Goal: Information Seeking & Learning: Learn about a topic

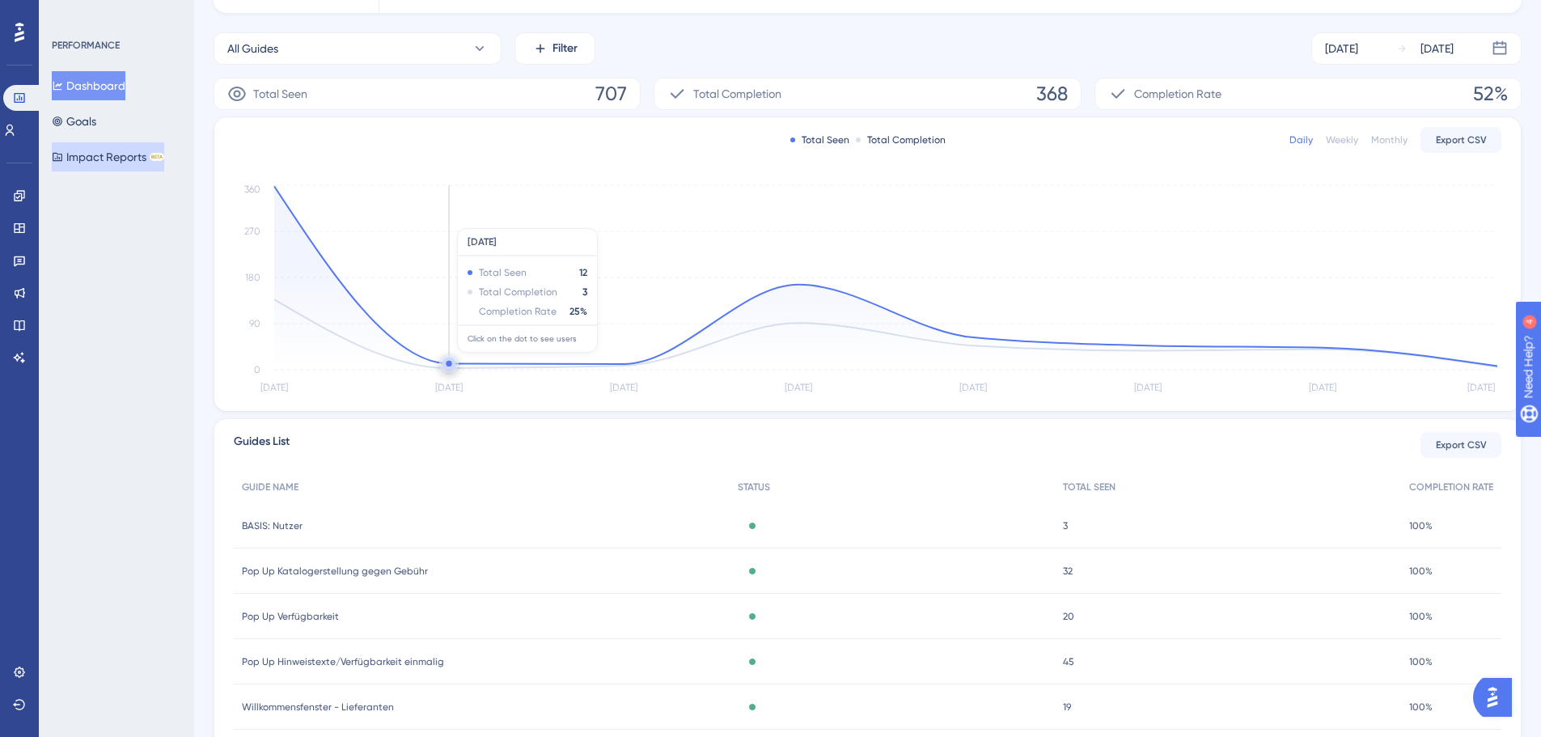
scroll to position [162, 0]
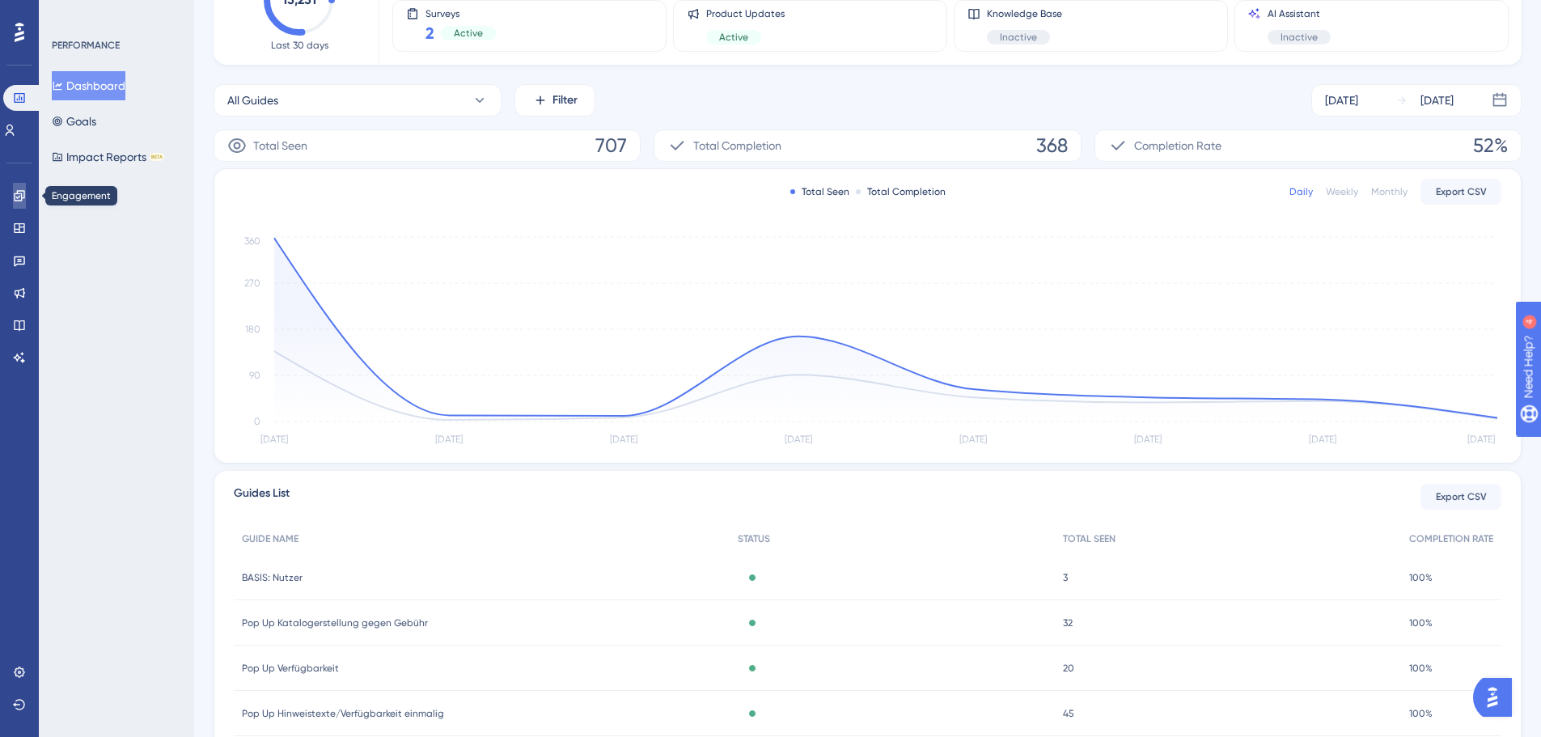
click at [13, 193] on icon at bounding box center [19, 195] width 13 height 13
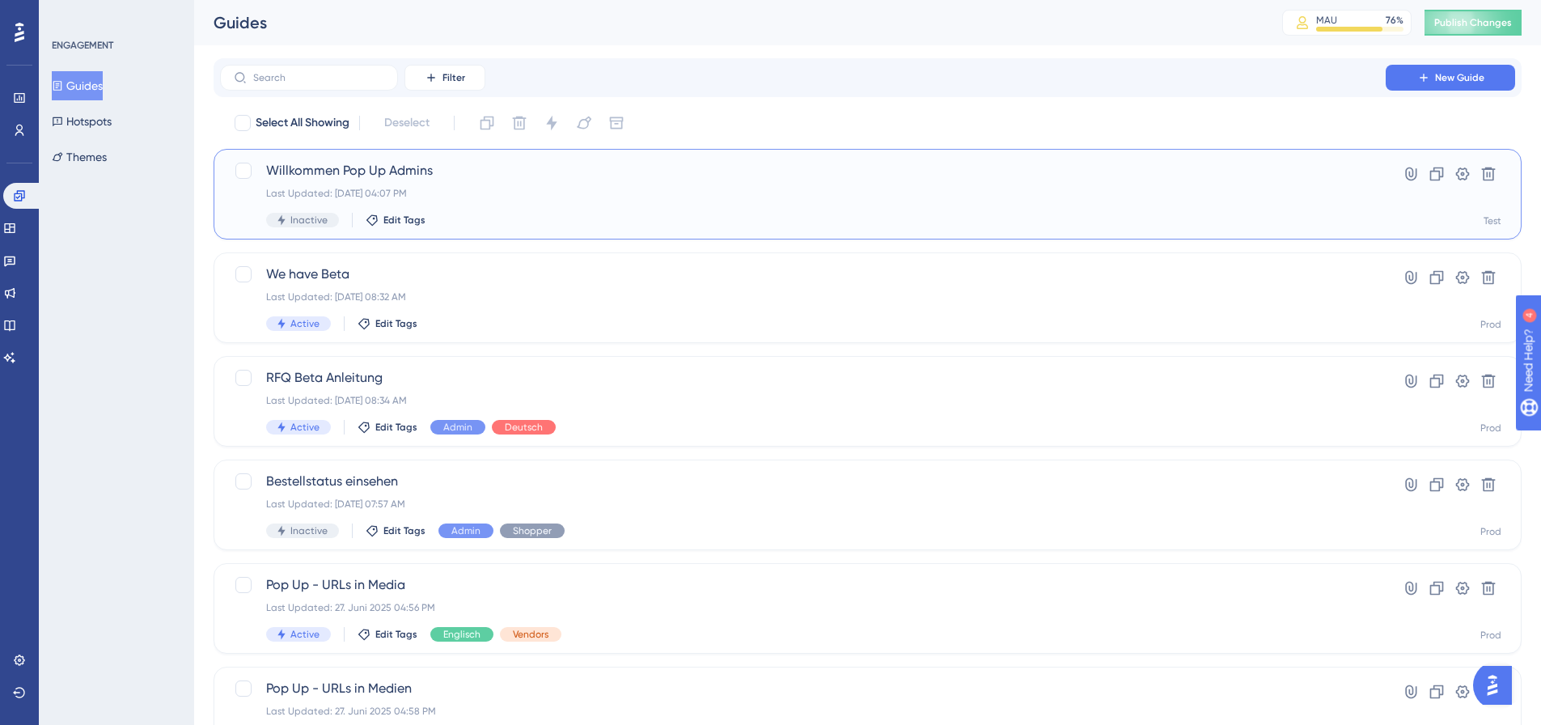
click at [595, 204] on div "Willkommen Pop Up Admins Last Updated: [DATE] 04:07 PM Inactive Edit Tags" at bounding box center [802, 194] width 1073 height 66
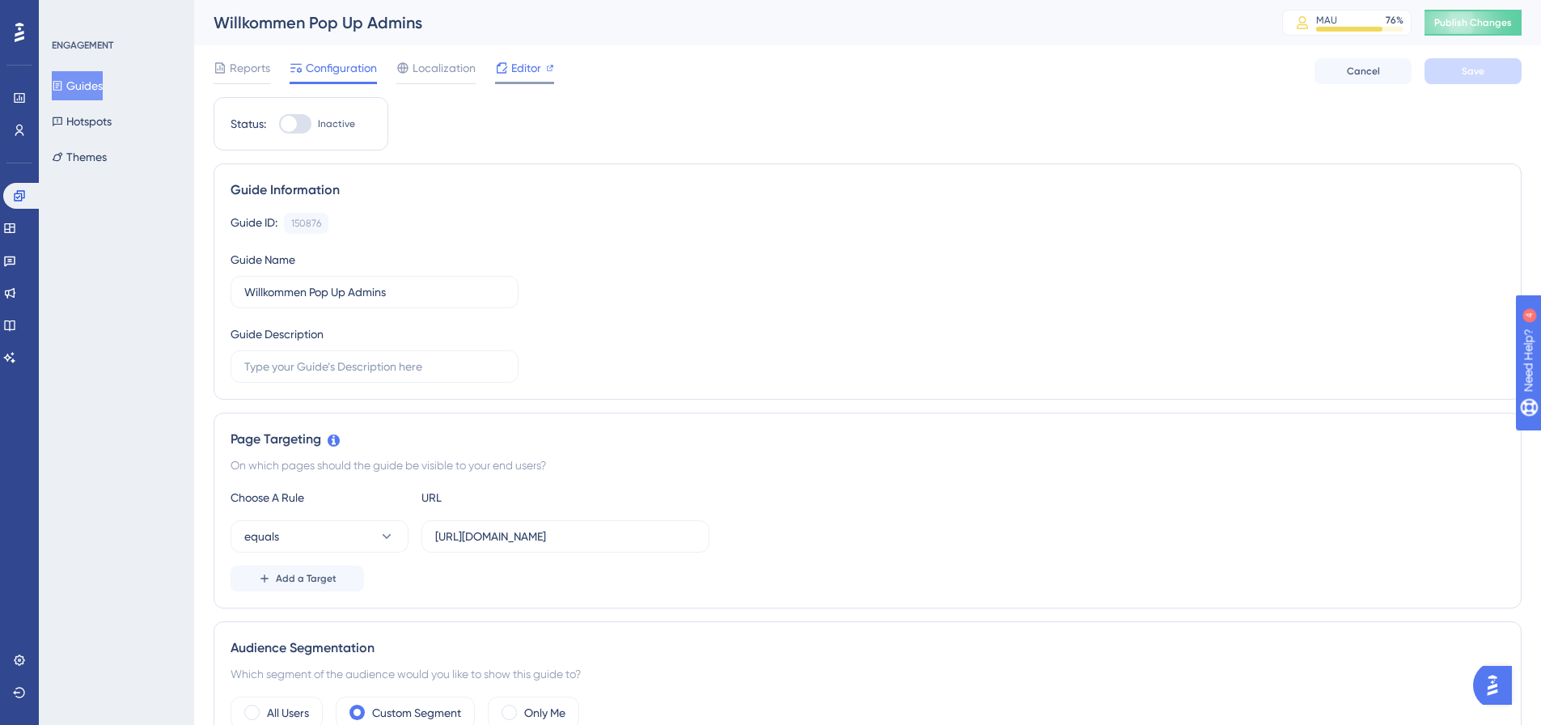
click at [506, 74] on div at bounding box center [501, 67] width 13 height 19
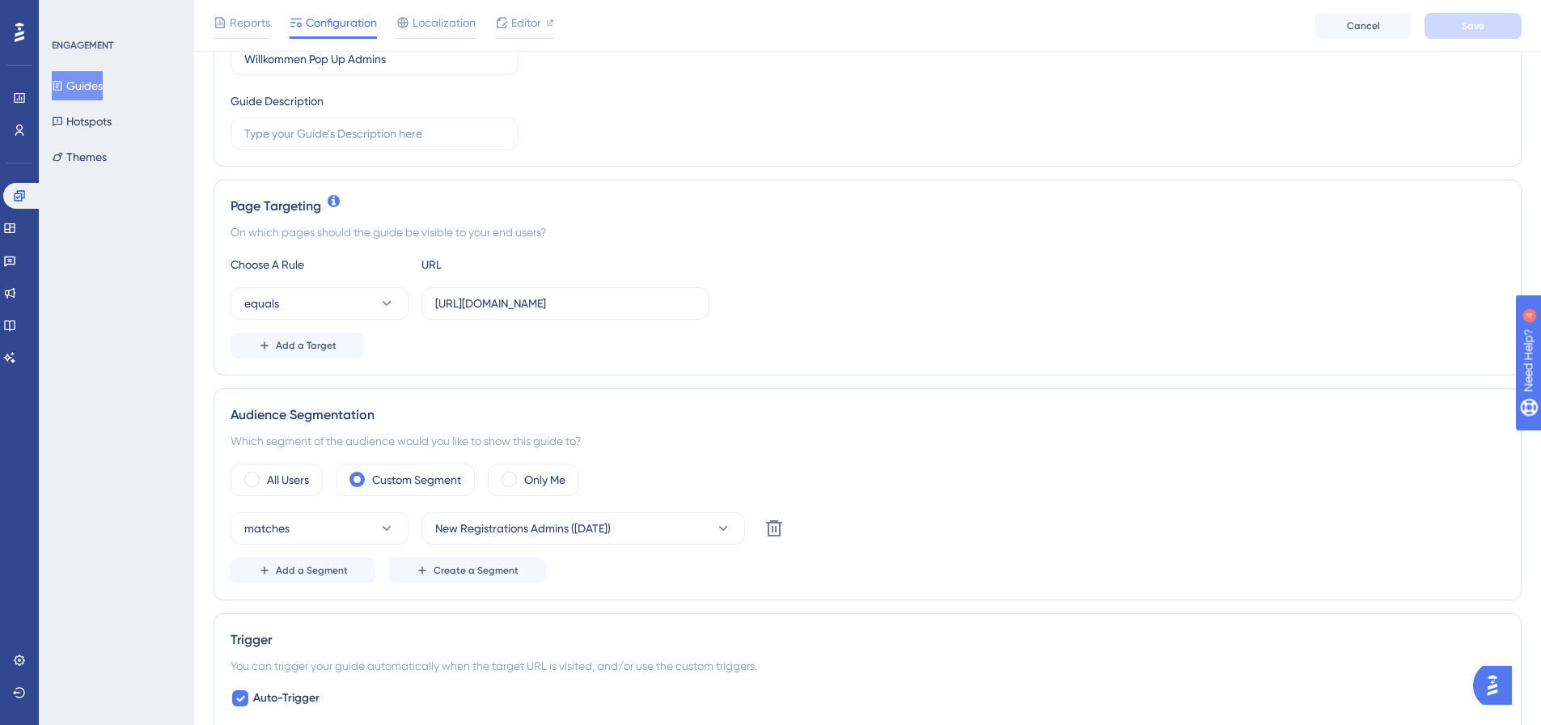
scroll to position [243, 0]
click at [457, 566] on span "Create a Segment" at bounding box center [476, 567] width 85 height 13
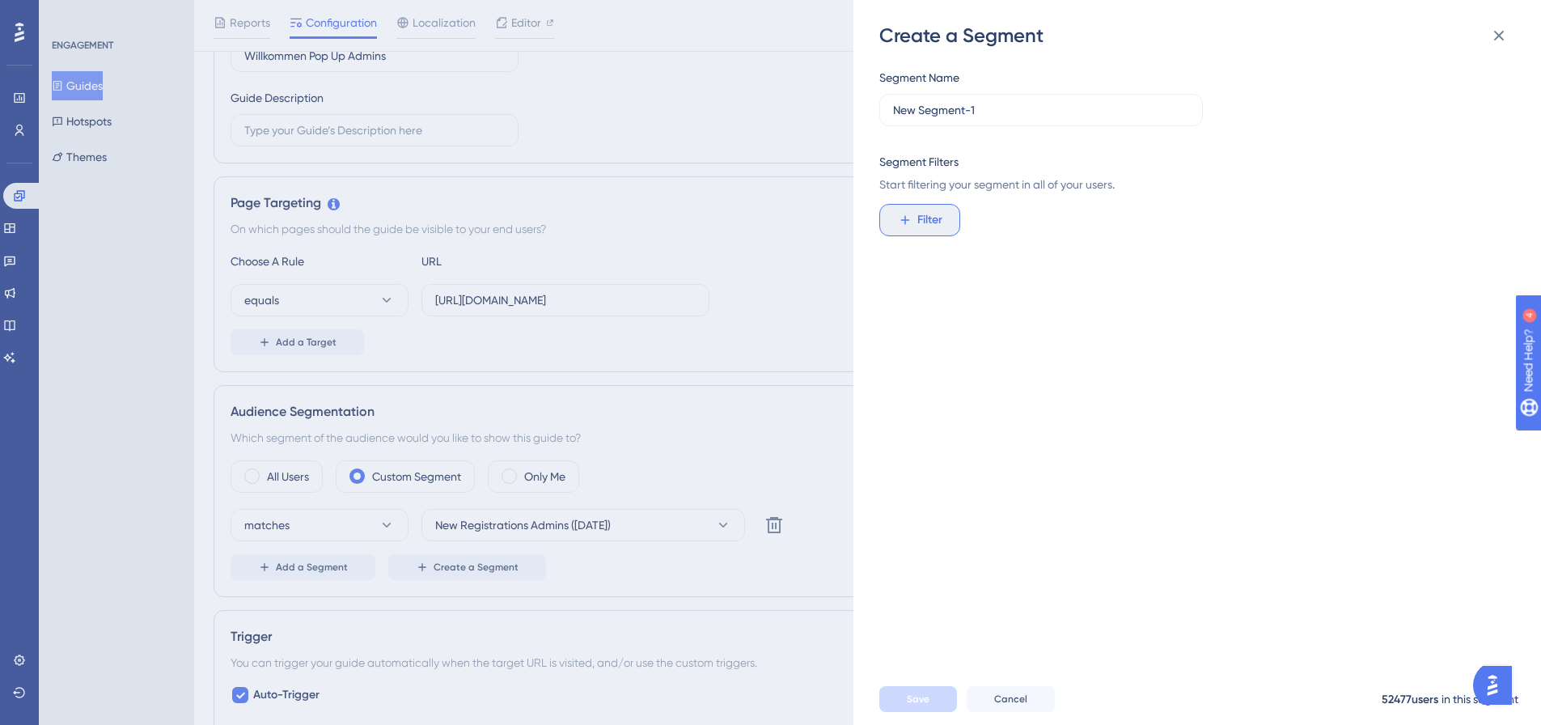
click at [916, 210] on button "Filter" at bounding box center [919, 220] width 81 height 32
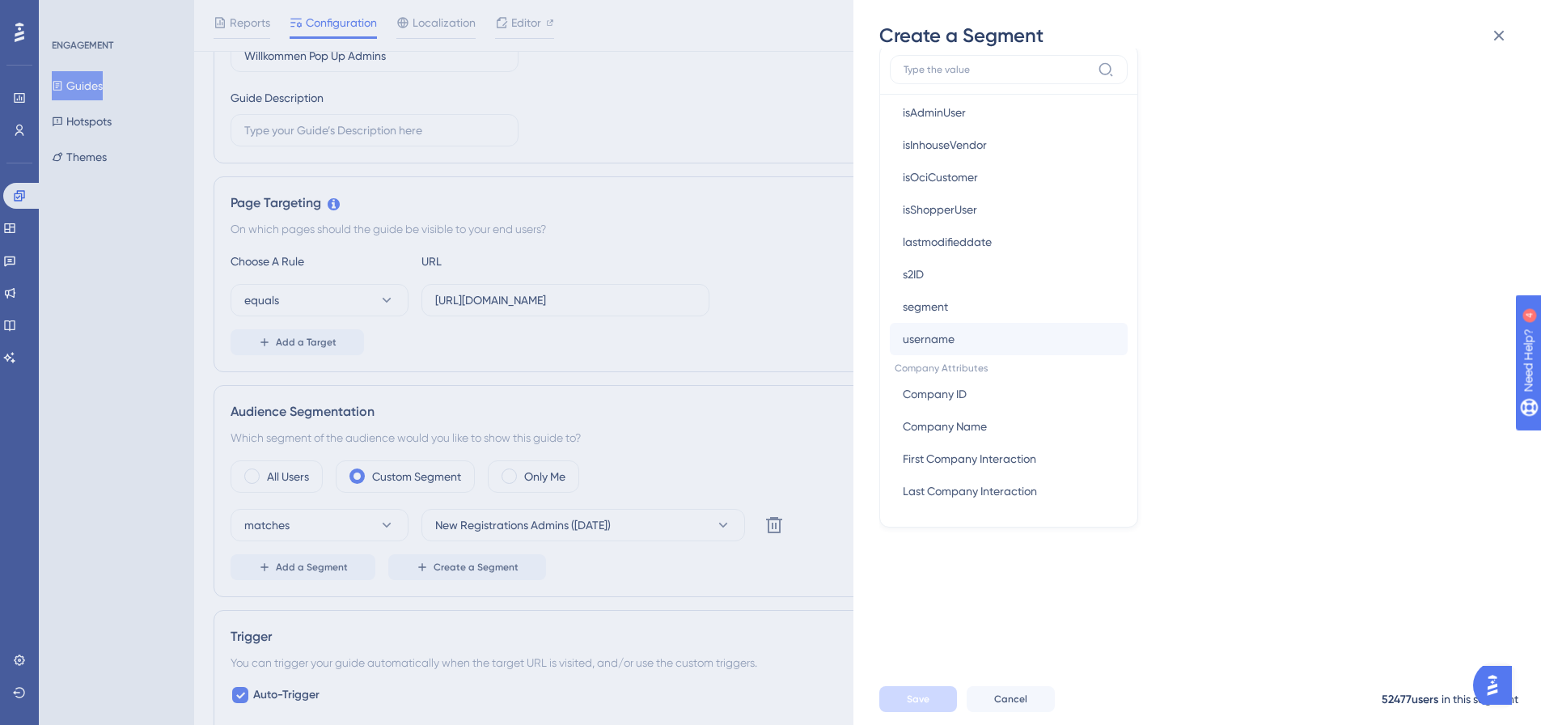
scroll to position [279, 0]
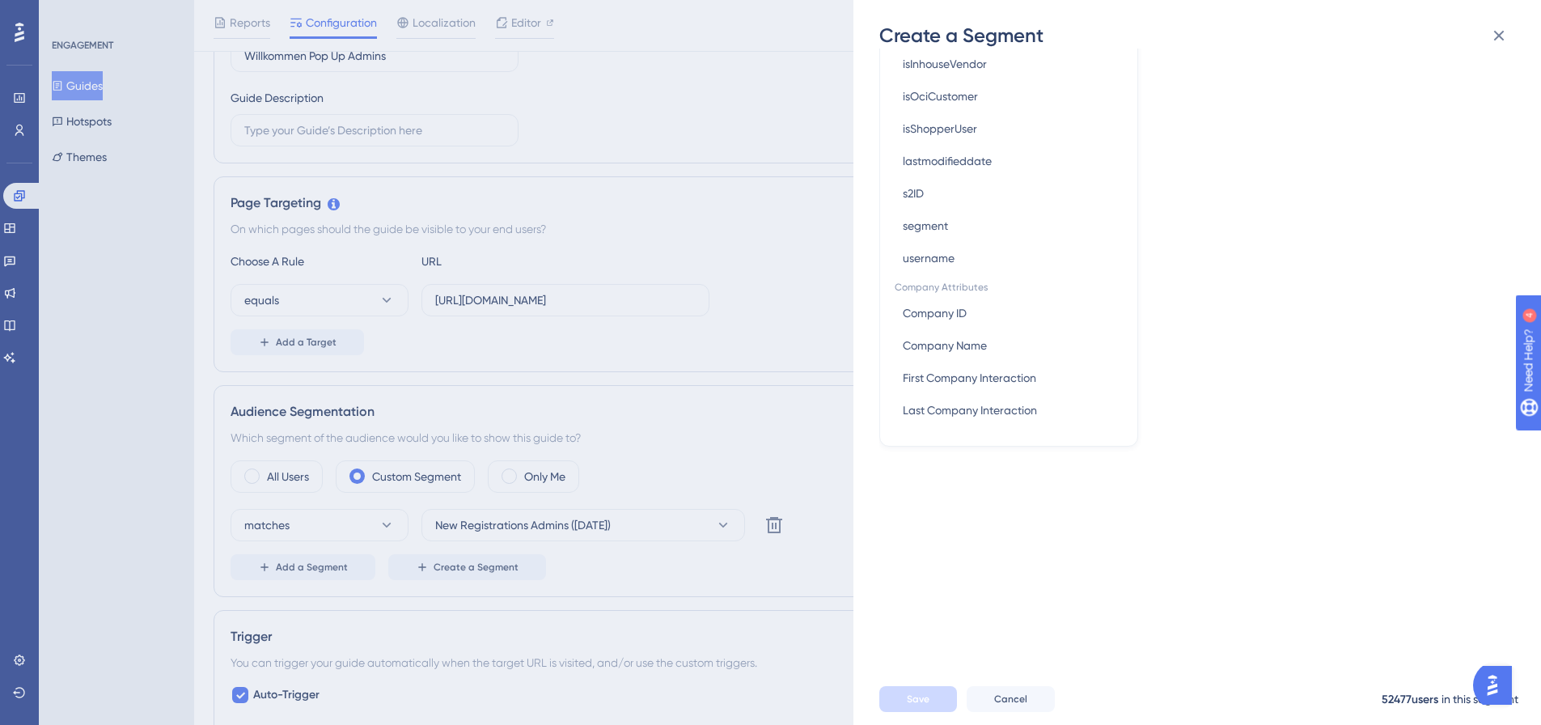
click at [1320, 289] on div "Segment Name New Segment-1 Segment Filters Start filtering your segment in all …" at bounding box center [1205, 361] width 652 height 624
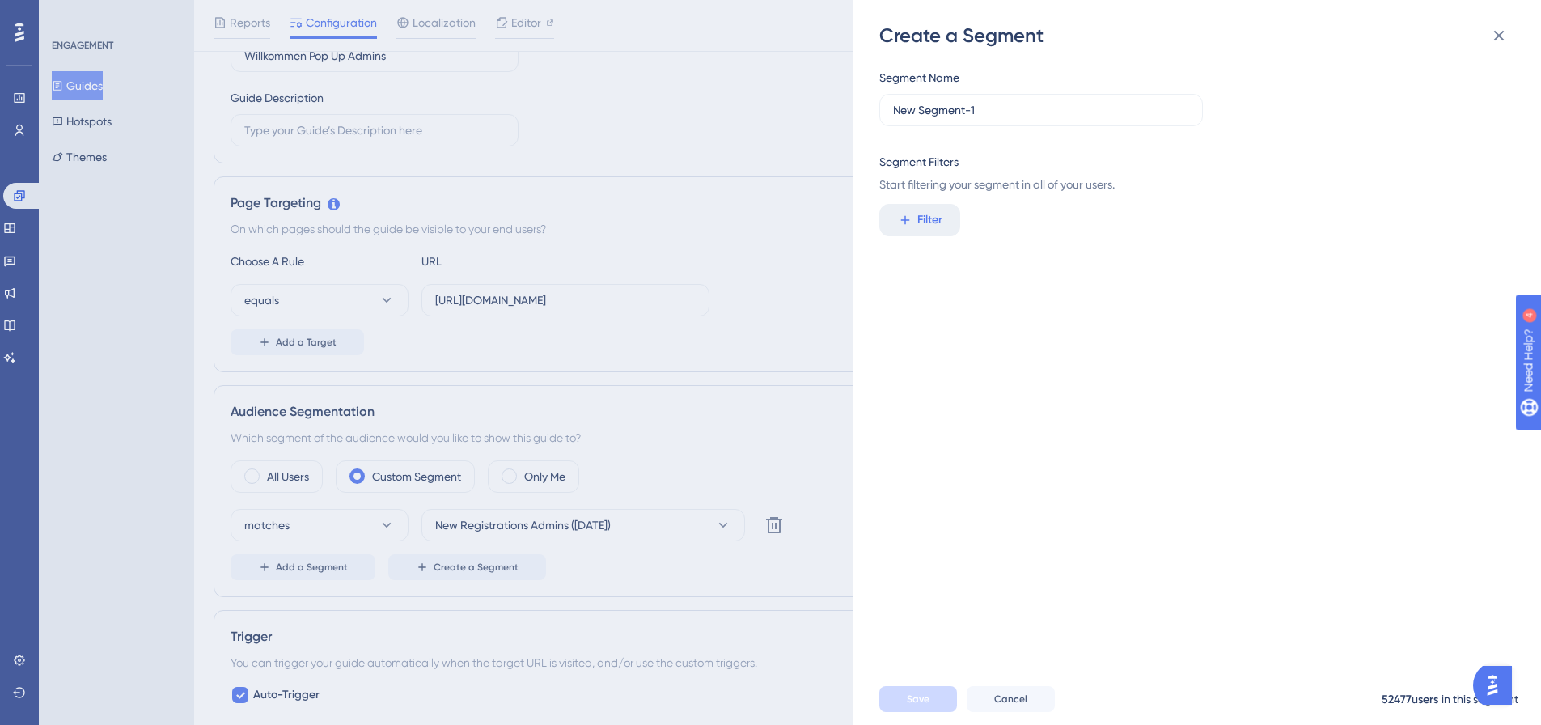
scroll to position [0, 0]
click at [1503, 39] on icon at bounding box center [1499, 36] width 11 height 11
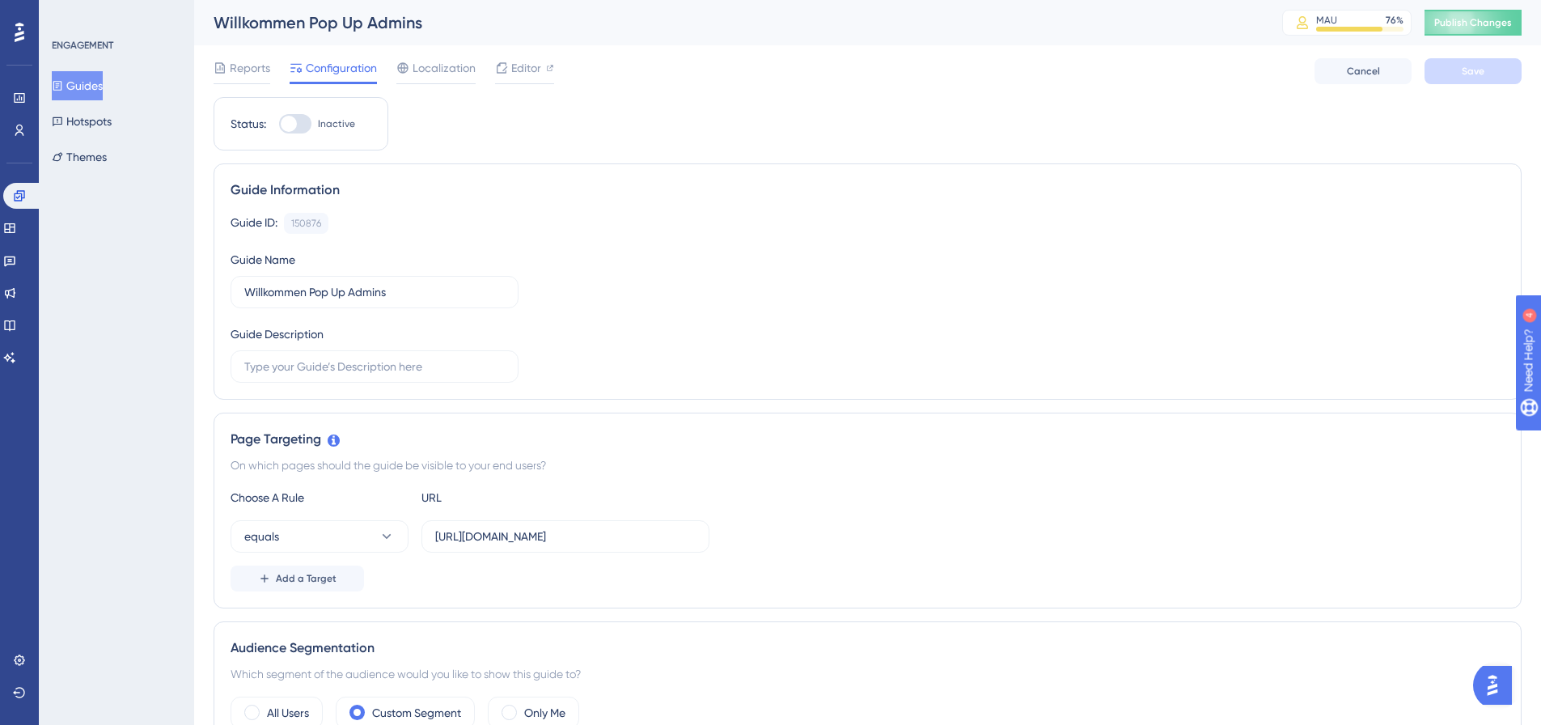
click at [97, 91] on button "Guides" at bounding box center [77, 85] width 51 height 29
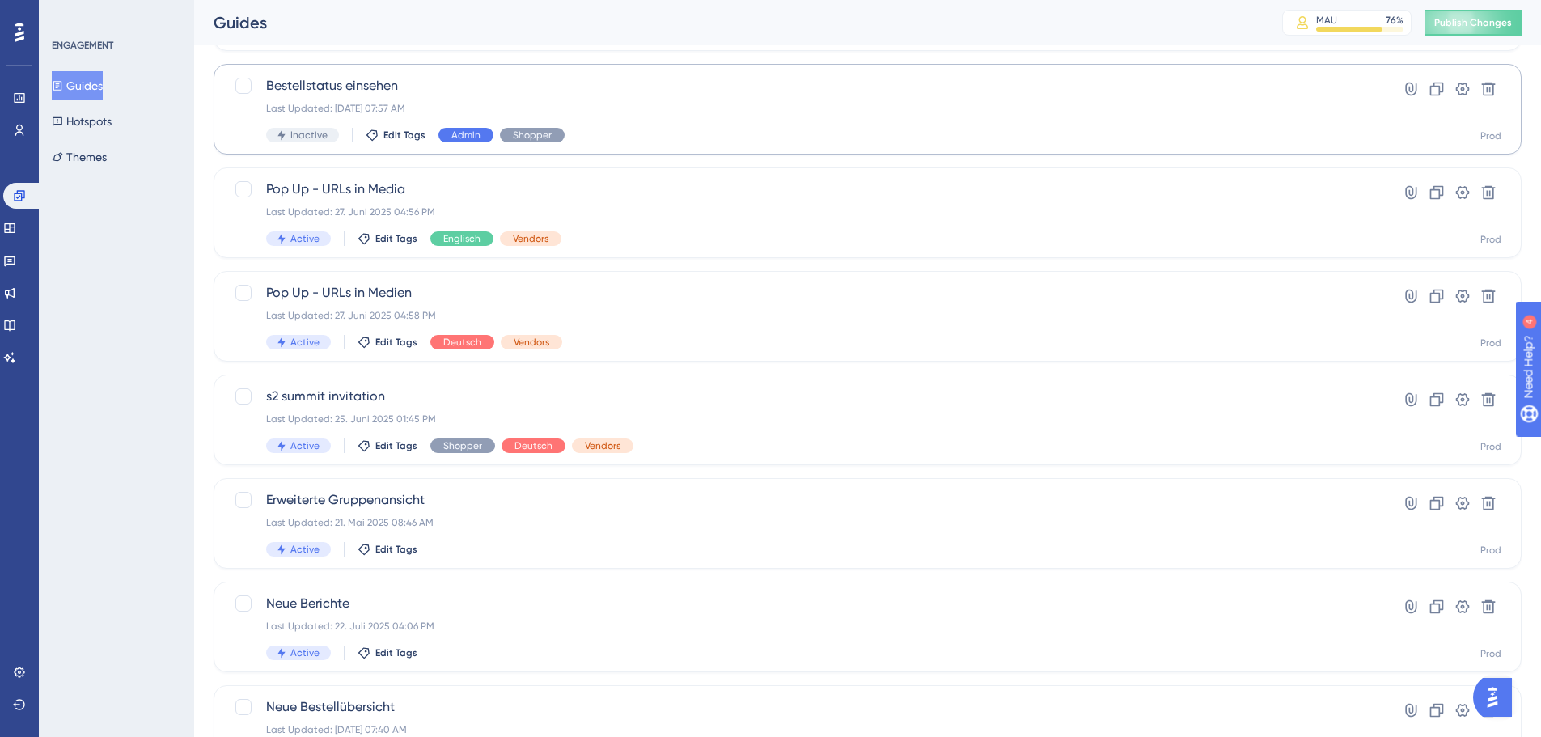
scroll to position [518, 0]
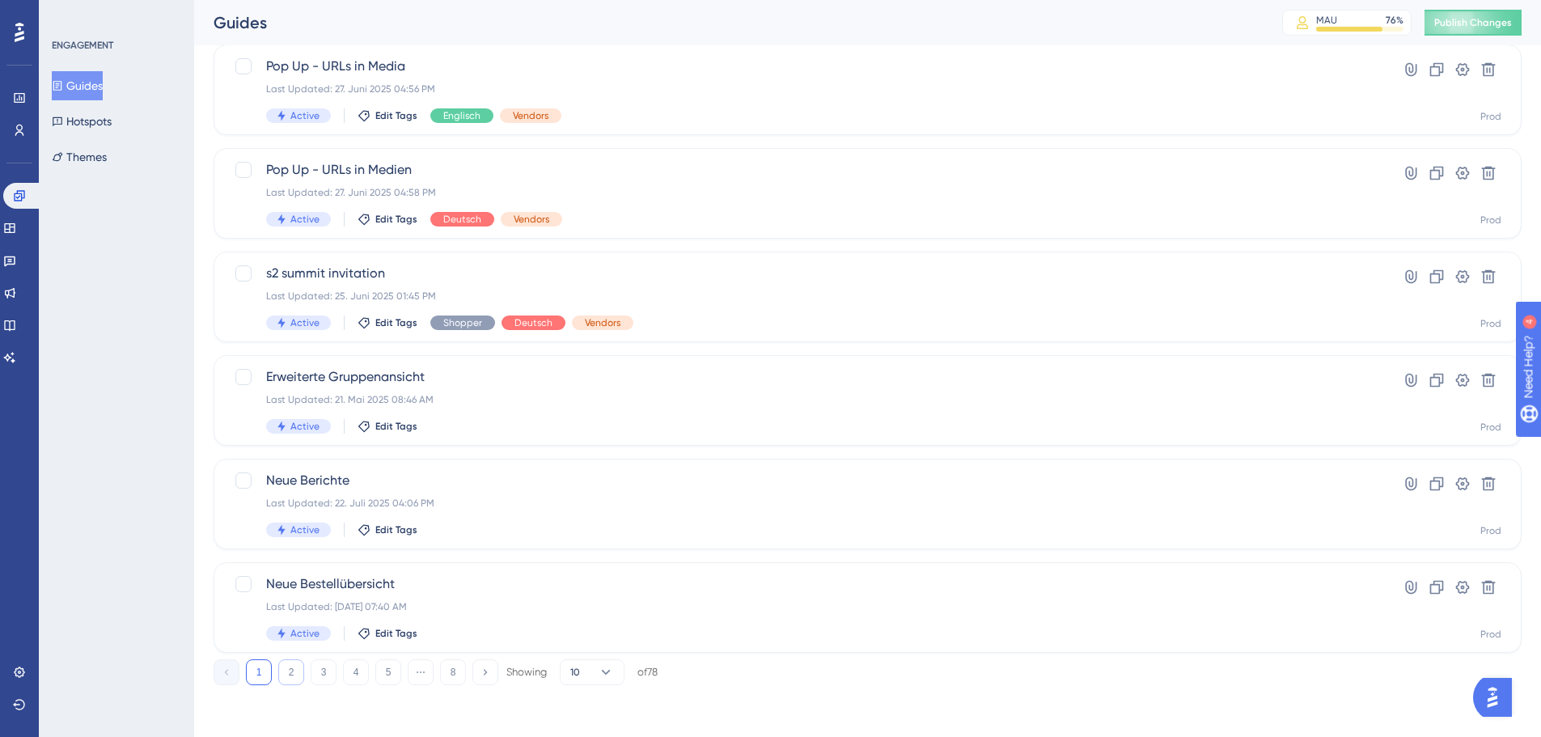
click at [296, 678] on button "2" at bounding box center [291, 672] width 26 height 26
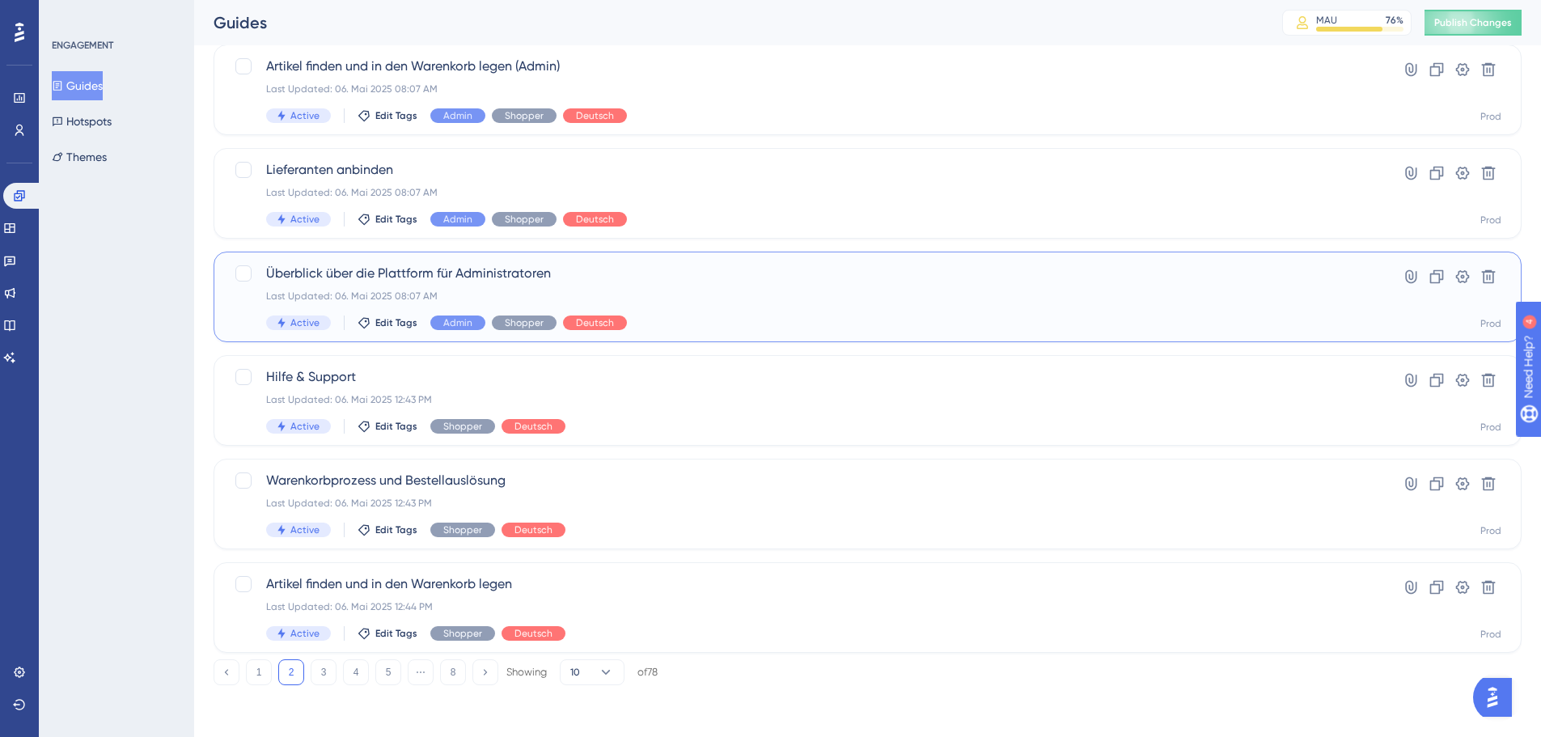
click at [542, 280] on span "Überblick über die Plattform für Administratoren" at bounding box center [802, 273] width 1073 height 19
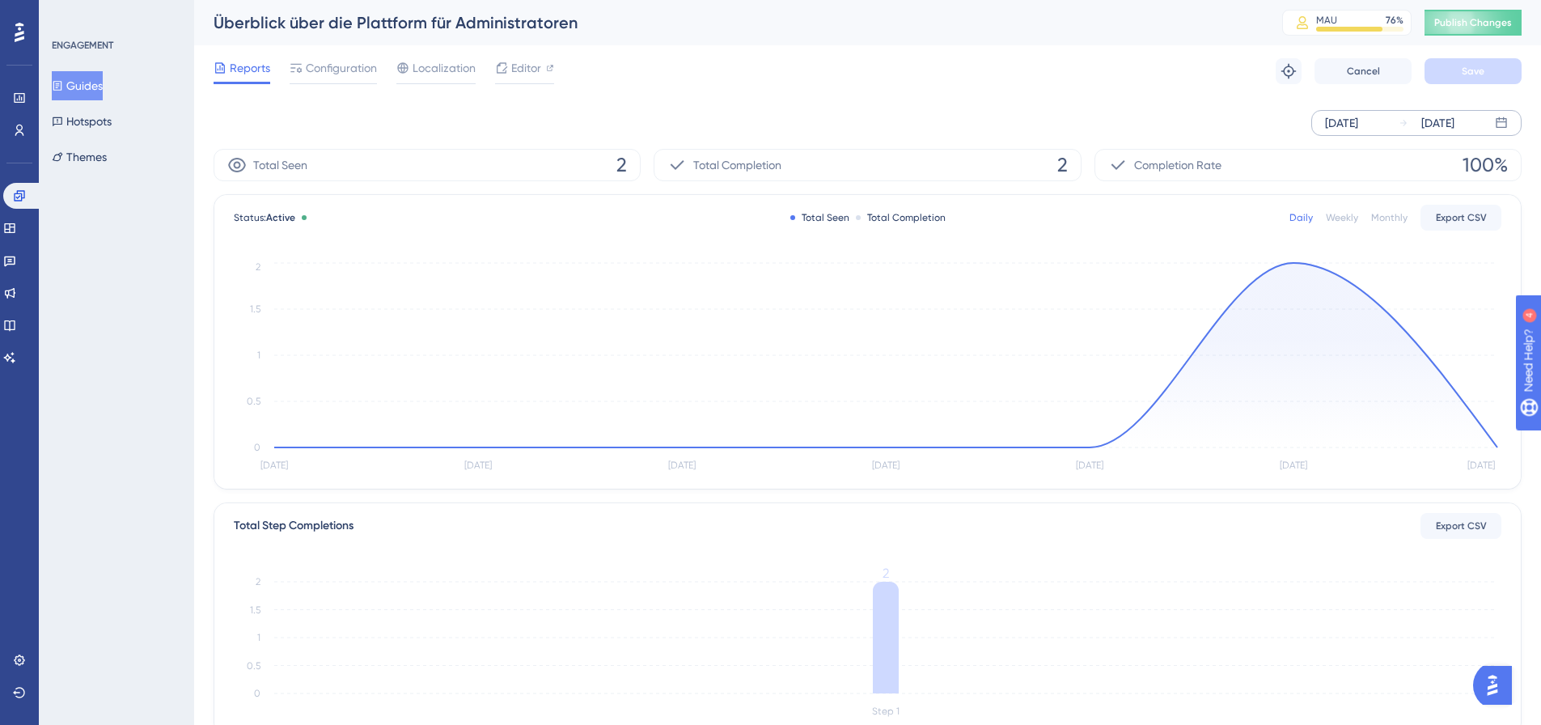
click at [1337, 132] on div "[DATE]" at bounding box center [1341, 122] width 33 height 19
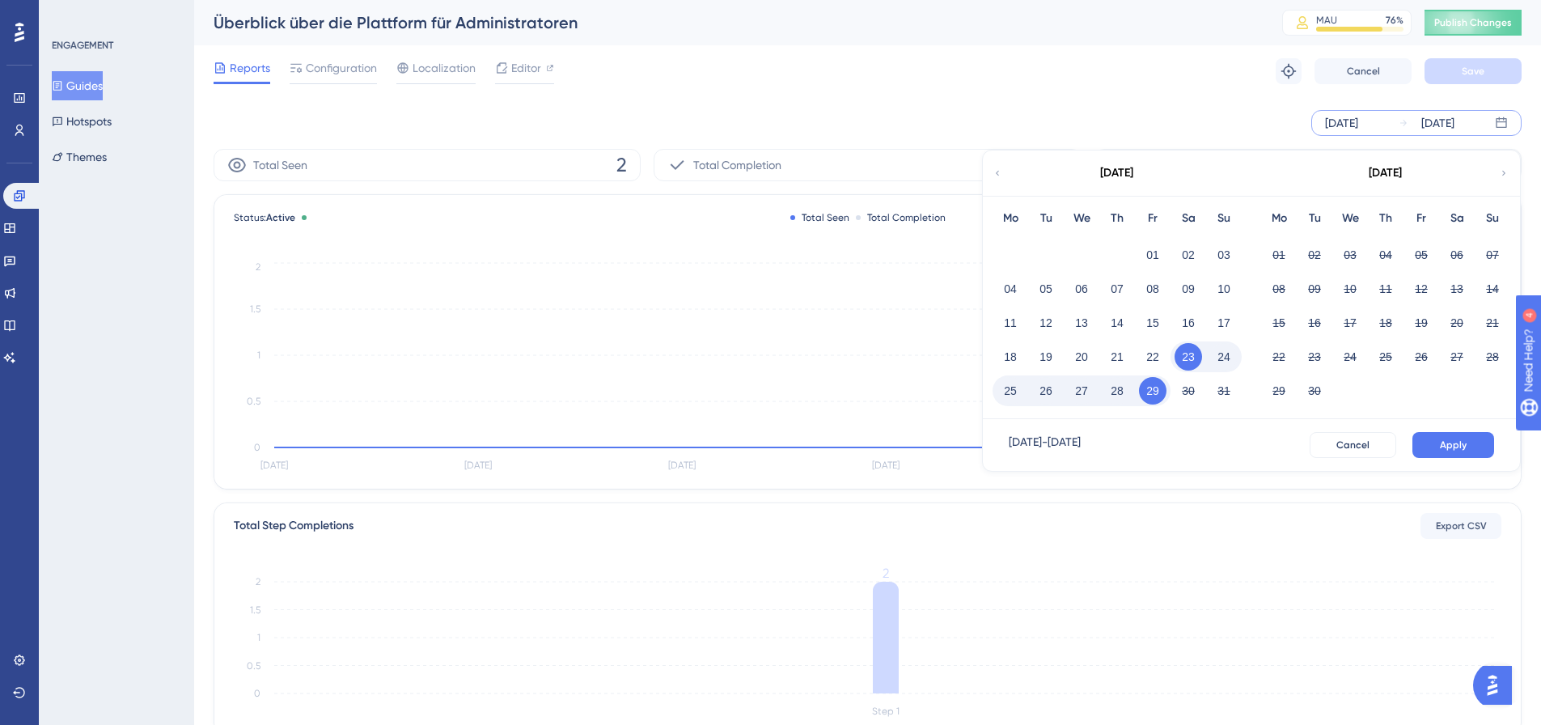
click at [1000, 176] on icon at bounding box center [997, 173] width 10 height 15
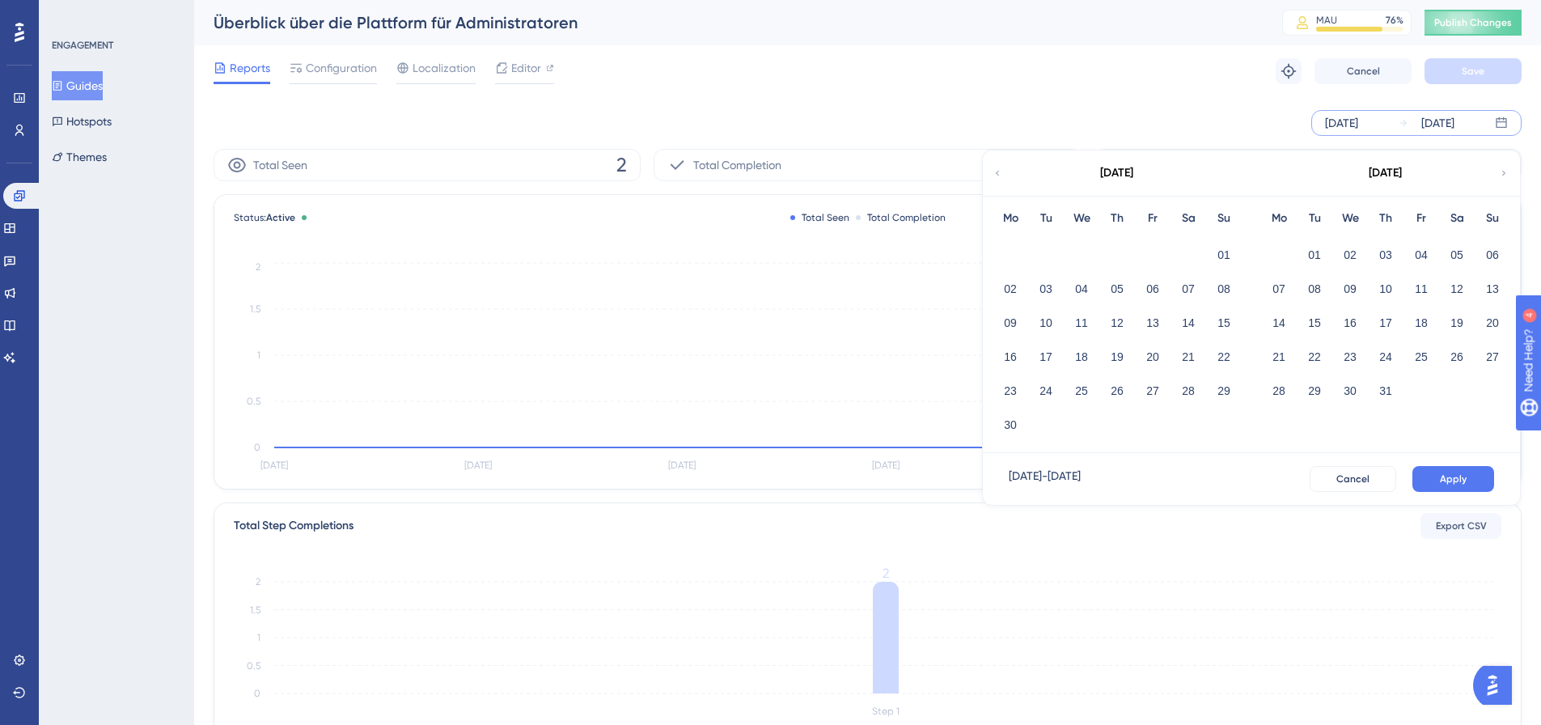
click at [1000, 176] on icon at bounding box center [997, 173] width 10 height 15
click at [1384, 253] on button "01" at bounding box center [1386, 255] width 28 height 28
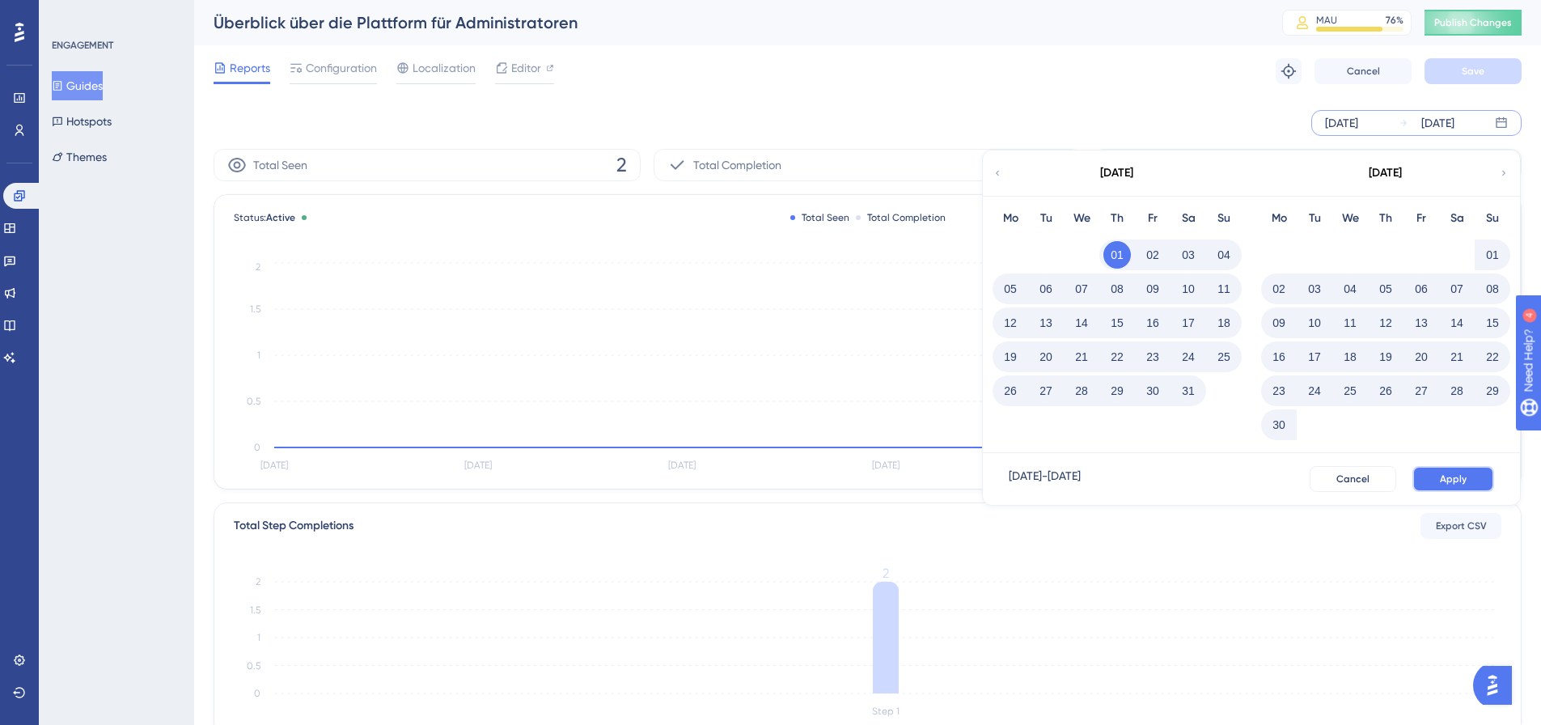
click at [1445, 479] on span "Apply" at bounding box center [1453, 478] width 27 height 13
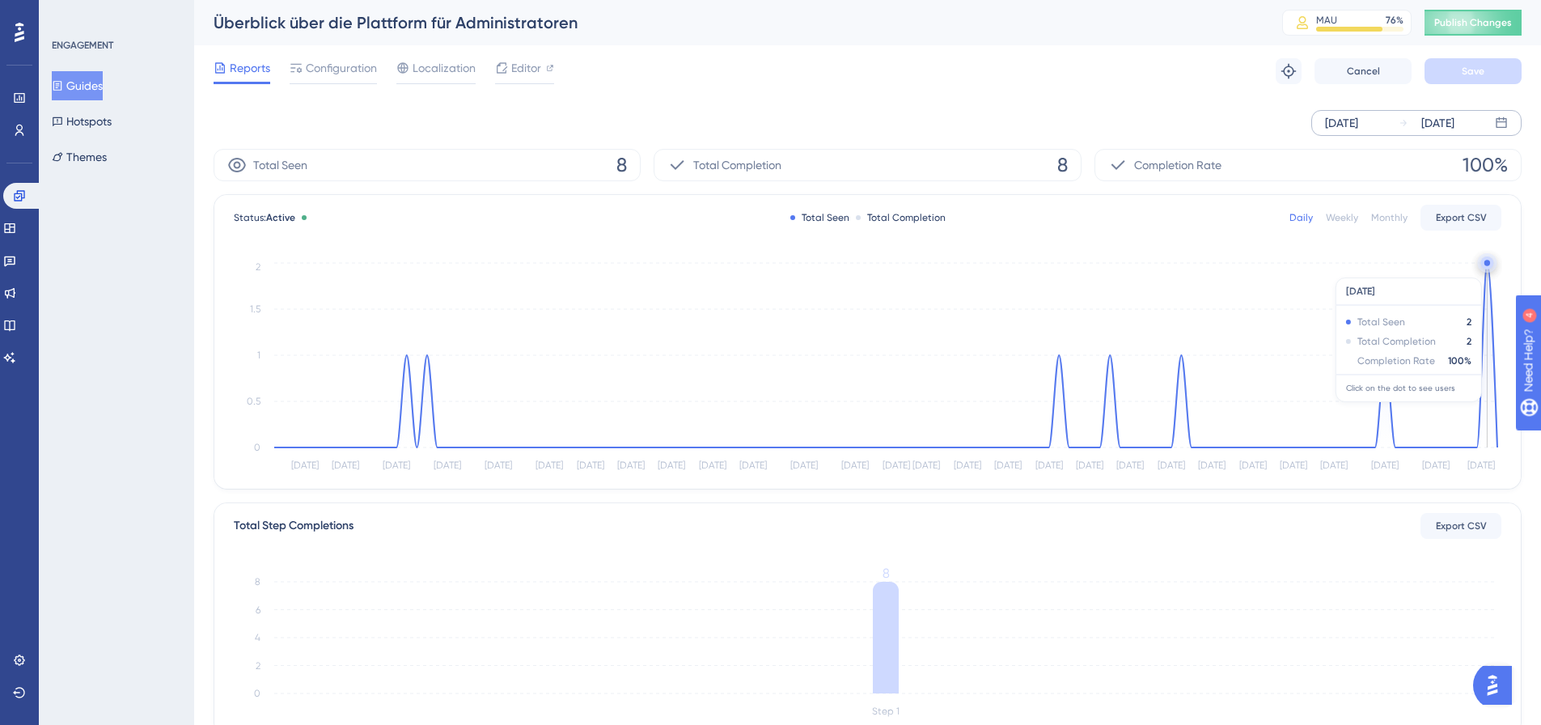
click at [1488, 266] on circle at bounding box center [1487, 265] width 1 height 1
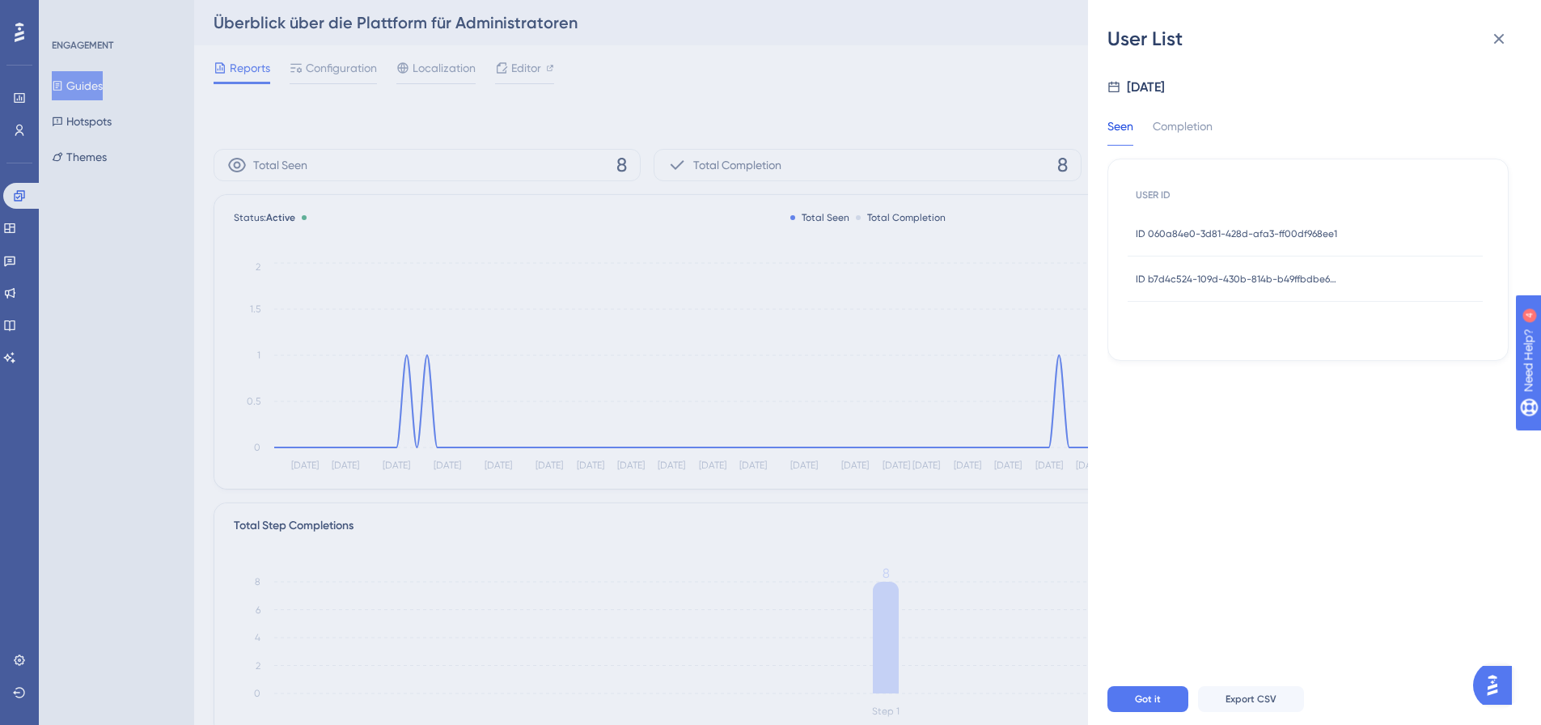
click at [1321, 234] on span "ID 060a84e0-3d81-428d-afa3-ff00df968ee1" at bounding box center [1236, 233] width 201 height 13
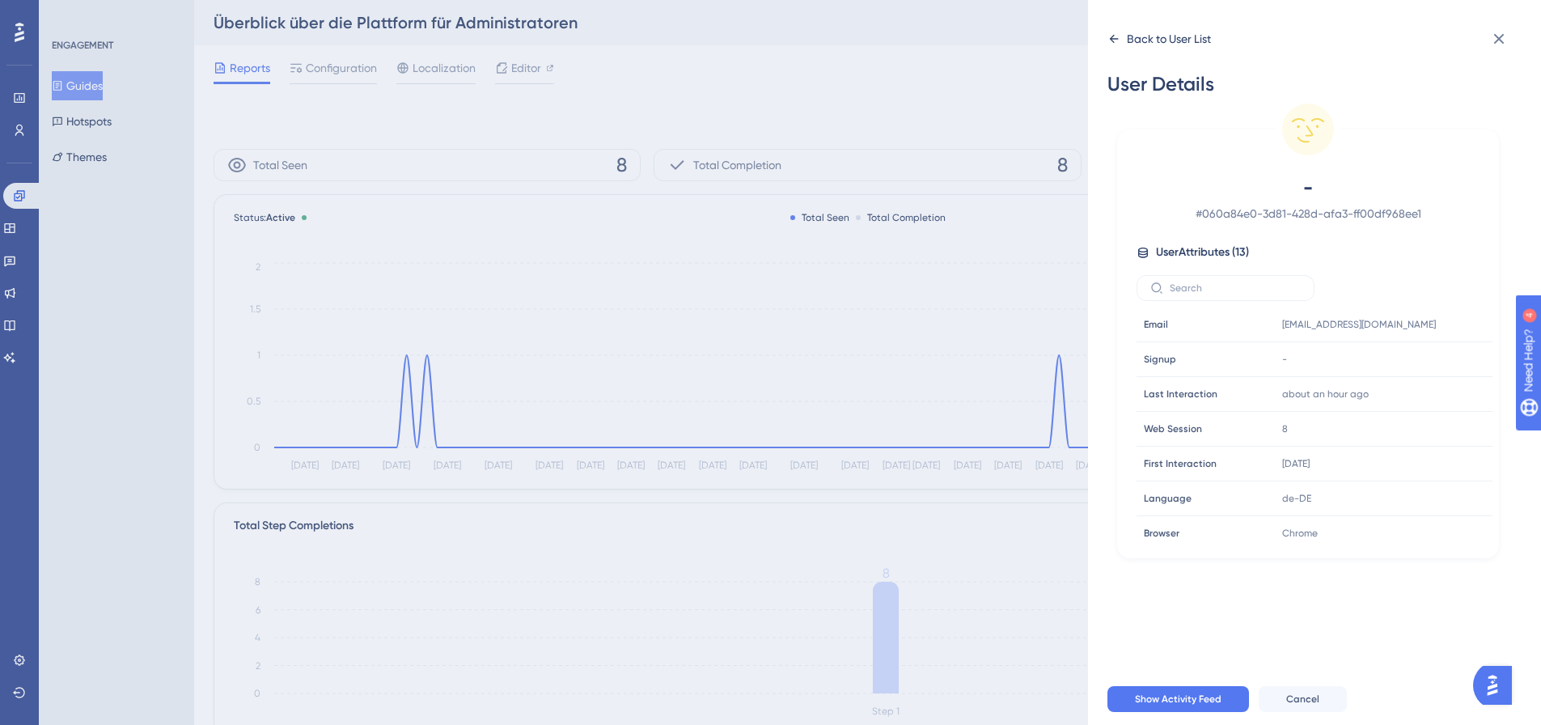
click at [1119, 42] on icon at bounding box center [1113, 38] width 13 height 13
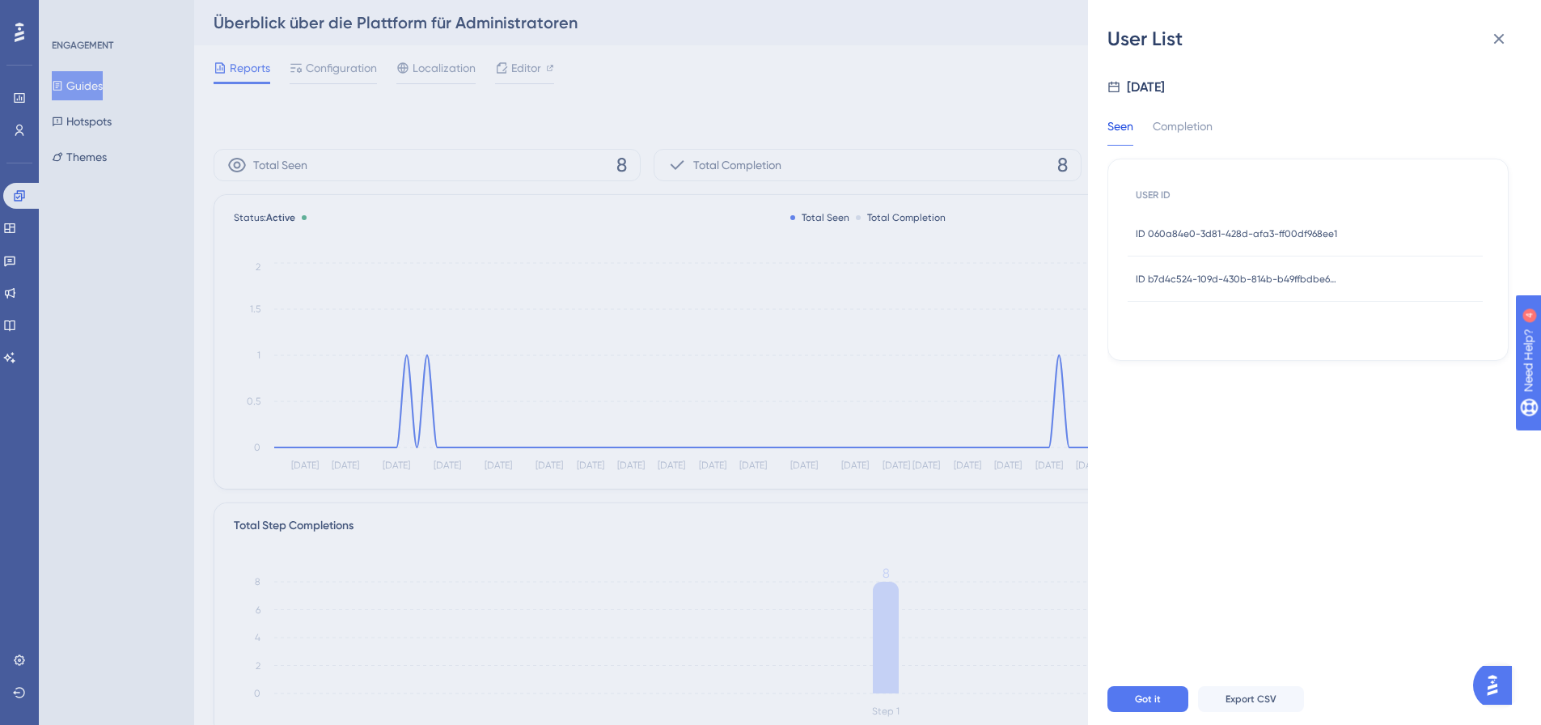
click at [1230, 279] on span "ID b7d4c524-109d-430b-814b-b49ffbdbe6c7" at bounding box center [1237, 279] width 202 height 13
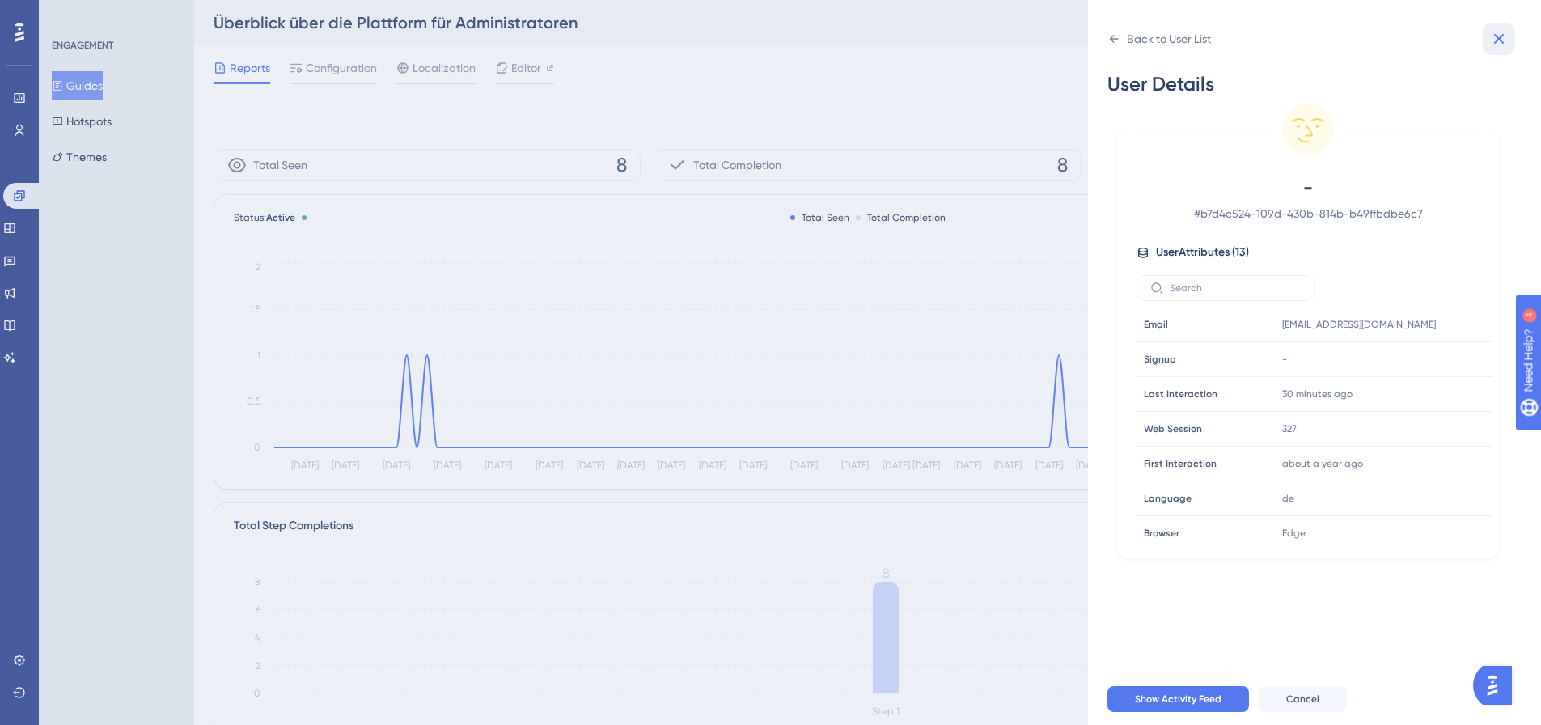
click at [1495, 40] on icon at bounding box center [1498, 38] width 19 height 19
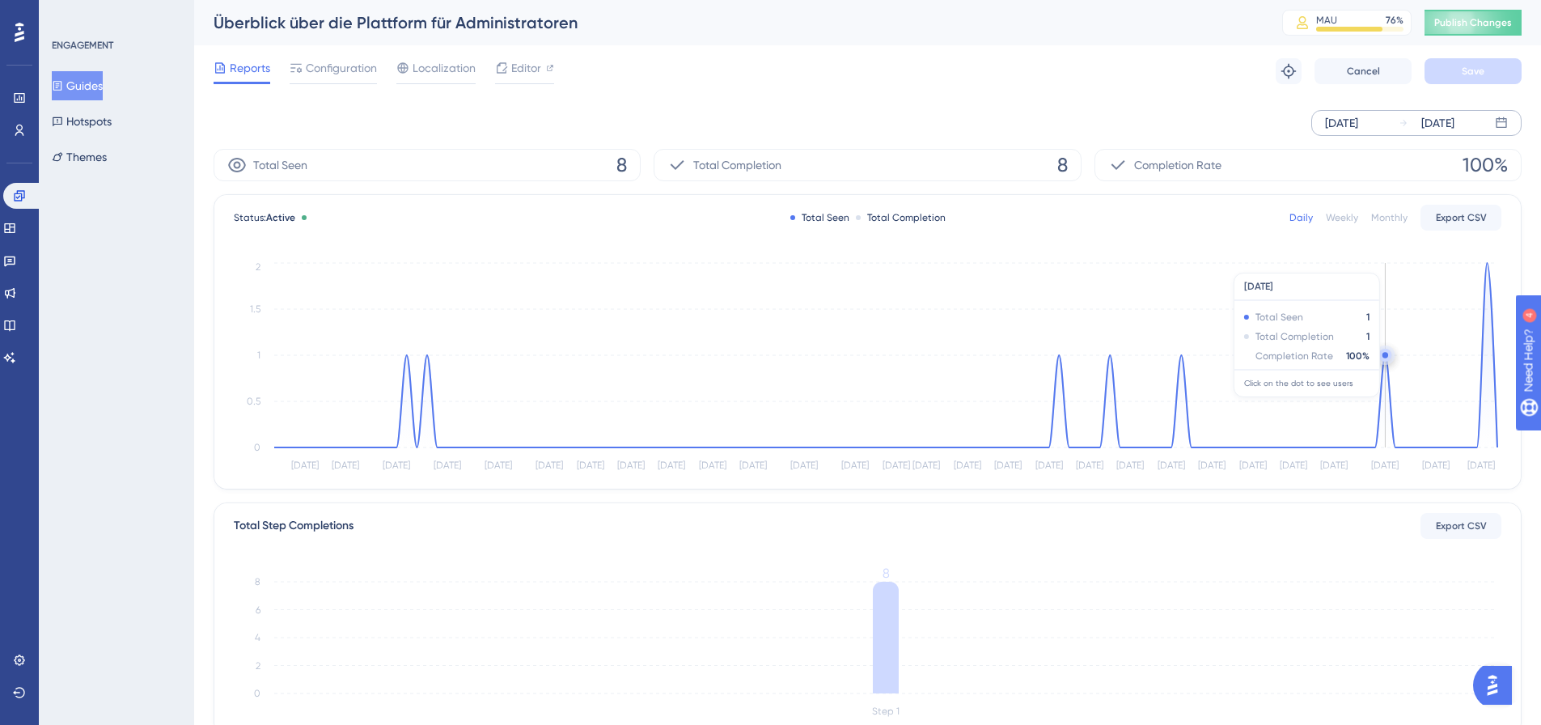
click at [1386, 405] on icon at bounding box center [885, 355] width 1223 height 184
click at [1384, 357] on circle at bounding box center [1385, 355] width 6 height 6
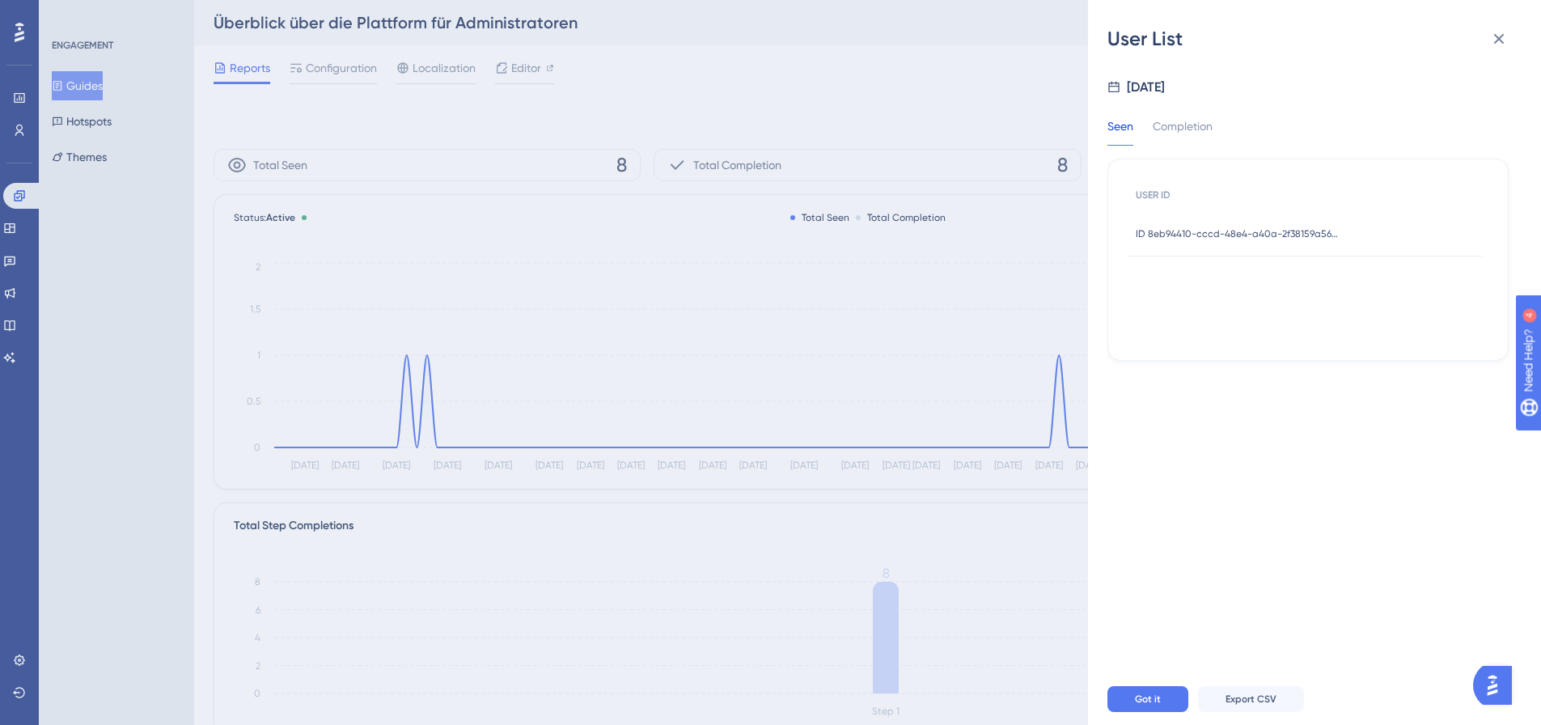
click at [1244, 242] on div "ID 8eb94410-cccd-48e4-a40a-2f38159a5659 ID 8eb94410-cccd-48e4-a40a-2f38159a5659" at bounding box center [1237, 233] width 202 height 45
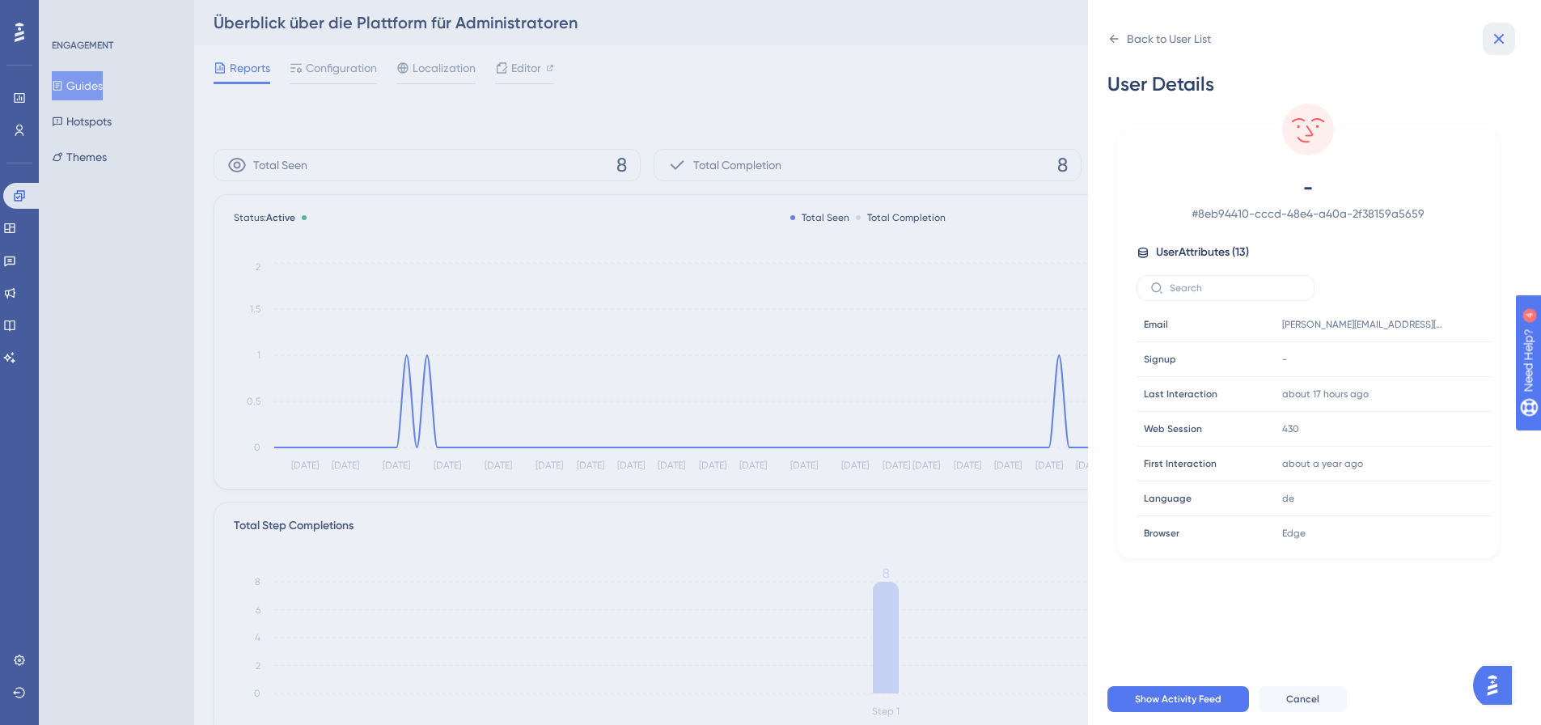
click at [1510, 39] on button at bounding box center [1499, 39] width 32 height 32
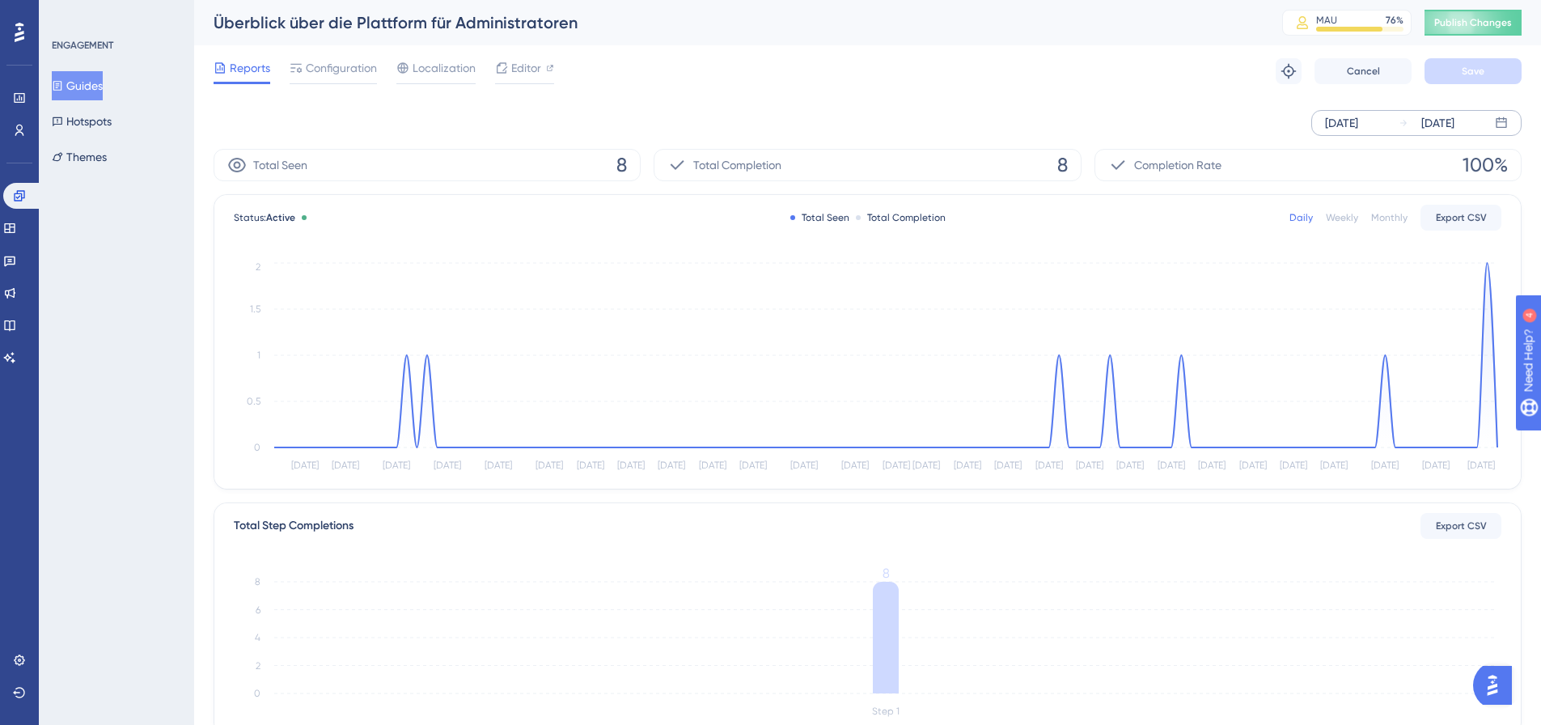
click at [83, 81] on button "Guides" at bounding box center [77, 85] width 51 height 29
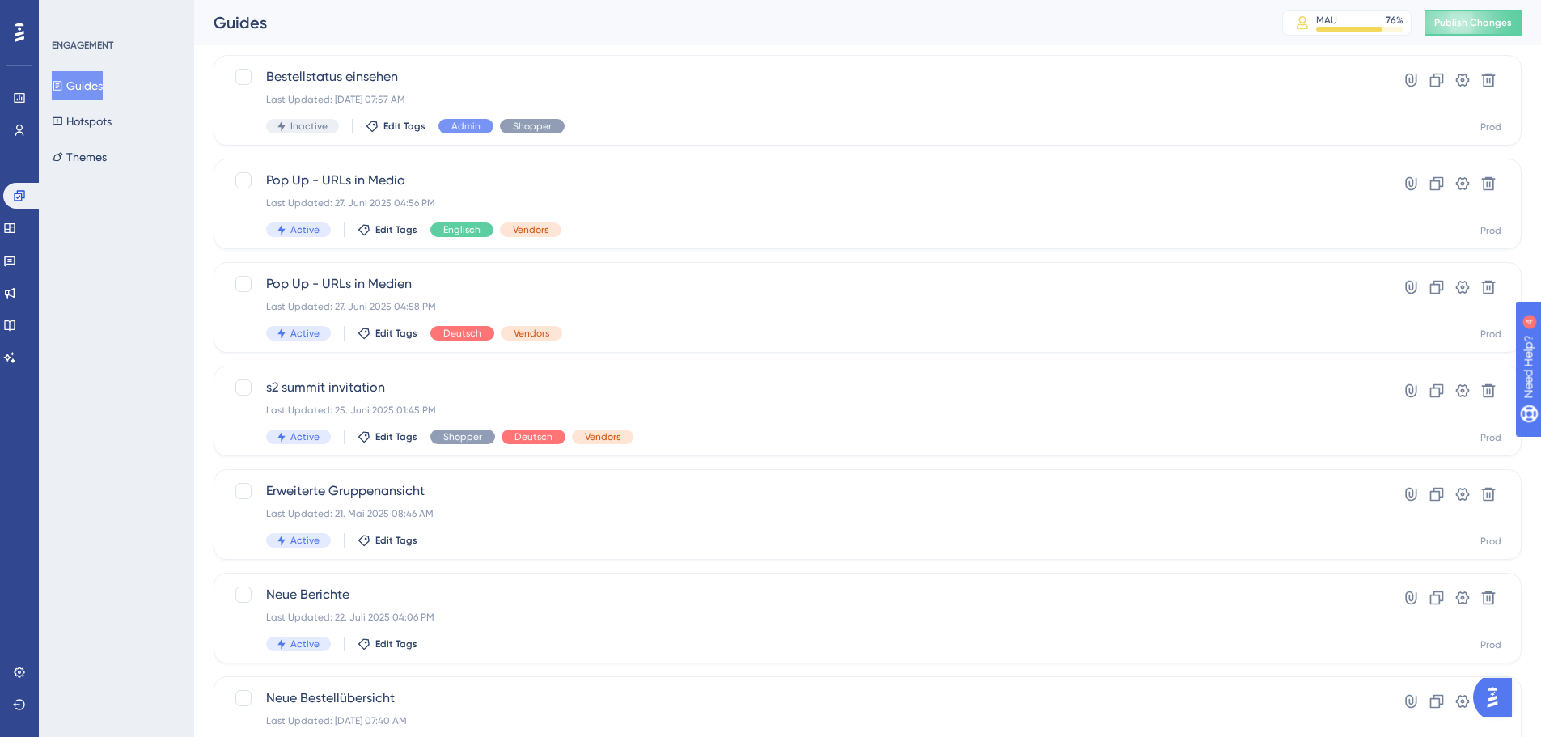
scroll to position [518, 0]
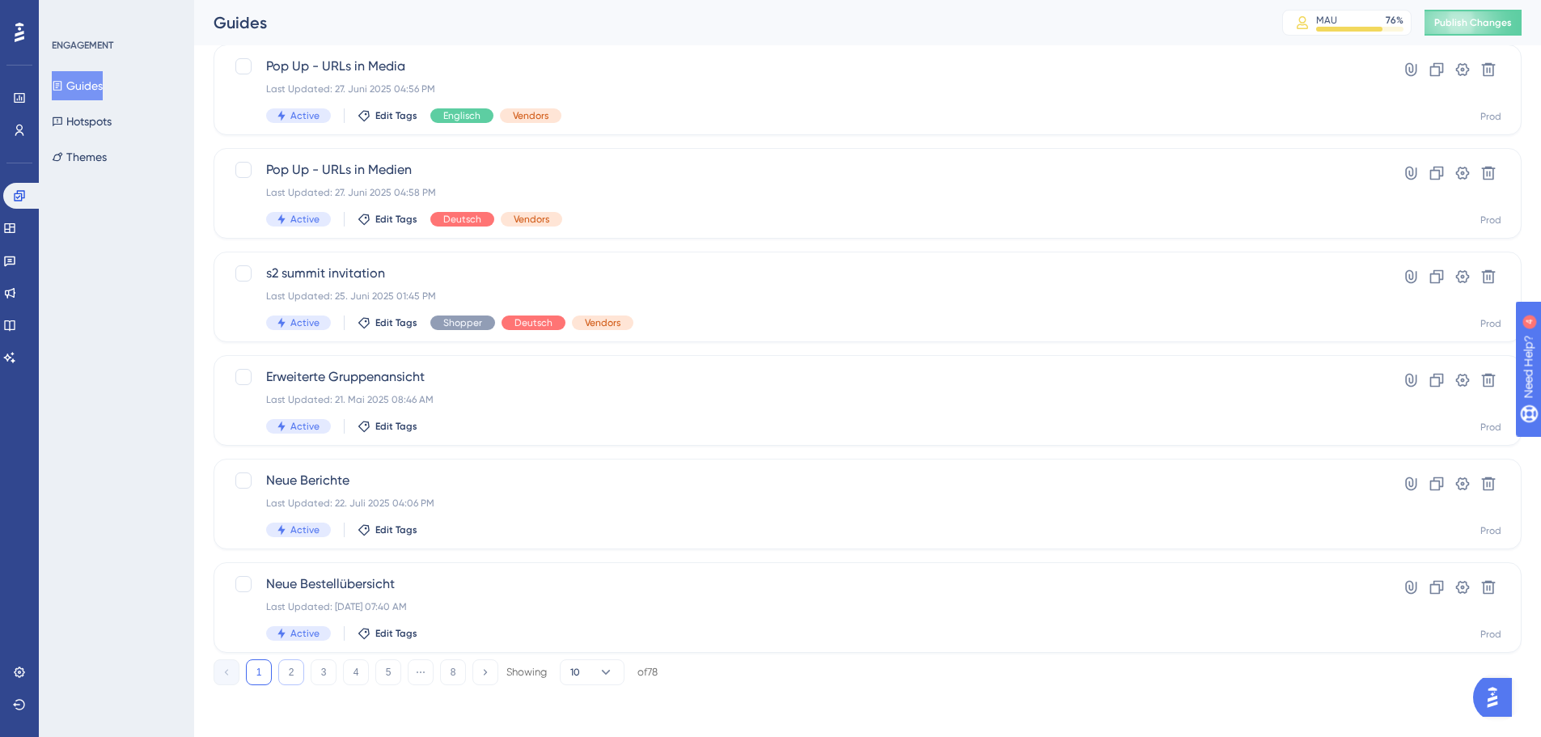
click at [293, 674] on button "2" at bounding box center [291, 672] width 26 height 26
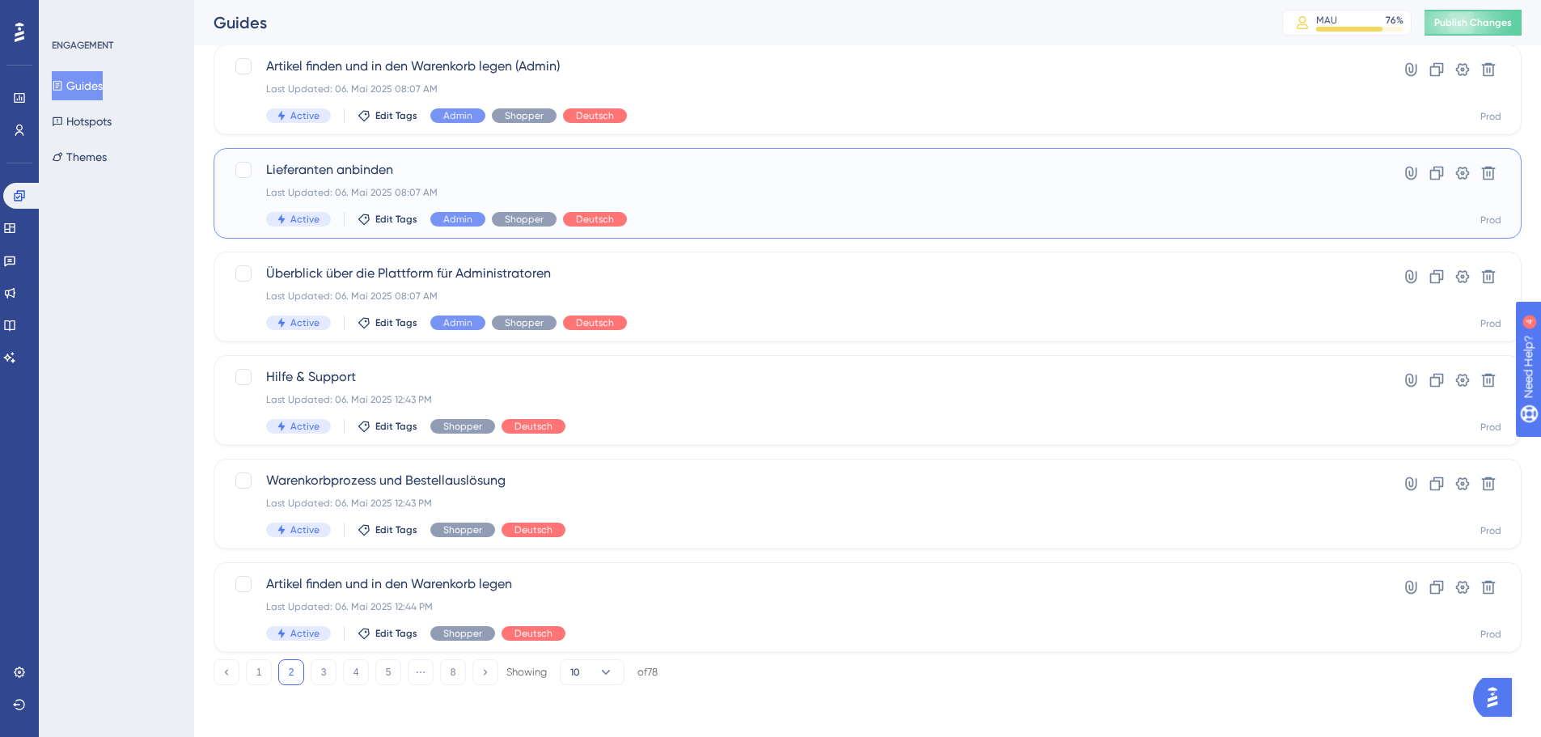
click at [468, 175] on span "Lieferanten anbinden" at bounding box center [802, 169] width 1073 height 19
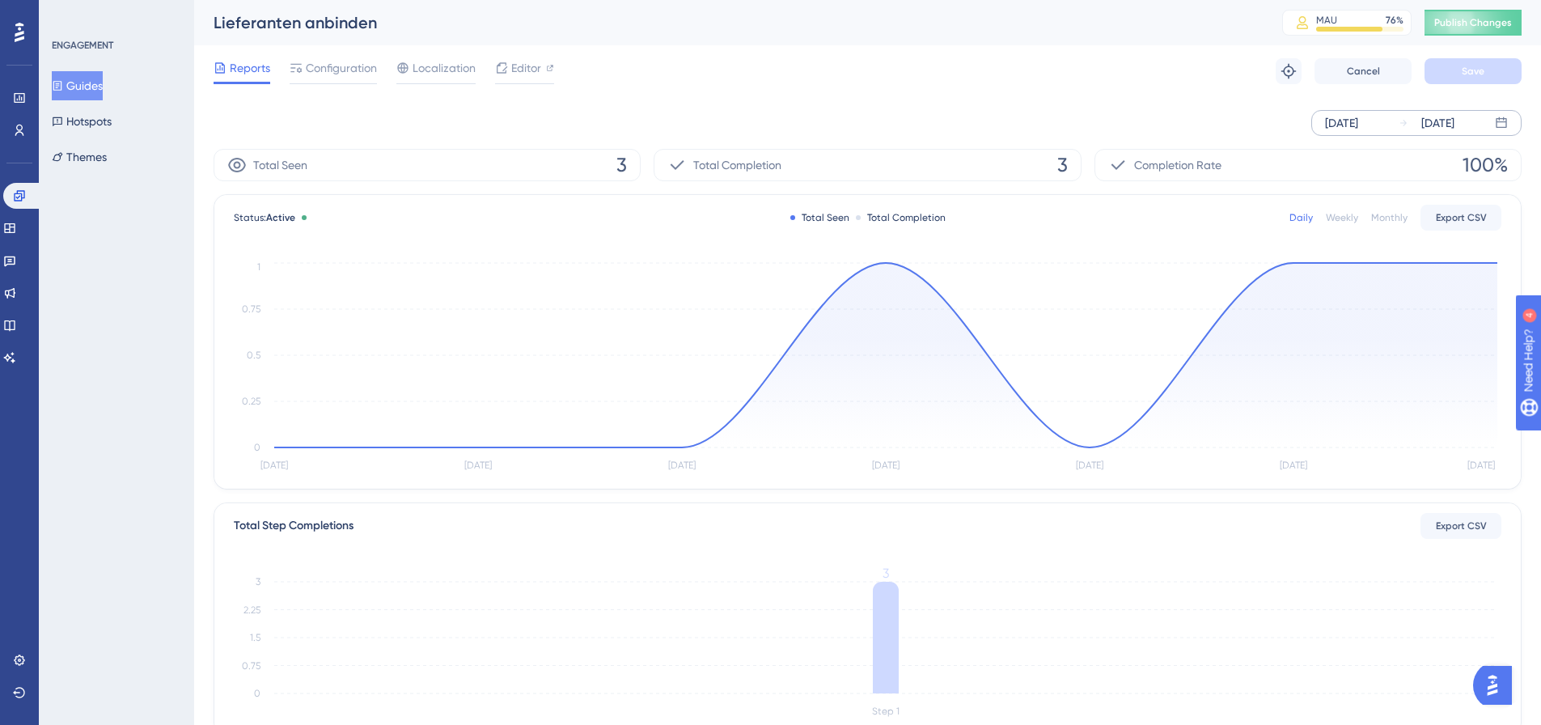
click at [1358, 121] on div "[DATE]" at bounding box center [1341, 122] width 33 height 19
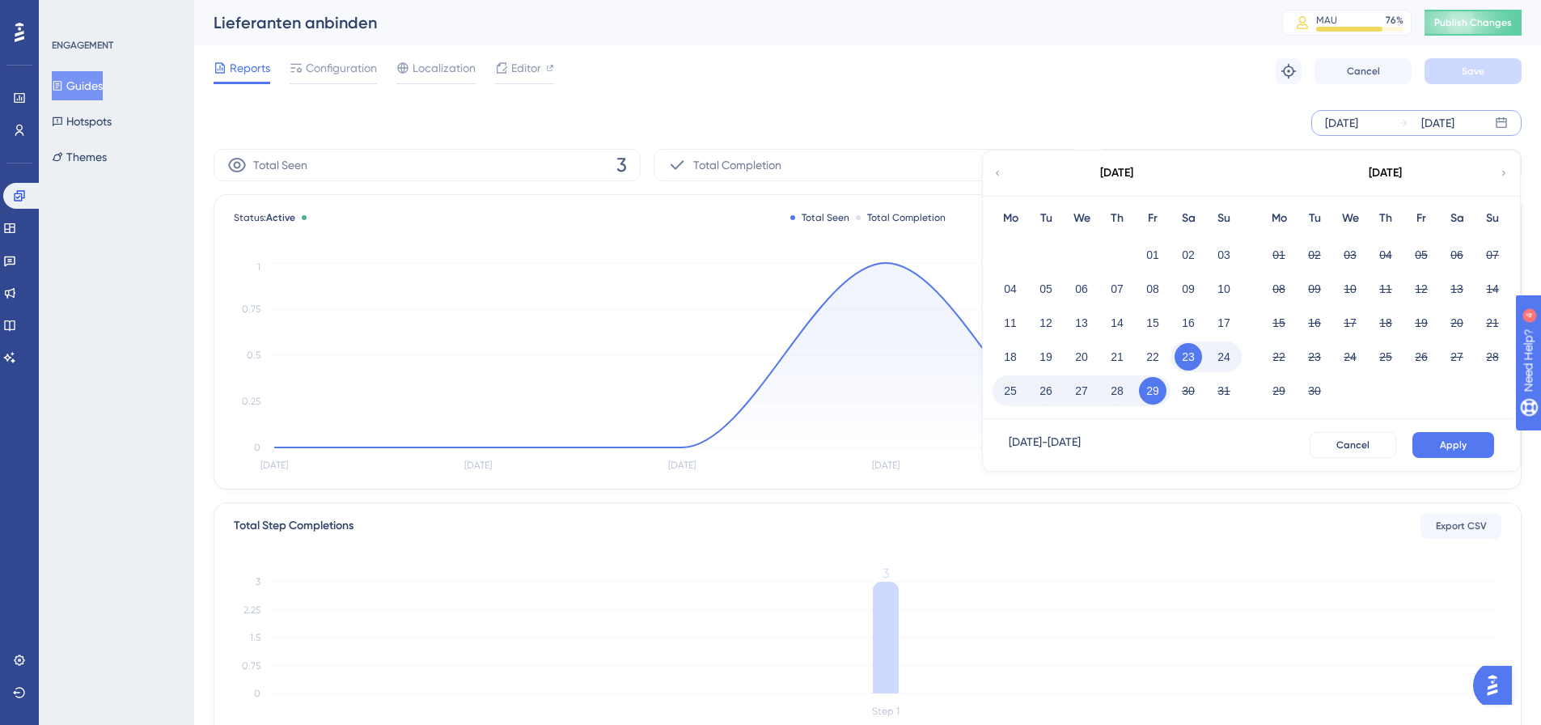
click at [1006, 177] on div "[DATE]" at bounding box center [1116, 172] width 267 height 45
click at [992, 177] on div "[DATE]" at bounding box center [1116, 172] width 267 height 45
click at [993, 171] on icon at bounding box center [997, 173] width 10 height 15
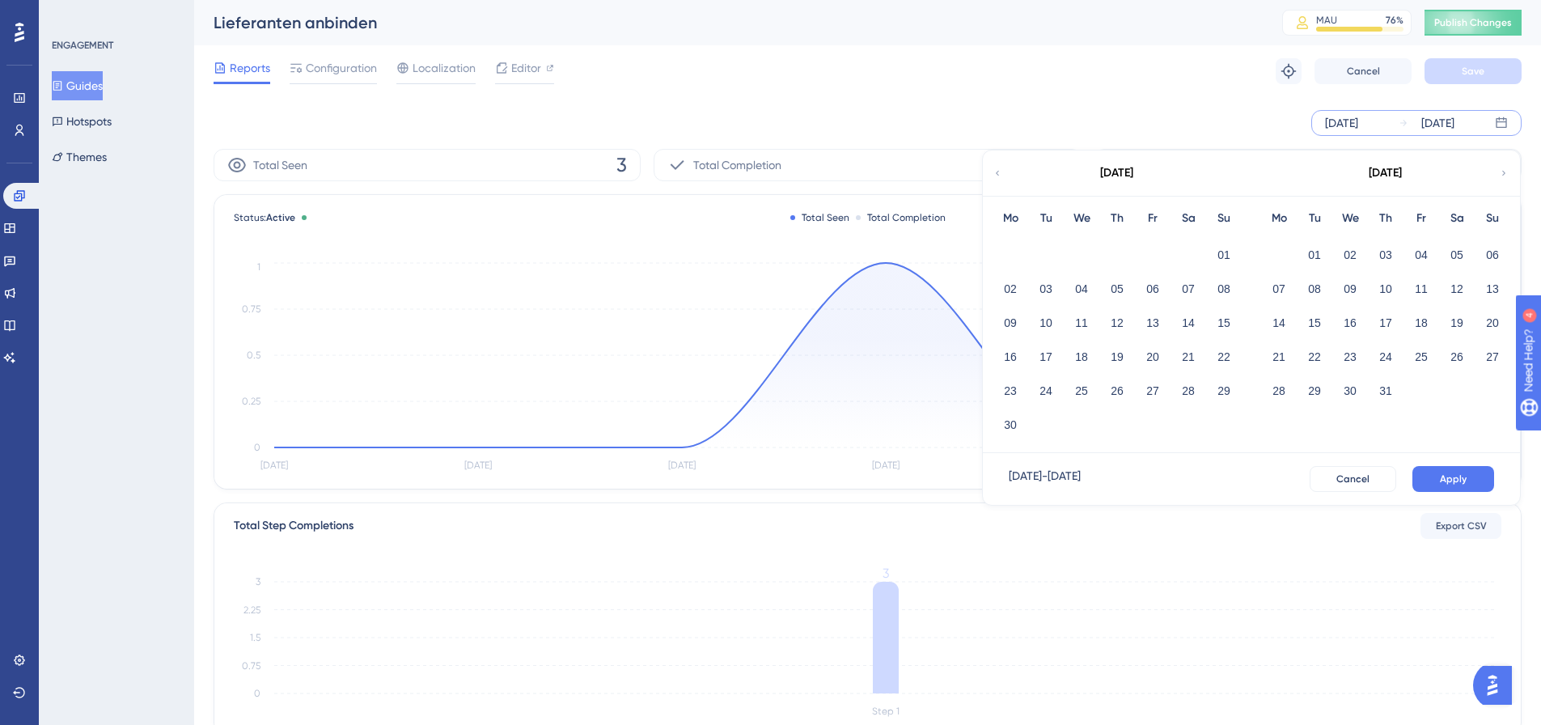
click at [998, 171] on icon at bounding box center [997, 173] width 10 height 15
click at [1390, 253] on button "01" at bounding box center [1386, 255] width 28 height 28
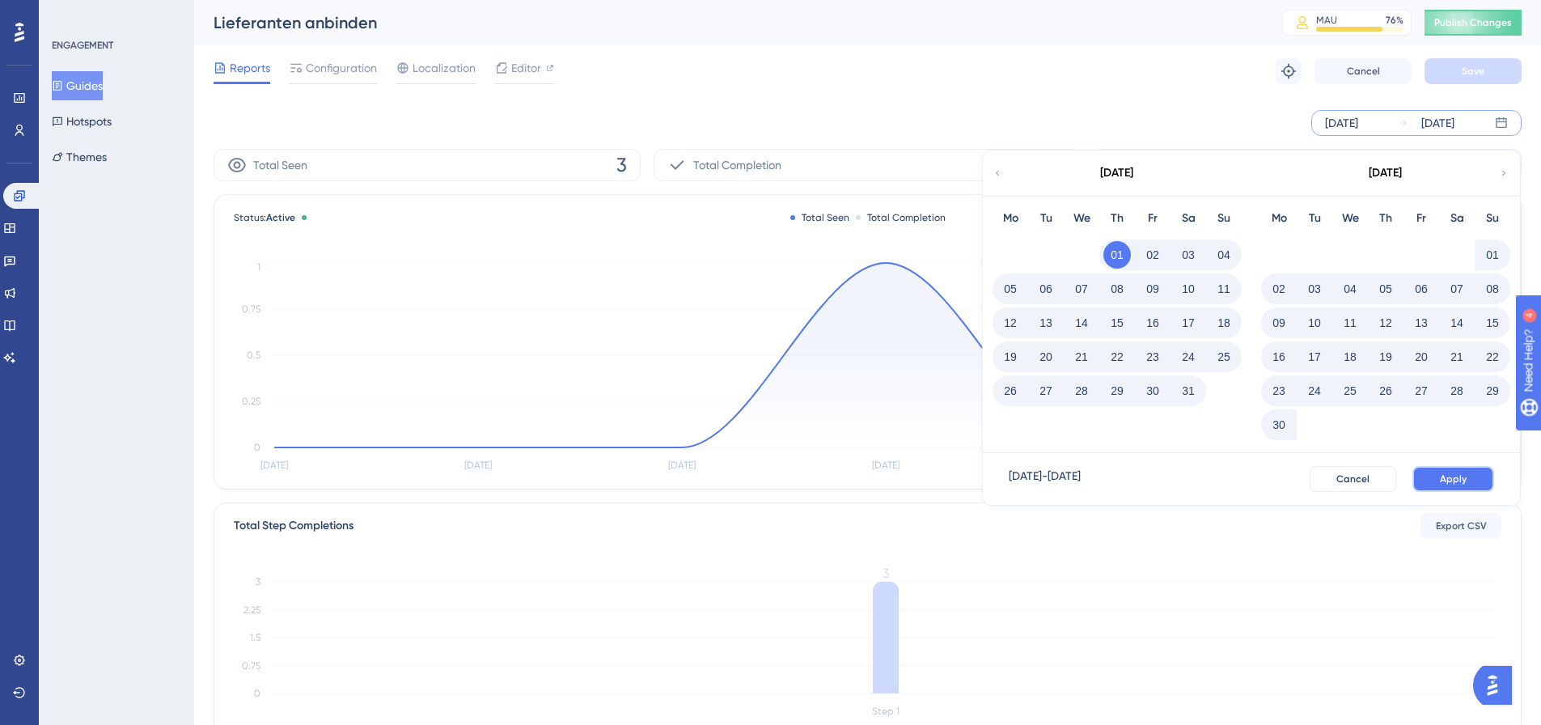
click at [1449, 471] on button "Apply" at bounding box center [1453, 479] width 82 height 26
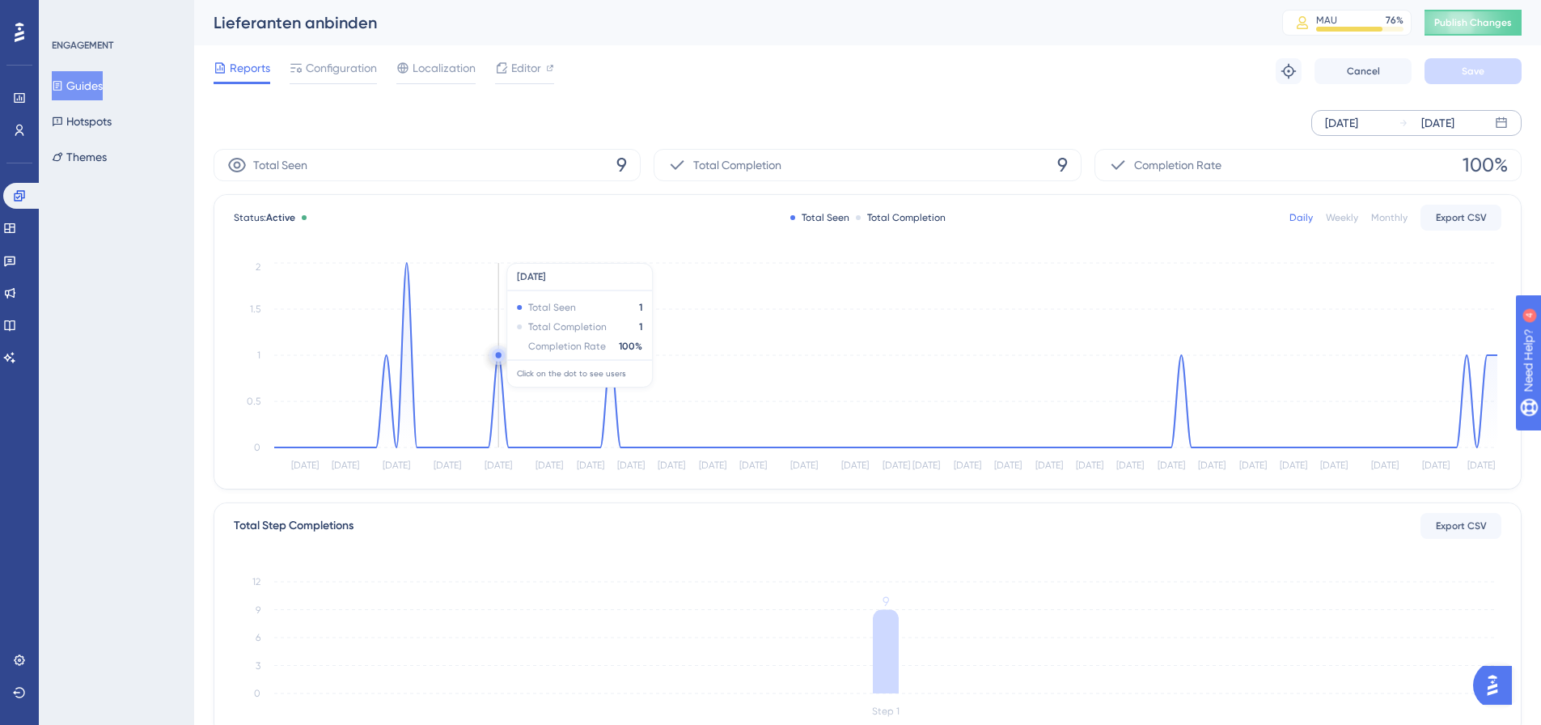
click at [500, 357] on circle at bounding box center [499, 355] width 6 height 6
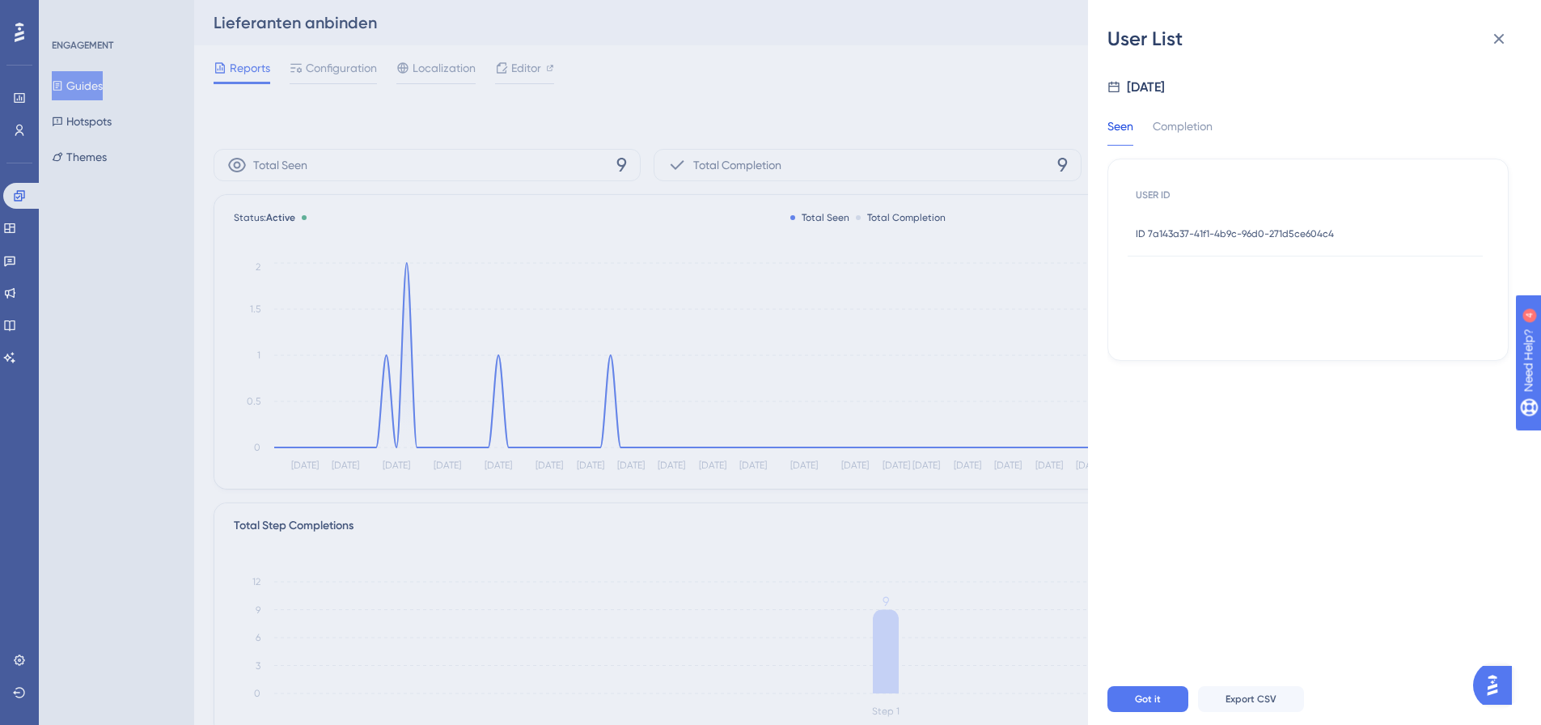
click at [1232, 237] on span "ID 7a143a37-41f1-4b9c-96d0-271d5ce604c4" at bounding box center [1235, 233] width 198 height 13
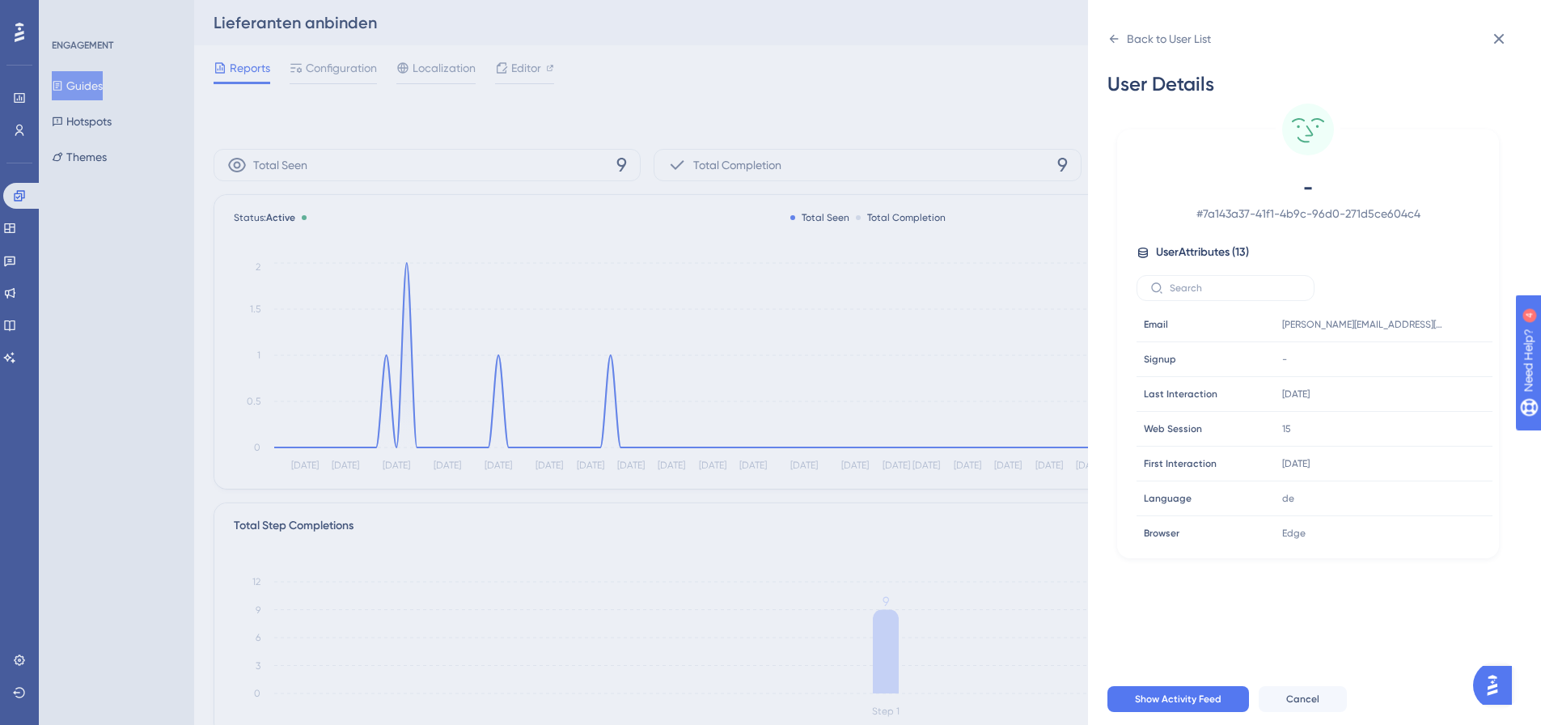
click at [545, 258] on div "Back to User List User Details - # 7a143a37-41f1-4b9c-96d0-271d5ce604c4 User At…" at bounding box center [770, 362] width 1541 height 725
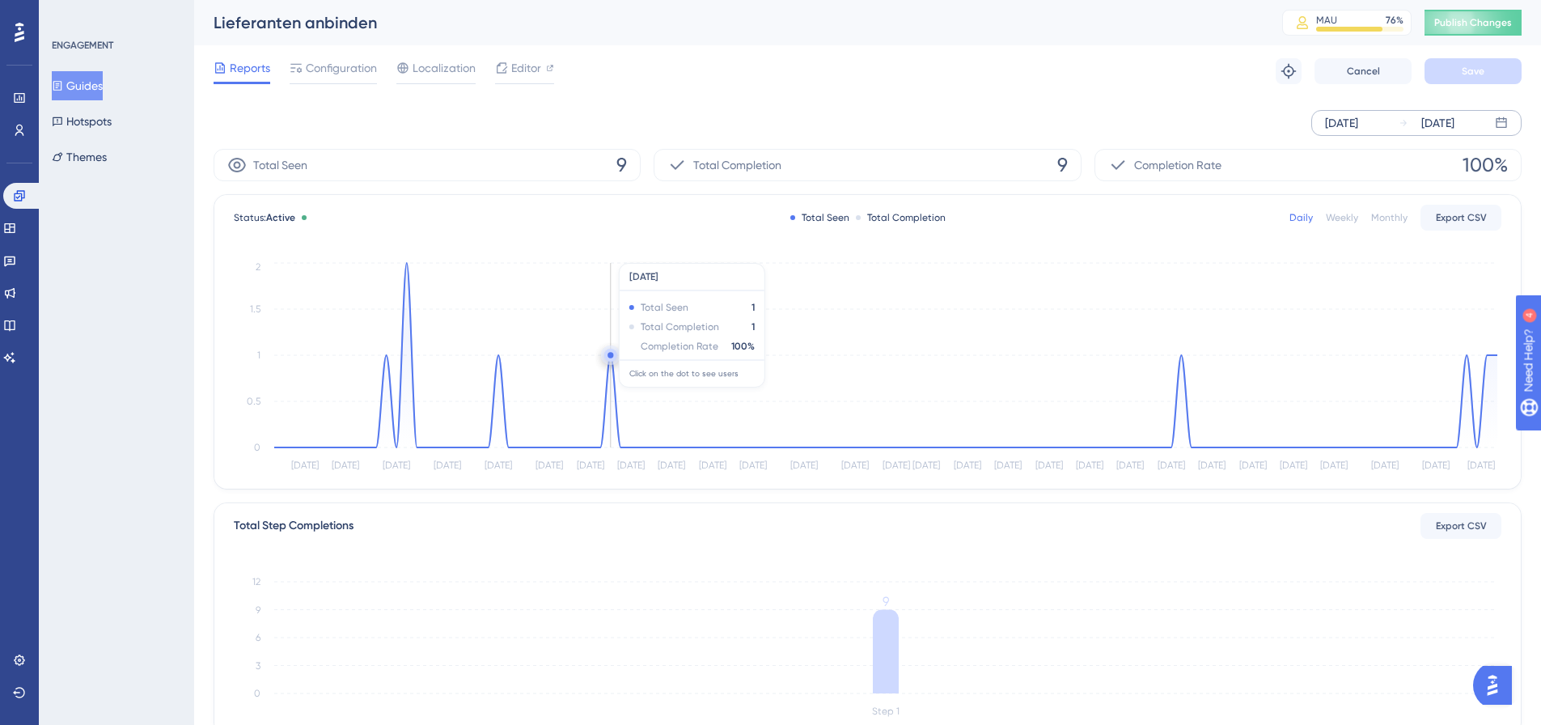
click at [613, 359] on circle at bounding box center [610, 355] width 13 height 13
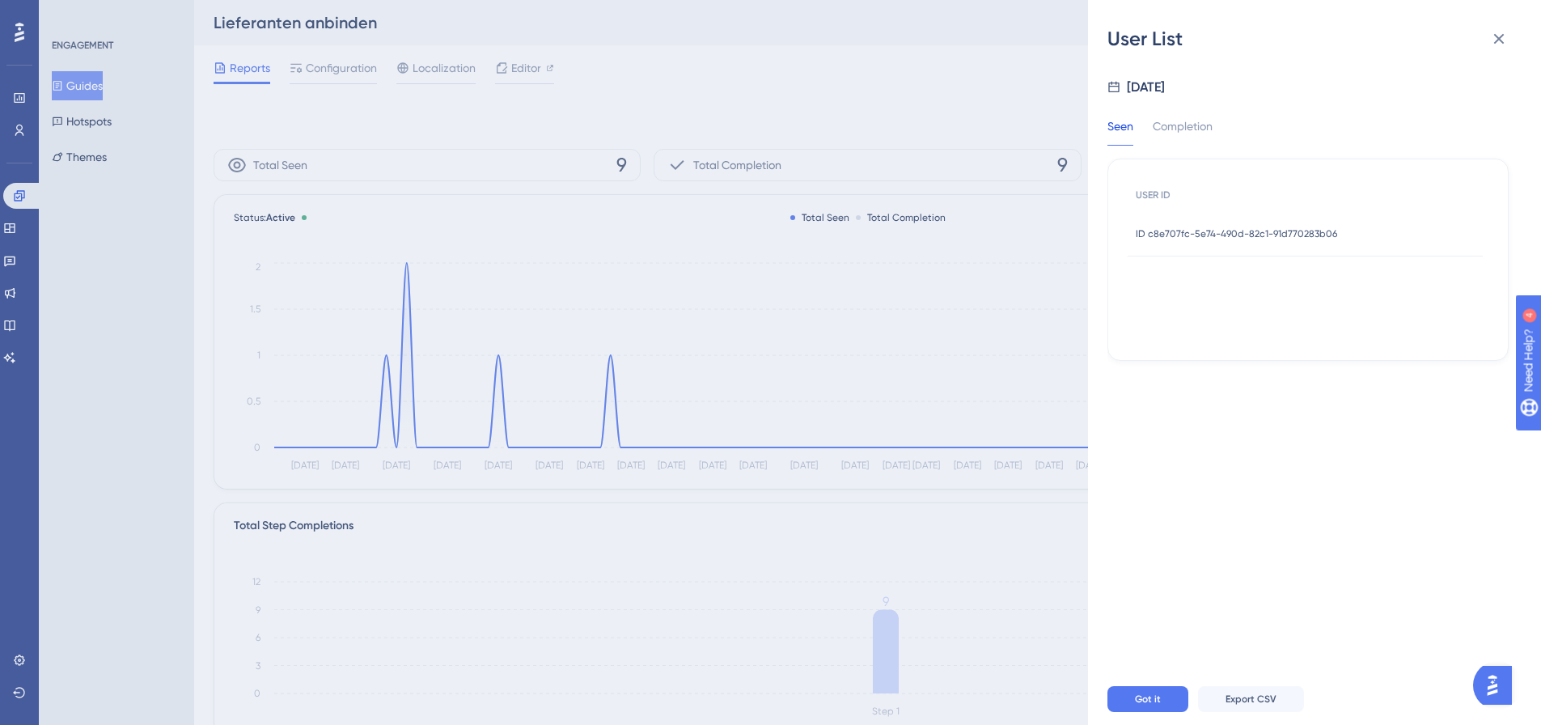
click at [1258, 220] on div "ID c8e707fc-5e74-490d-82c1-91d770283b06 ID c8e707fc-5e74-490d-82c1-91d770283b06" at bounding box center [1236, 233] width 201 height 45
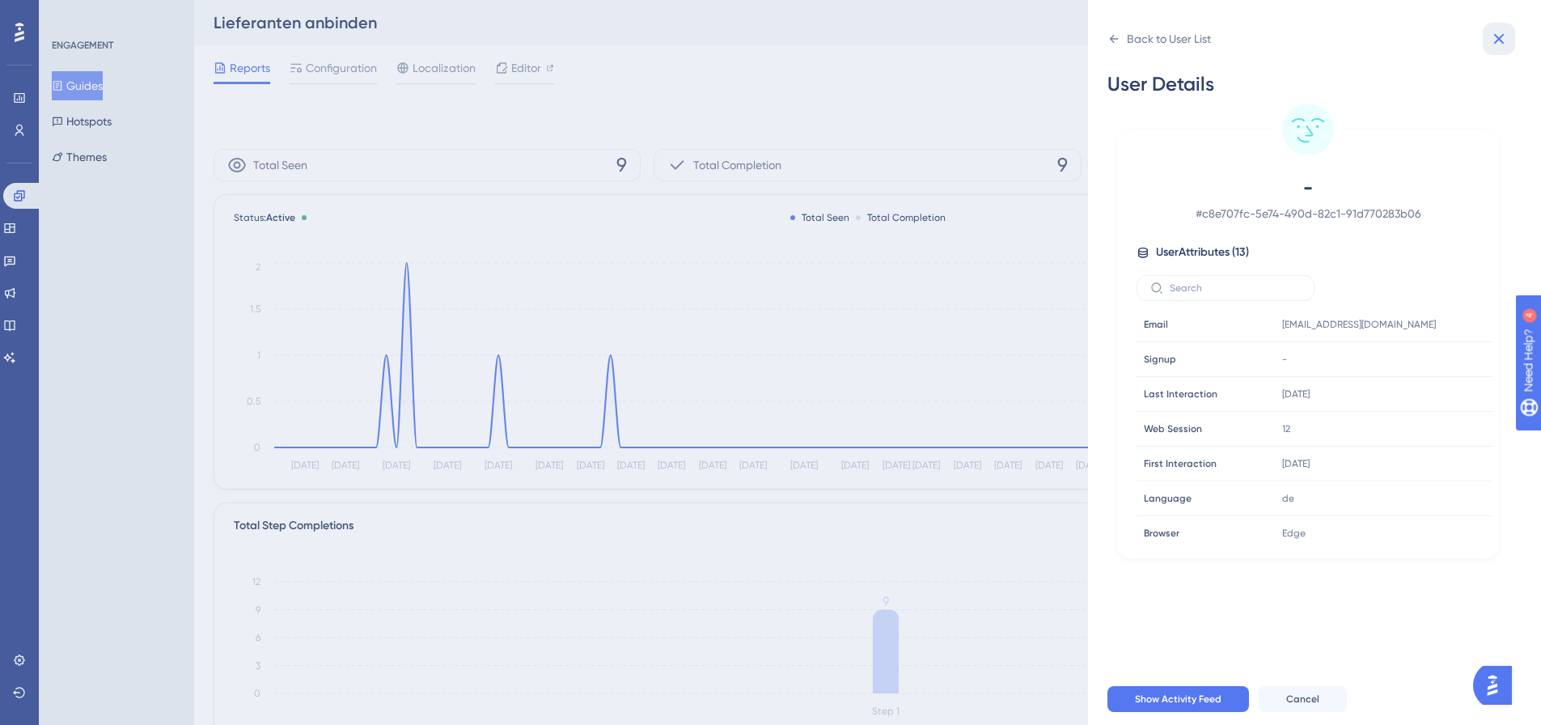
click at [1492, 36] on icon at bounding box center [1498, 38] width 19 height 19
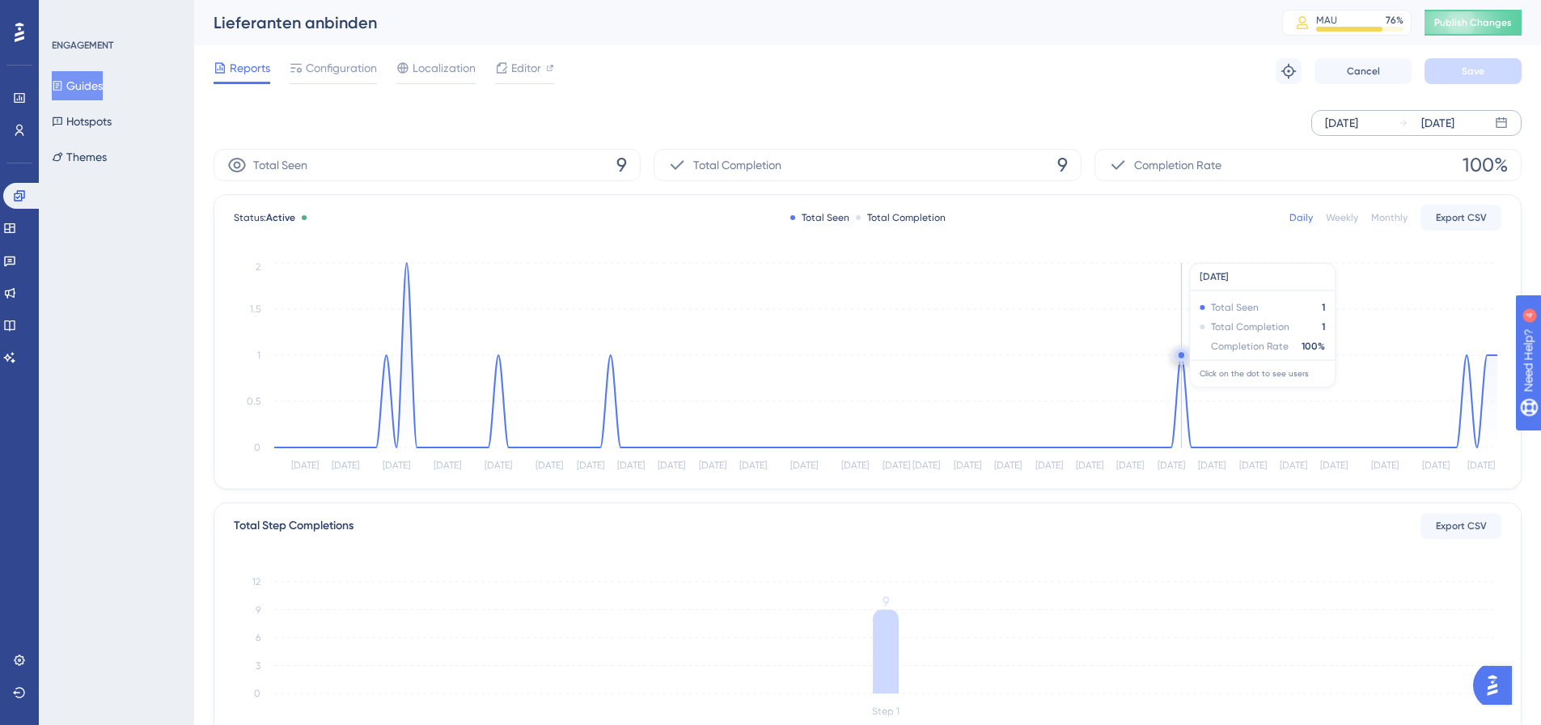
click at [1185, 369] on icon "[DATE] [DATE] May [DATE] May [DATE] [DATE] [DATE] [DATE] Jun [DATE] Jun [DATE] …" at bounding box center [868, 367] width 1268 height 217
click at [1182, 355] on circle at bounding box center [1182, 355] width 6 height 6
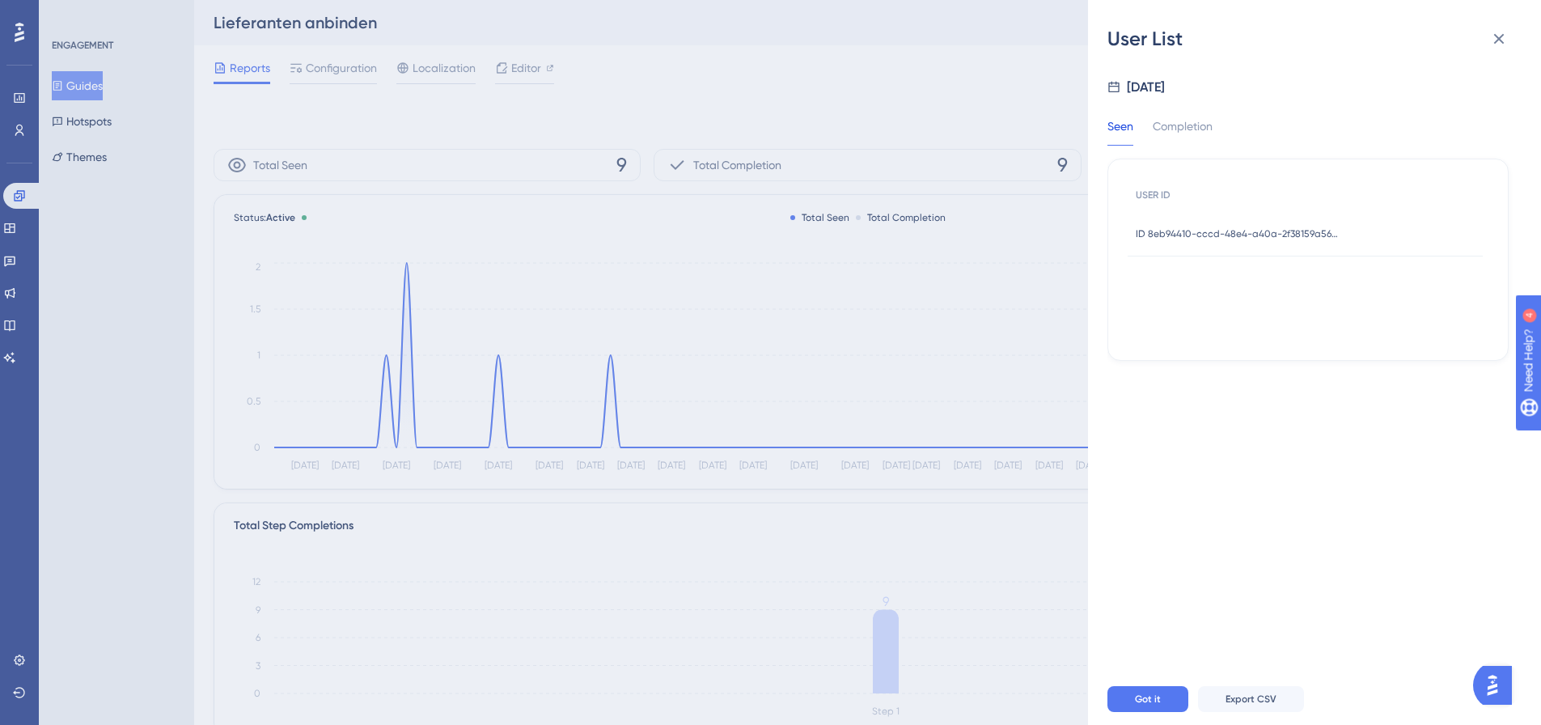
click at [1272, 227] on span "ID 8eb94410-cccd-48e4-a40a-2f38159a5659" at bounding box center [1237, 233] width 202 height 13
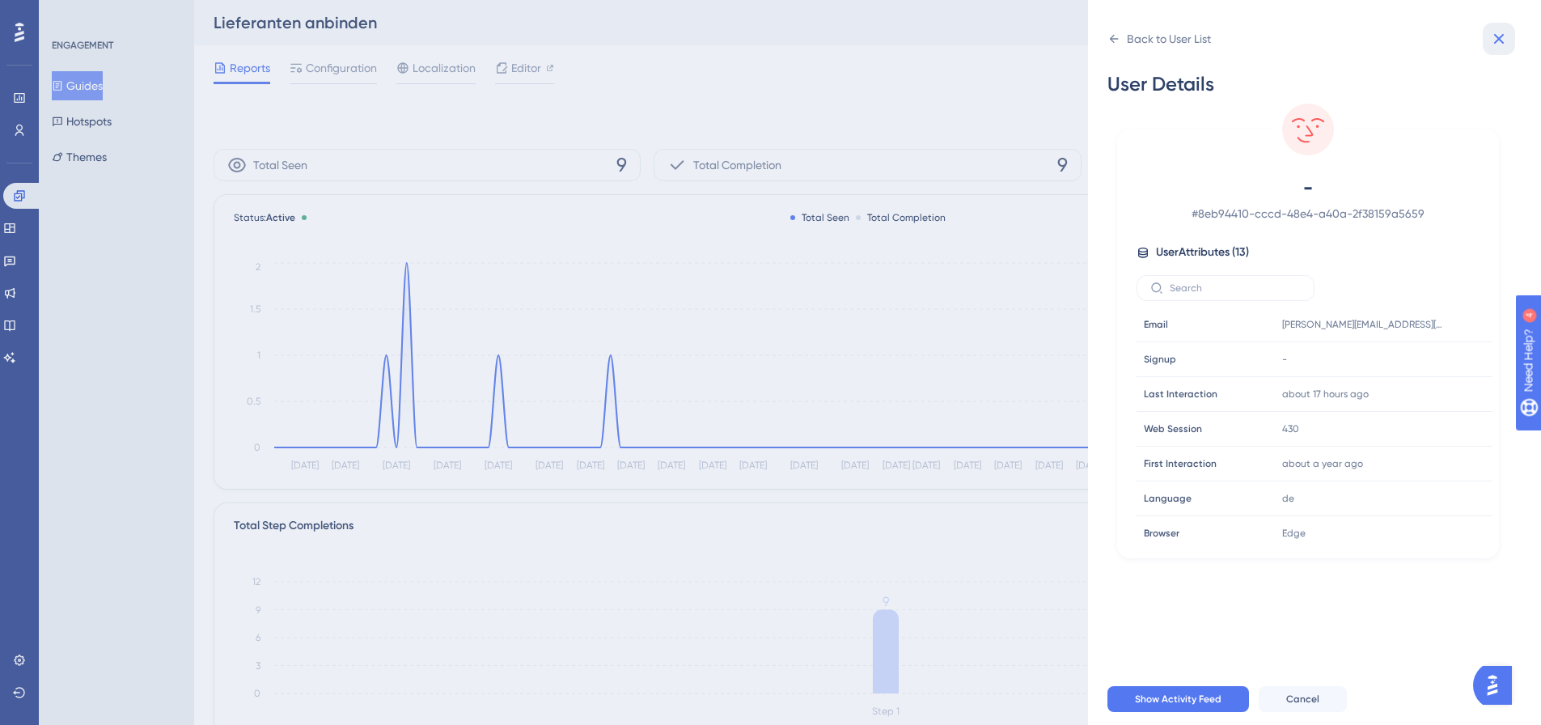
click at [1503, 36] on icon at bounding box center [1499, 39] width 11 height 11
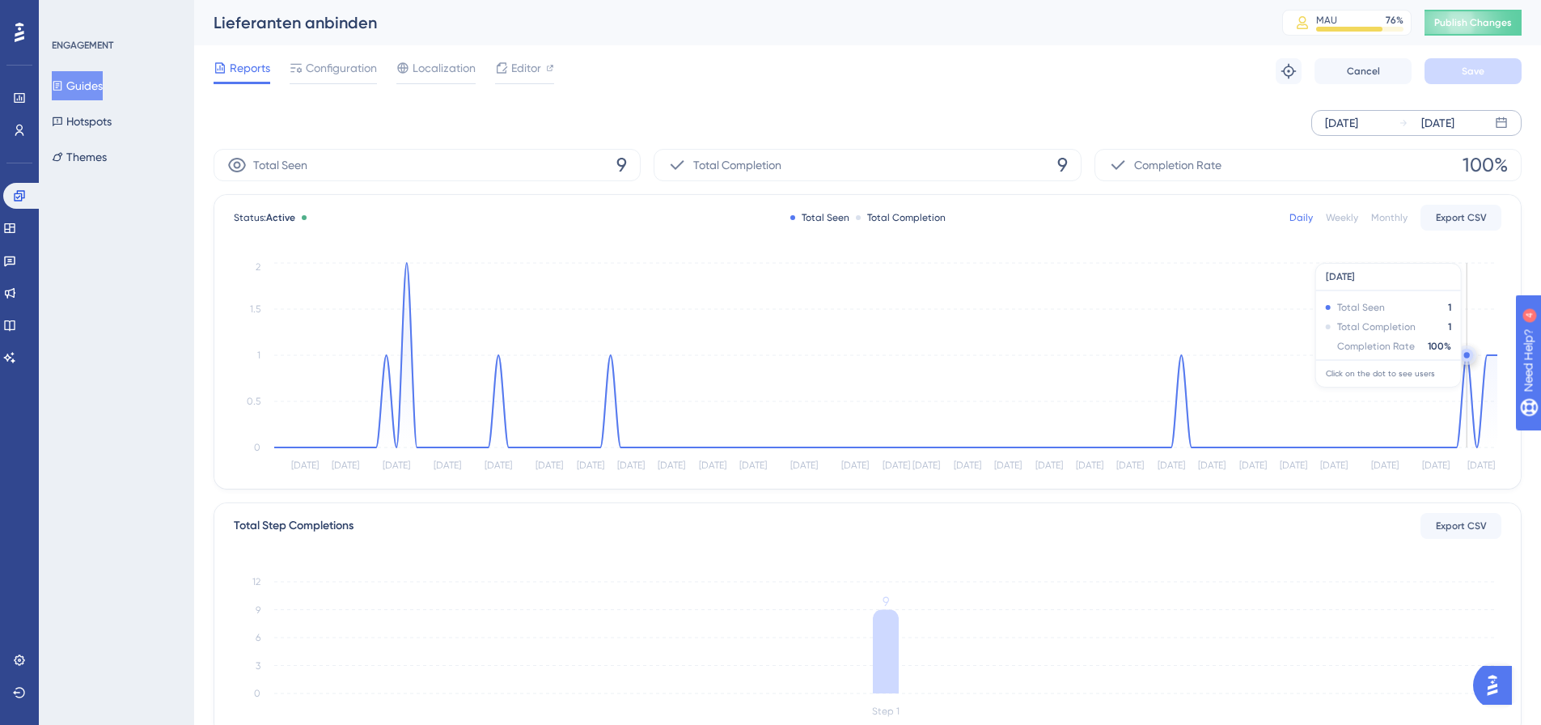
click at [1466, 354] on circle at bounding box center [1467, 355] width 6 height 6
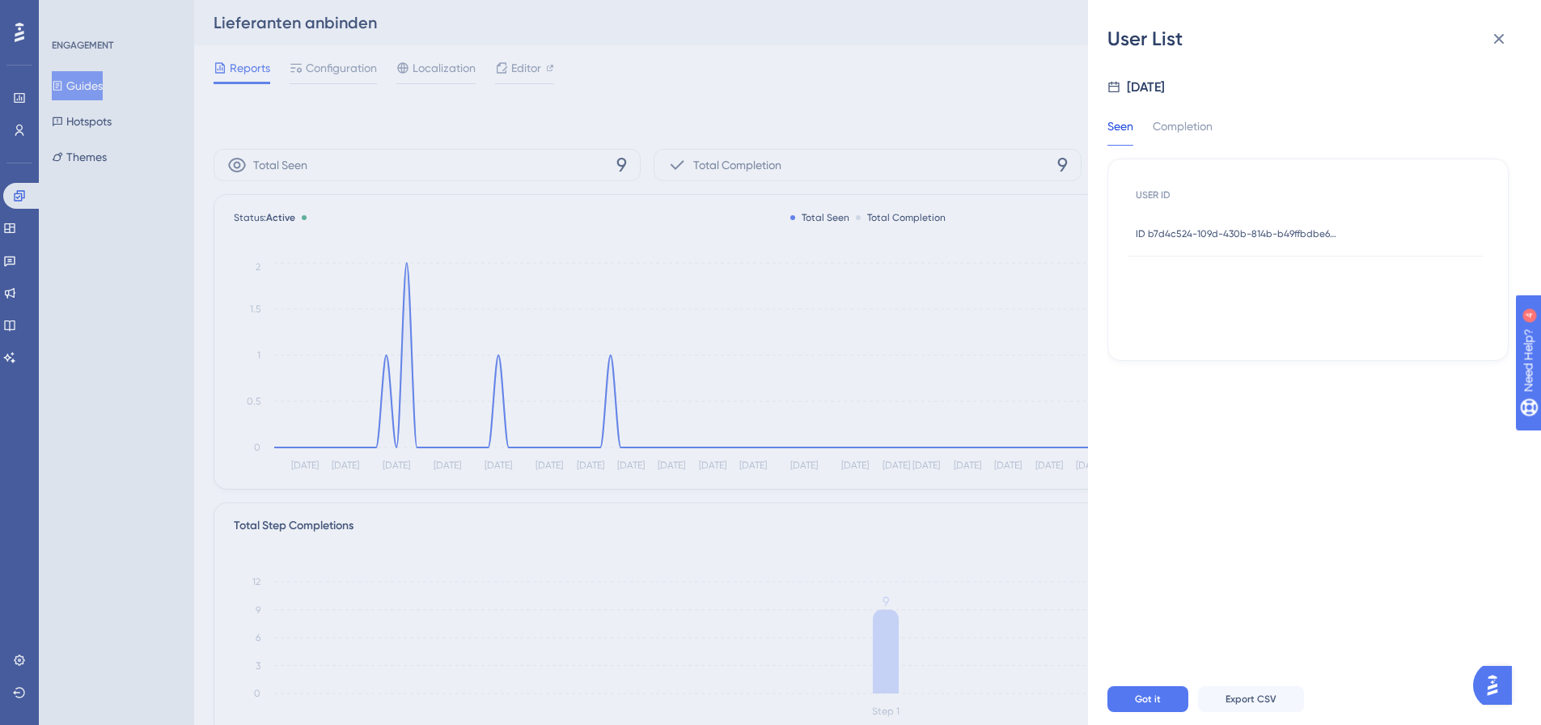
click at [1328, 235] on span "ID b7d4c524-109d-430b-814b-b49ffbdbe6c7" at bounding box center [1237, 233] width 202 height 13
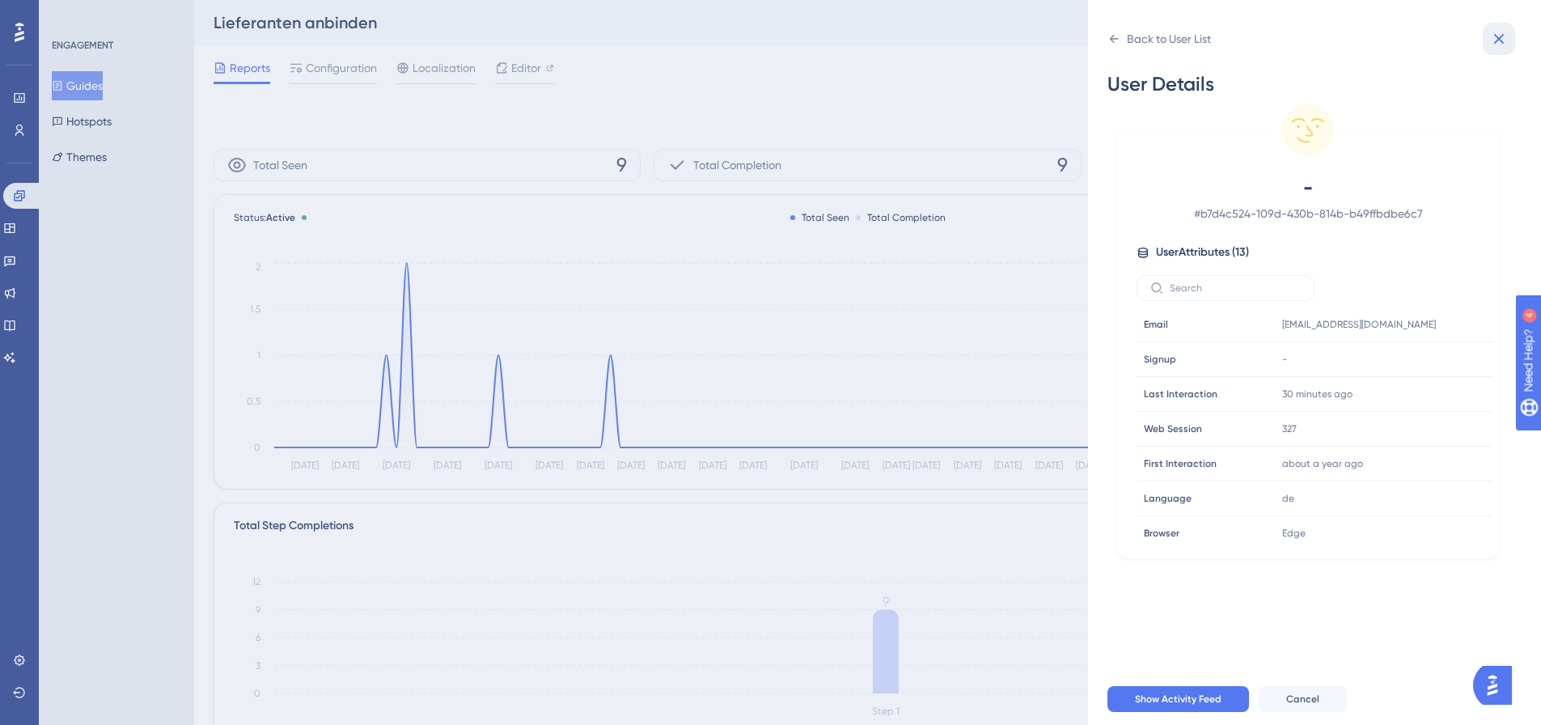
click at [1496, 36] on icon at bounding box center [1499, 39] width 11 height 11
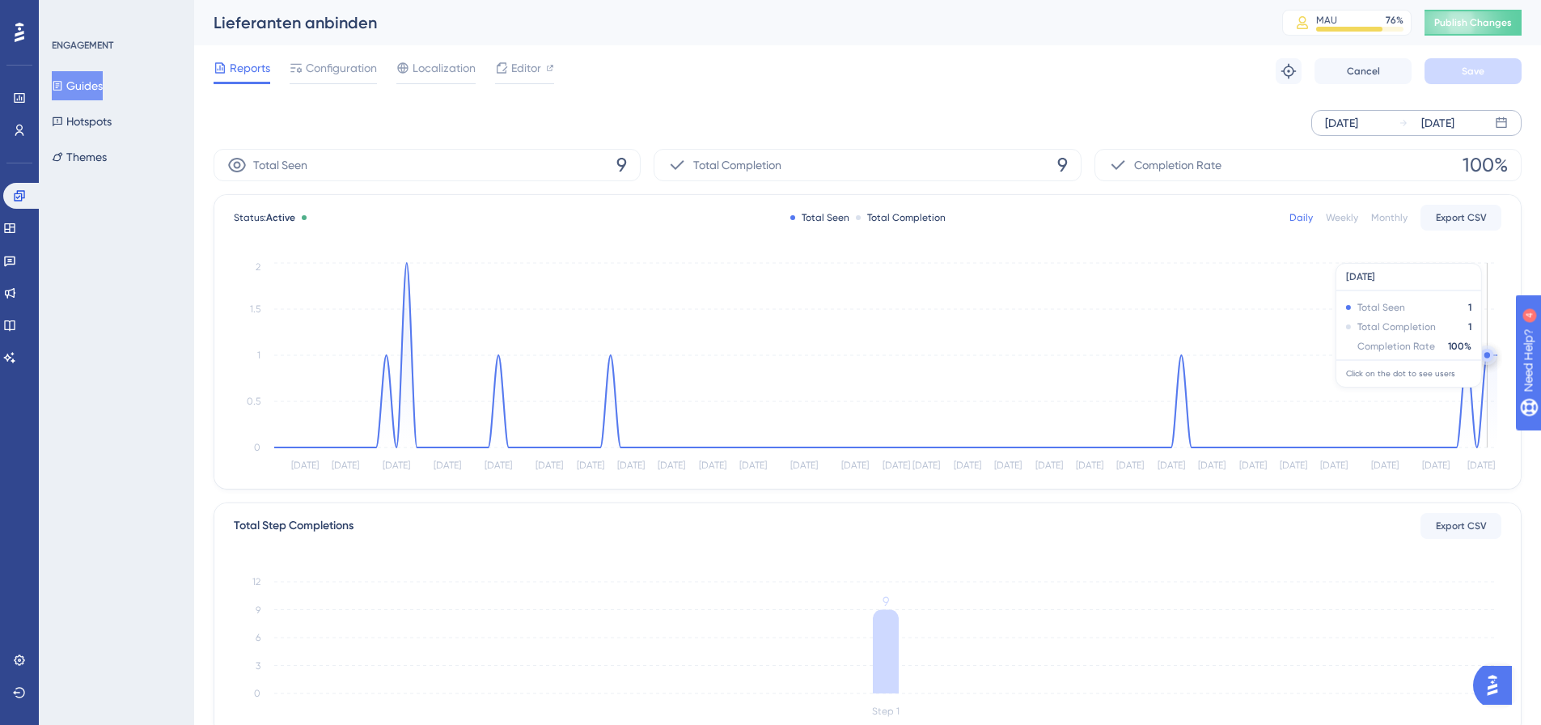
click at [1490, 353] on circle at bounding box center [1486, 355] width 13 height 13
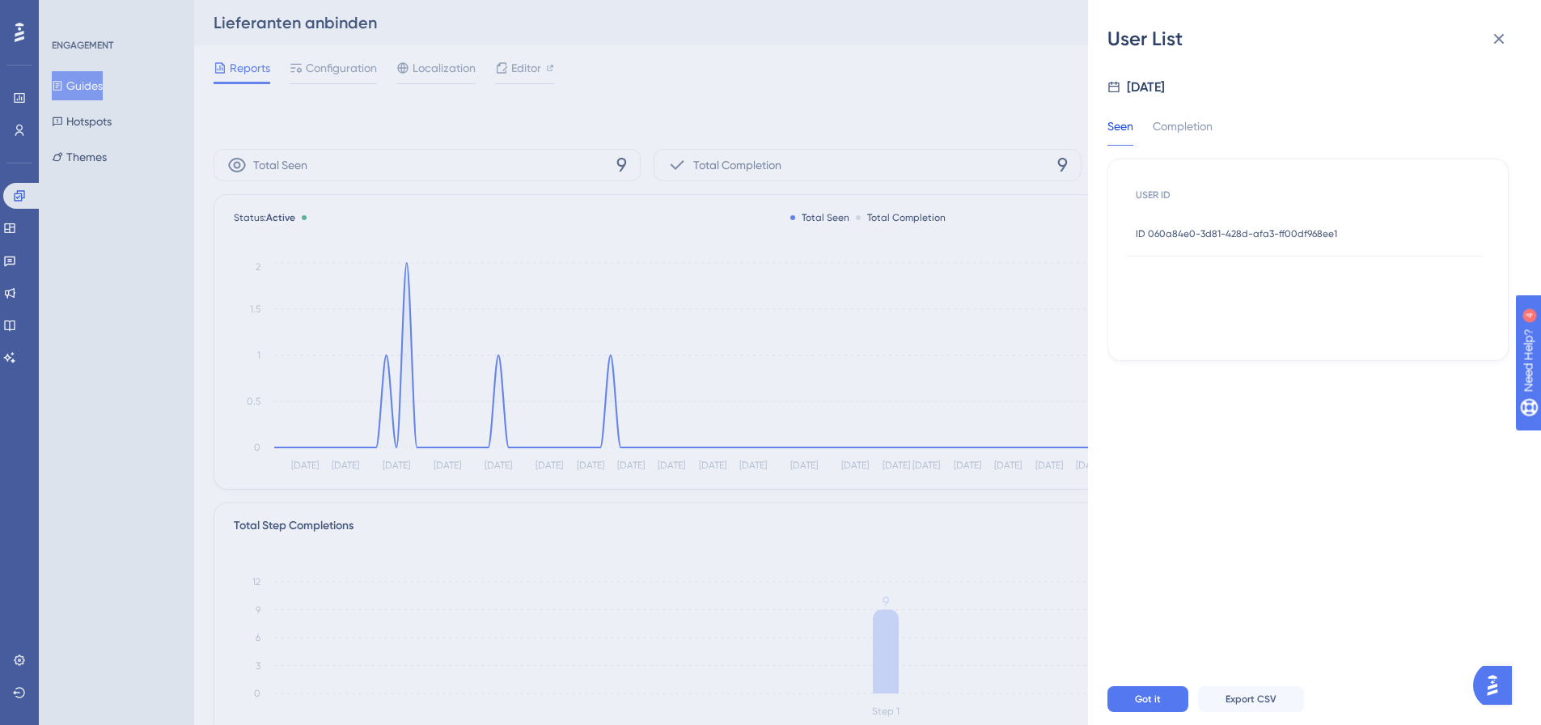
click at [1309, 245] on div "ID 060a84e0-3d81-428d-afa3-ff00df968ee1 ID 060a84e0-3d81-428d-afa3-ff00df968ee1" at bounding box center [1236, 233] width 201 height 45
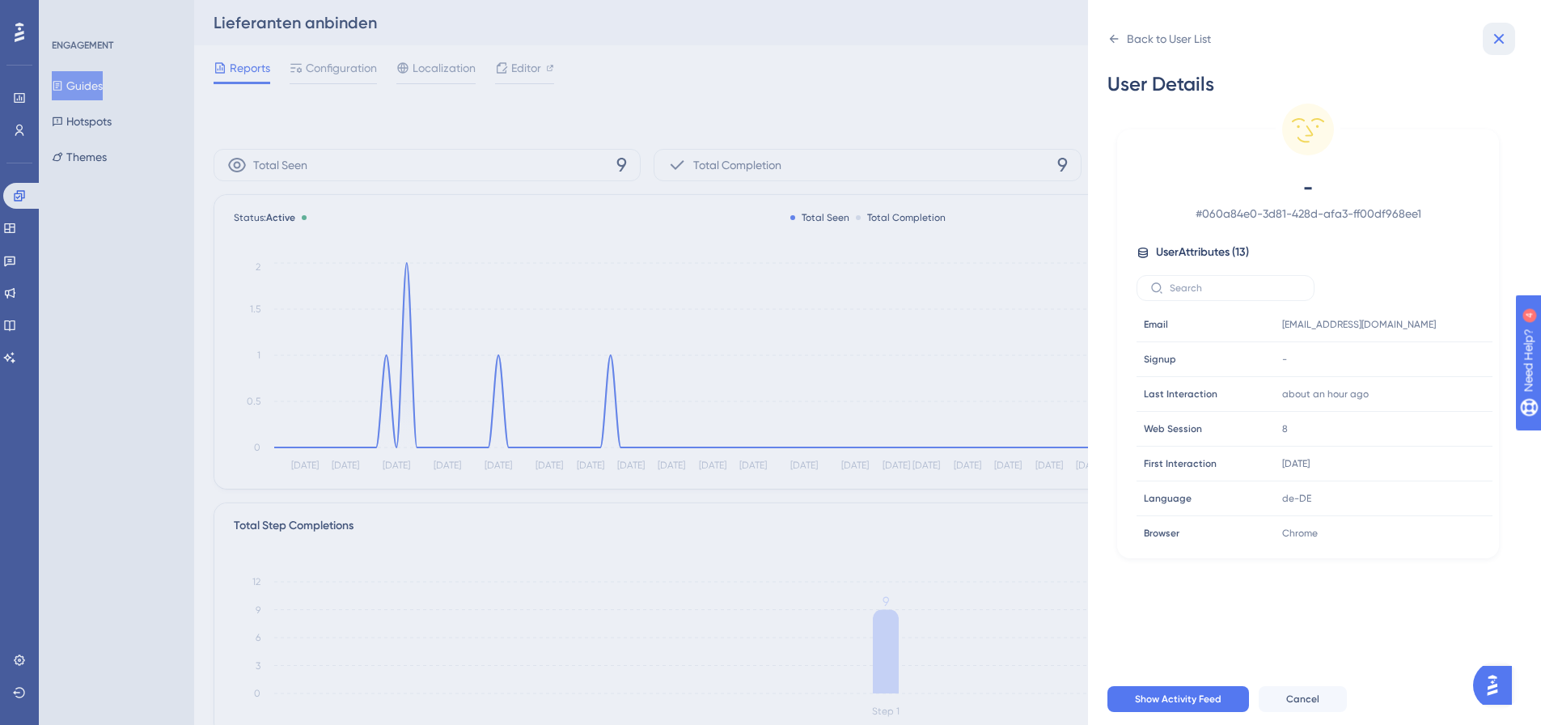
click at [1500, 41] on icon at bounding box center [1499, 39] width 11 height 11
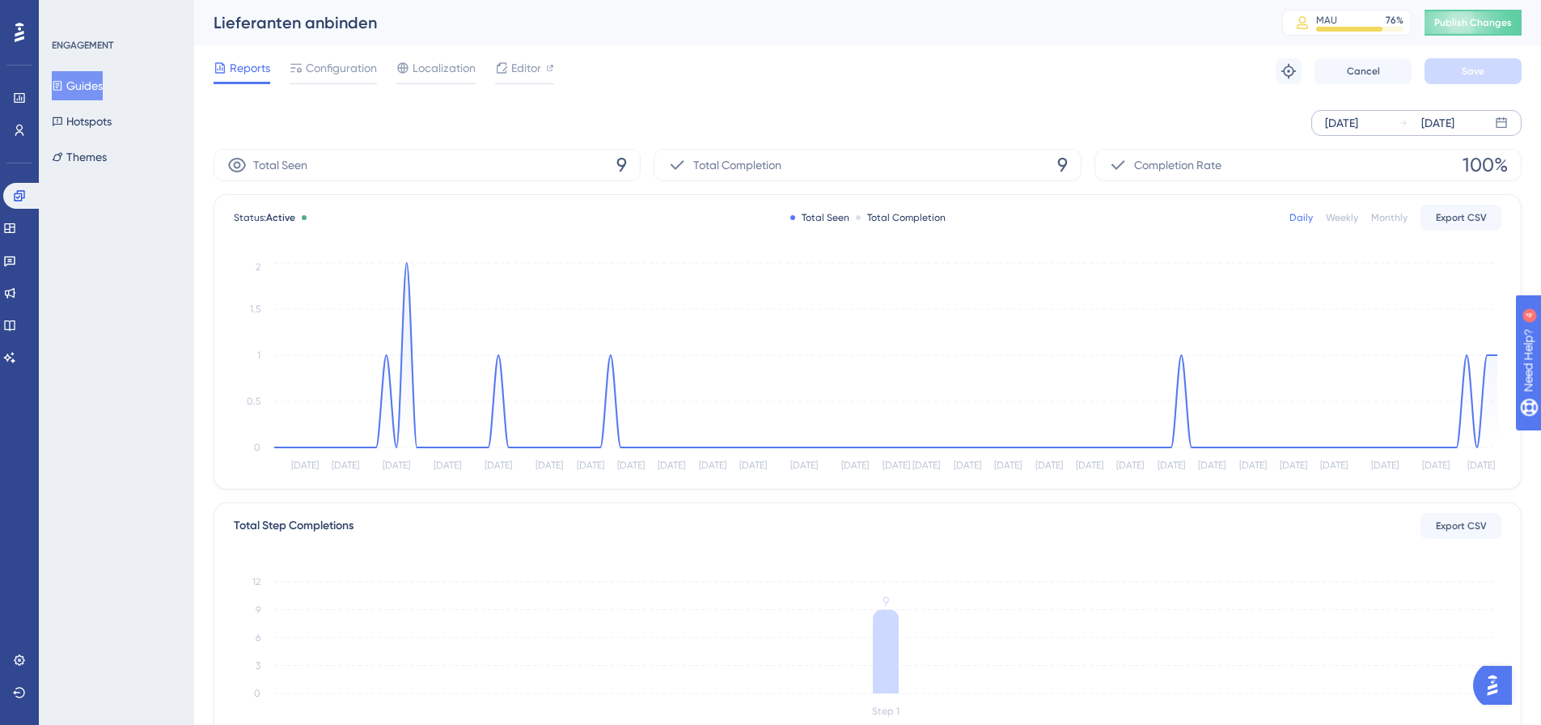
click at [82, 86] on button "Guides" at bounding box center [77, 85] width 51 height 29
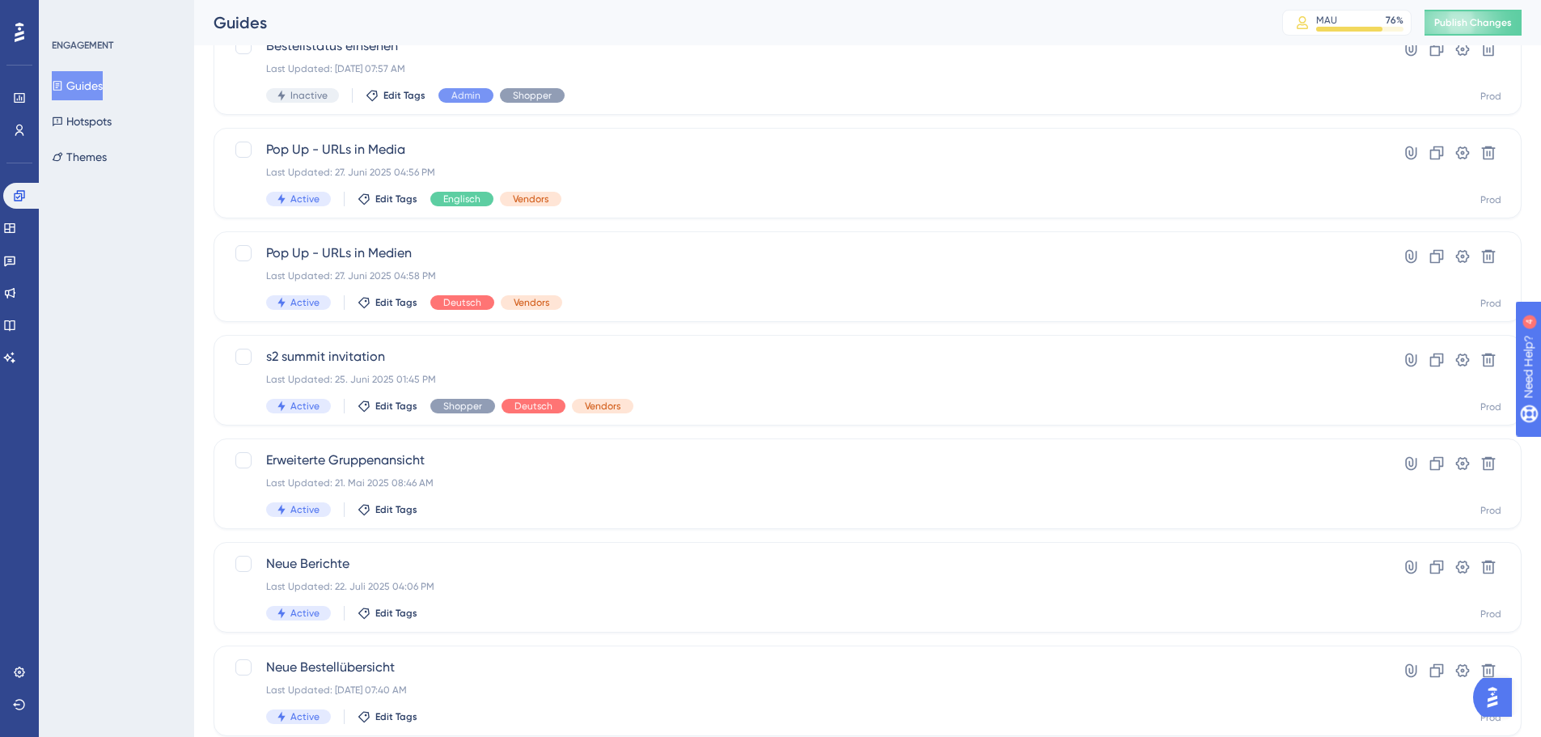
scroll to position [518, 0]
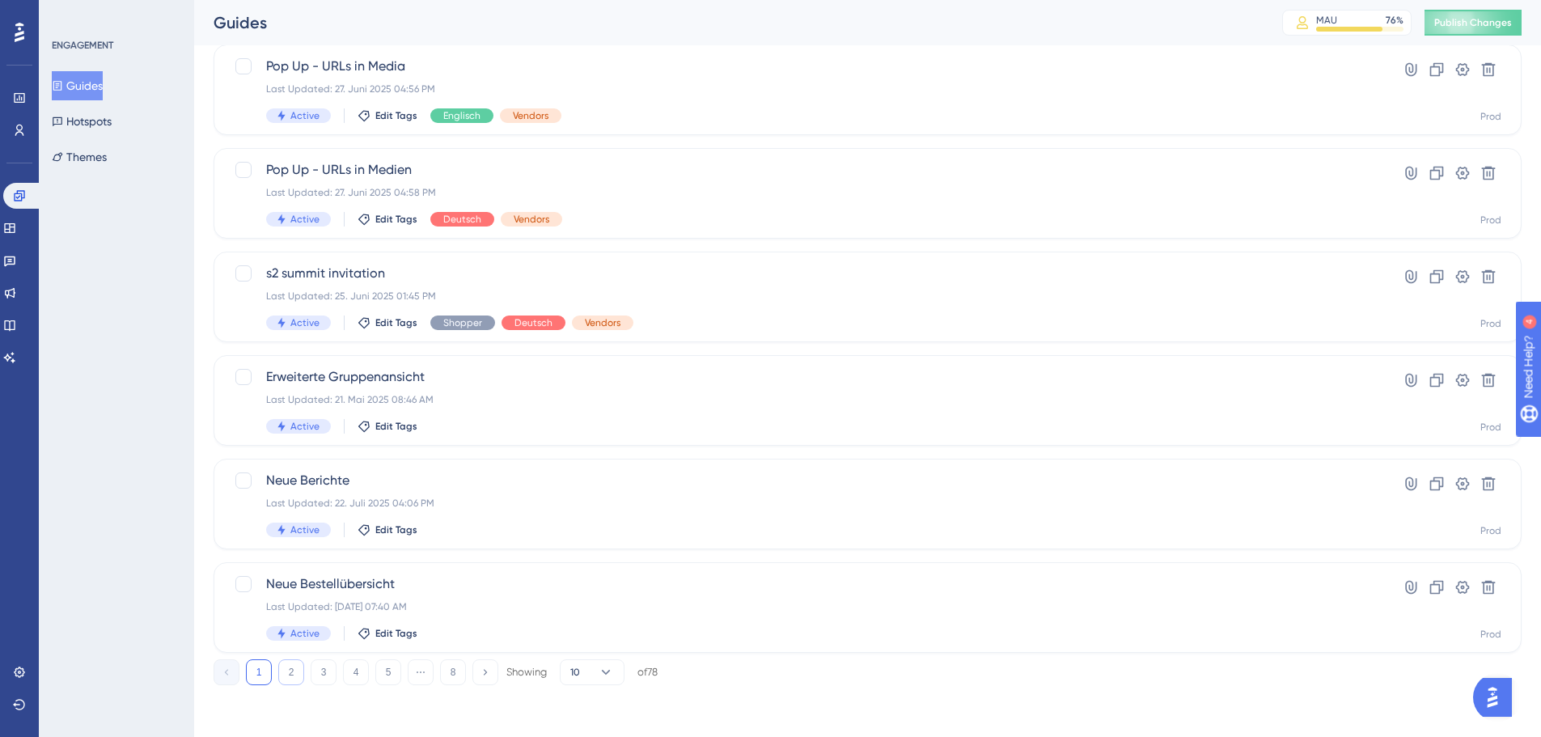
click at [294, 672] on button "2" at bounding box center [291, 672] width 26 height 26
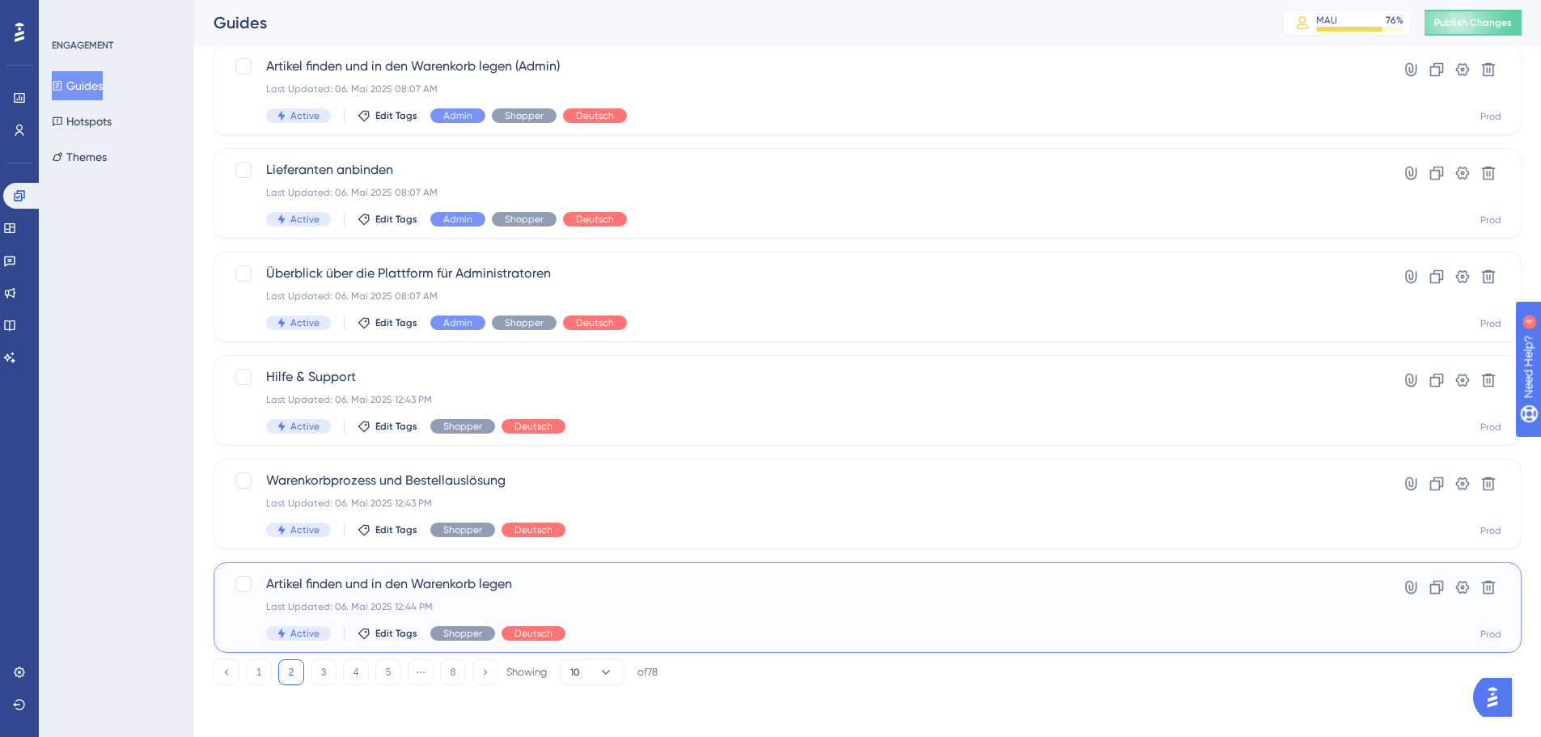
click at [528, 598] on div "Artikel finden und in den Warenkorb legen Last Updated: 06. Mai 2025 12:44 PM A…" at bounding box center [802, 607] width 1073 height 66
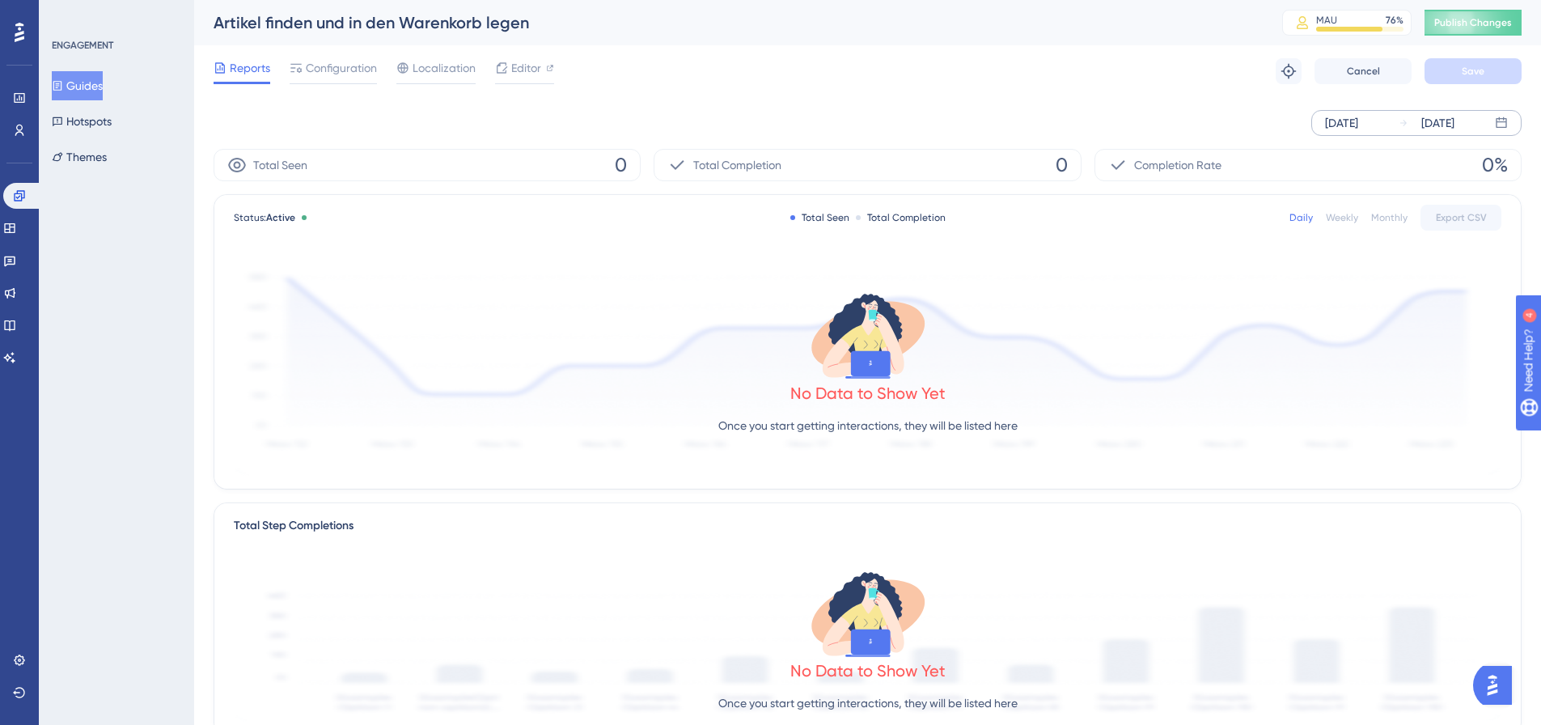
click at [1358, 122] on div "[DATE]" at bounding box center [1341, 122] width 33 height 19
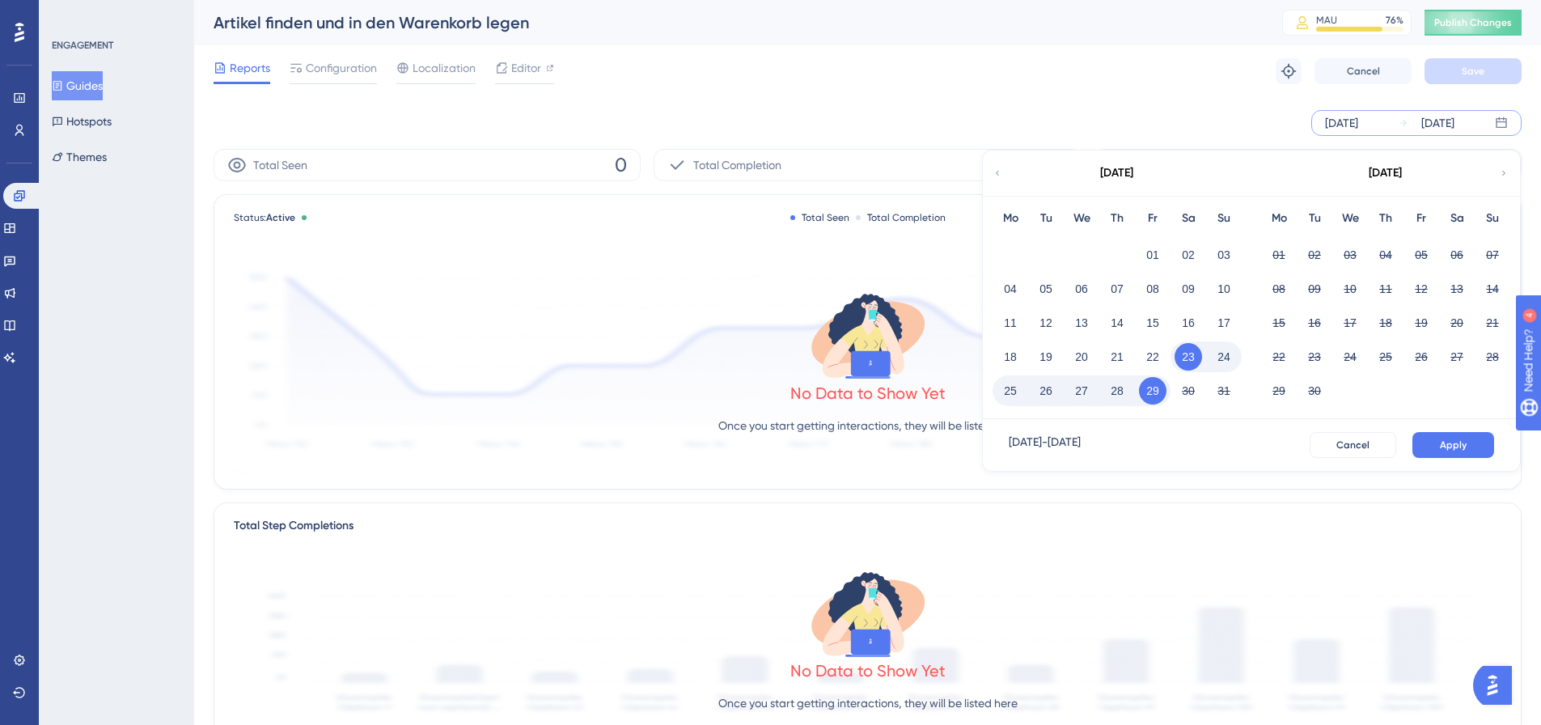
click at [999, 175] on icon at bounding box center [997, 173] width 10 height 15
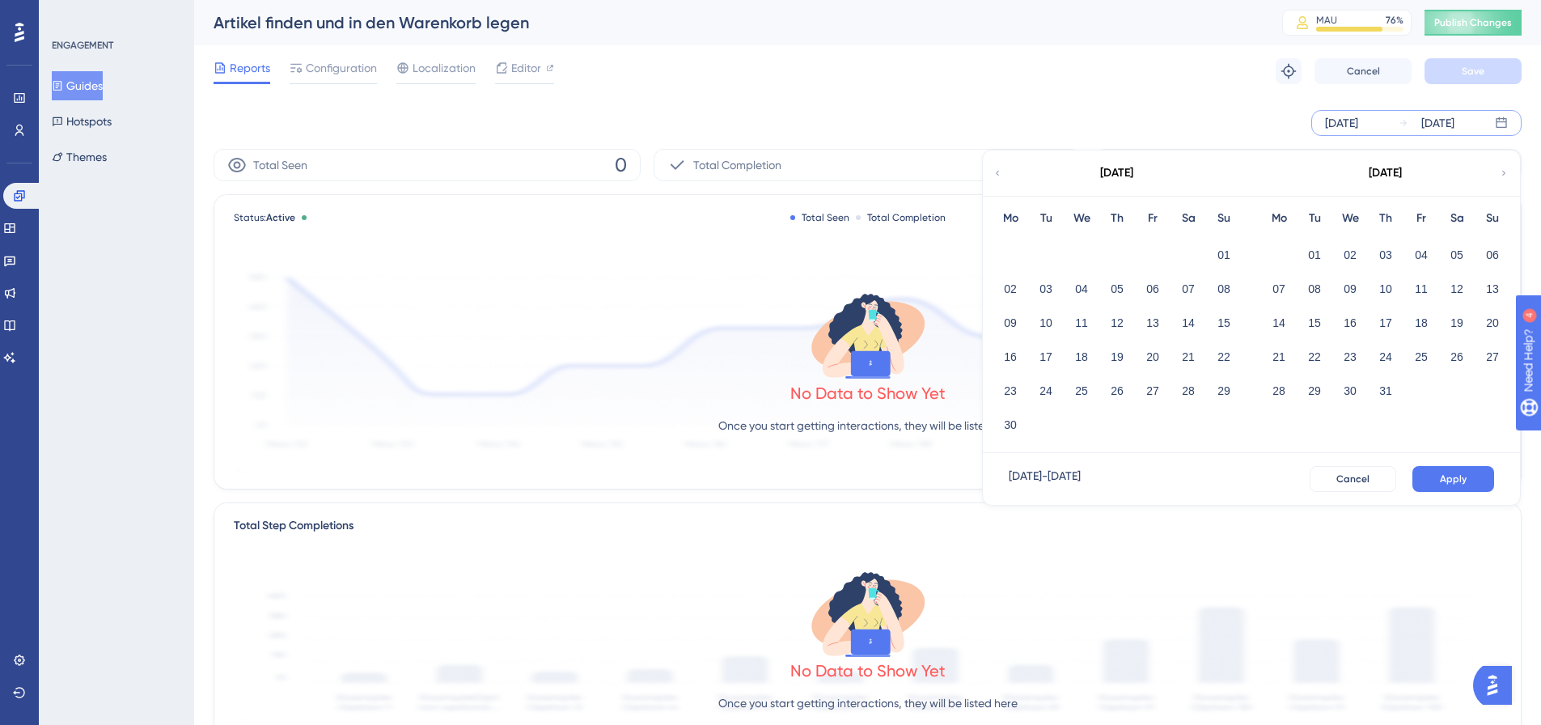
click at [999, 175] on icon at bounding box center [997, 173] width 10 height 15
click at [1389, 250] on button "01" at bounding box center [1386, 255] width 28 height 28
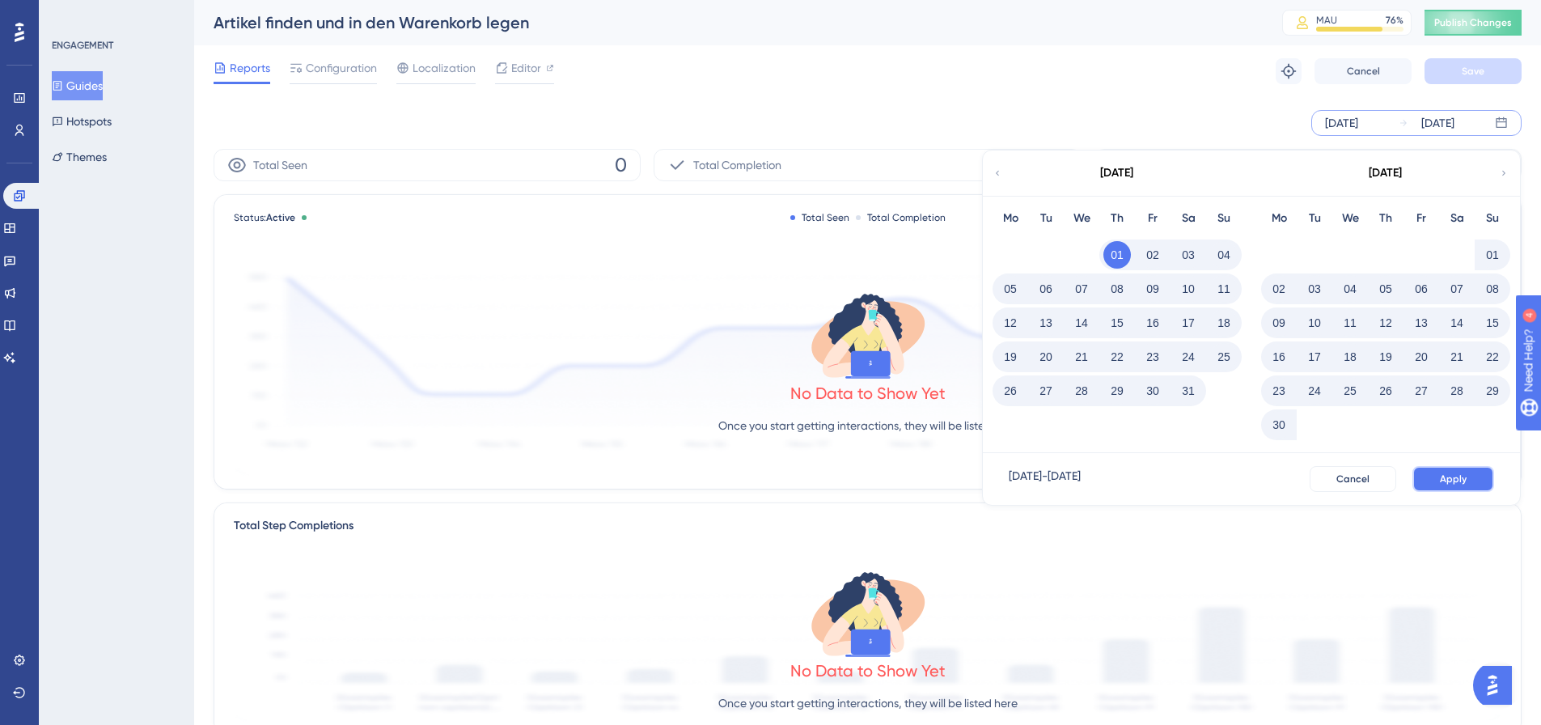
click at [1449, 484] on span "Apply" at bounding box center [1453, 478] width 27 height 13
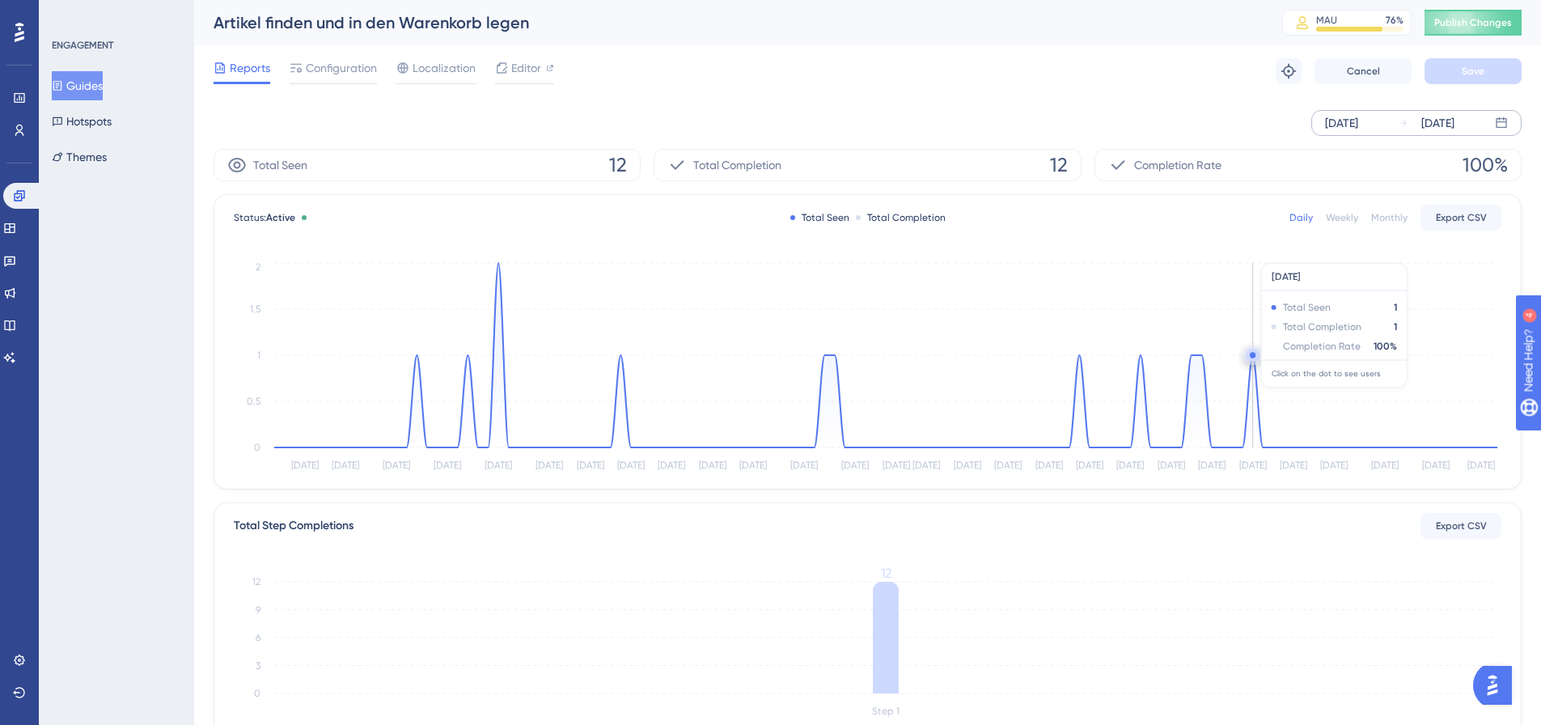
click at [1254, 361] on circle at bounding box center [1252, 355] width 13 height 13
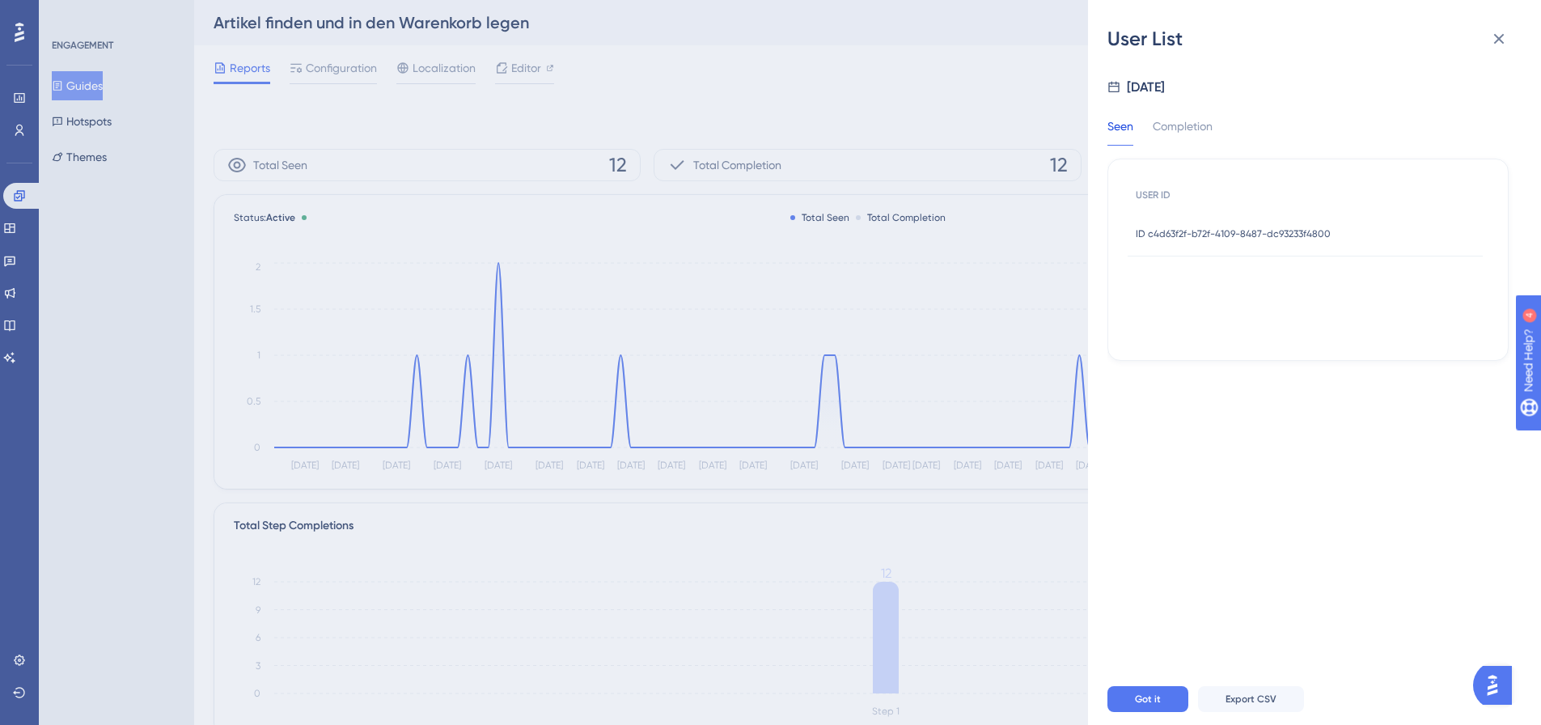
click at [1249, 234] on span "ID c4d63f2f-b72f-4109-8487-dc93233f4800" at bounding box center [1233, 233] width 195 height 13
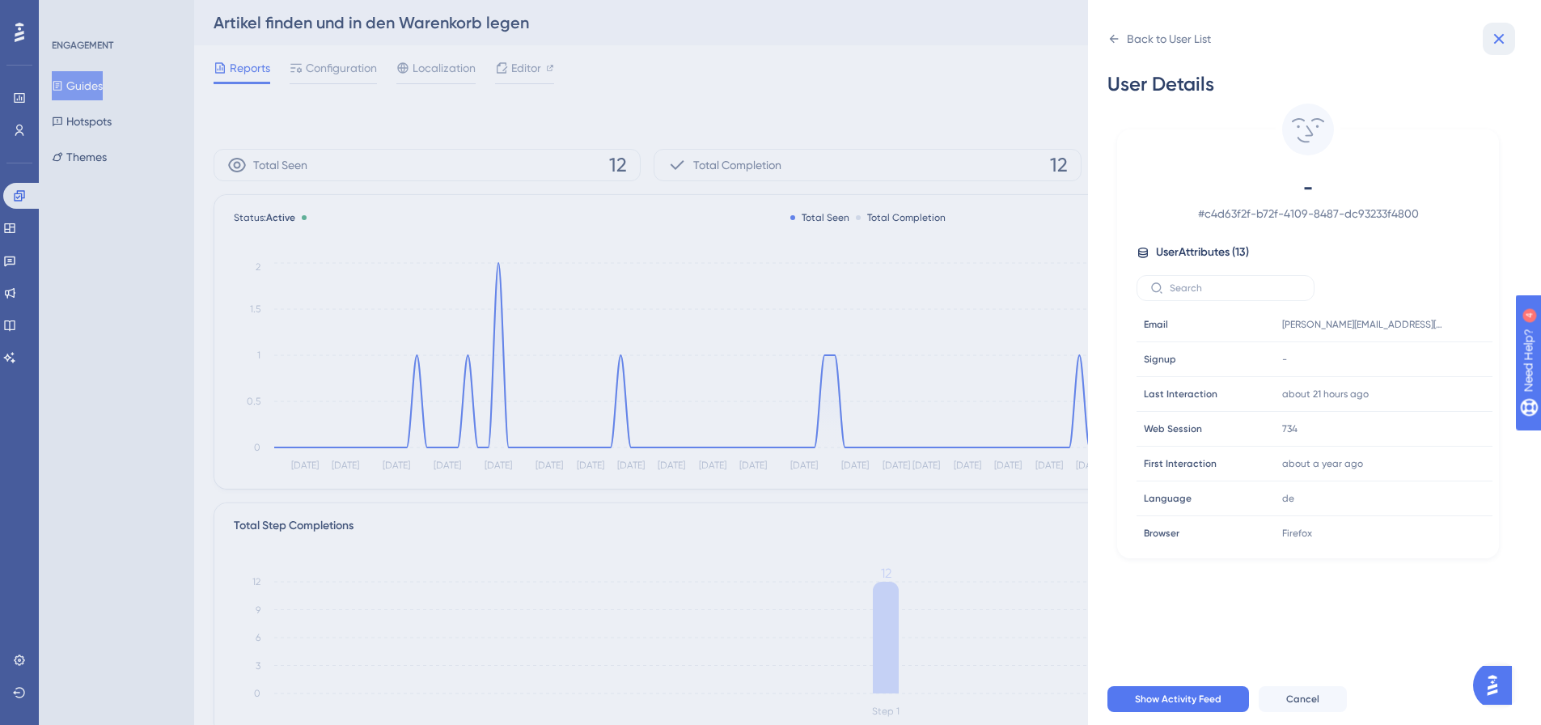
click at [1506, 44] on icon at bounding box center [1498, 38] width 19 height 19
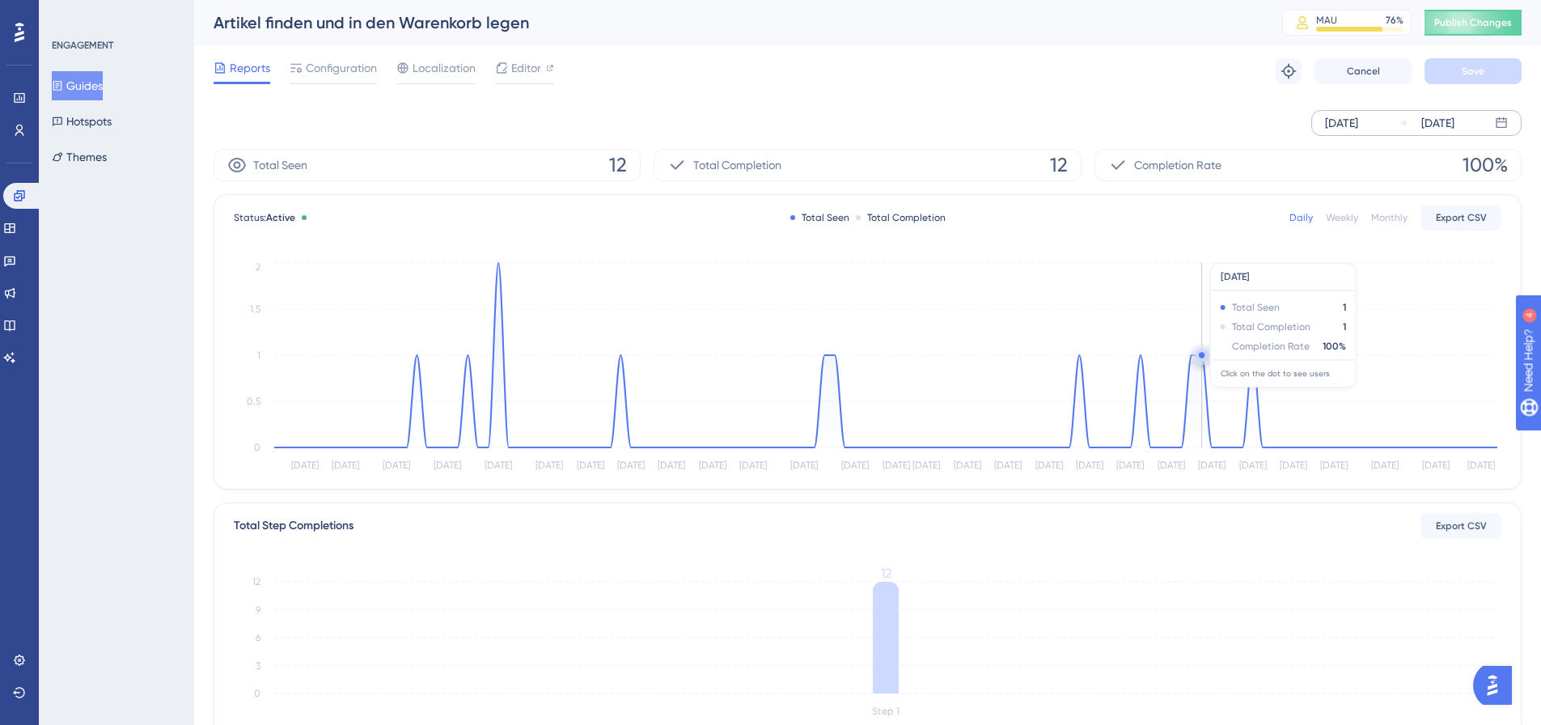
click at [1200, 354] on circle at bounding box center [1202, 355] width 6 height 6
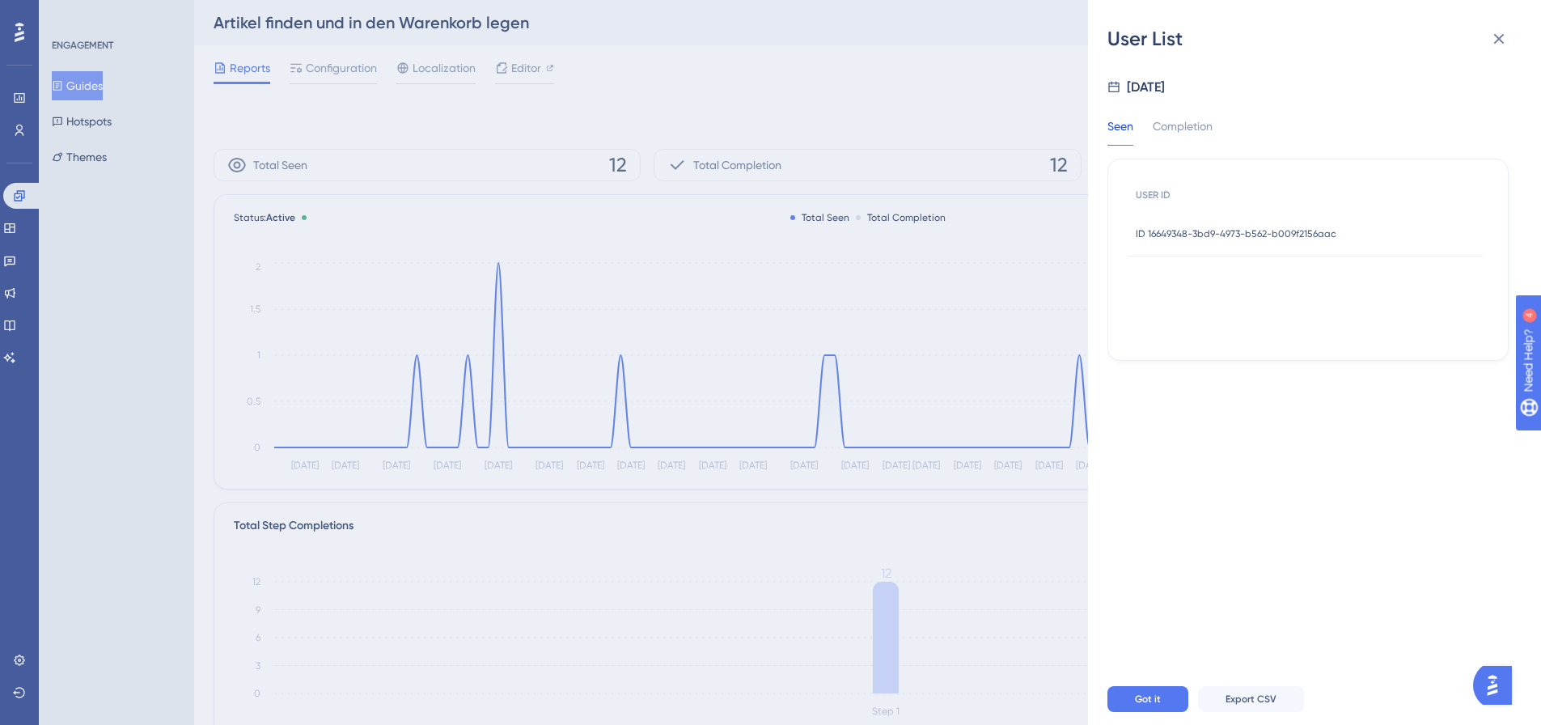
click at [1276, 227] on span "ID 16649348-3bd9-4973-b562-b009f2156aac" at bounding box center [1236, 233] width 201 height 13
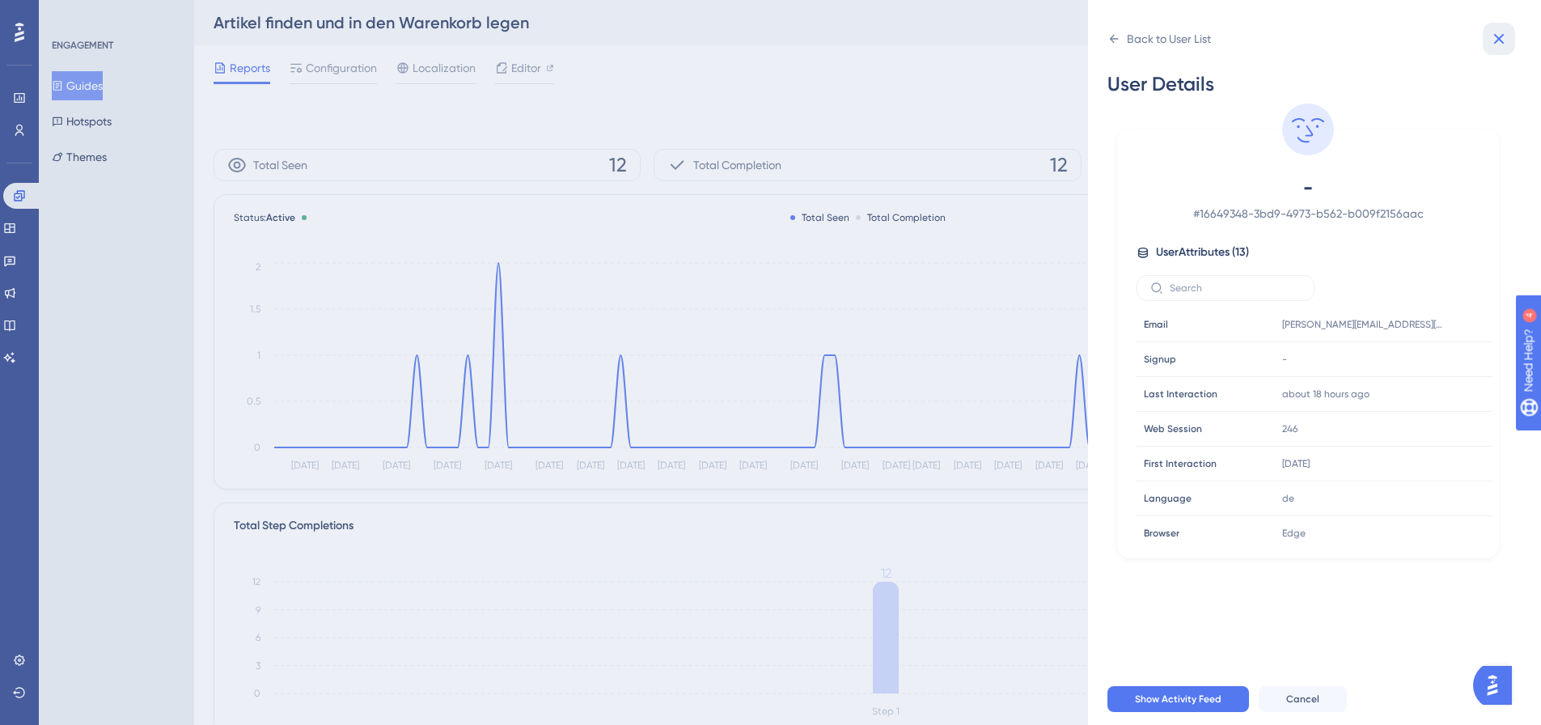
click at [1498, 33] on icon at bounding box center [1498, 38] width 19 height 19
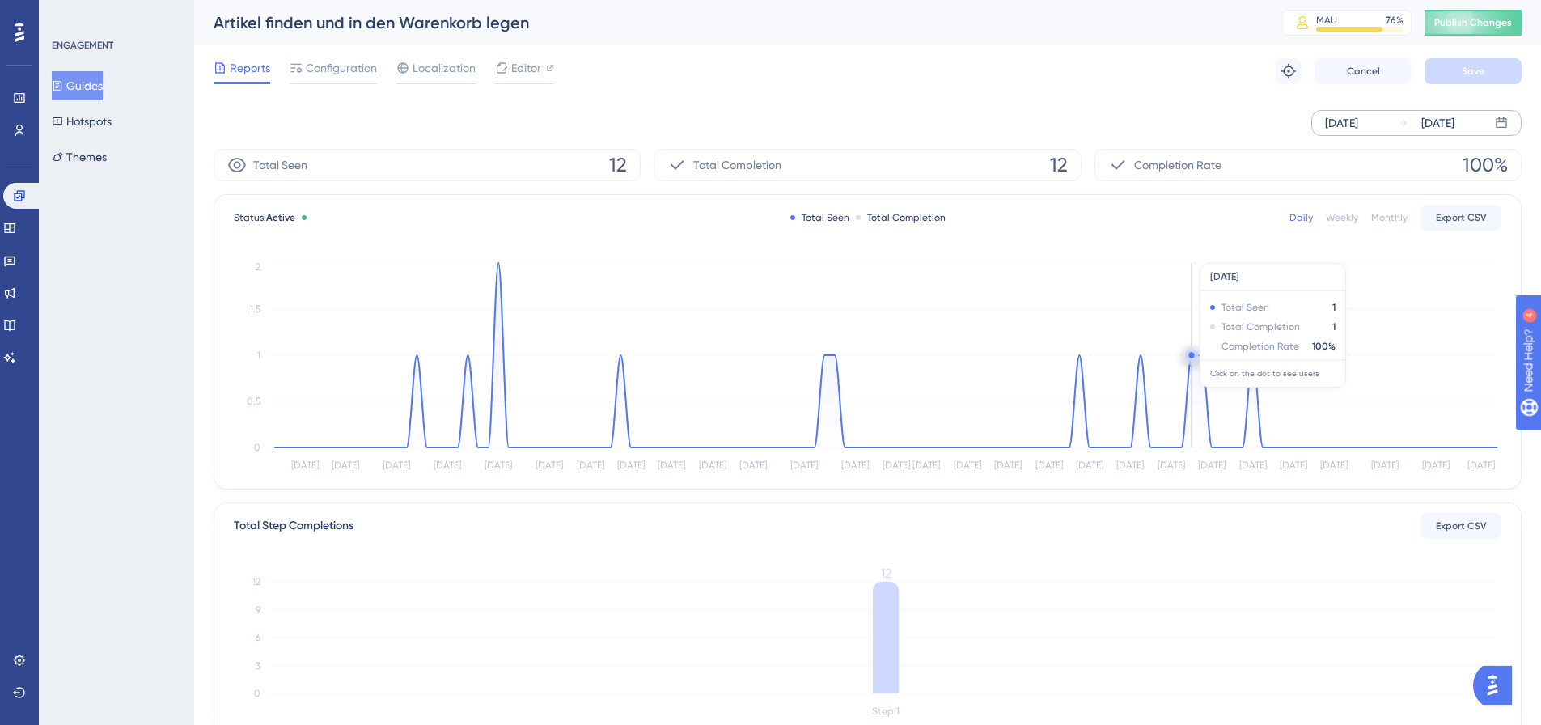
click at [1193, 349] on circle at bounding box center [1191, 355] width 13 height 13
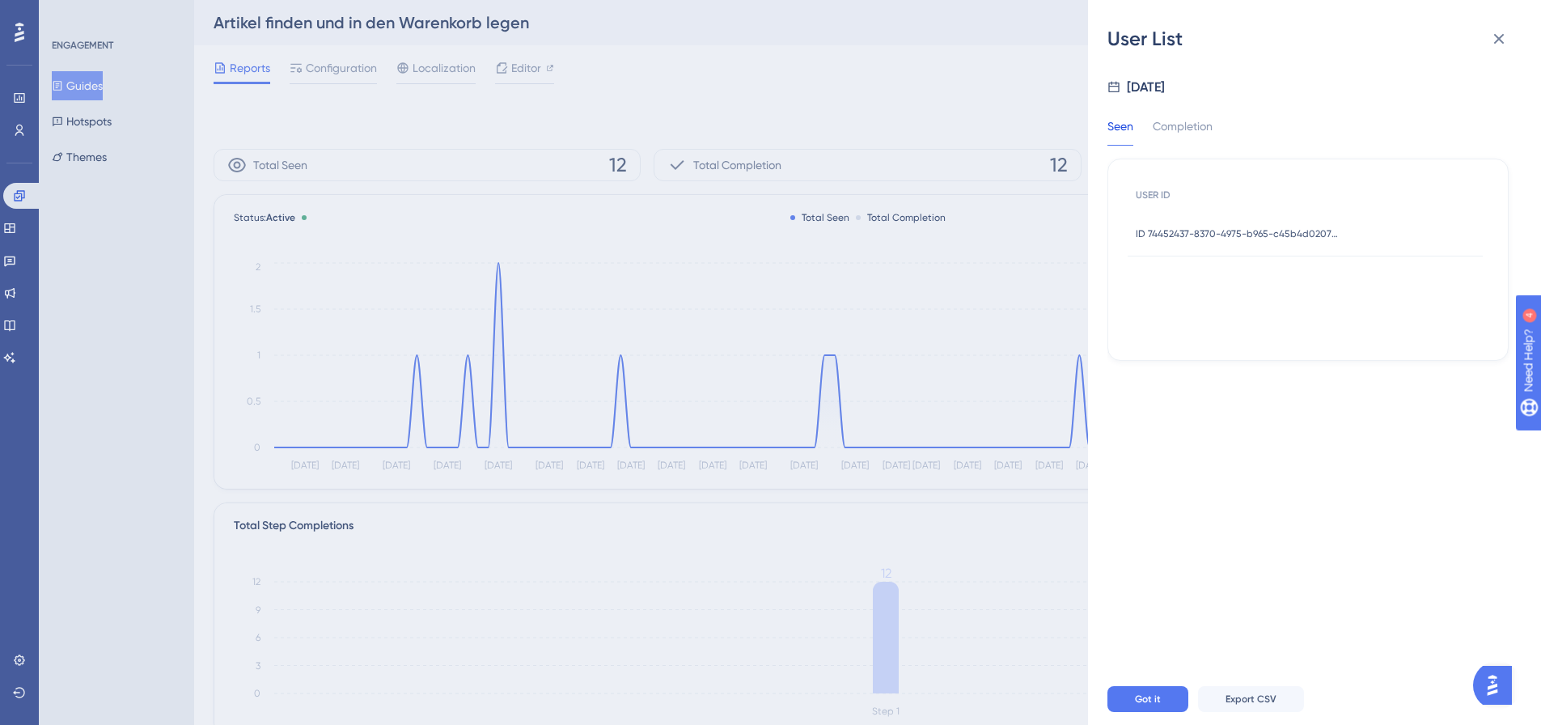
click at [1293, 244] on div "ID 74452437-8370-4975-b965-c45b4d020735 ID 74452437-8370-4975-b965-c45b4d020735" at bounding box center [1237, 233] width 202 height 45
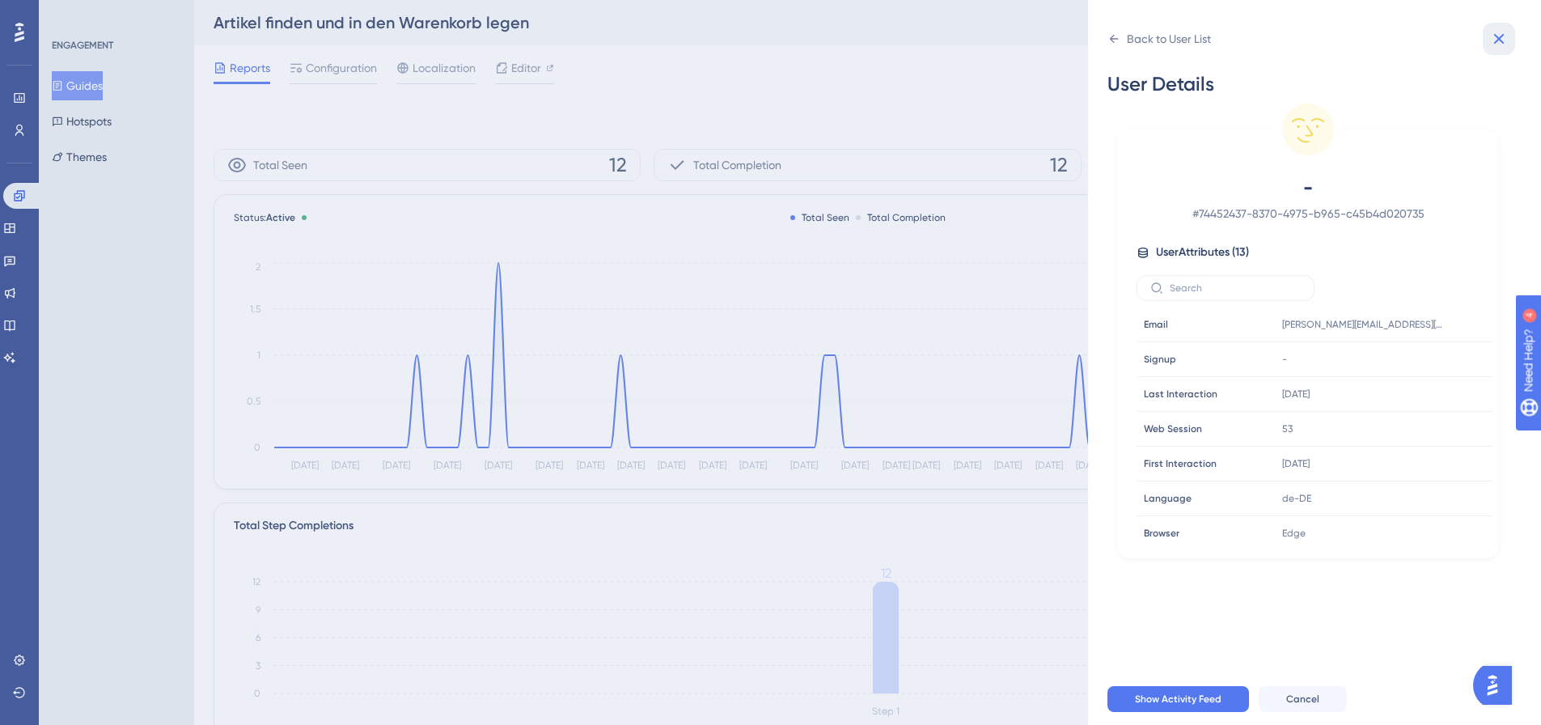
click at [1502, 38] on icon at bounding box center [1498, 38] width 19 height 19
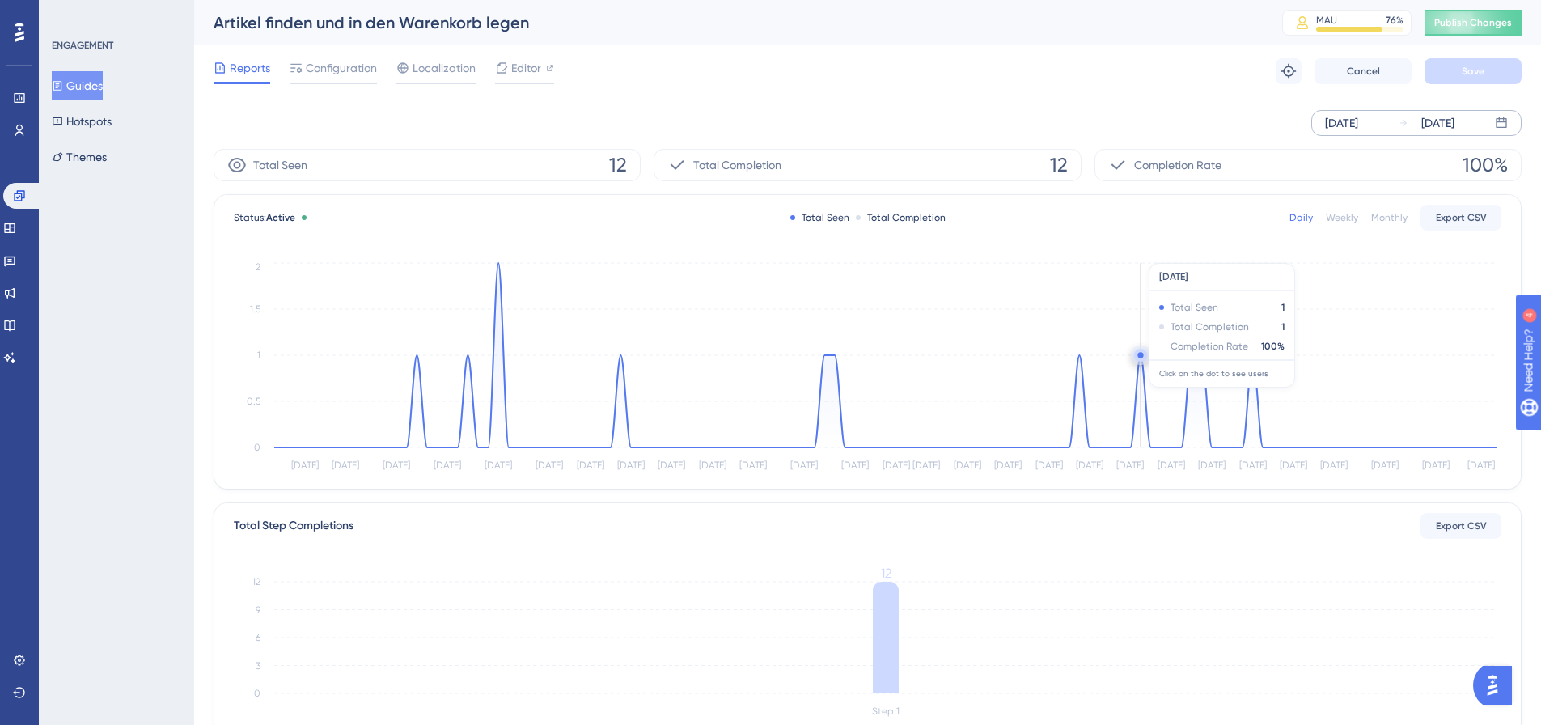
click at [1141, 360] on circle at bounding box center [1140, 355] width 13 height 13
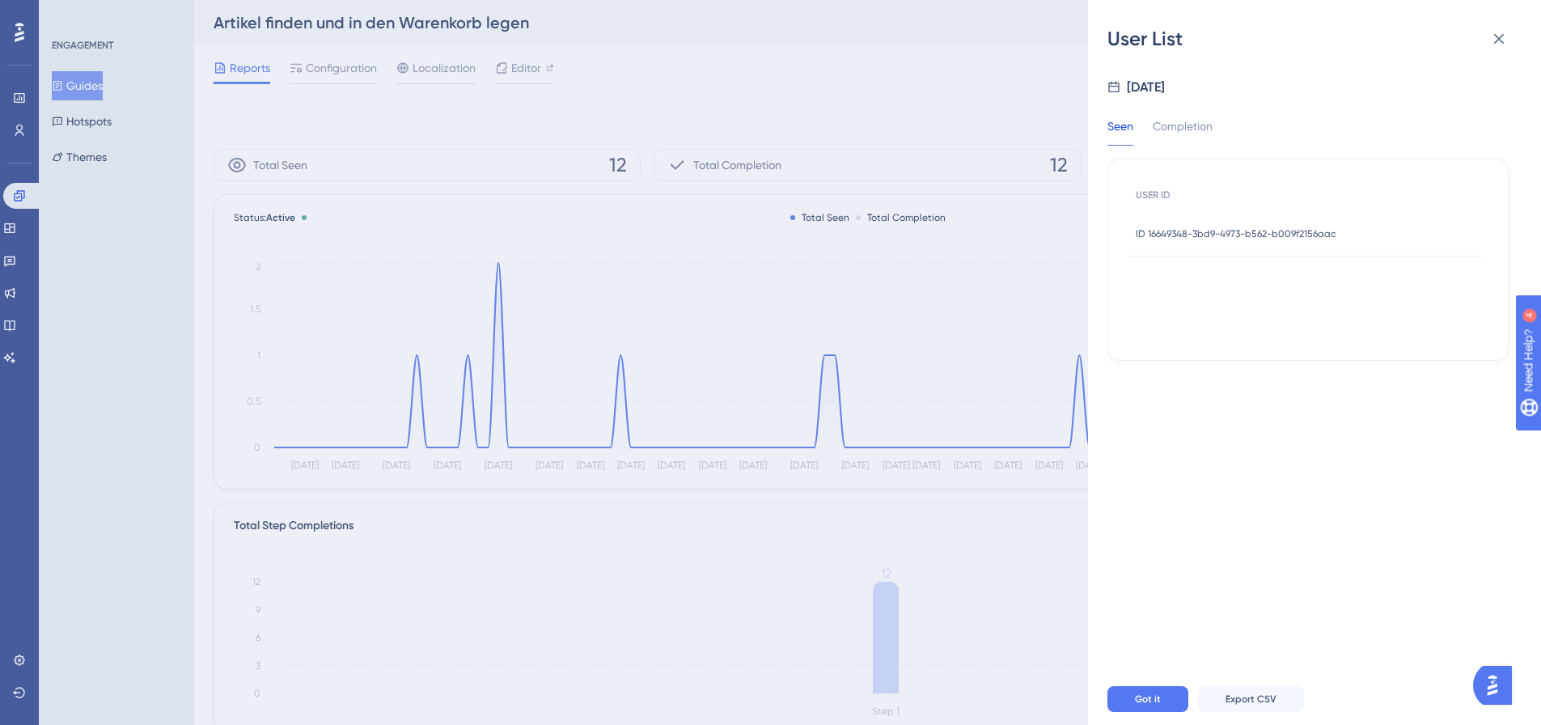
click at [1272, 238] on span "ID 16649348-3bd9-4973-b562-b009f2156aac" at bounding box center [1236, 233] width 201 height 13
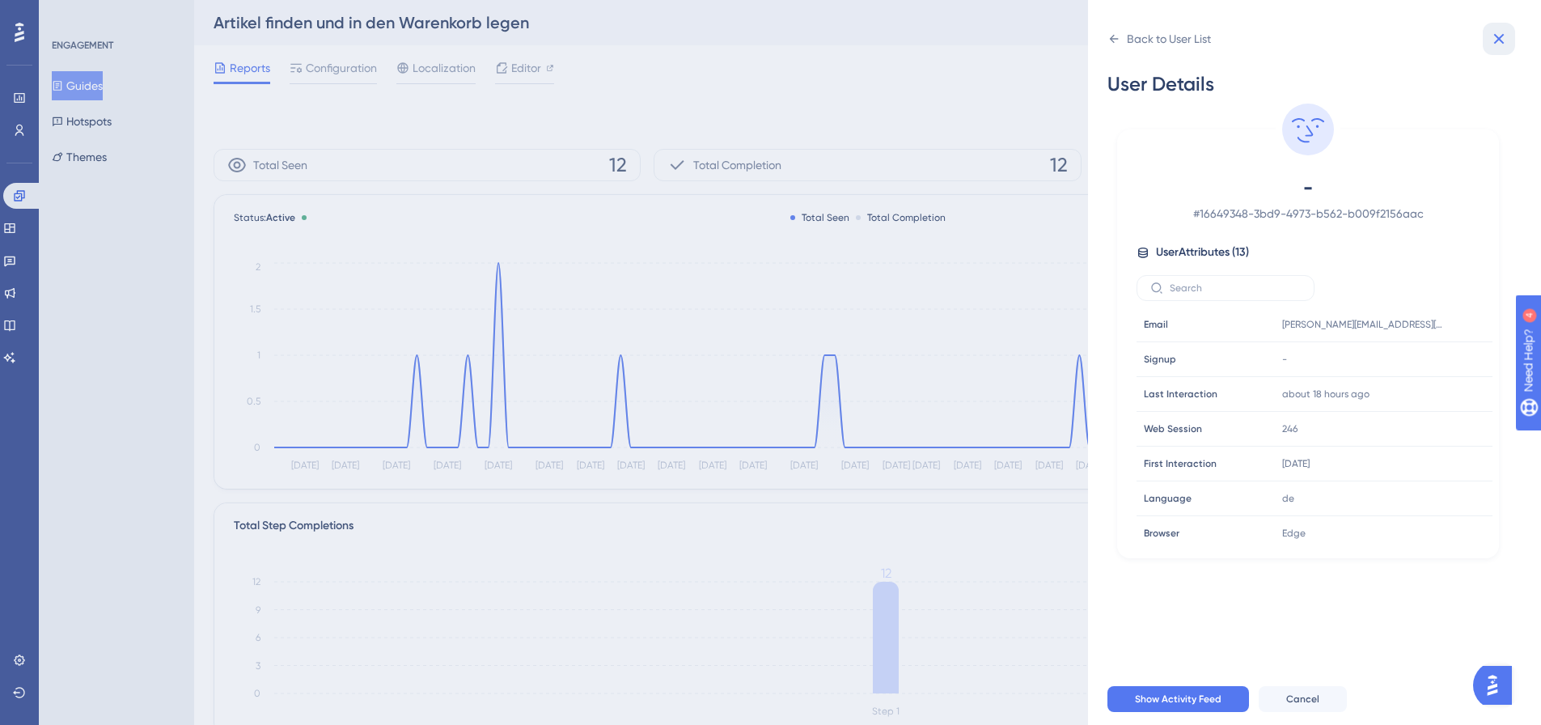
click at [1507, 41] on icon at bounding box center [1498, 38] width 19 height 19
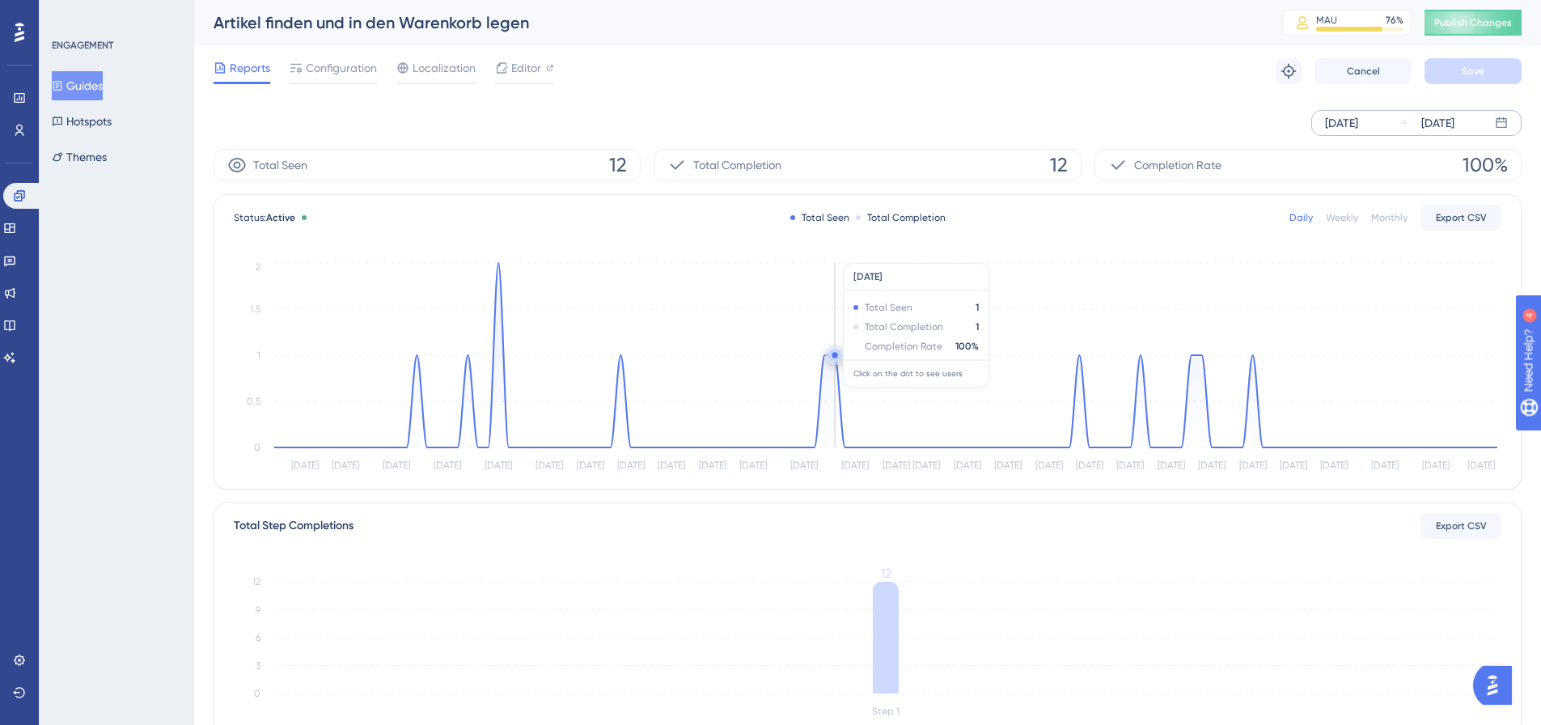
click at [836, 358] on circle at bounding box center [835, 358] width 2 height 2
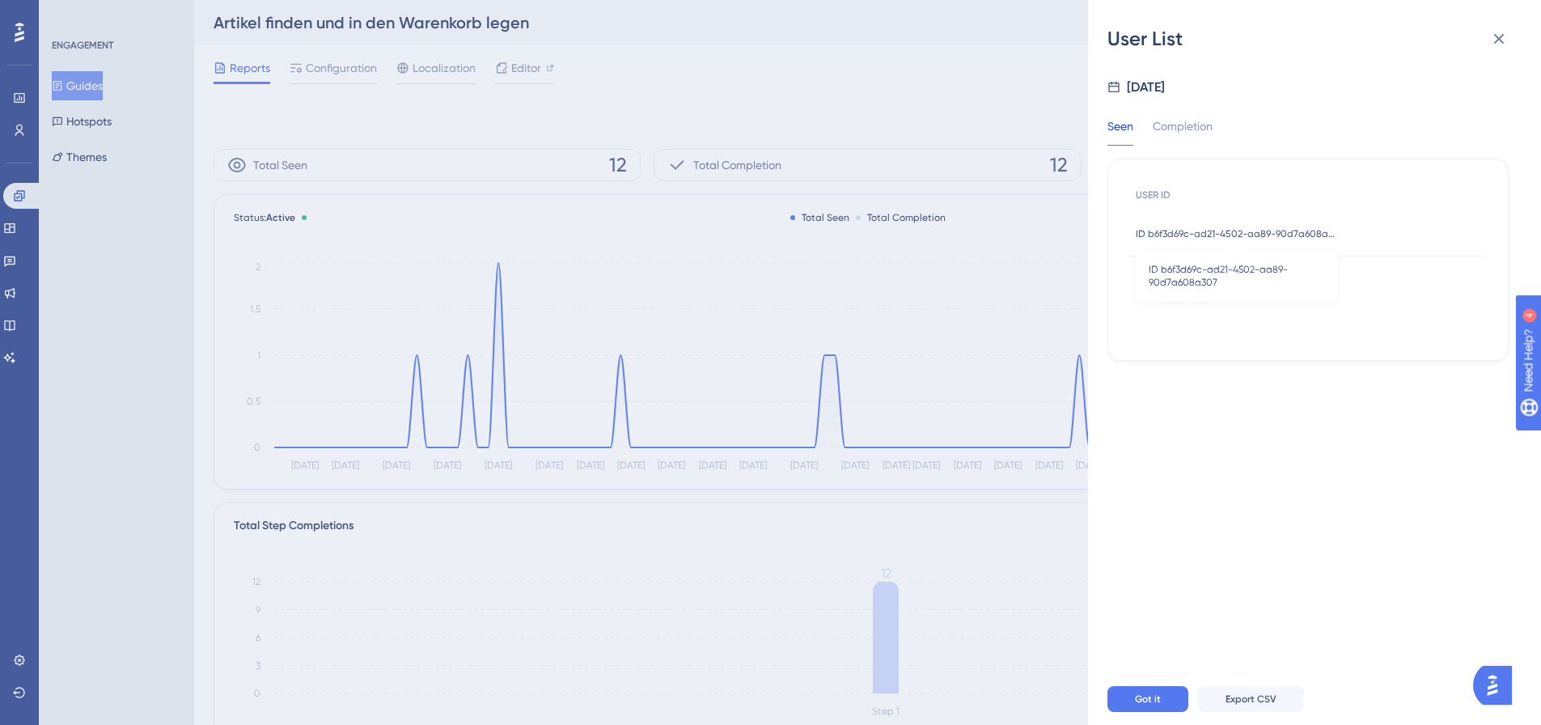
click at [1240, 237] on span "ID b6f3d69c-ad21-4502-aa89-90d7a608a307" at bounding box center [1237, 233] width 202 height 13
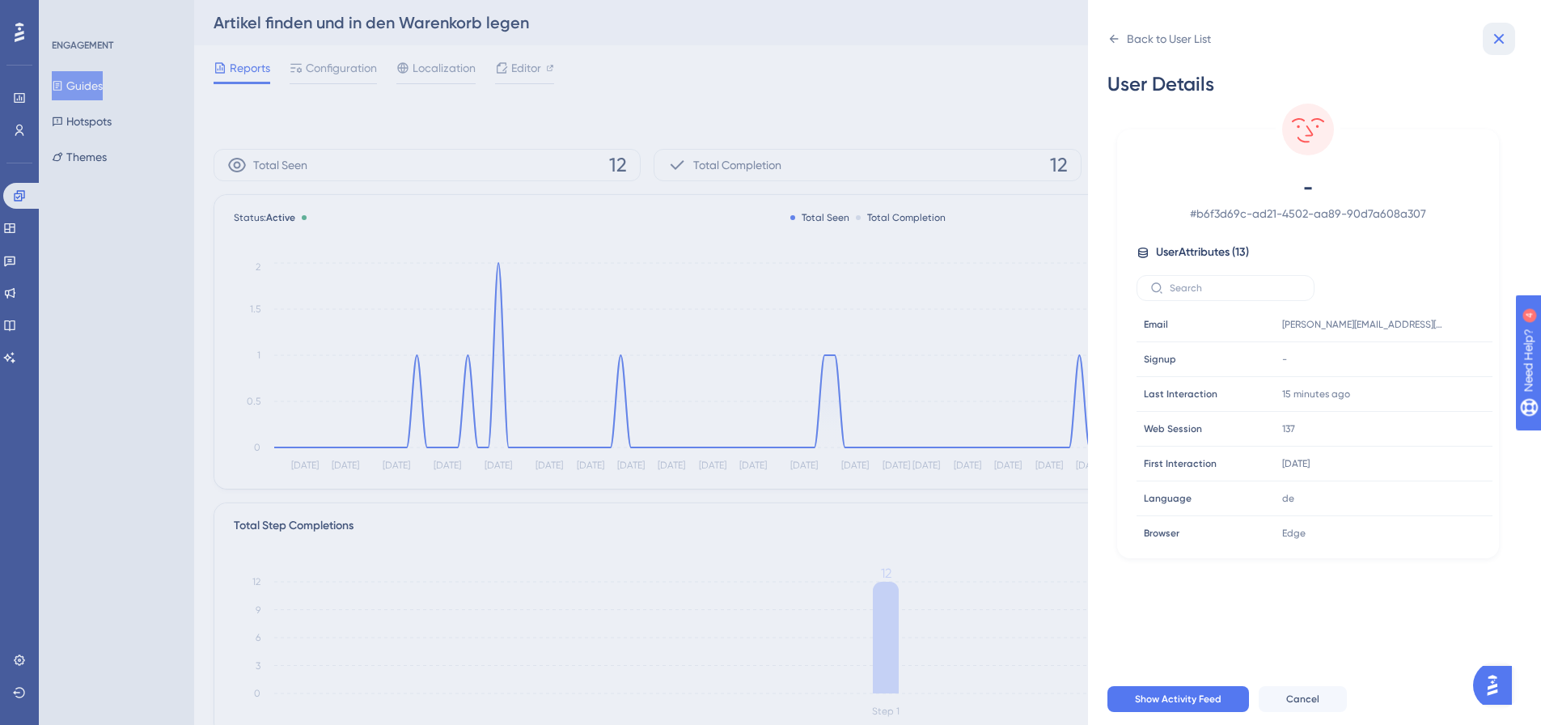
click at [1499, 41] on icon at bounding box center [1498, 38] width 19 height 19
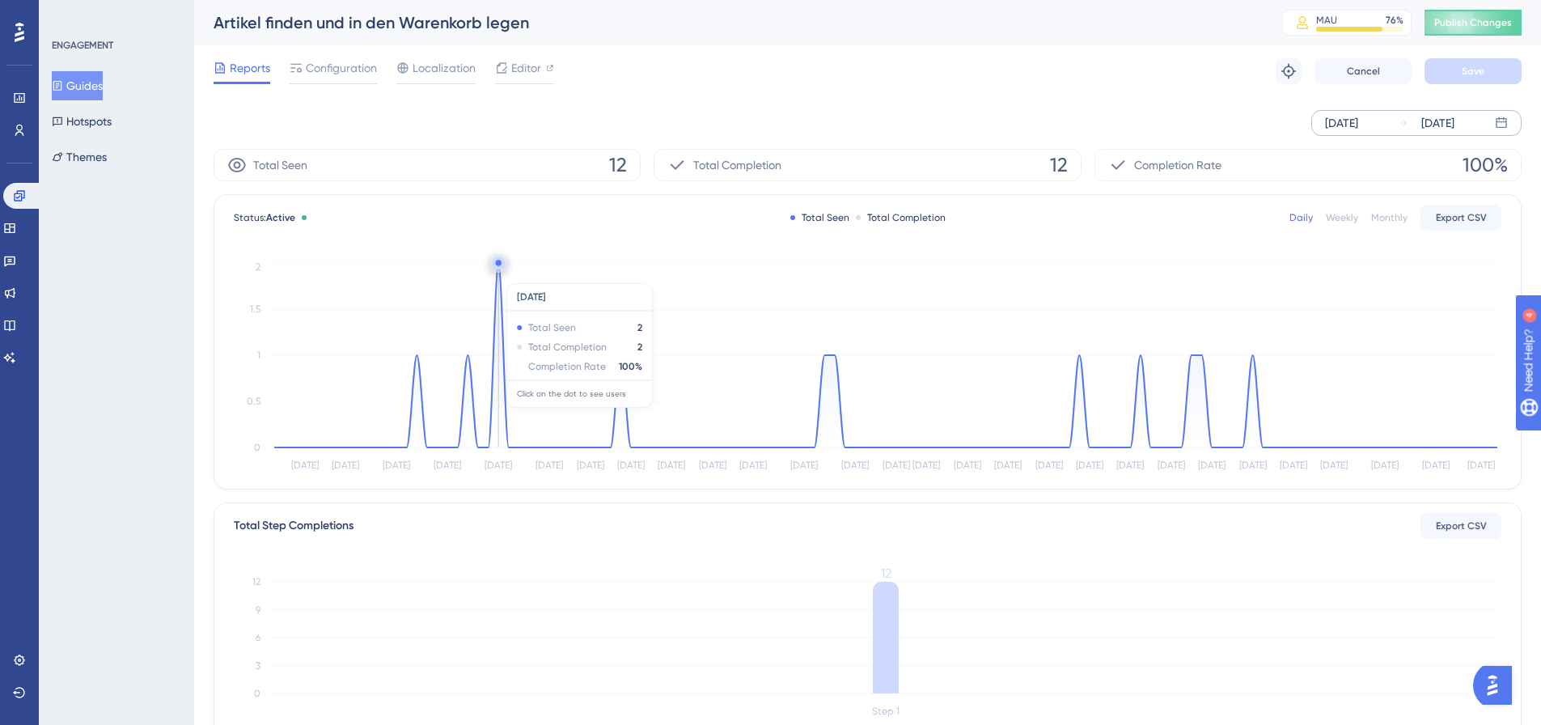
click at [500, 274] on icon at bounding box center [885, 355] width 1223 height 184
click at [495, 265] on circle at bounding box center [498, 262] width 13 height 13
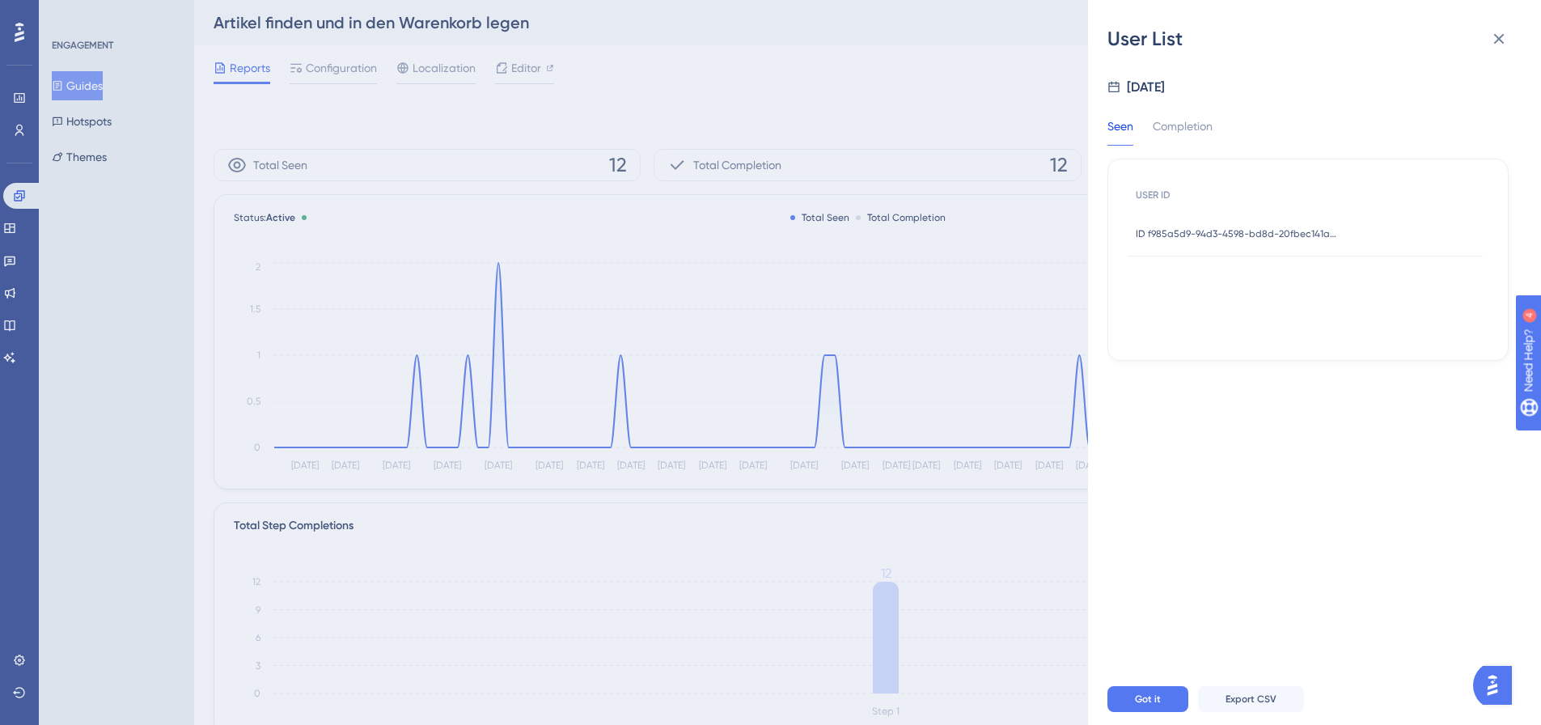
click at [1242, 237] on span "ID f985a5d9-94d3-4598-bd8d-20fbec141a4a" at bounding box center [1237, 233] width 202 height 13
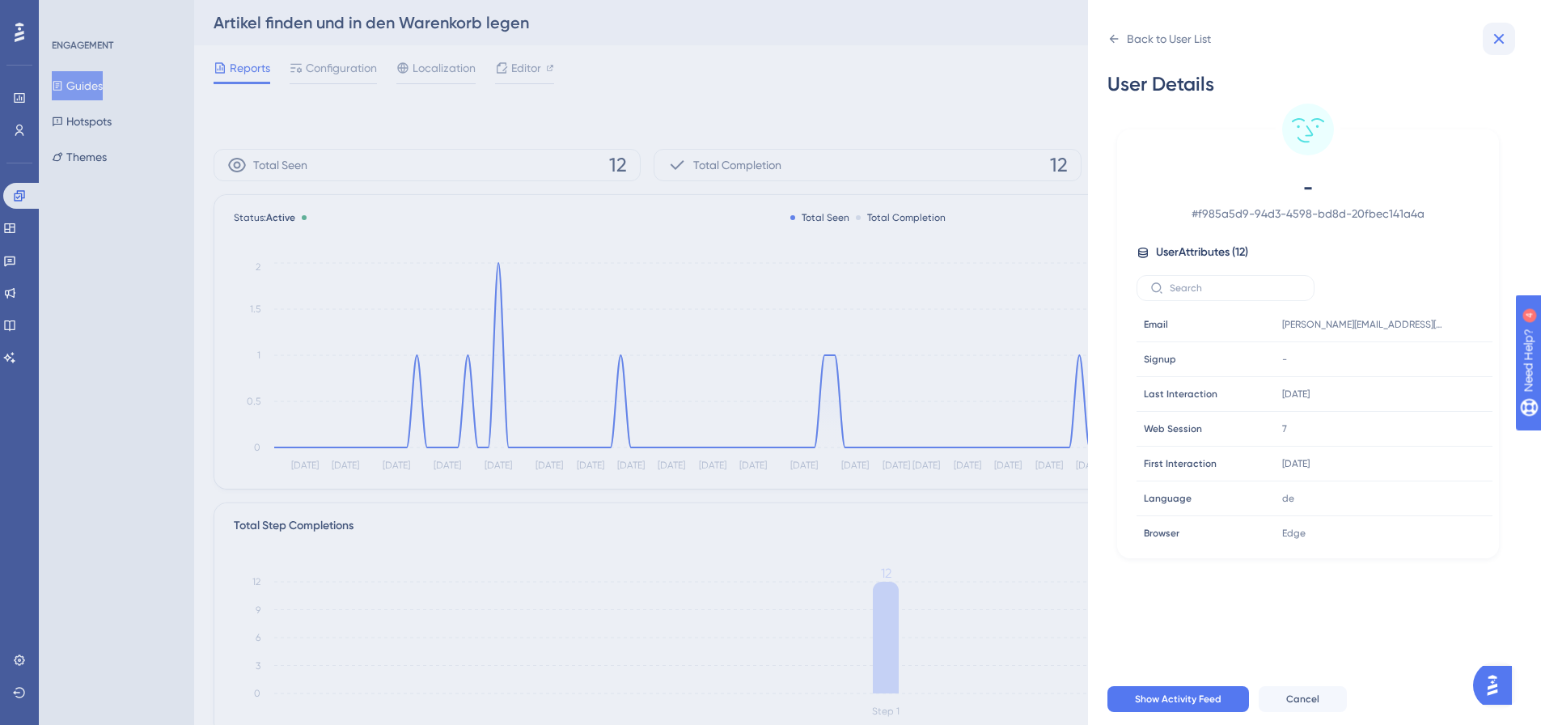
click at [1496, 41] on icon at bounding box center [1499, 39] width 11 height 11
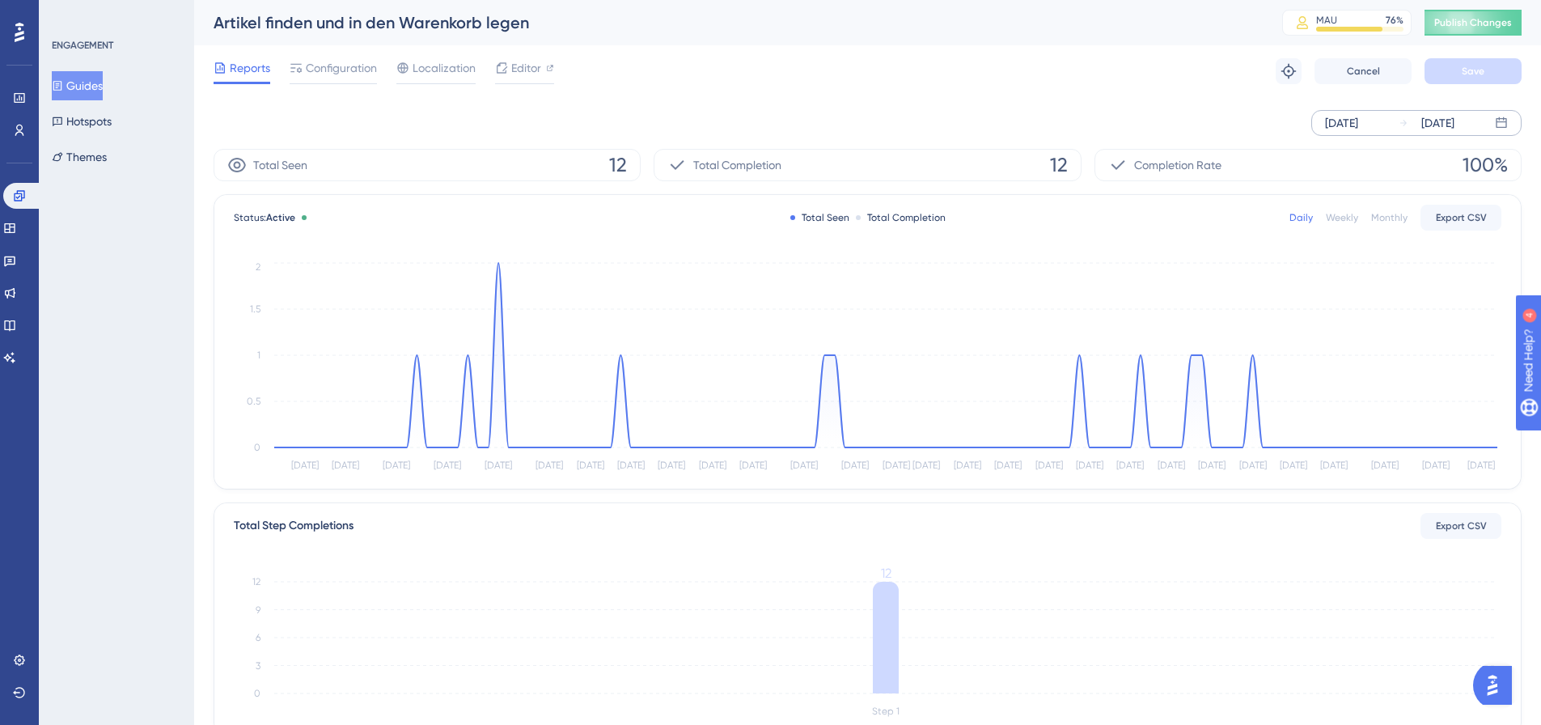
click at [92, 90] on button "Guides" at bounding box center [77, 85] width 51 height 29
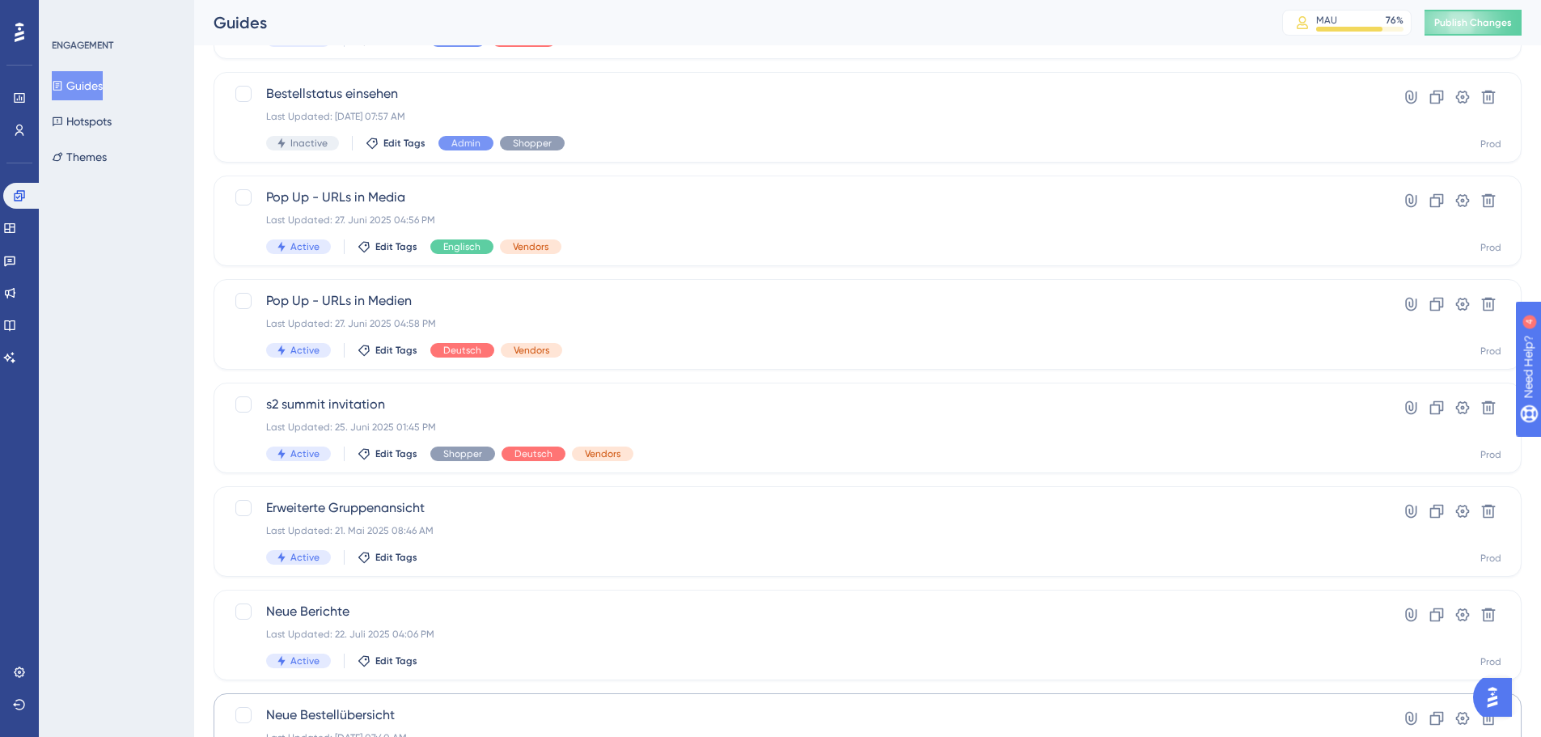
scroll to position [518, 0]
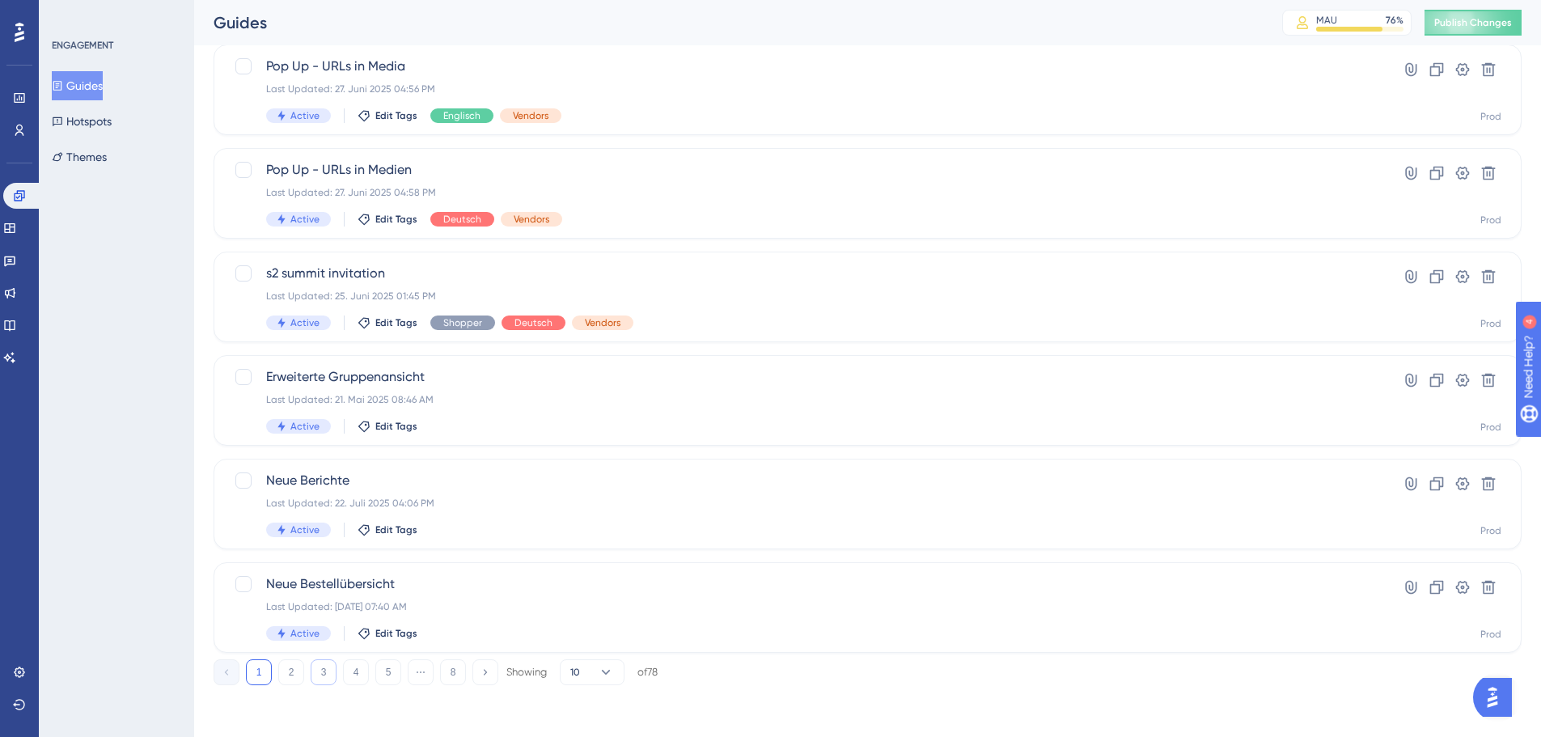
click at [315, 670] on button "3" at bounding box center [324, 672] width 26 height 26
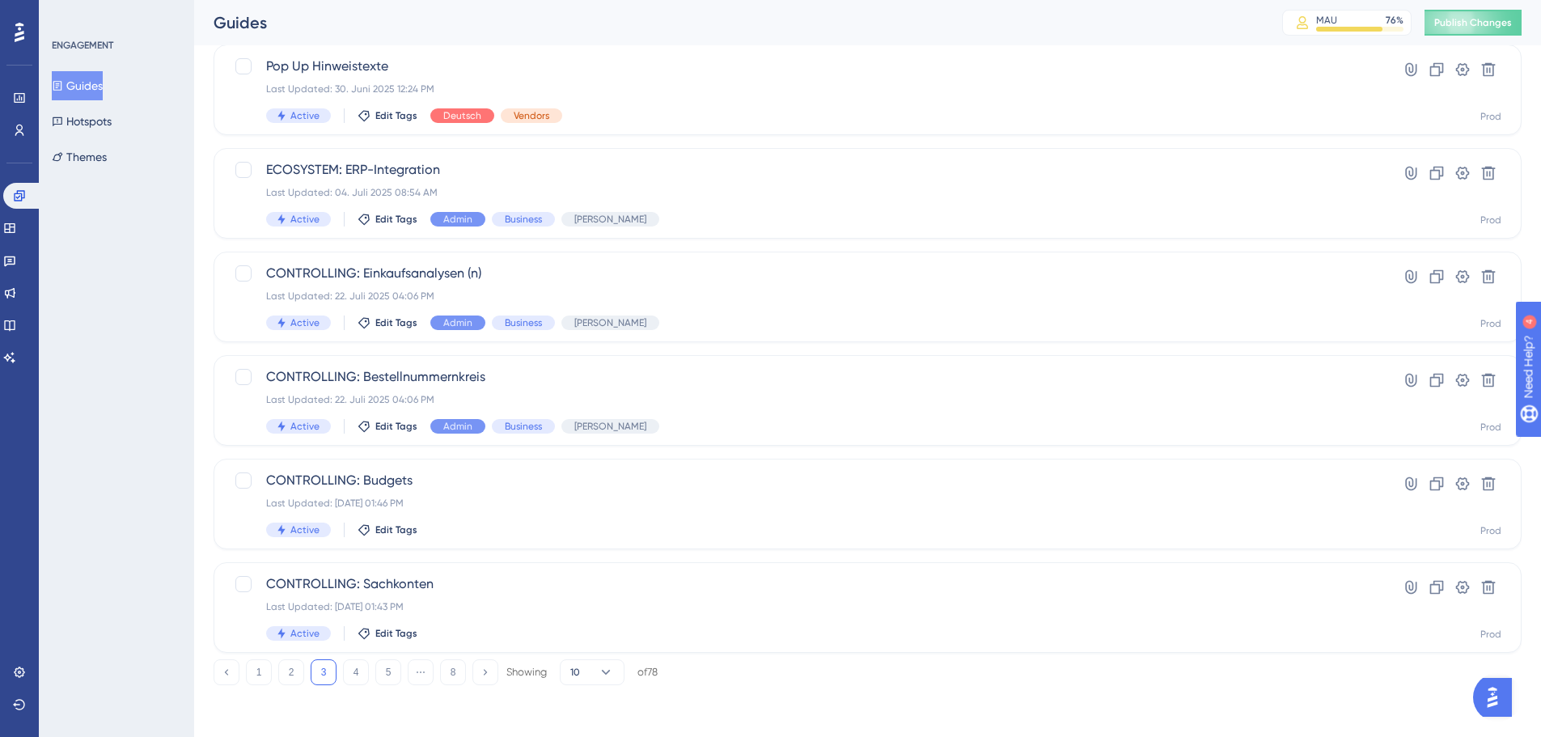
click at [307, 670] on div "1 2 3 4 5 ⋯ 8 Showing 10 of 78" at bounding box center [436, 672] width 444 height 26
click at [290, 676] on button "2" at bounding box center [291, 672] width 26 height 26
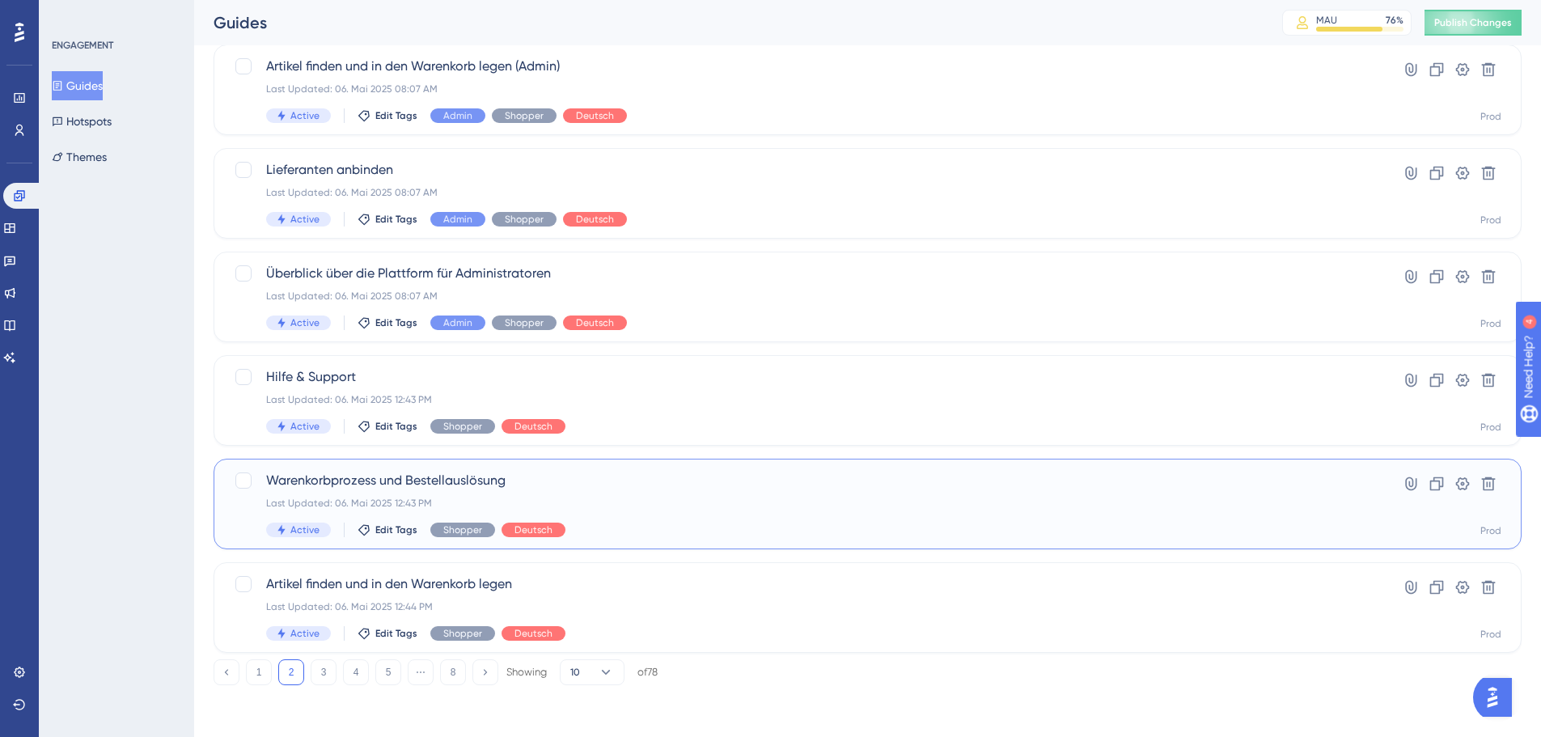
click at [387, 497] on div "Last Updated: 06. Mai 2025 12:43 PM" at bounding box center [802, 503] width 1073 height 13
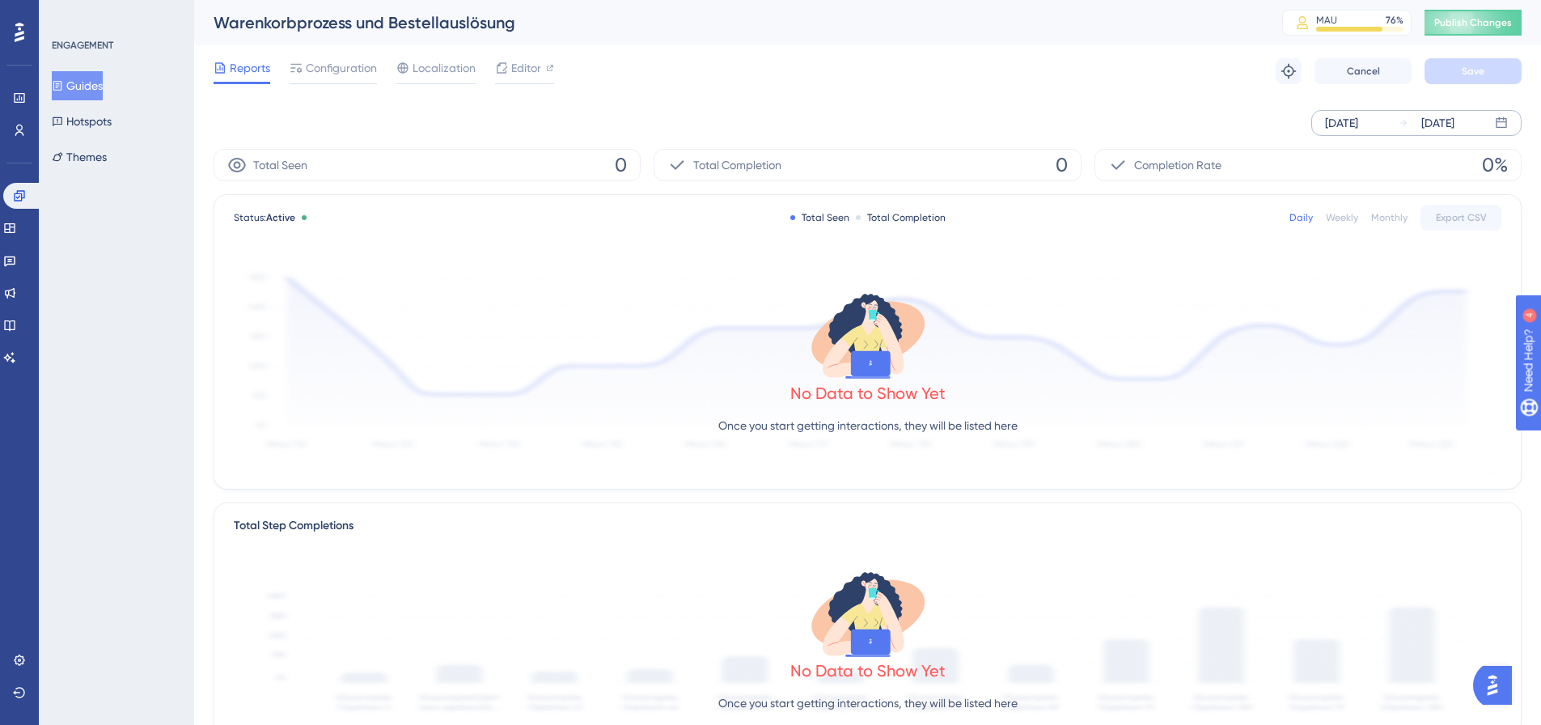
click at [1358, 125] on div "[DATE]" at bounding box center [1341, 122] width 33 height 19
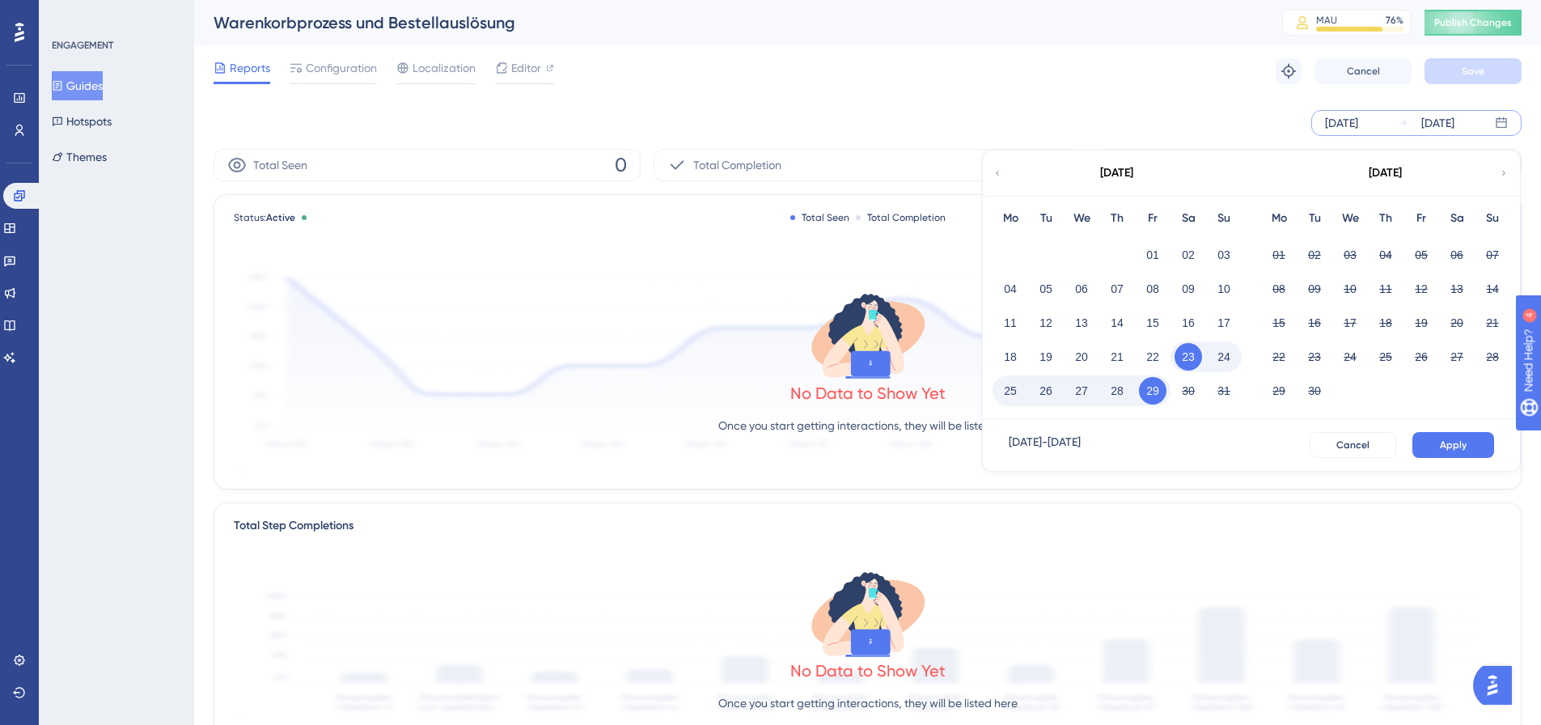
click at [997, 170] on icon at bounding box center [997, 173] width 10 height 15
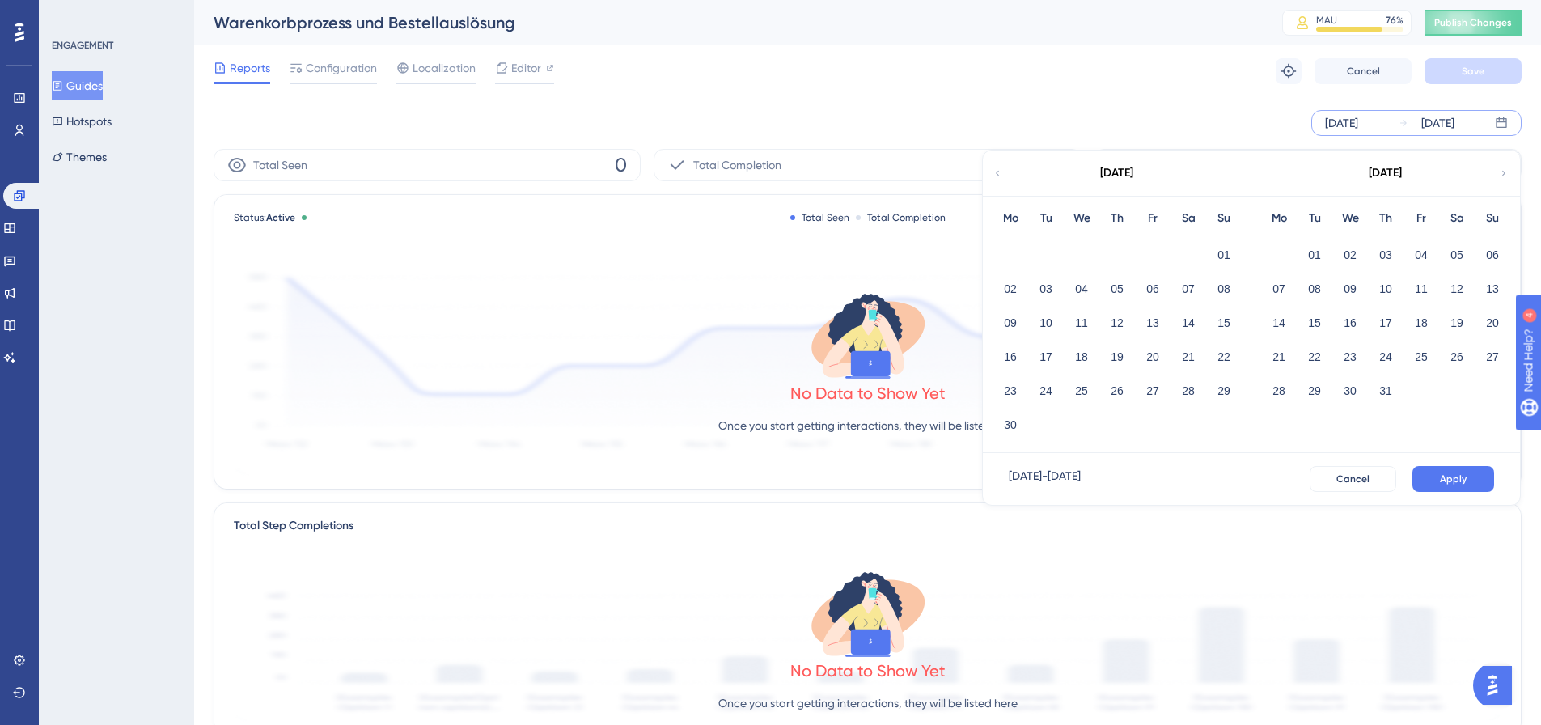
click at [997, 170] on icon at bounding box center [997, 173] width 10 height 15
click at [1382, 249] on button "01" at bounding box center [1386, 255] width 28 height 28
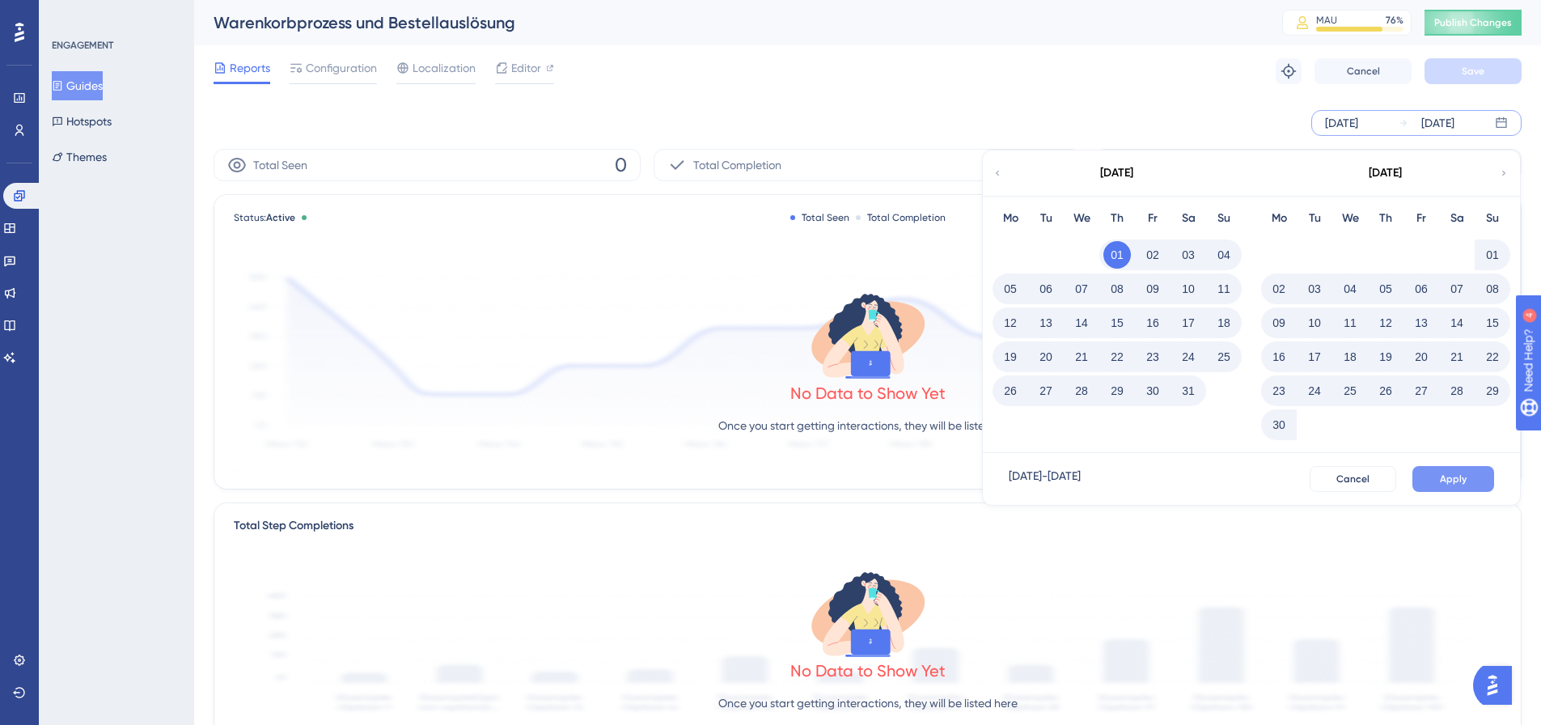
click at [1447, 478] on span "Apply" at bounding box center [1453, 478] width 27 height 13
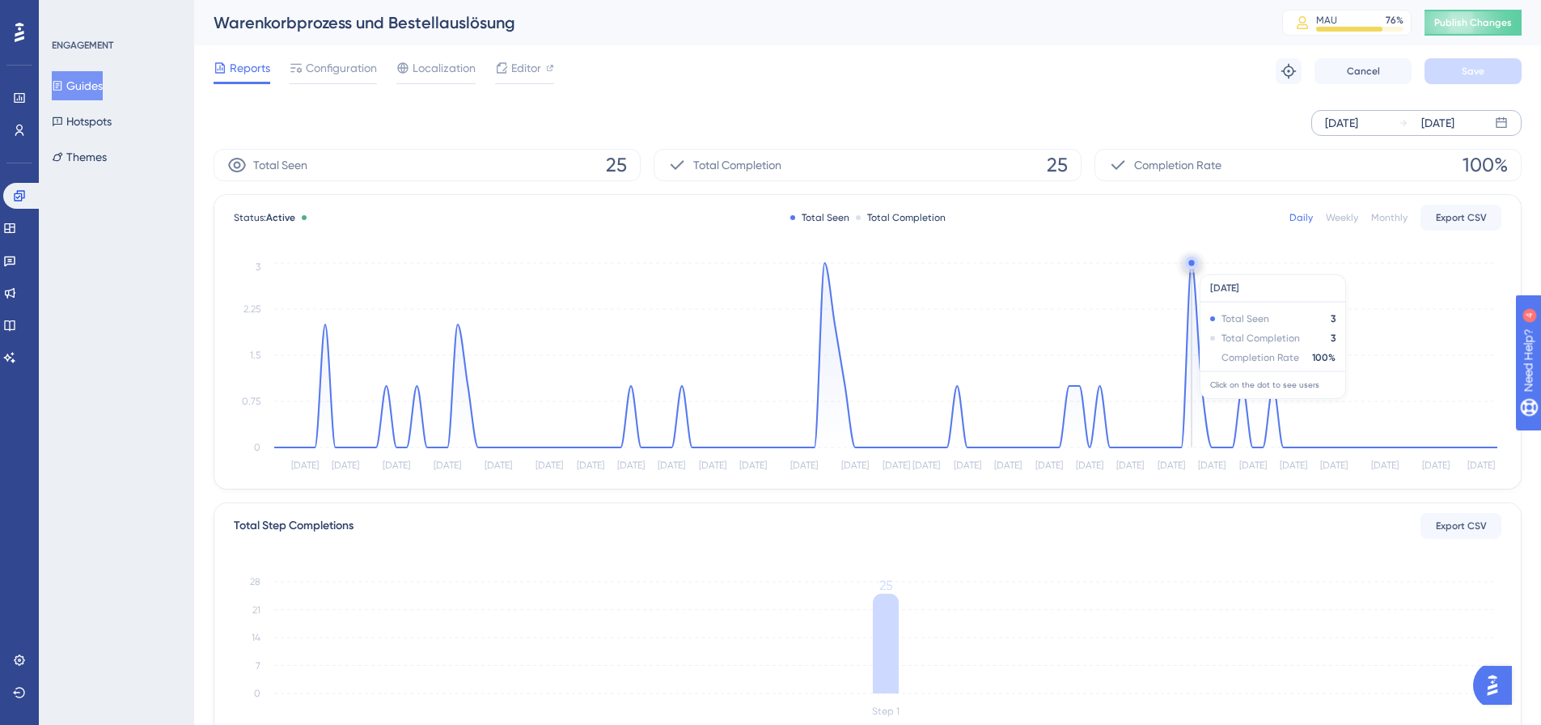
click at [1192, 266] on circle at bounding box center [1191, 262] width 13 height 13
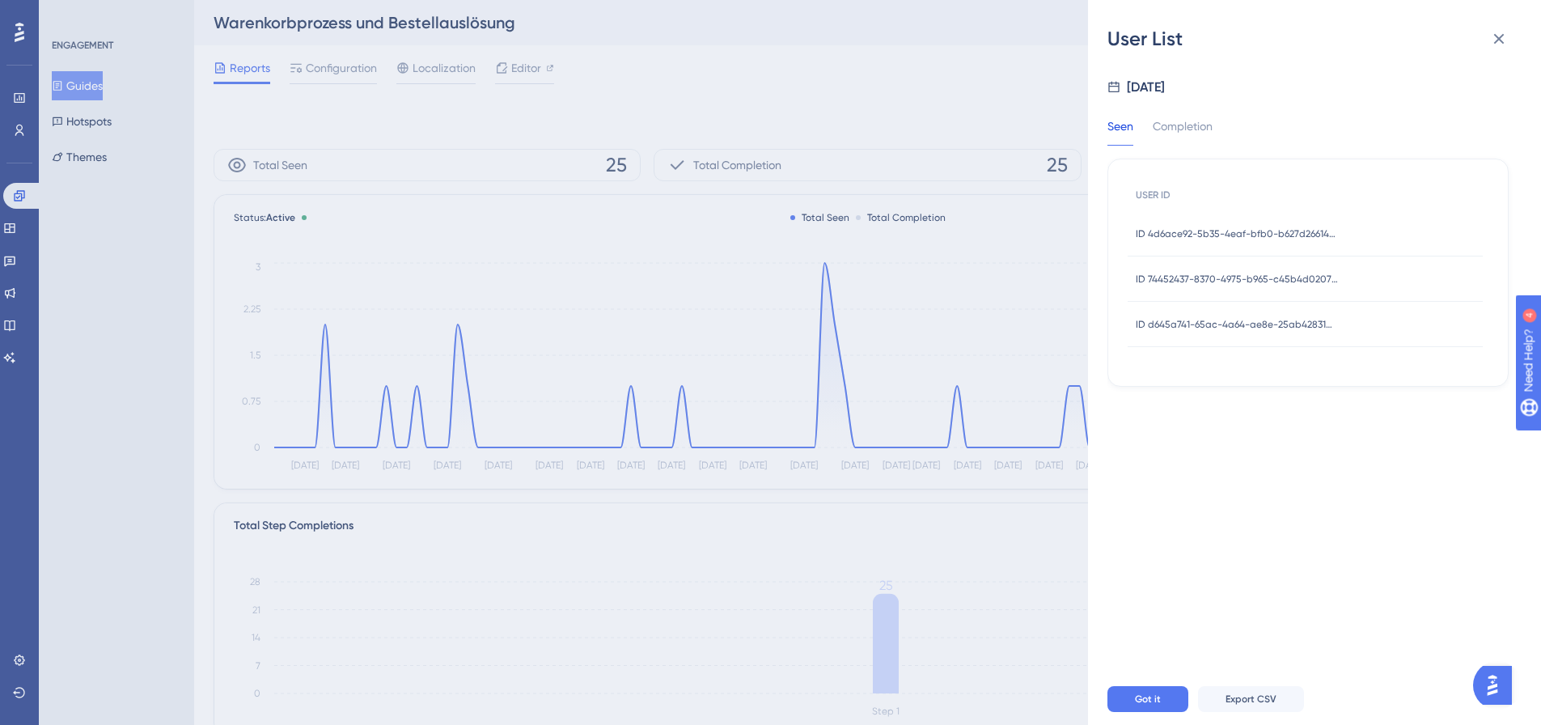
click at [1214, 240] on div "ID 4d6ace92-5b35-4eaf-bfb0-b627d266140b ID 4d6ace92-5b35-4eaf-bfb0-b627d266140b" at bounding box center [1237, 233] width 202 height 45
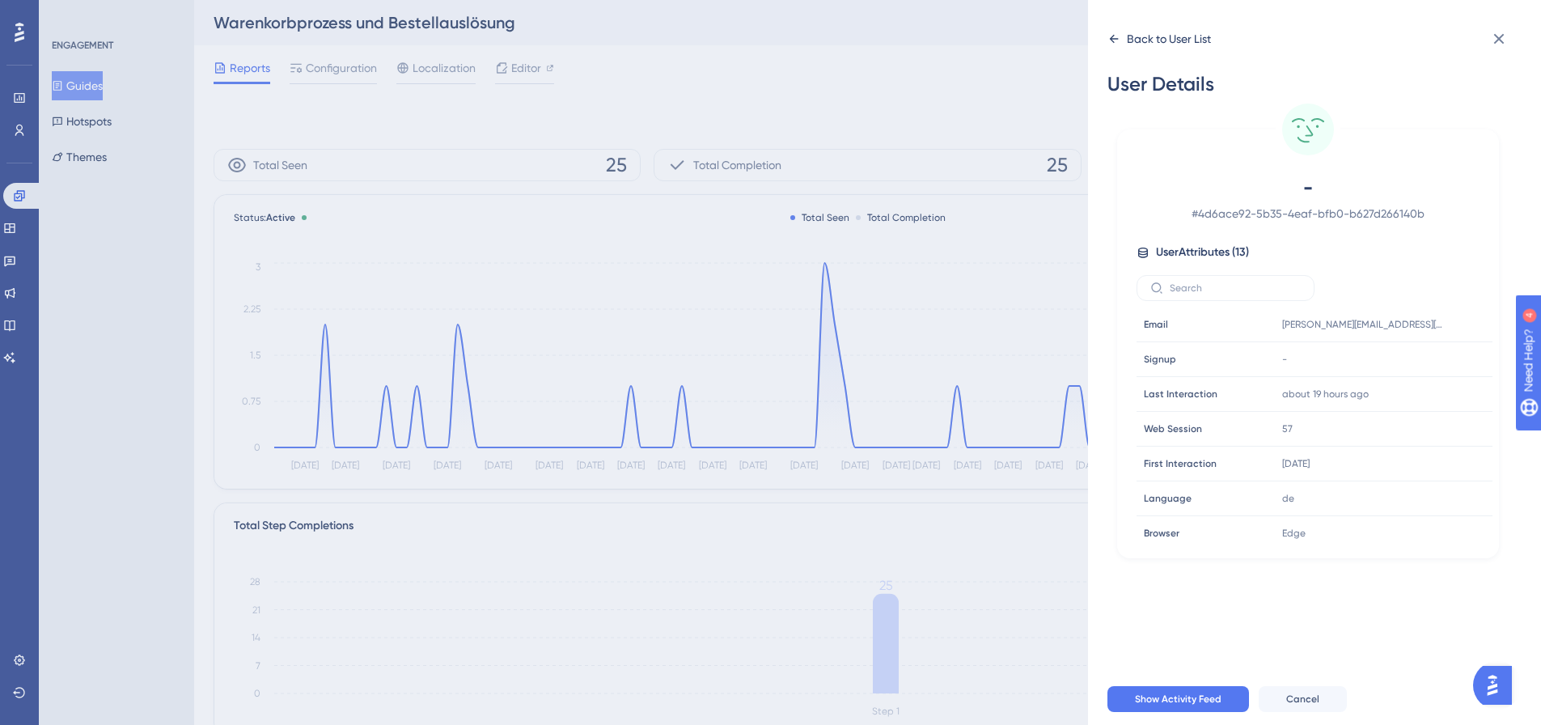
click at [1118, 48] on div "Back to User List" at bounding box center [1159, 39] width 104 height 26
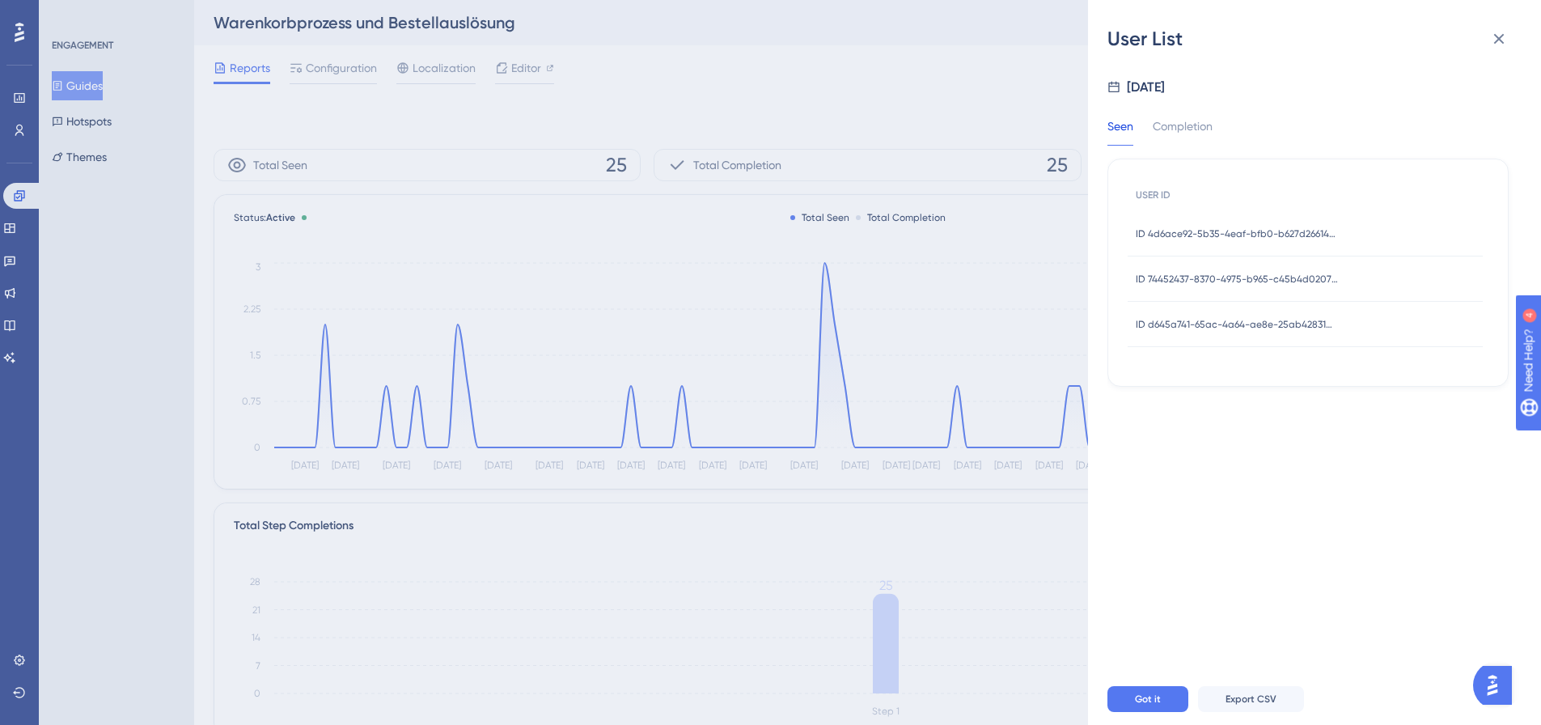
click at [1197, 273] on span "ID 74452437-8370-4975-b965-c45b4d020735" at bounding box center [1237, 279] width 202 height 13
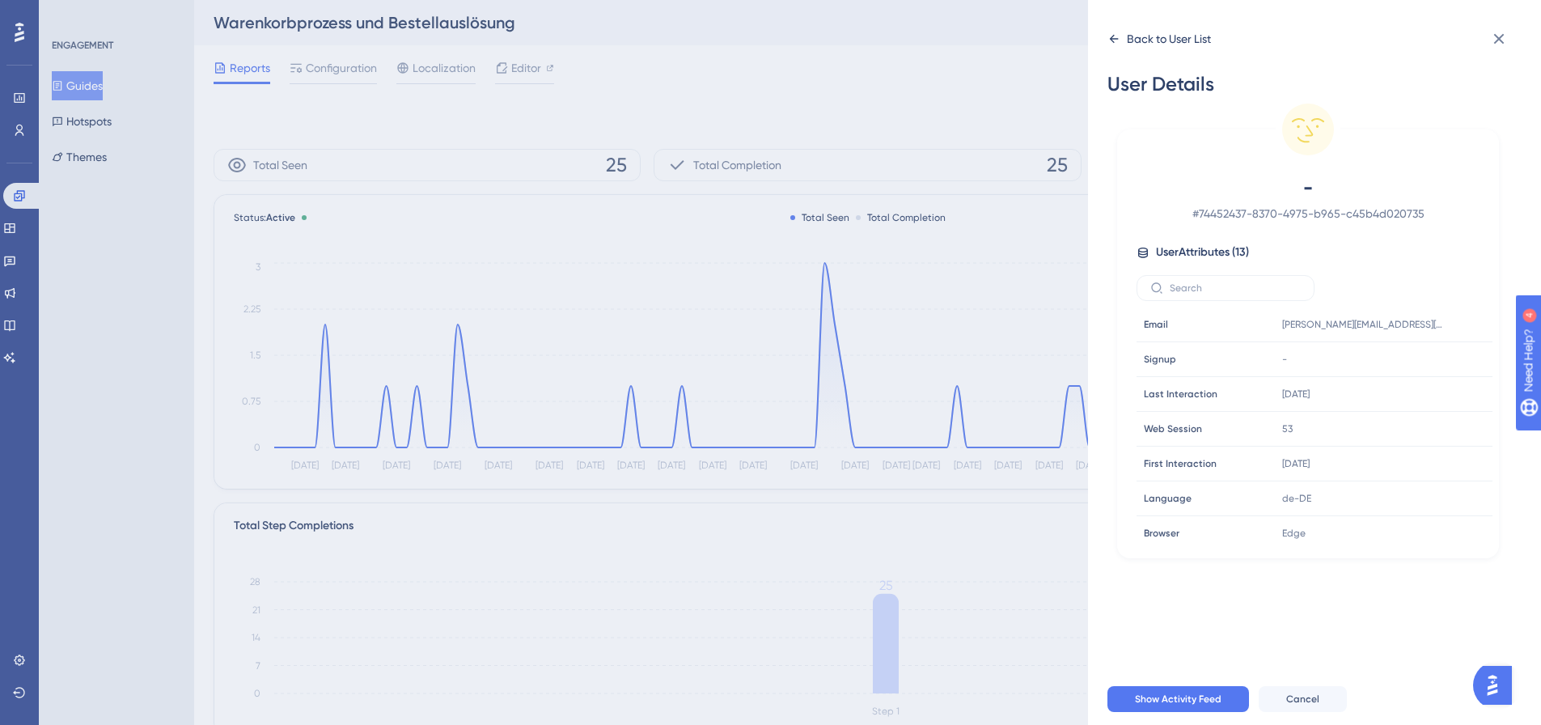
click at [1111, 42] on icon at bounding box center [1113, 38] width 13 height 13
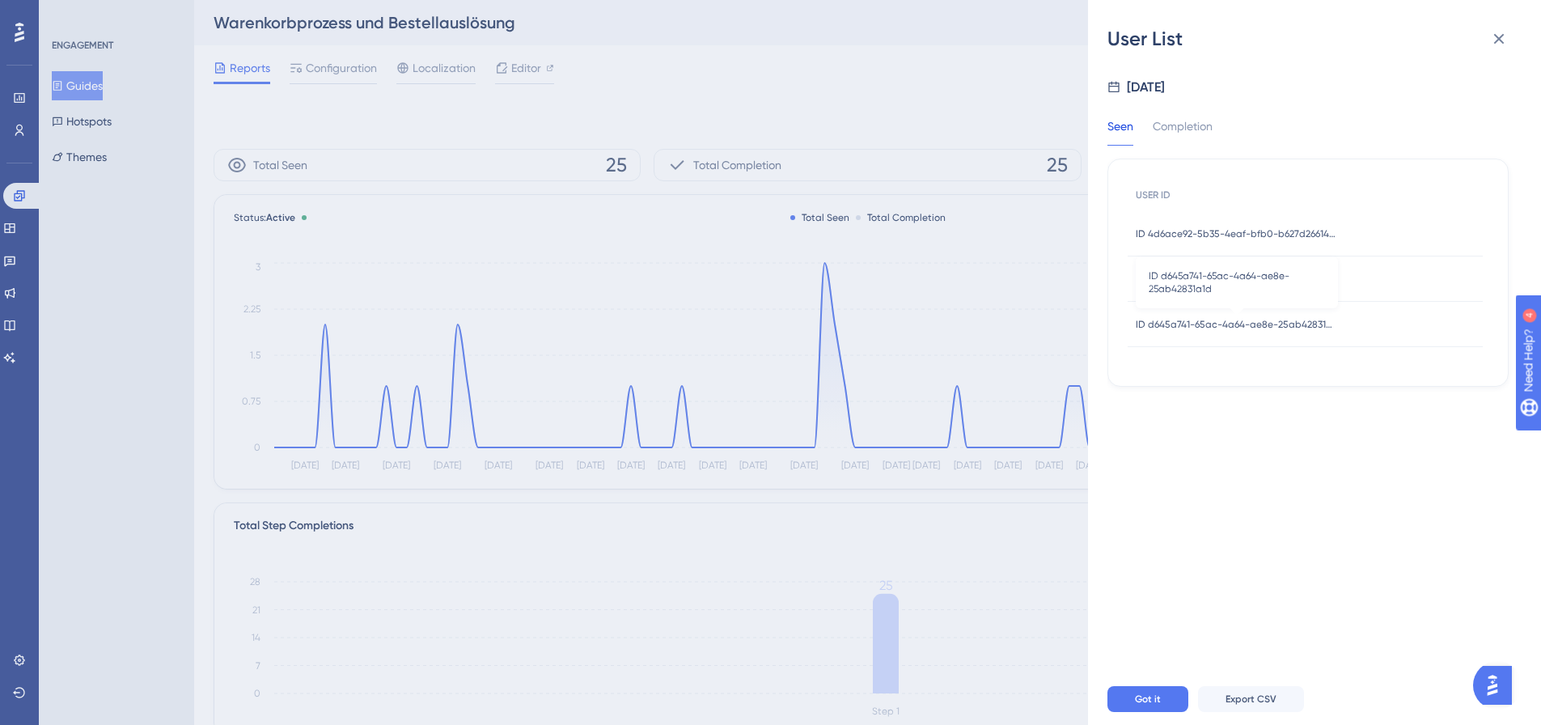
click at [1229, 328] on span "ID d645a741-65ac-4a64-ae8e-25ab42831a1d" at bounding box center [1237, 324] width 202 height 13
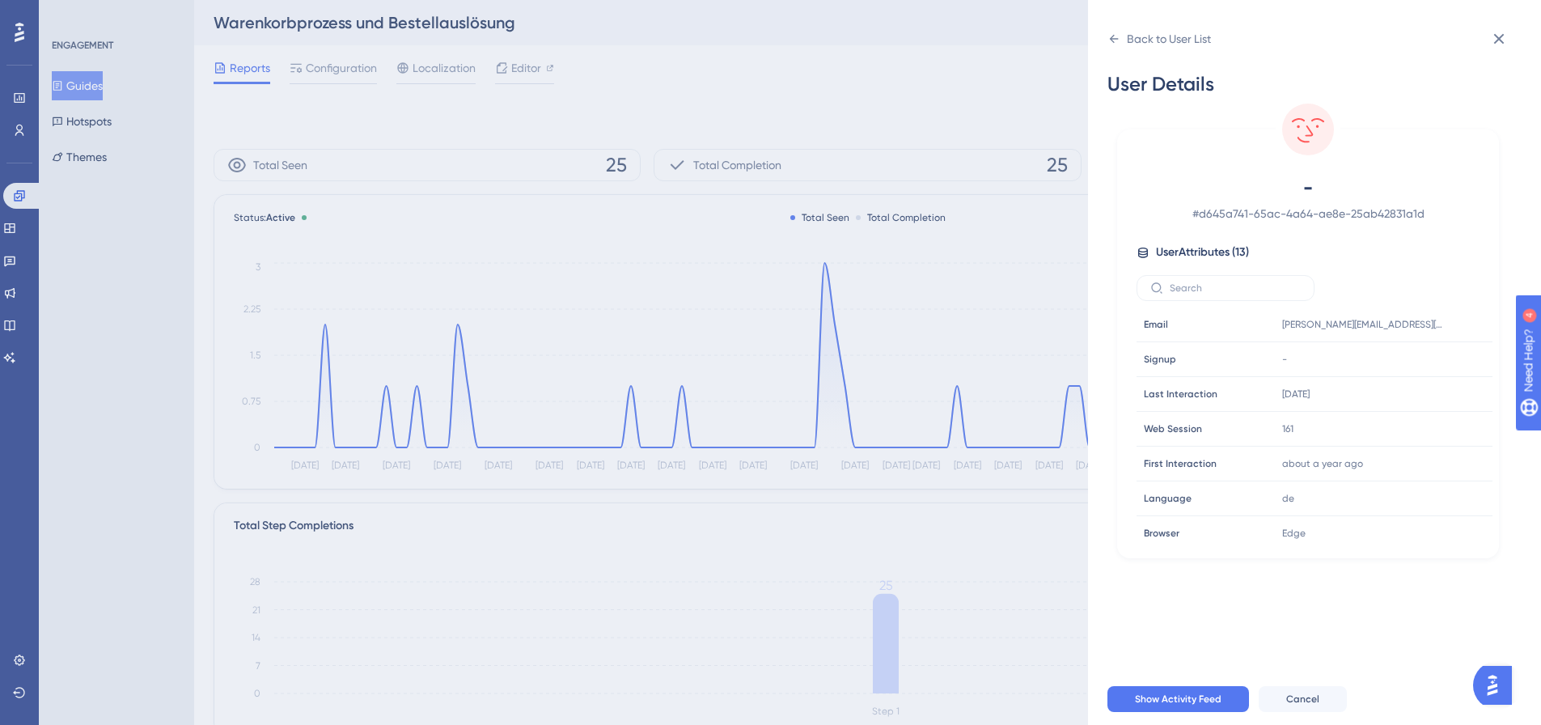
click at [1107, 38] on div "Back to User List User Details - # d645a741-65ac-4a64-ae8e-25ab42831a1d User At…" at bounding box center [1314, 362] width 453 height 725
click at [1489, 44] on icon at bounding box center [1498, 38] width 19 height 19
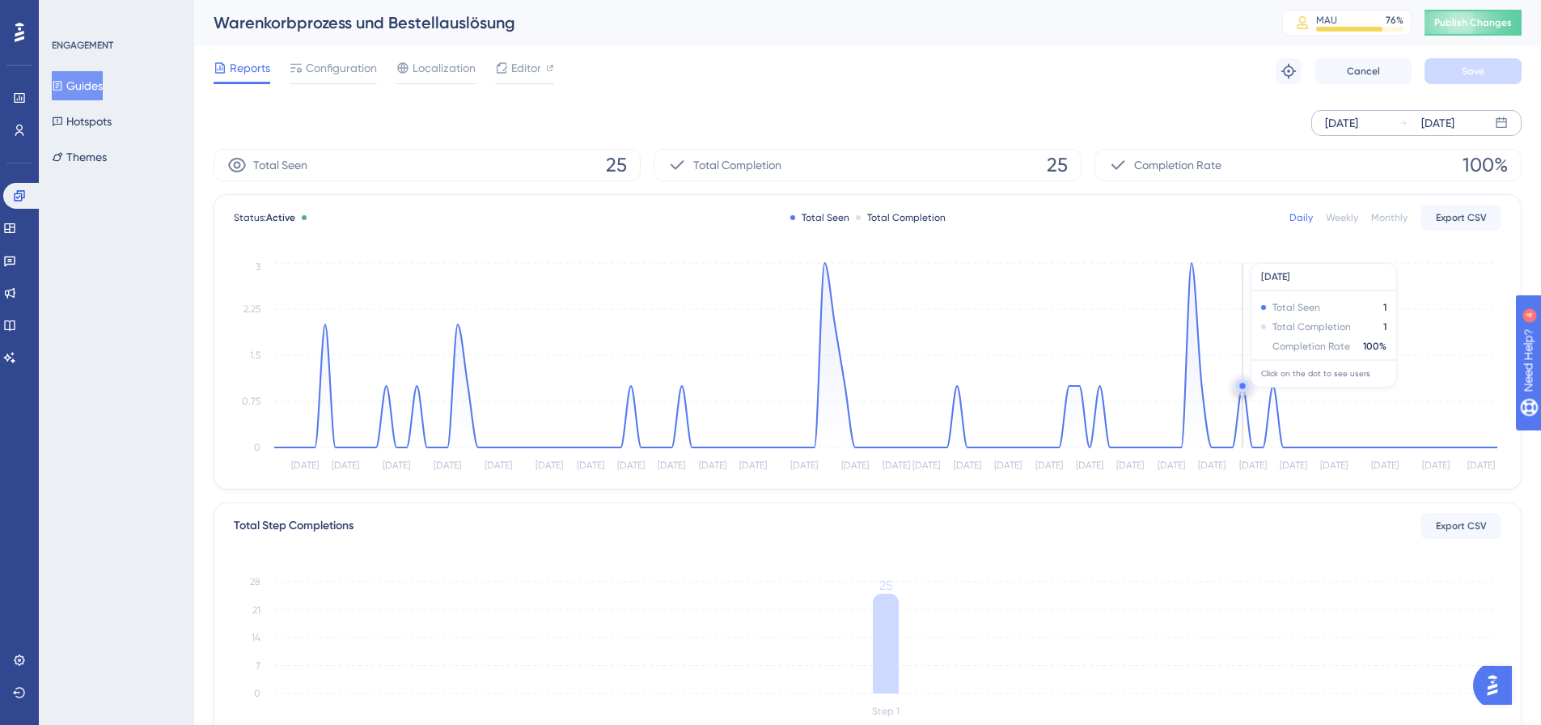
click at [1242, 386] on circle at bounding box center [1242, 386] width 6 height 6
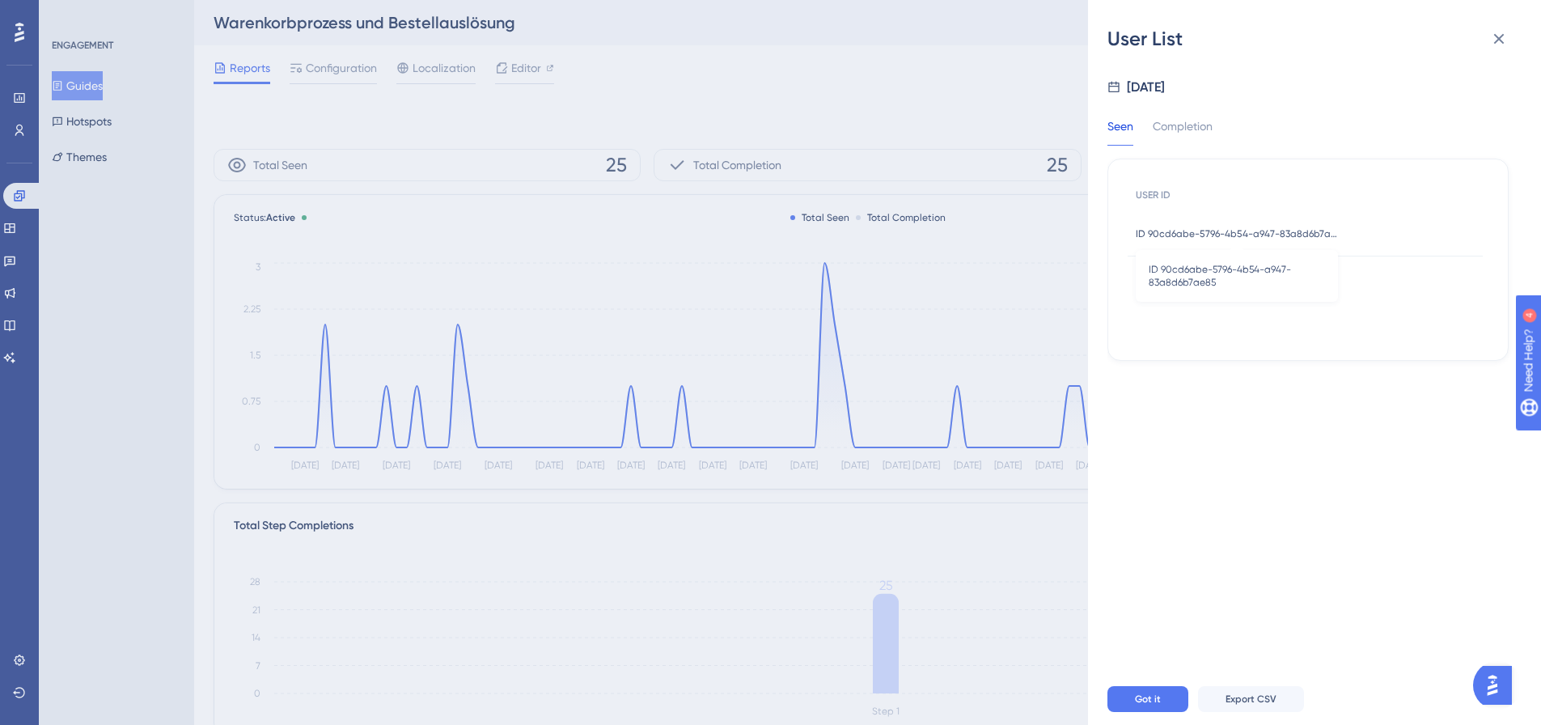
click at [1292, 228] on span "ID 90cd6abe-5796-4b54-a947-83a8d6b7ae85" at bounding box center [1237, 233] width 202 height 13
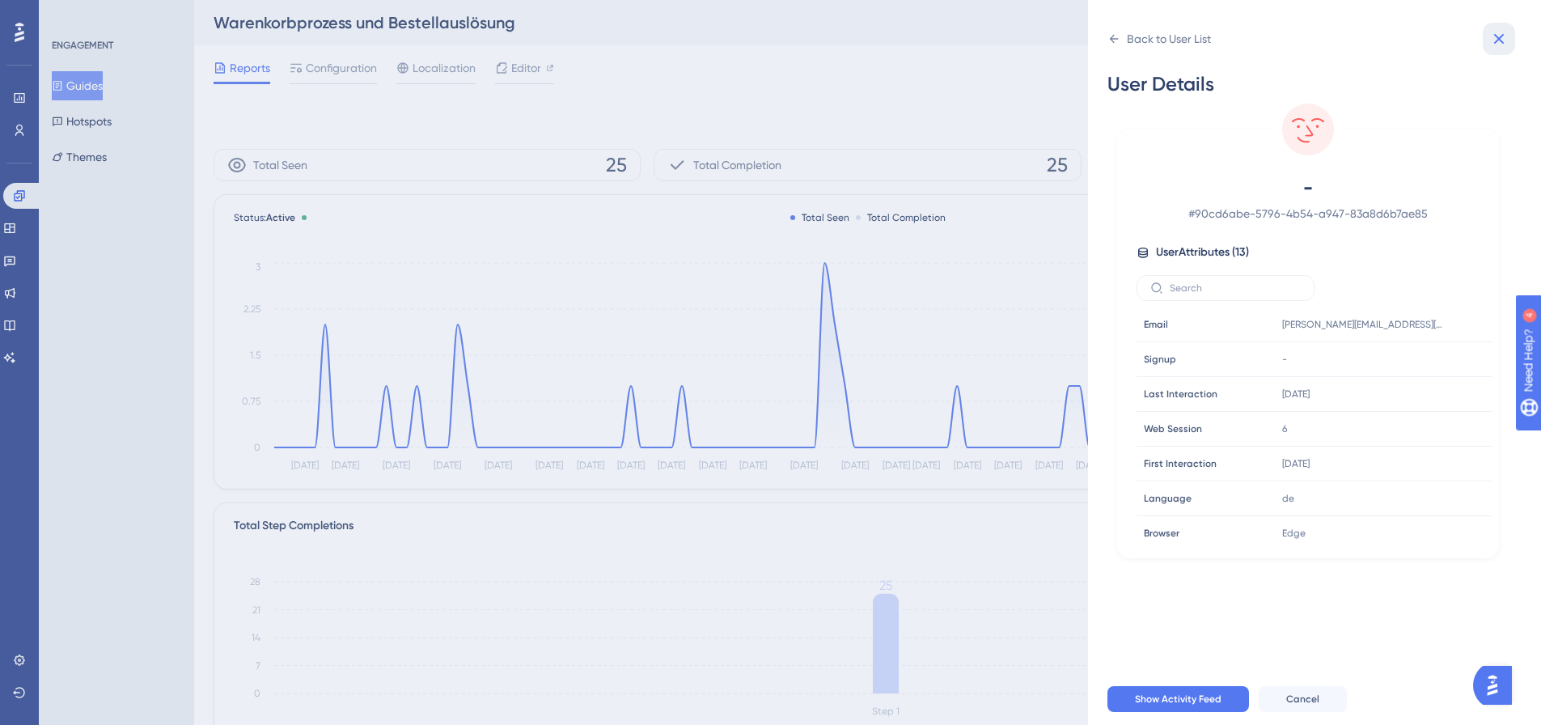
click at [1504, 37] on icon at bounding box center [1498, 38] width 19 height 19
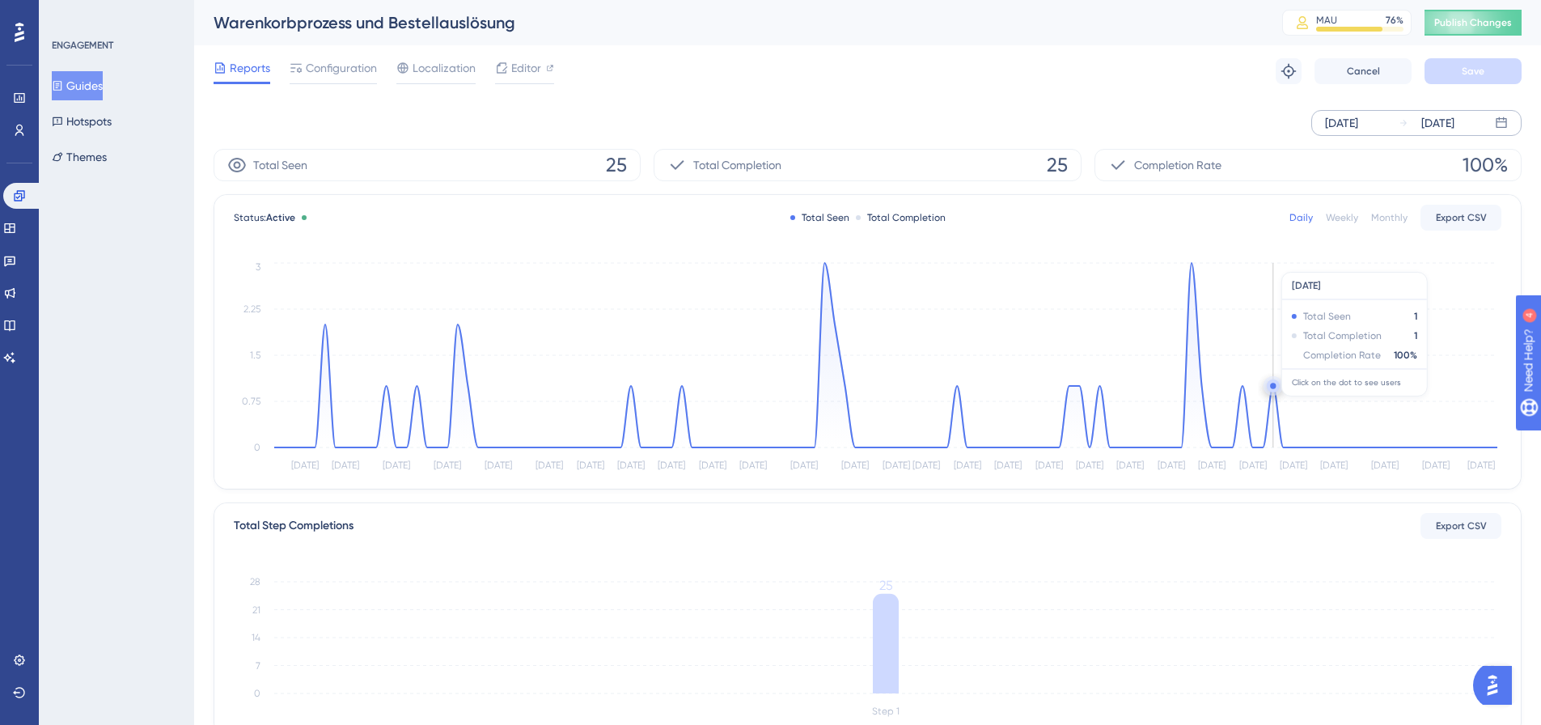
click at [1271, 404] on icon at bounding box center [885, 355] width 1223 height 184
click at [1272, 393] on icon at bounding box center [885, 355] width 1223 height 184
click at [1275, 383] on circle at bounding box center [1273, 385] width 13 height 13
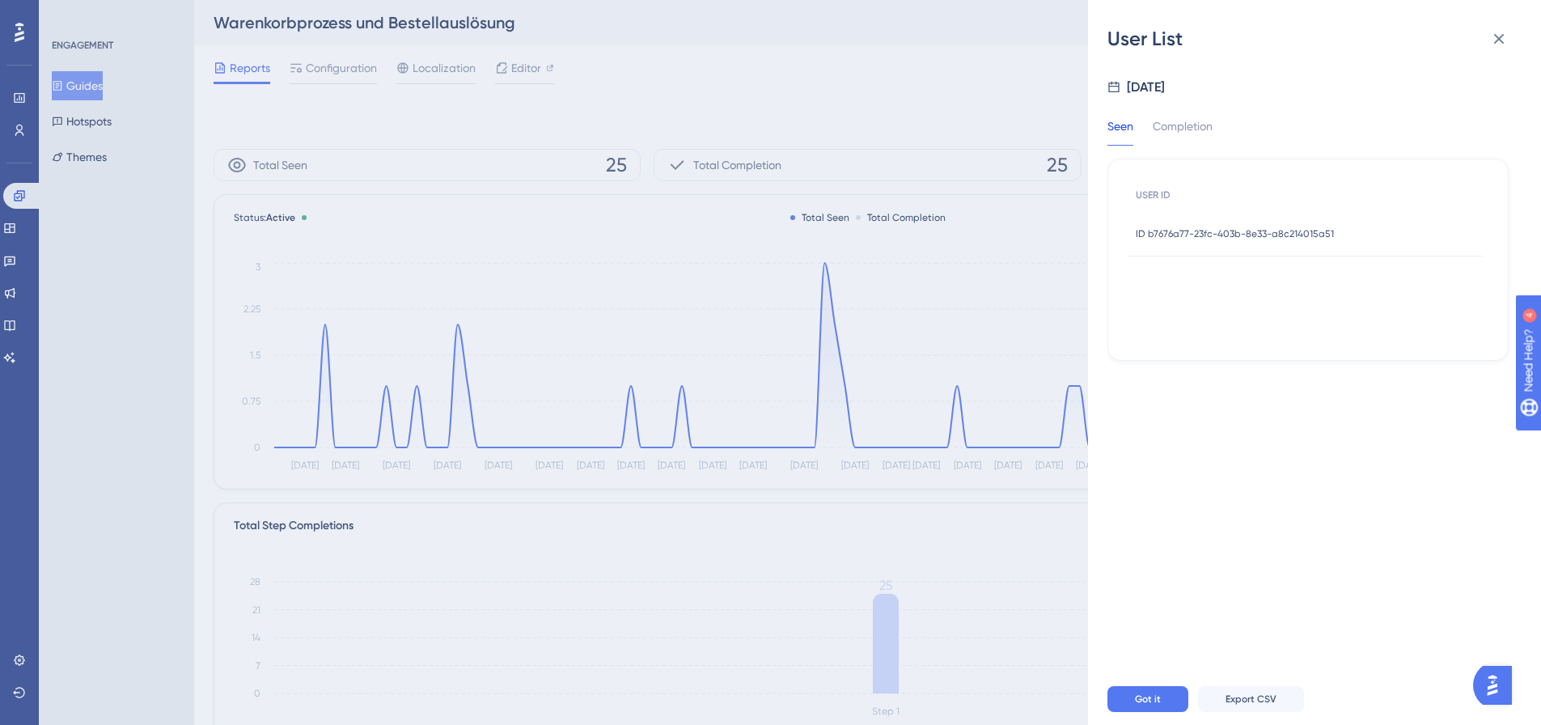
click at [1337, 243] on div "ID b7676a77-23fc-403b-8e33-a8c214015a51 ID b7676a77-23fc-403b-8e33-a8c214015a51" at bounding box center [1305, 233] width 355 height 45
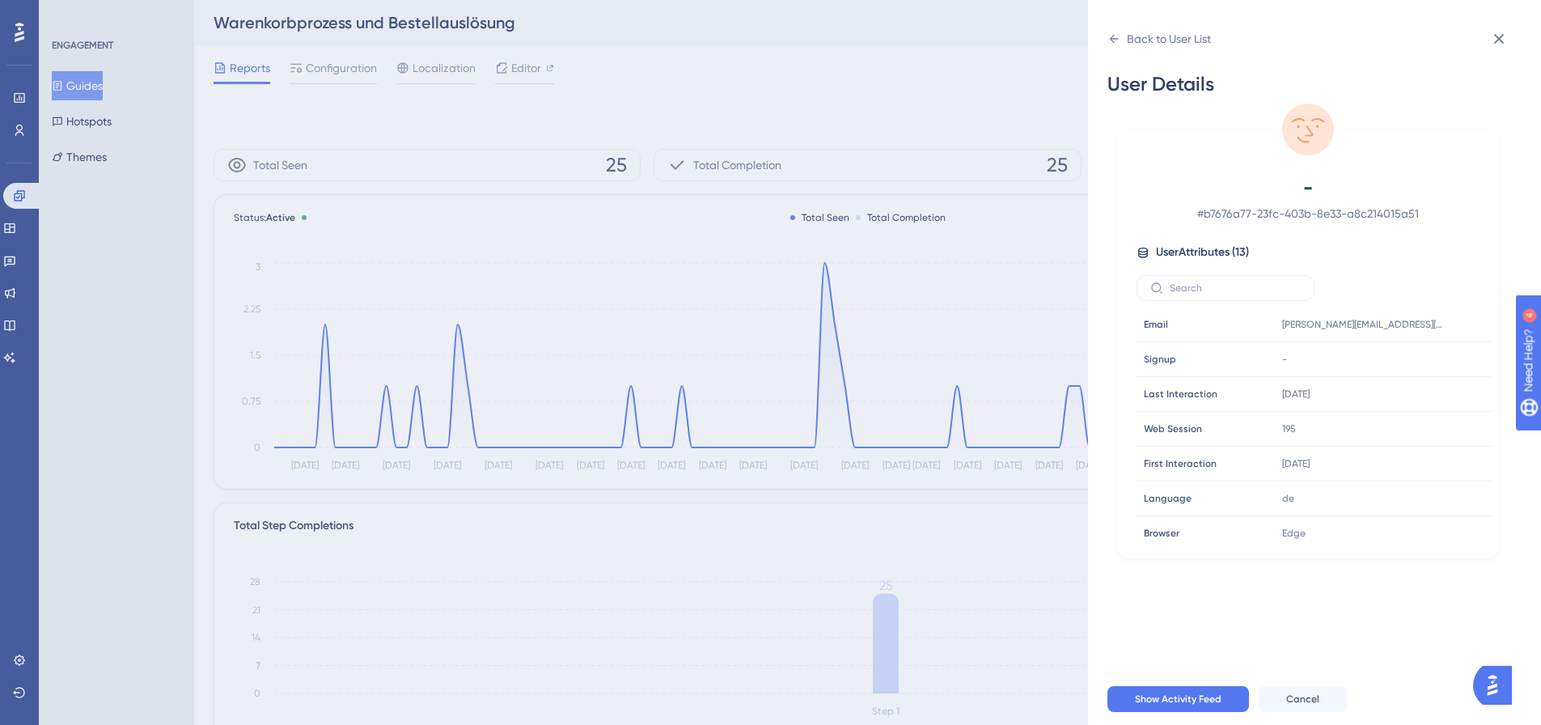
click at [1335, 230] on div "- # b7676a77-23fc-403b-8e33-a8c214015a51 User Attributes ( 13 ) Email Email [PE…" at bounding box center [1308, 360] width 369 height 370
click at [1489, 42] on icon at bounding box center [1498, 38] width 19 height 19
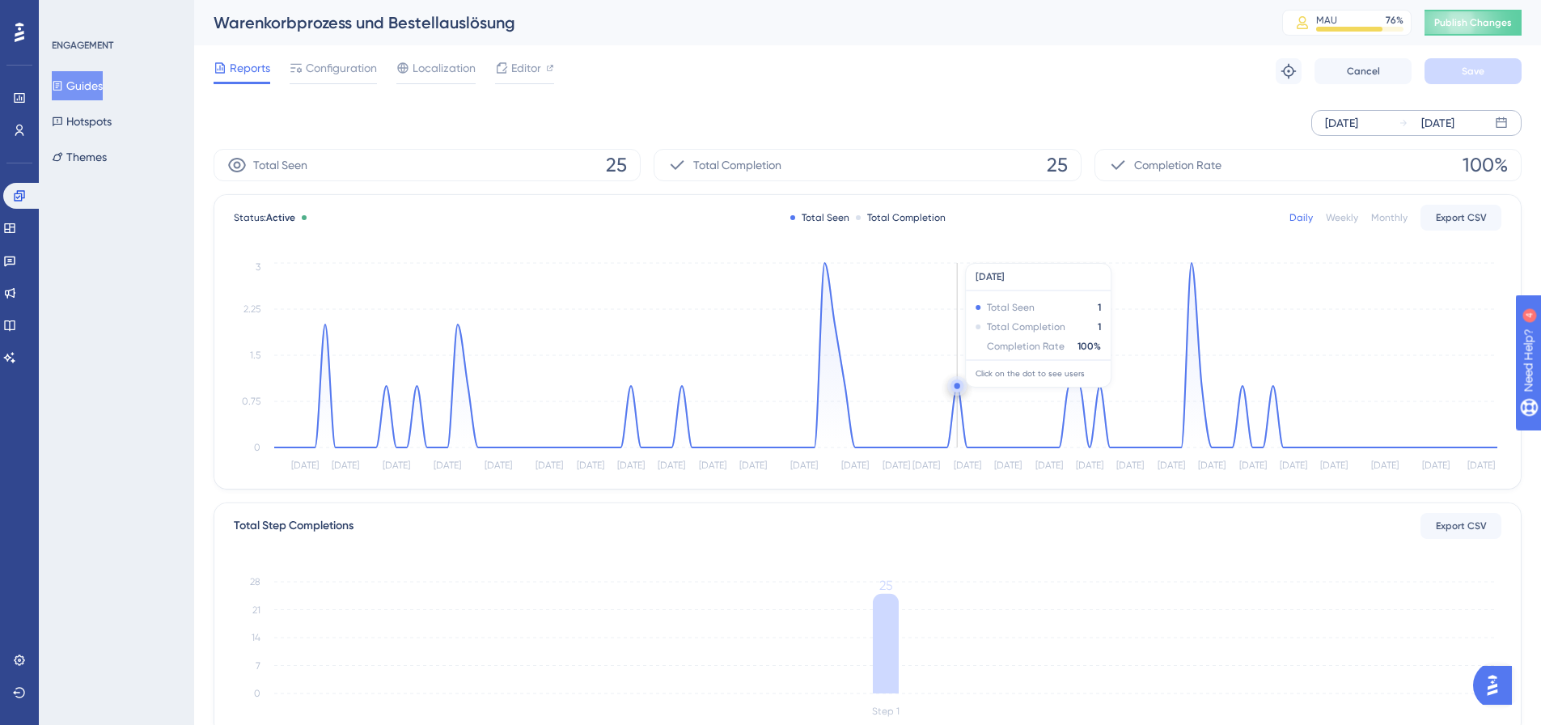
click at [958, 387] on circle at bounding box center [957, 386] width 6 height 6
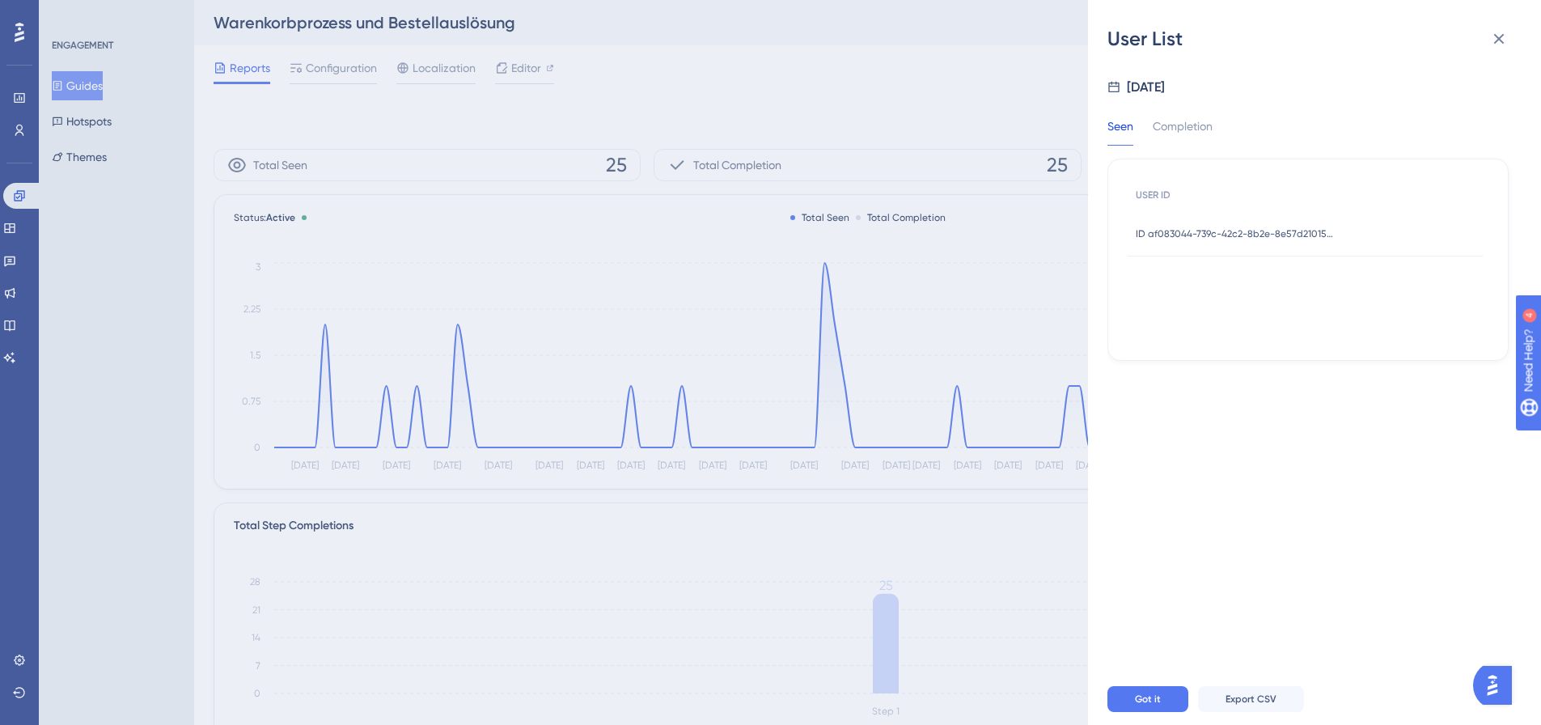
click at [1272, 243] on div "ID af083044-739c-42c2-8b2e-8e57d21015ae ID af083044-739c-42c2-8b2e-8e57d21015ae" at bounding box center [1237, 233] width 202 height 45
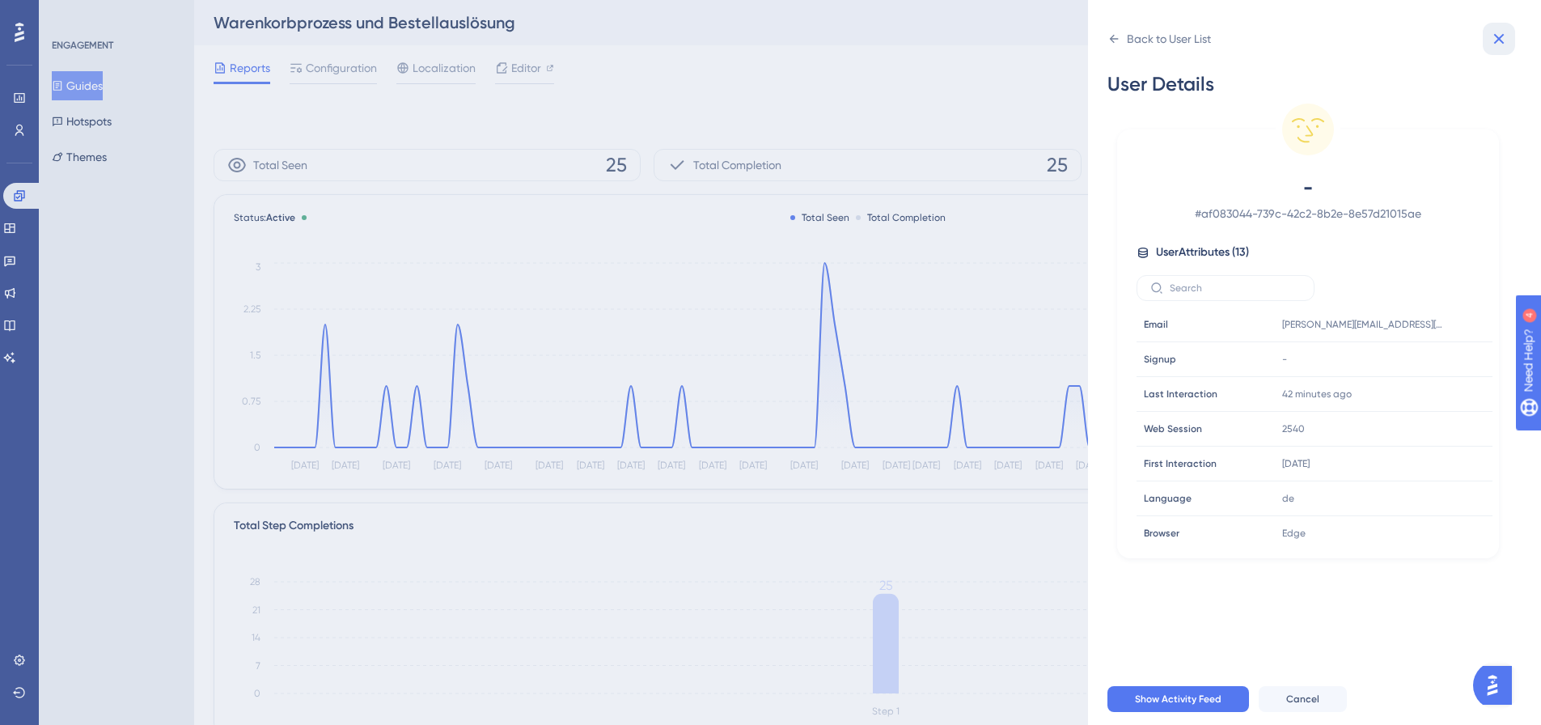
click at [1508, 39] on icon at bounding box center [1498, 38] width 19 height 19
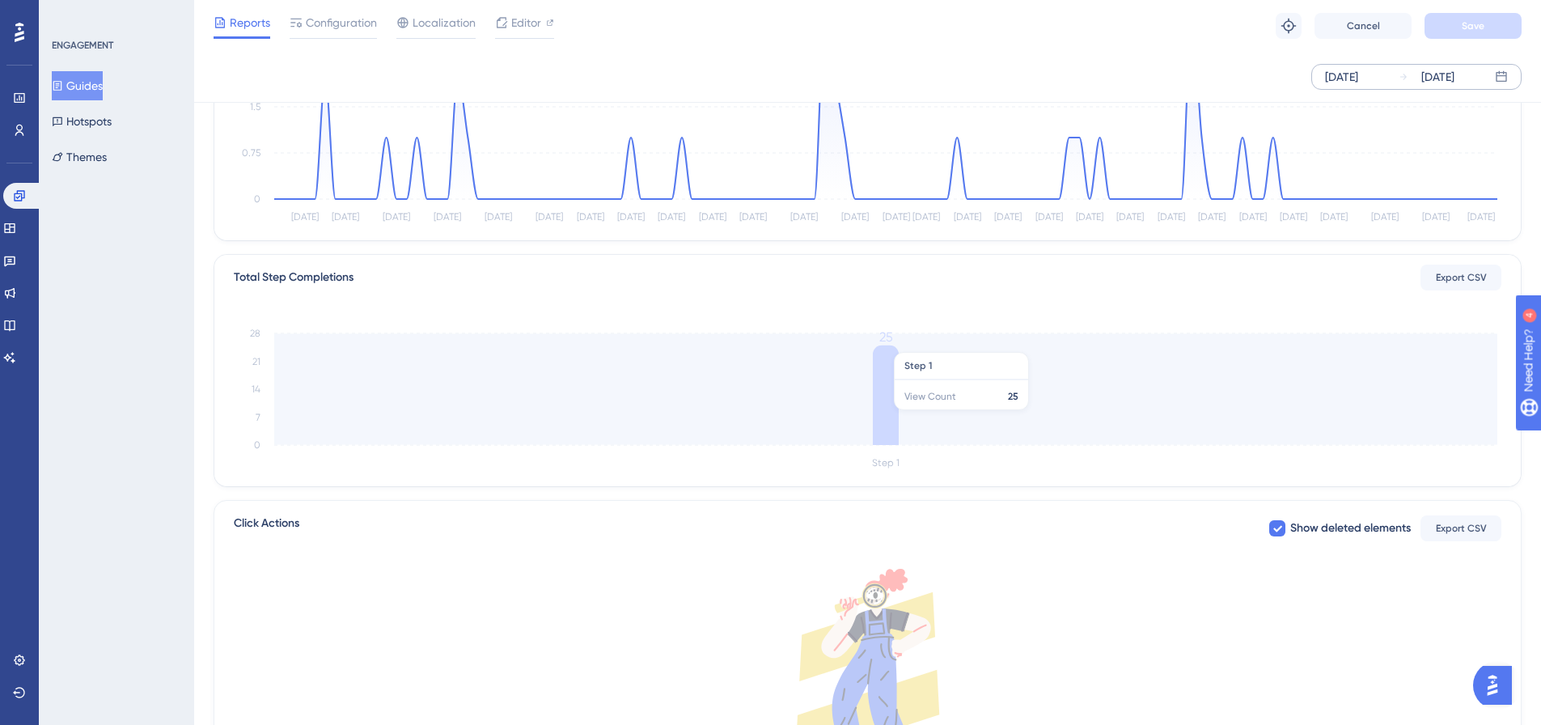
scroll to position [243, 0]
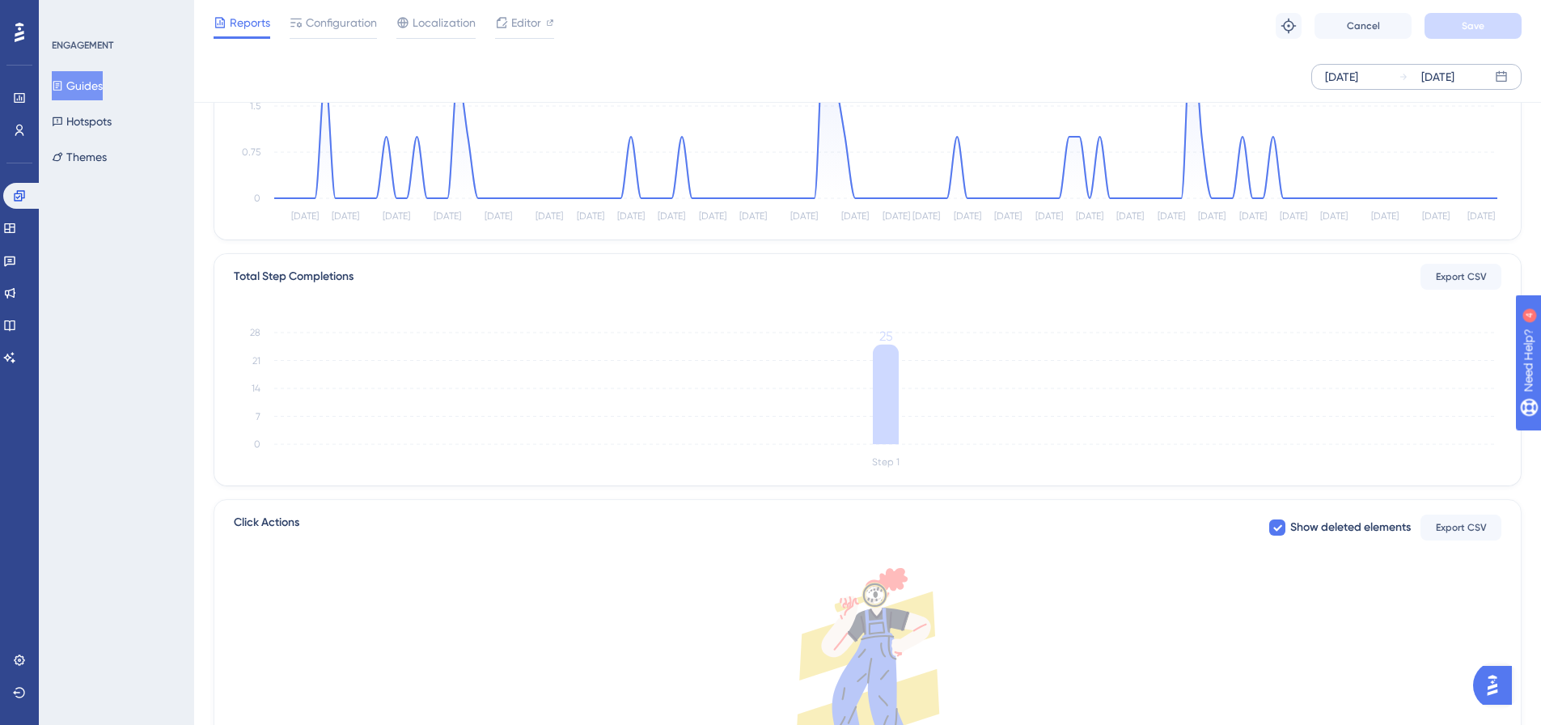
click at [102, 87] on button "Guides" at bounding box center [77, 85] width 51 height 29
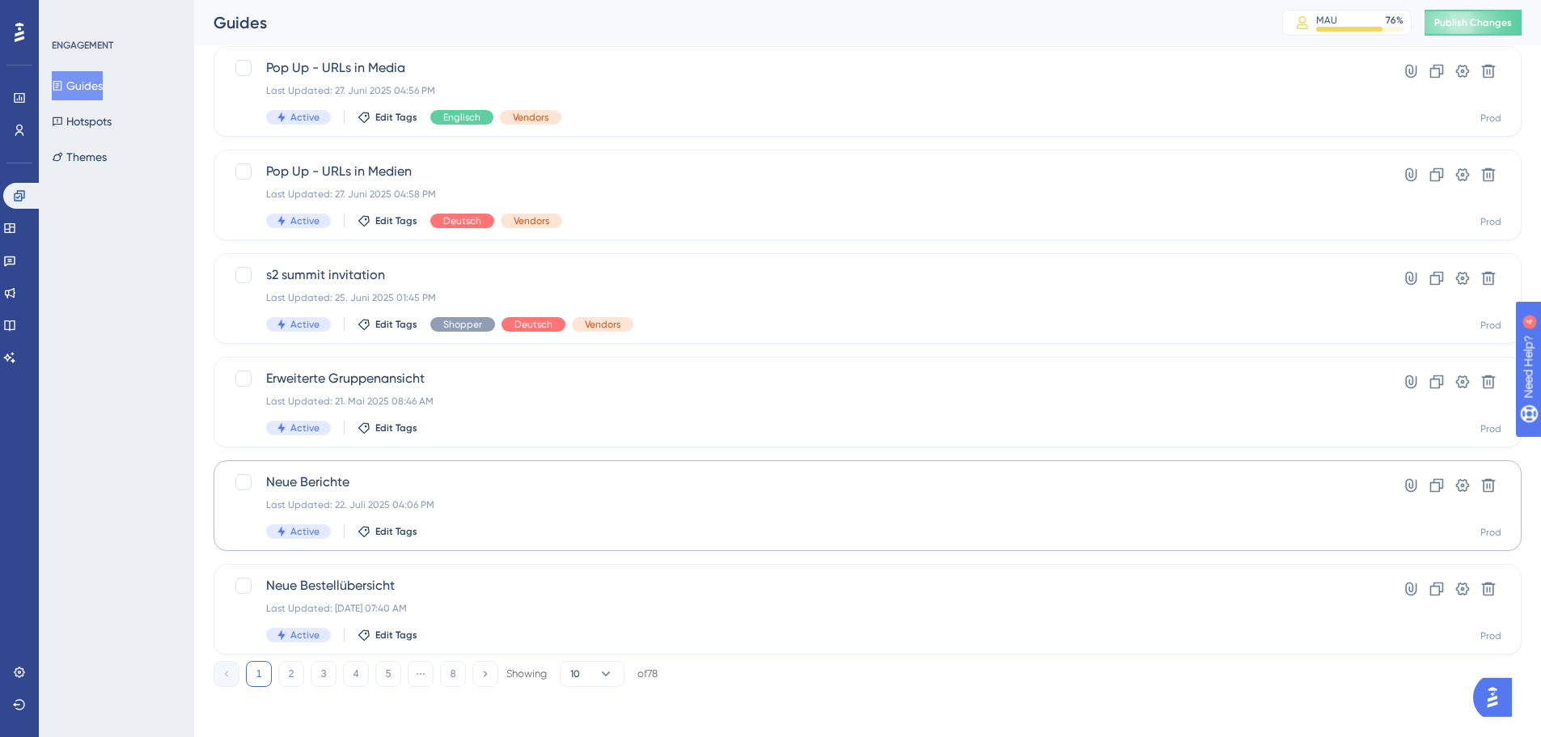
scroll to position [518, 0]
click at [315, 671] on button "3" at bounding box center [324, 672] width 26 height 26
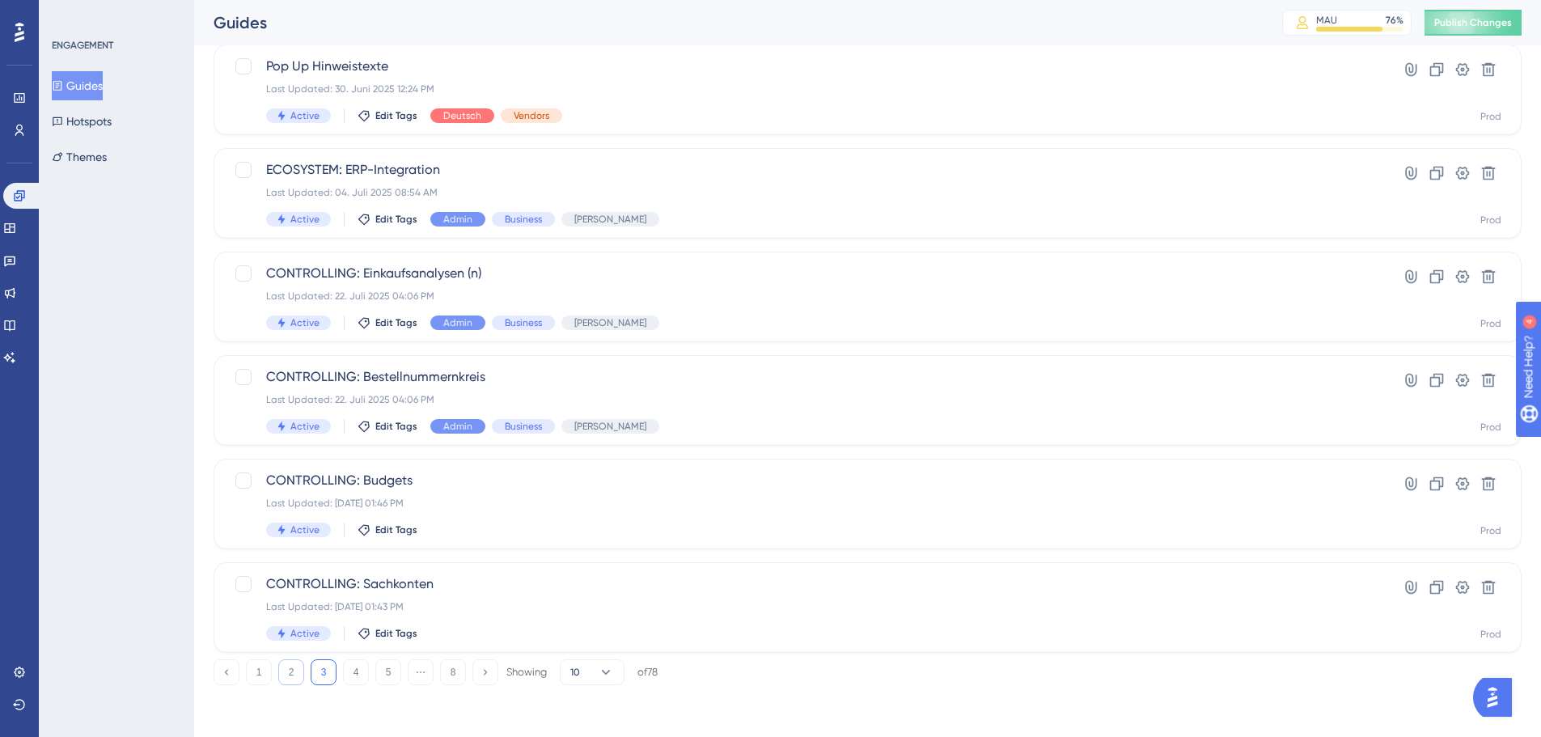
click at [297, 672] on button "2" at bounding box center [291, 672] width 26 height 26
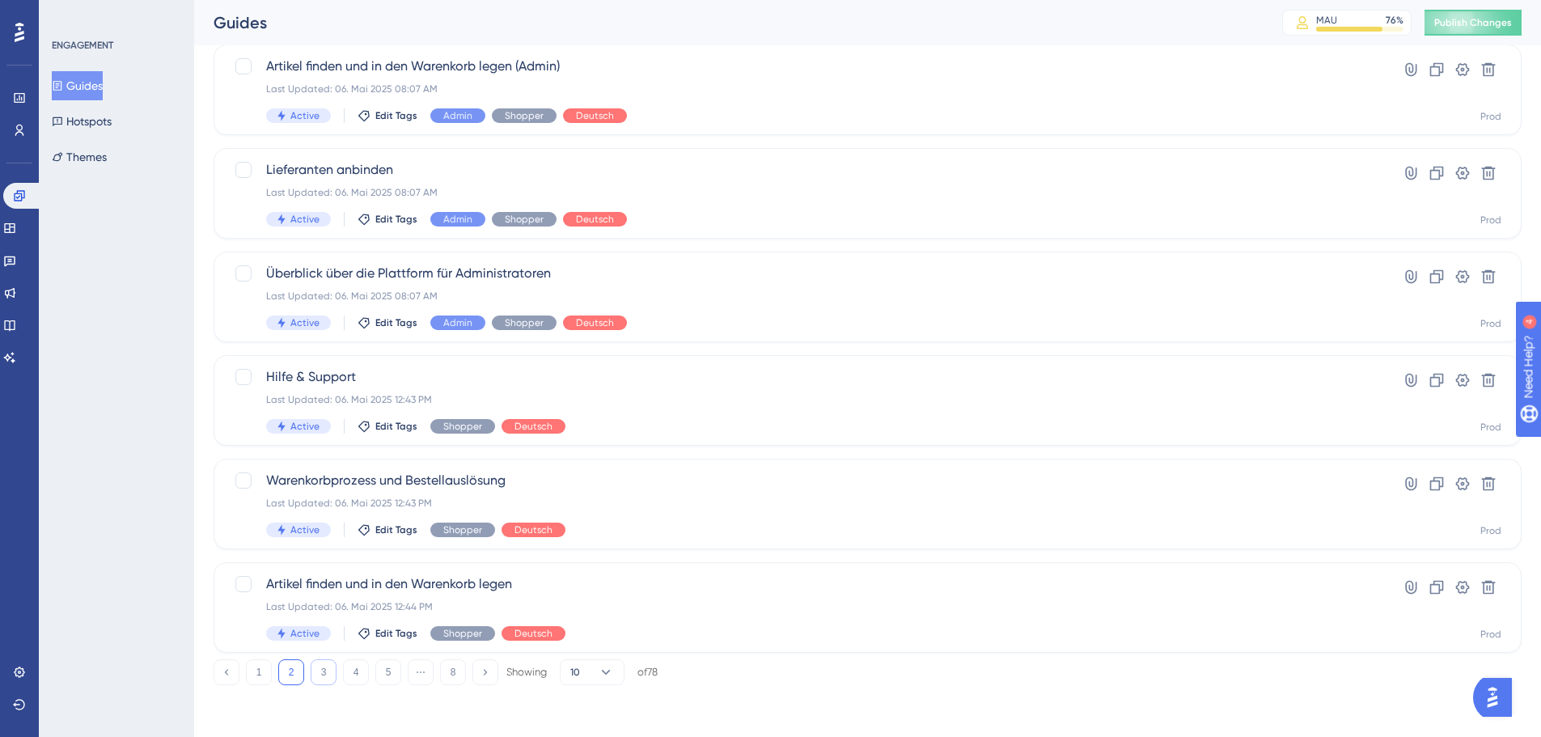
click at [329, 679] on button "3" at bounding box center [324, 672] width 26 height 26
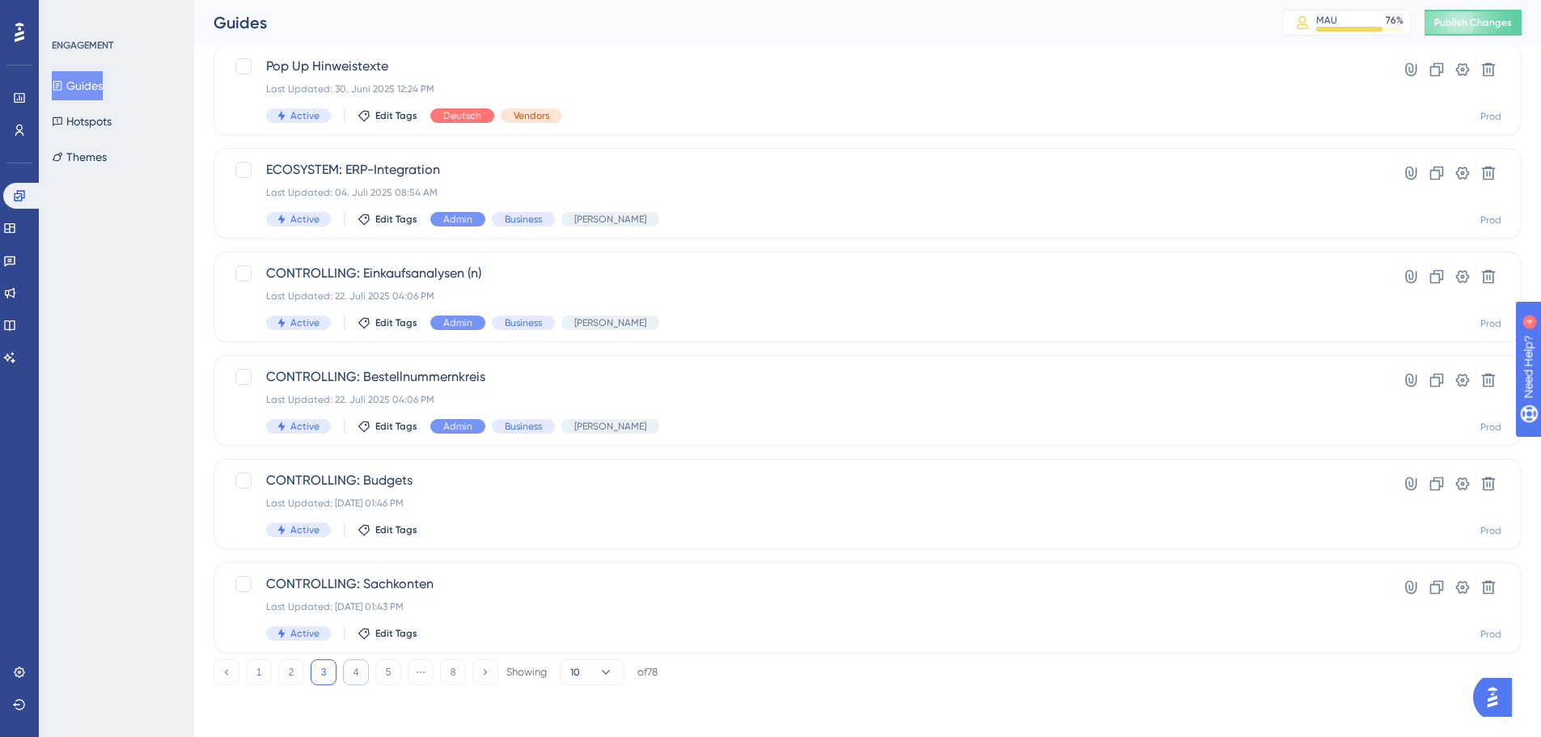
click at [364, 677] on button "4" at bounding box center [356, 672] width 26 height 26
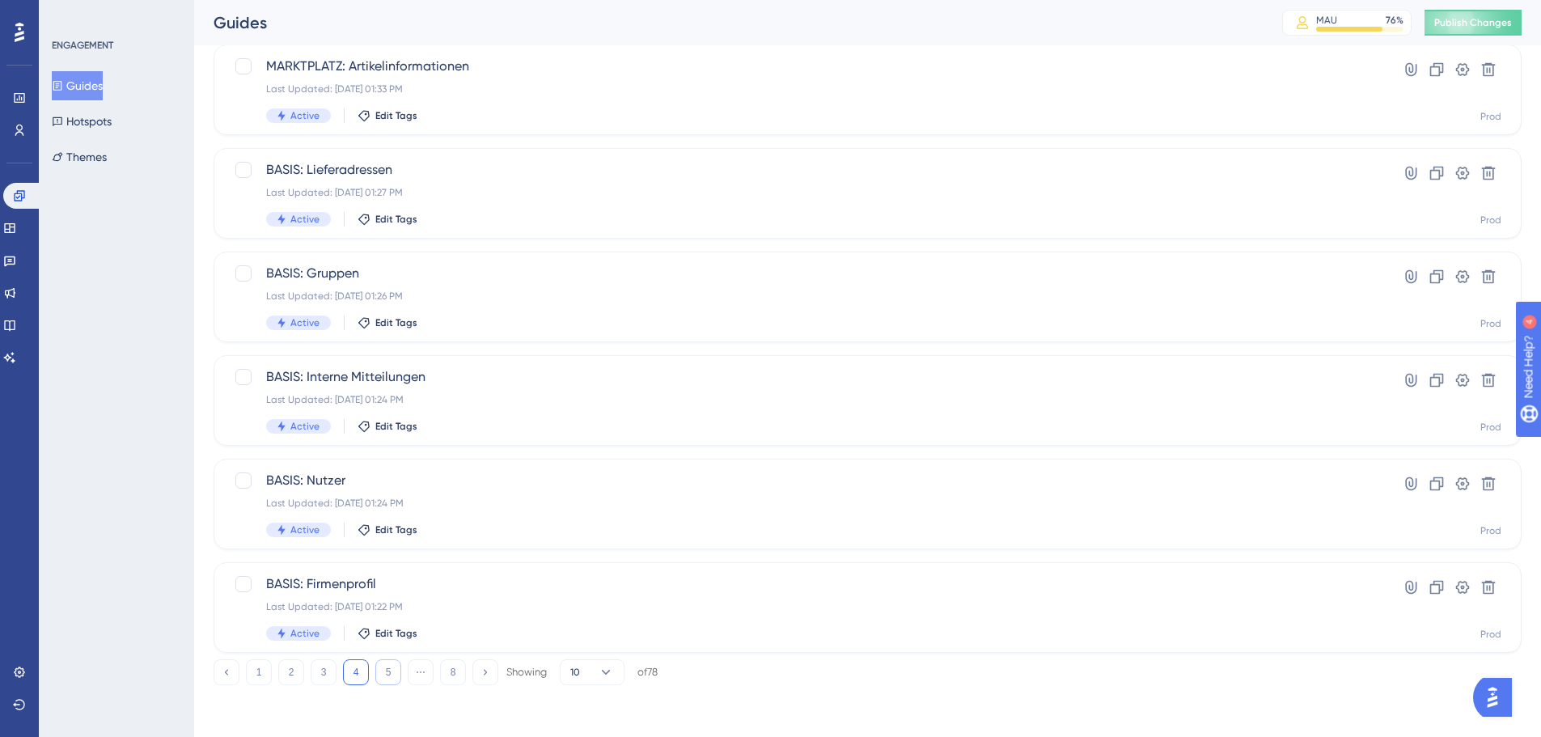
click at [396, 675] on button "5" at bounding box center [388, 672] width 26 height 26
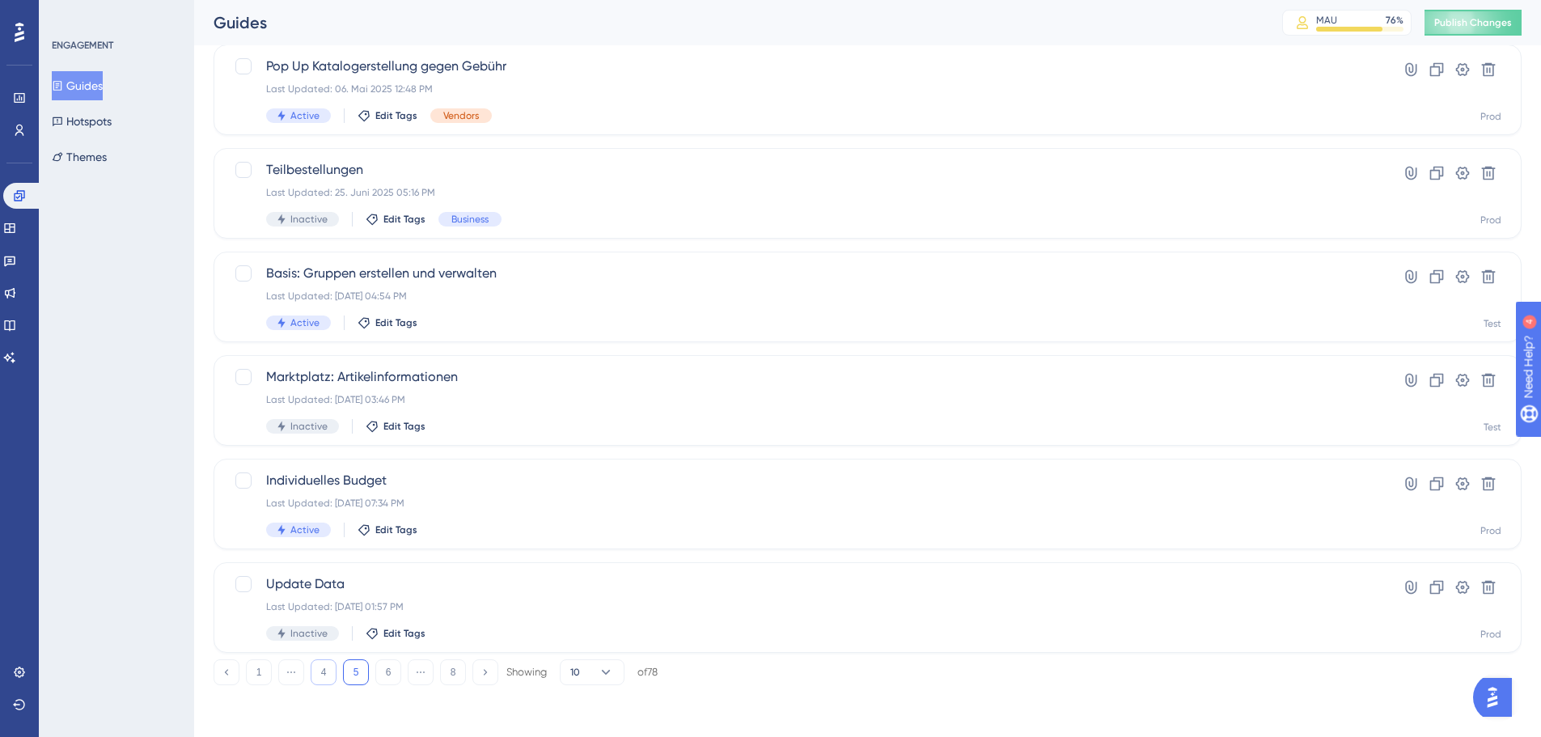
click at [325, 675] on button "4" at bounding box center [324, 672] width 26 height 26
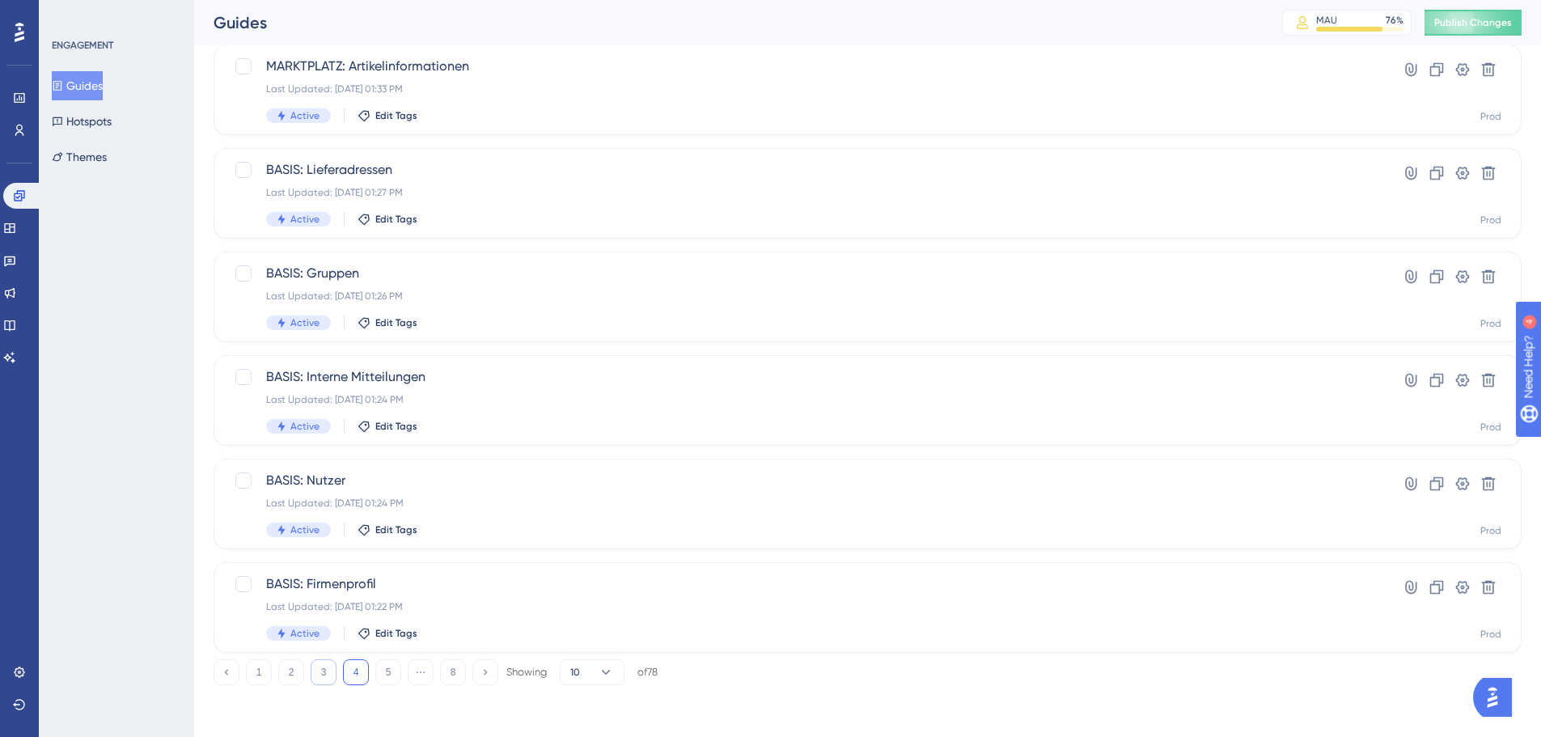
click at [311, 679] on button "3" at bounding box center [324, 672] width 26 height 26
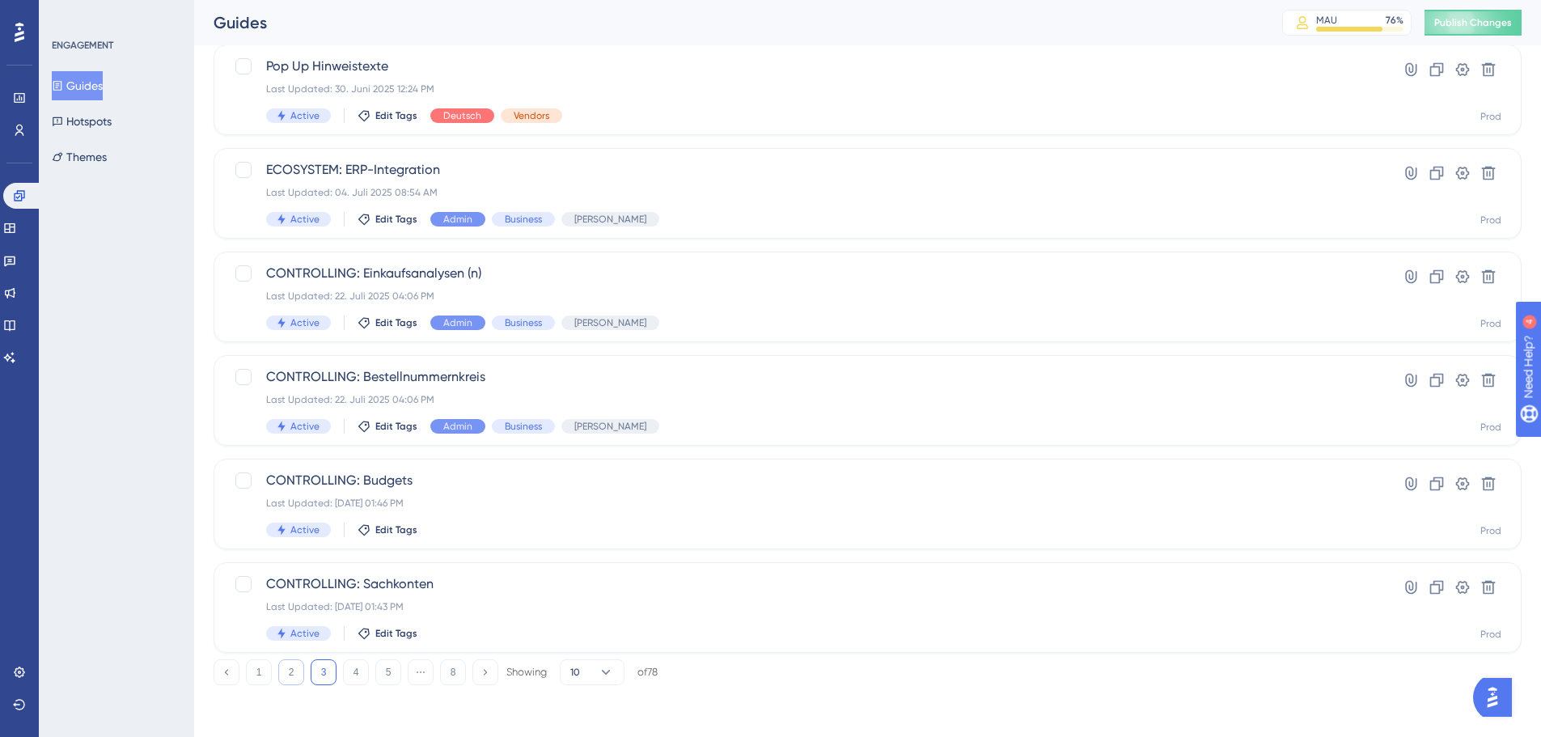
click at [296, 674] on button "2" at bounding box center [291, 672] width 26 height 26
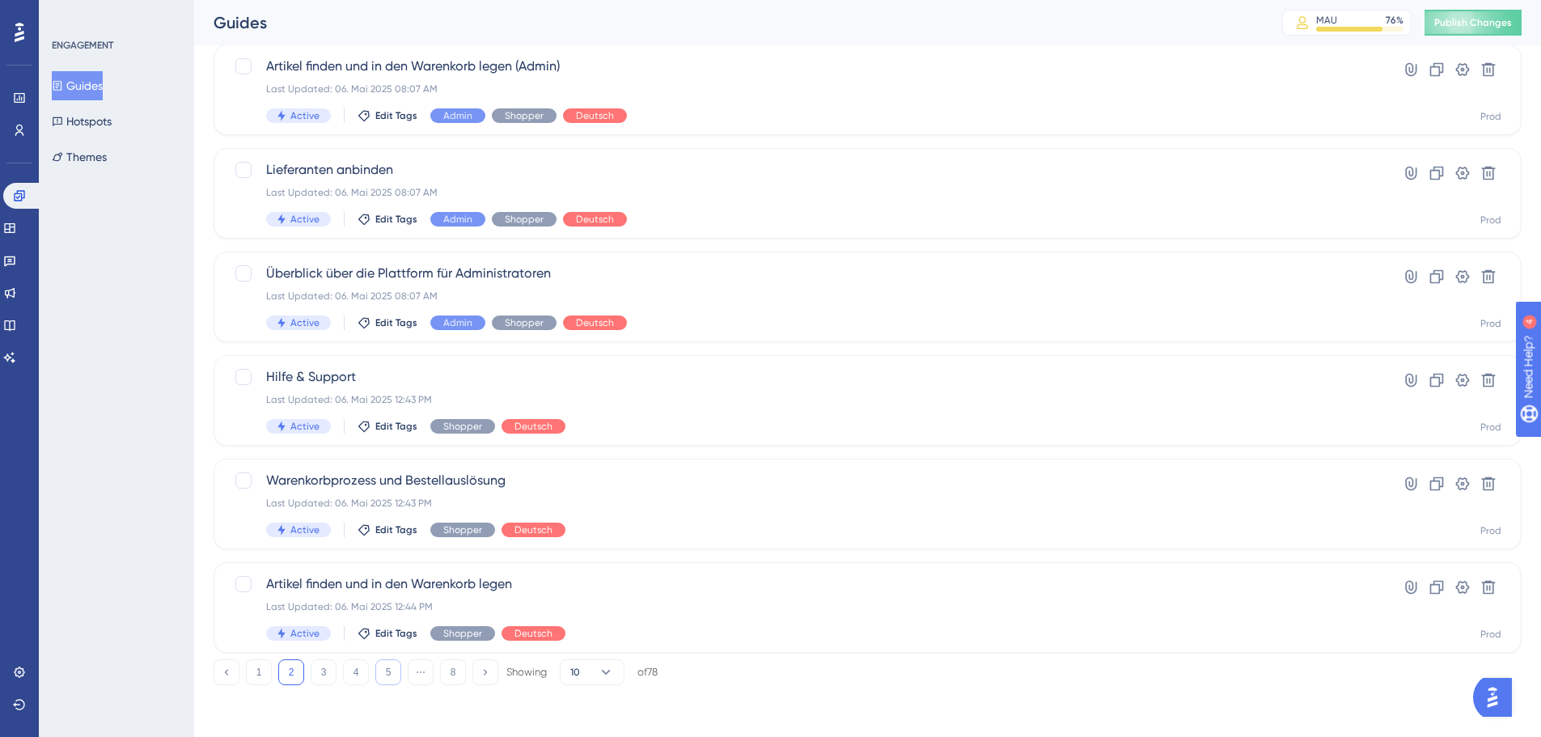
click at [390, 674] on button "5" at bounding box center [388, 672] width 26 height 26
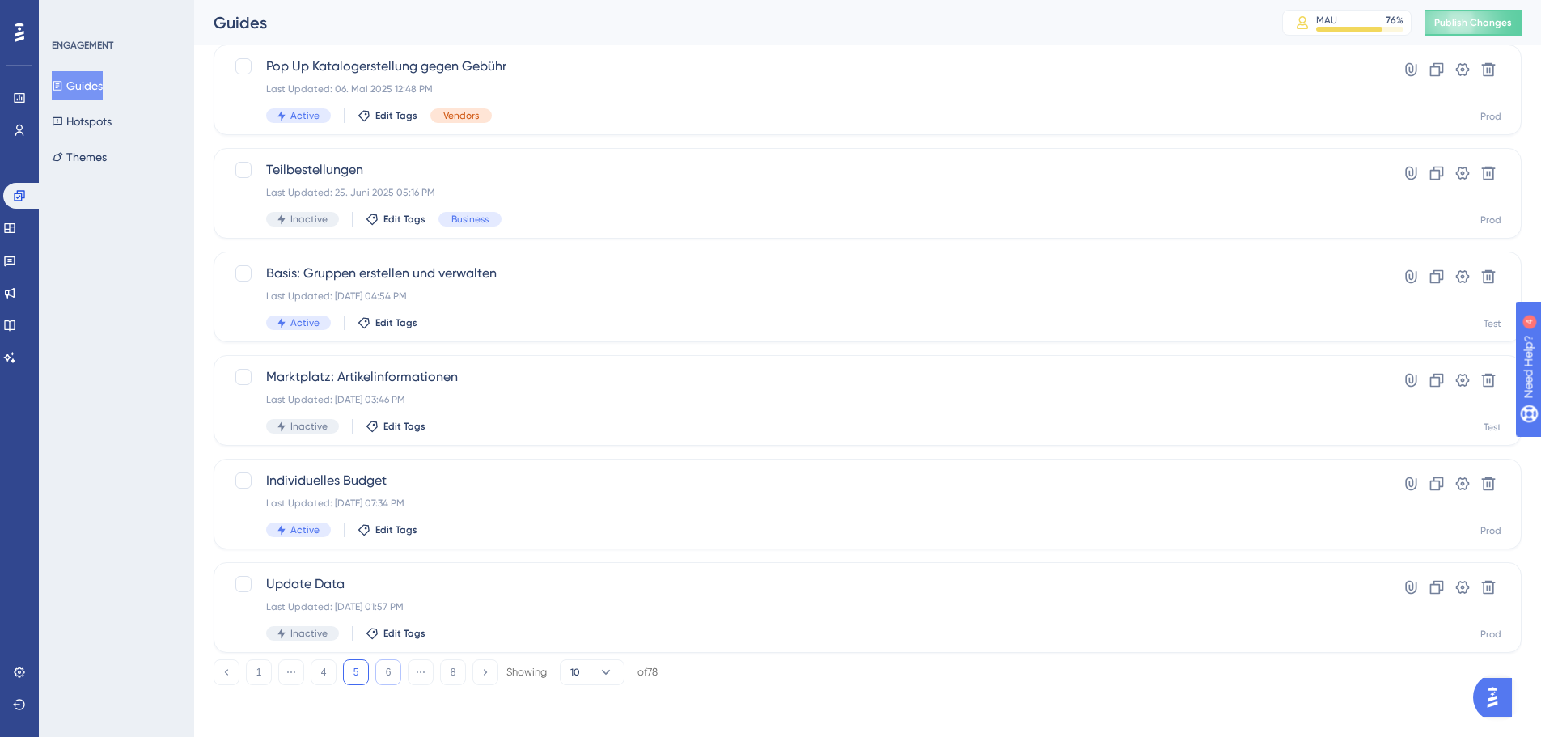
click at [387, 677] on button "6" at bounding box center [388, 672] width 26 height 26
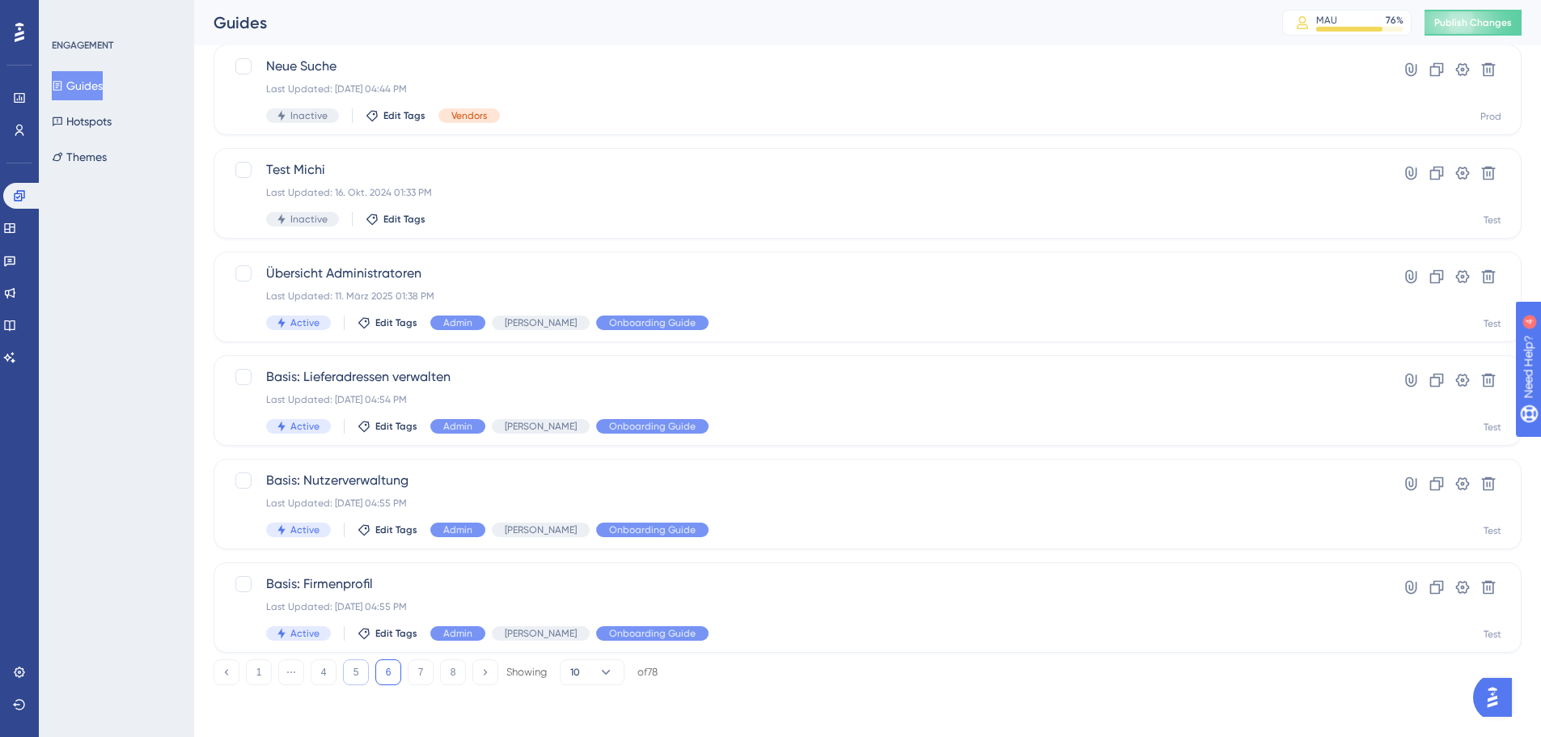
click at [351, 678] on button "5" at bounding box center [356, 672] width 26 height 26
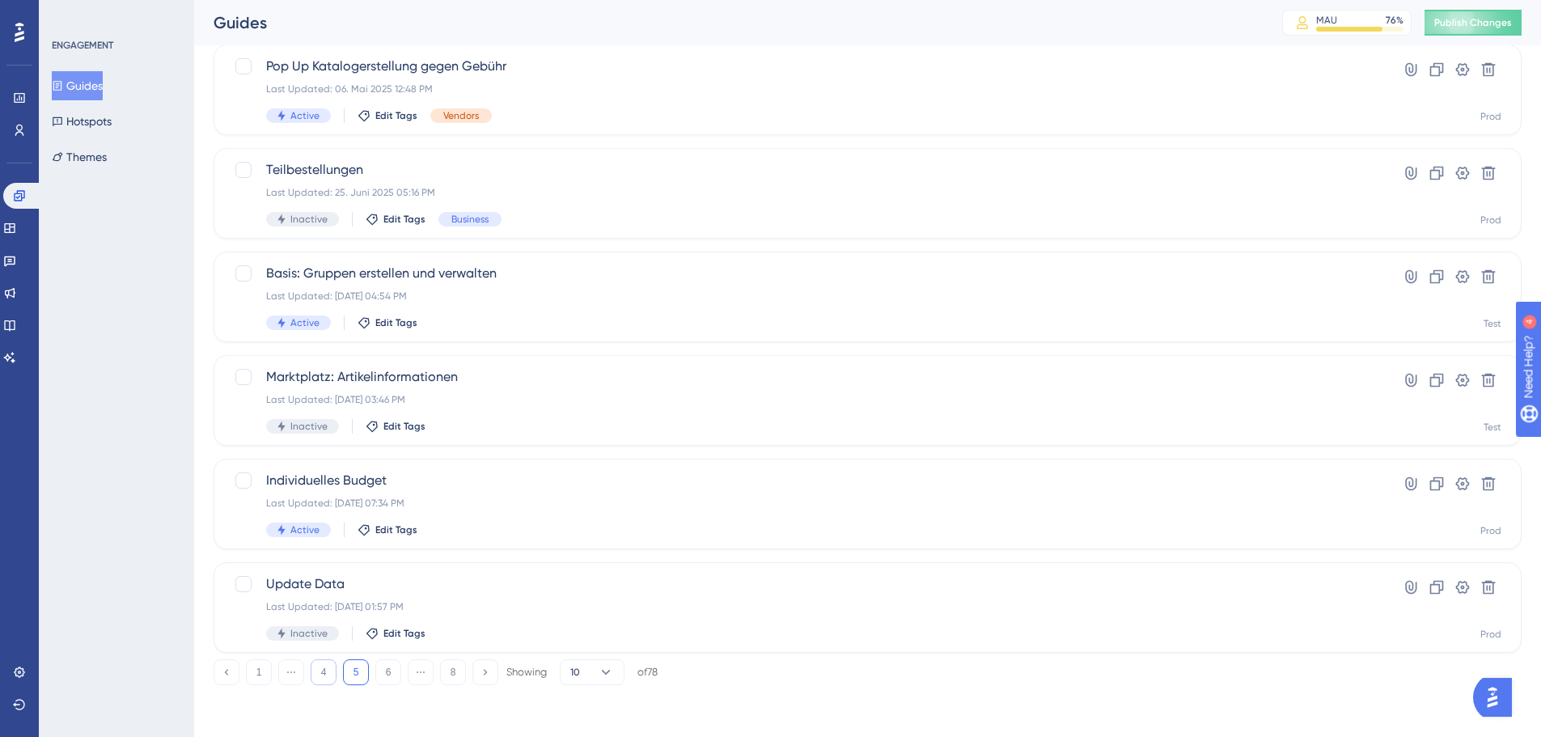
click at [323, 679] on button "4" at bounding box center [324, 672] width 26 height 26
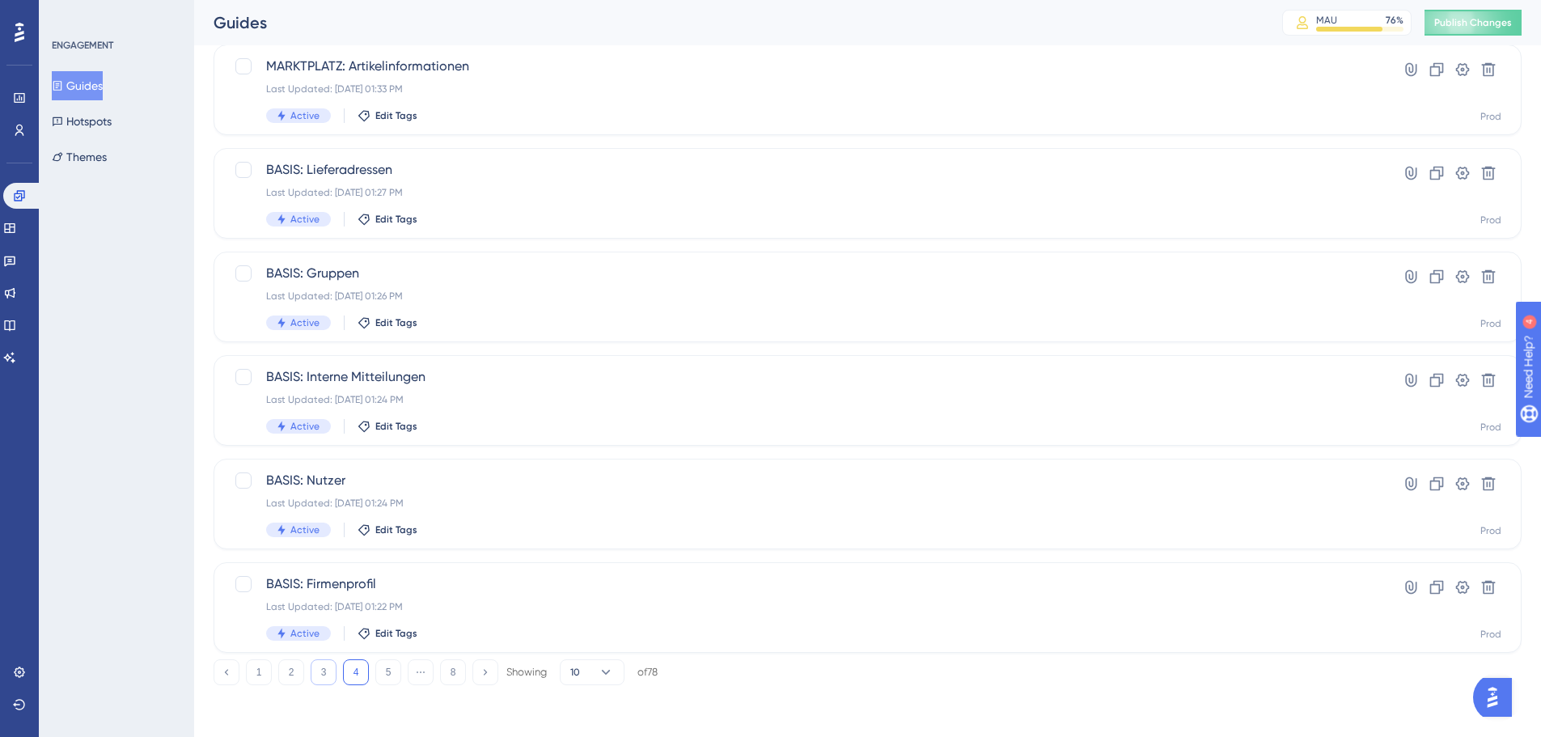
click at [318, 671] on button "3" at bounding box center [324, 672] width 26 height 26
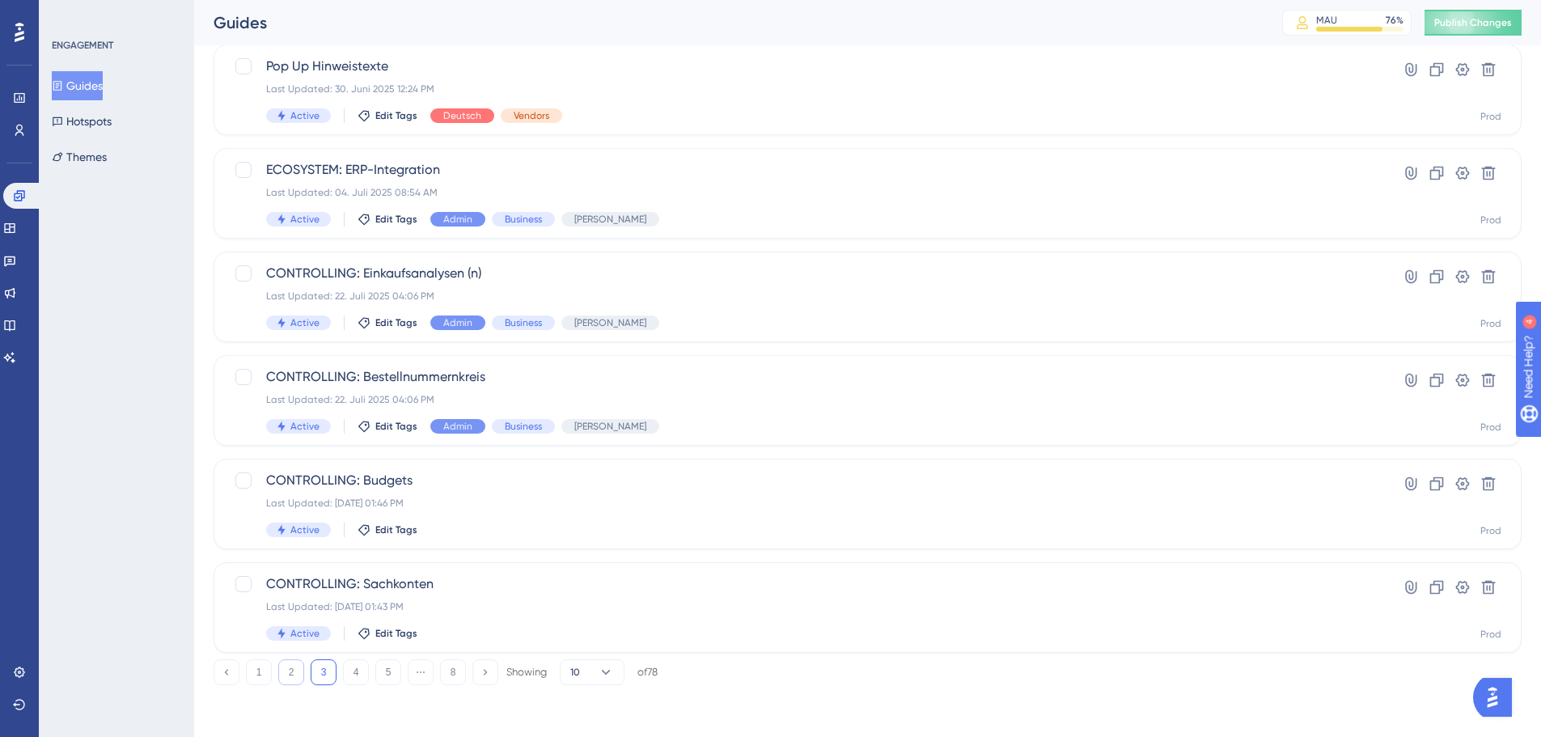
click at [296, 675] on button "2" at bounding box center [291, 672] width 26 height 26
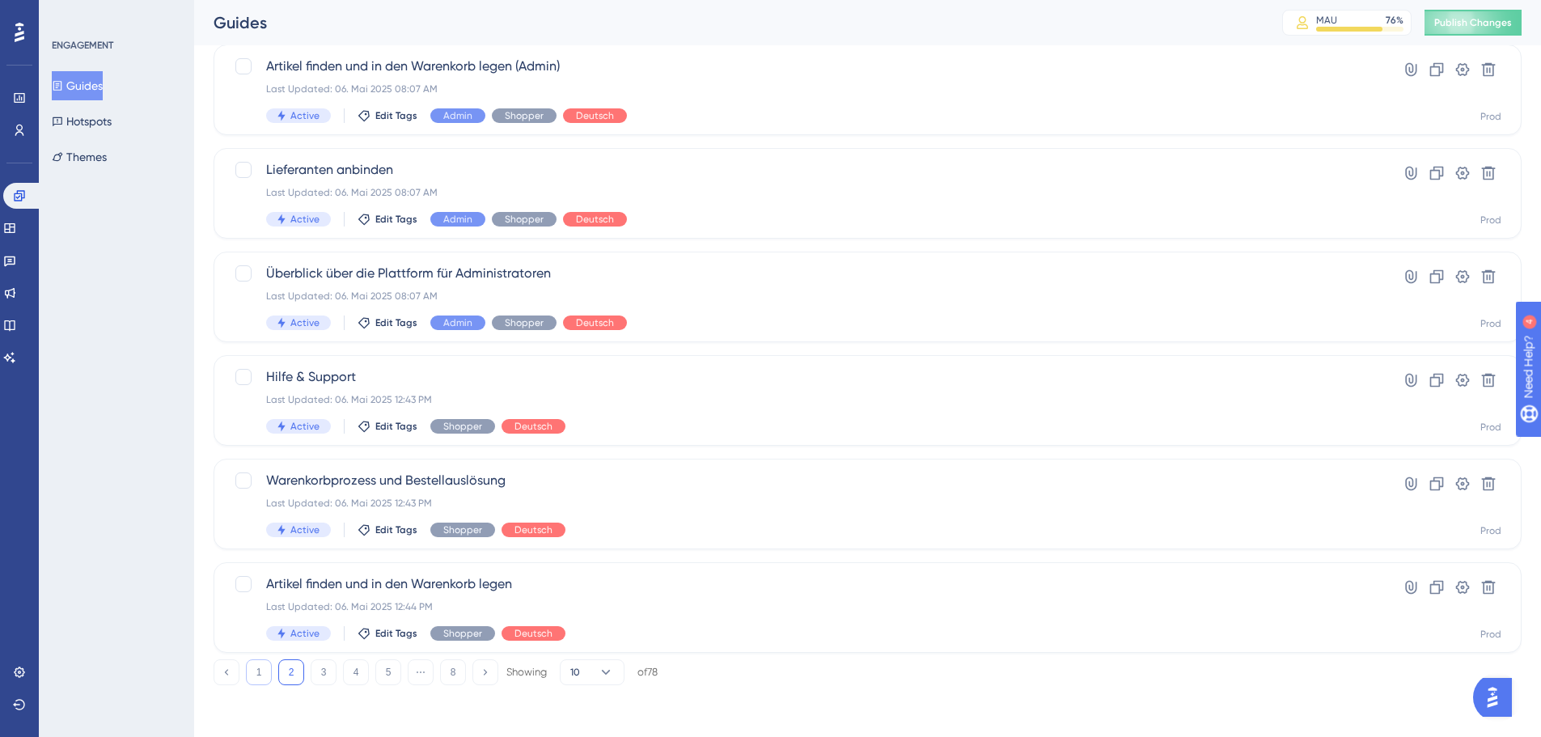
click at [265, 675] on button "1" at bounding box center [259, 672] width 26 height 26
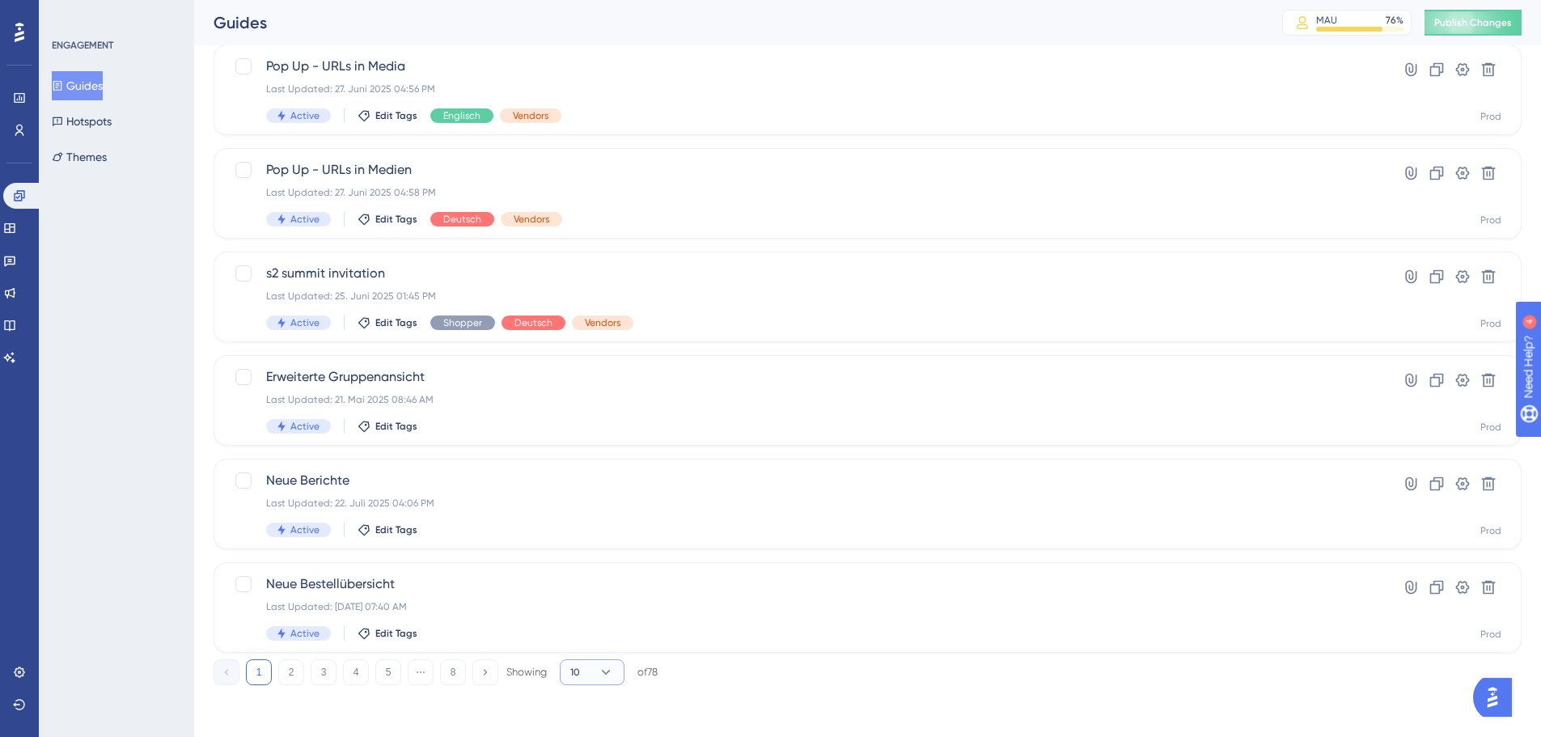
click at [568, 668] on button "10" at bounding box center [592, 672] width 65 height 26
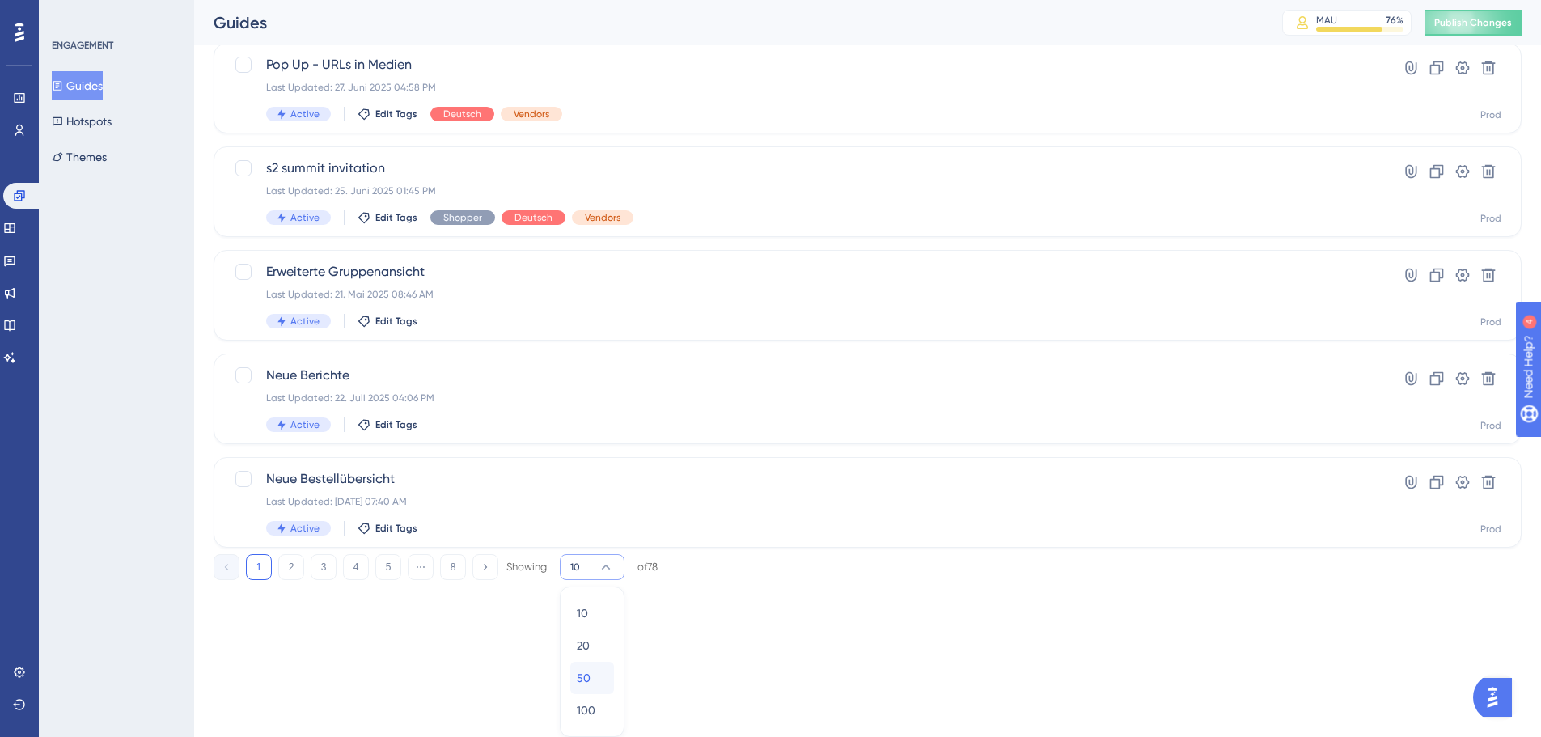
click at [590, 684] on span "50" at bounding box center [584, 677] width 14 height 19
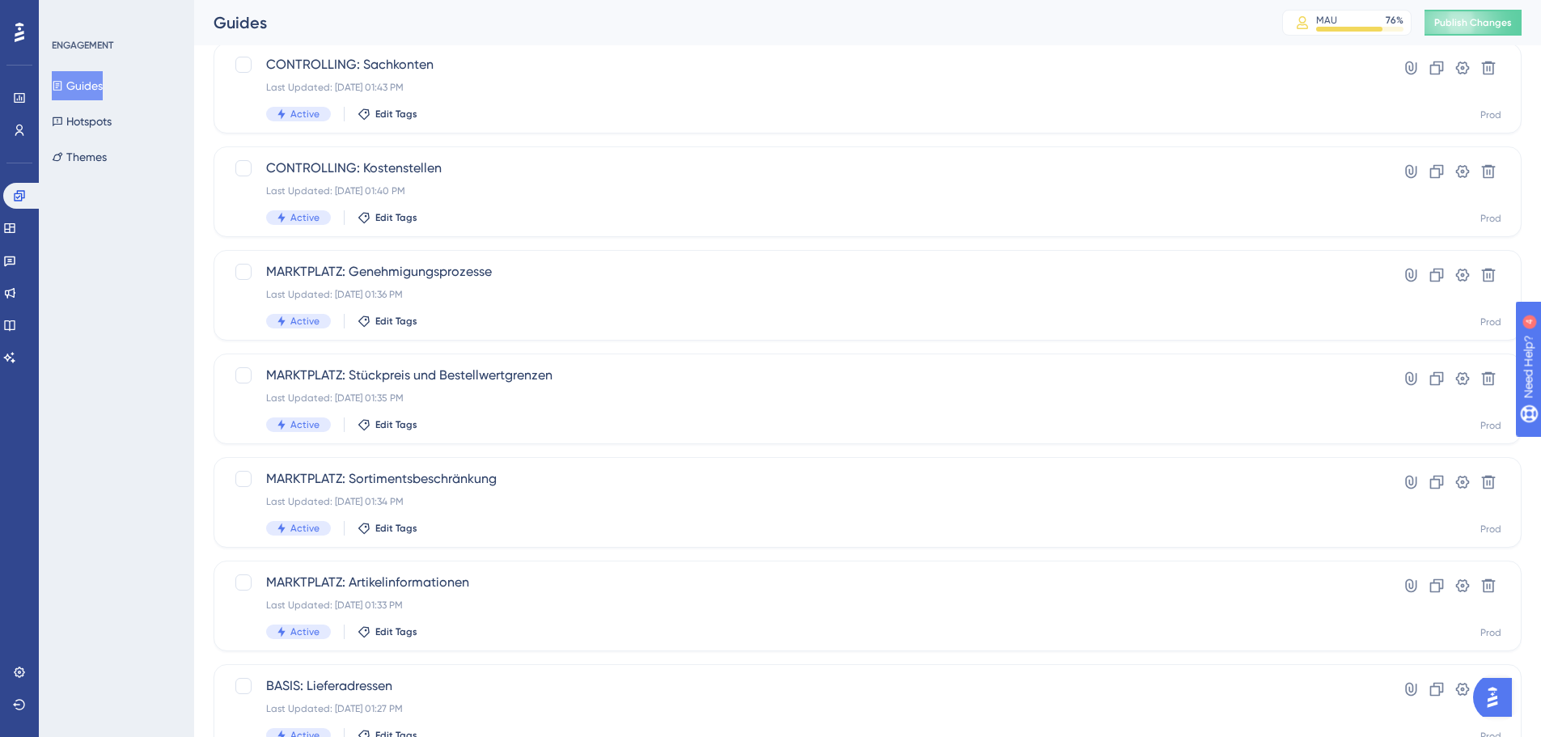
scroll to position [3131, 0]
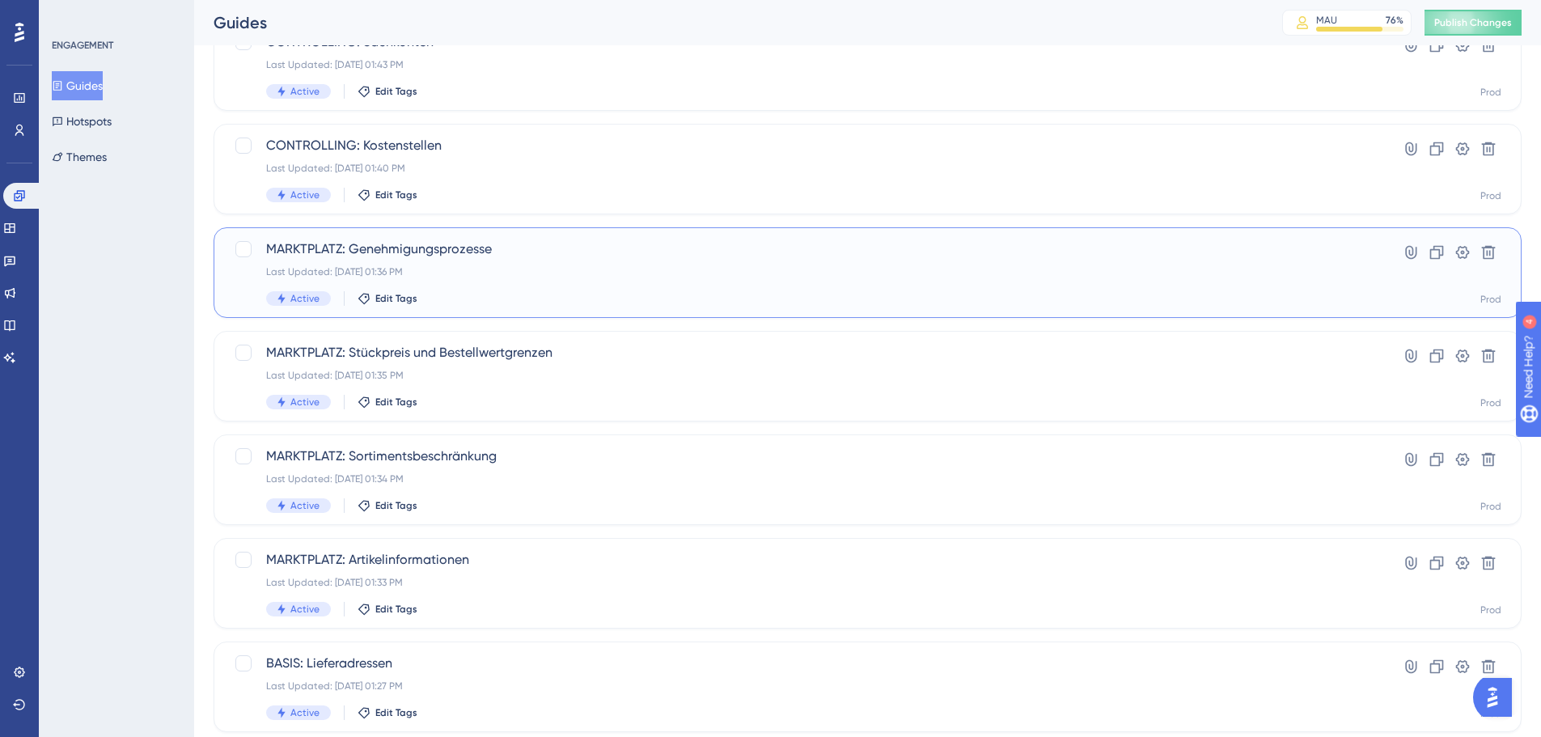
click at [552, 280] on div "MARKTPLATZ: Genehmigungsprozesse Last Updated: [DATE] 01:36 PM Active Edit Tags" at bounding box center [802, 272] width 1073 height 66
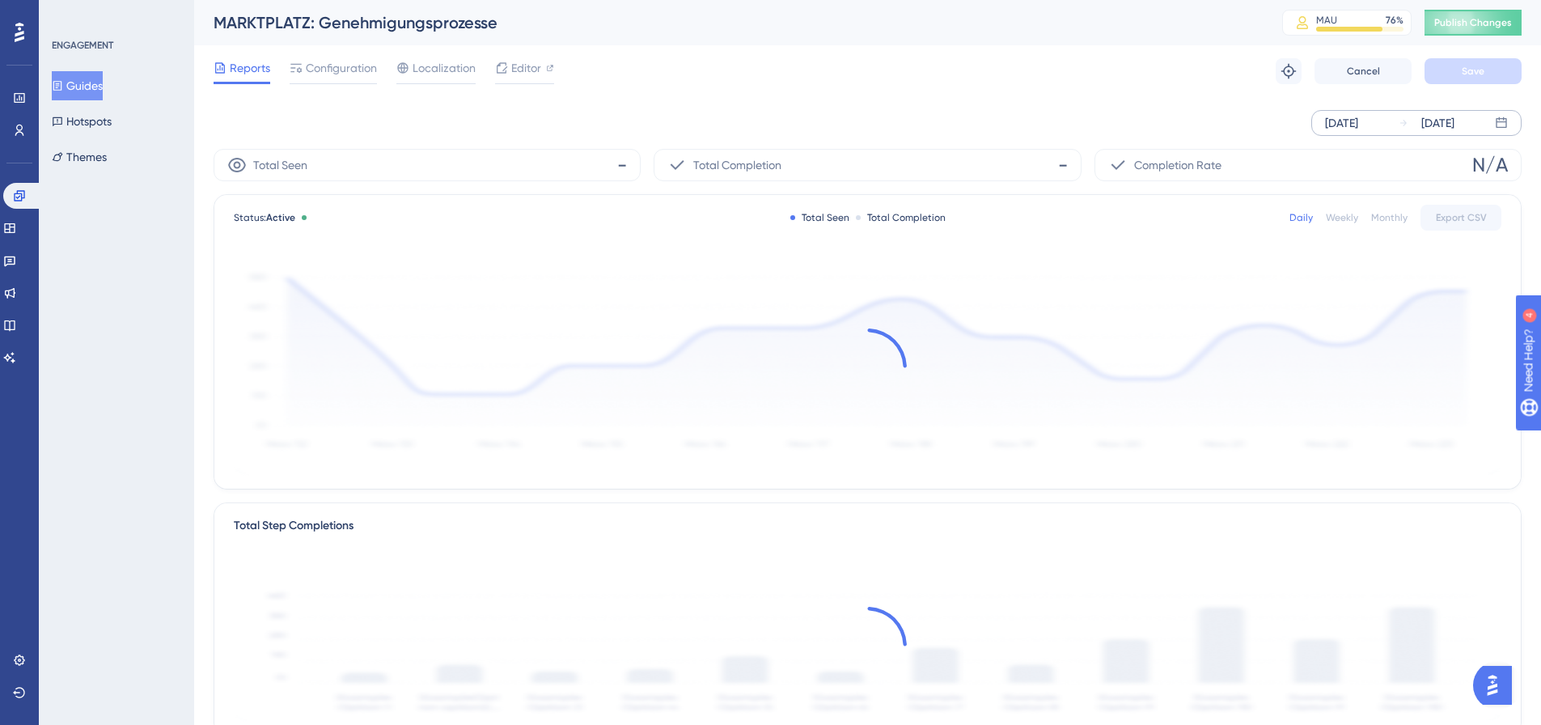
click at [1318, 126] on div "[DATE] [DATE]" at bounding box center [1416, 123] width 210 height 26
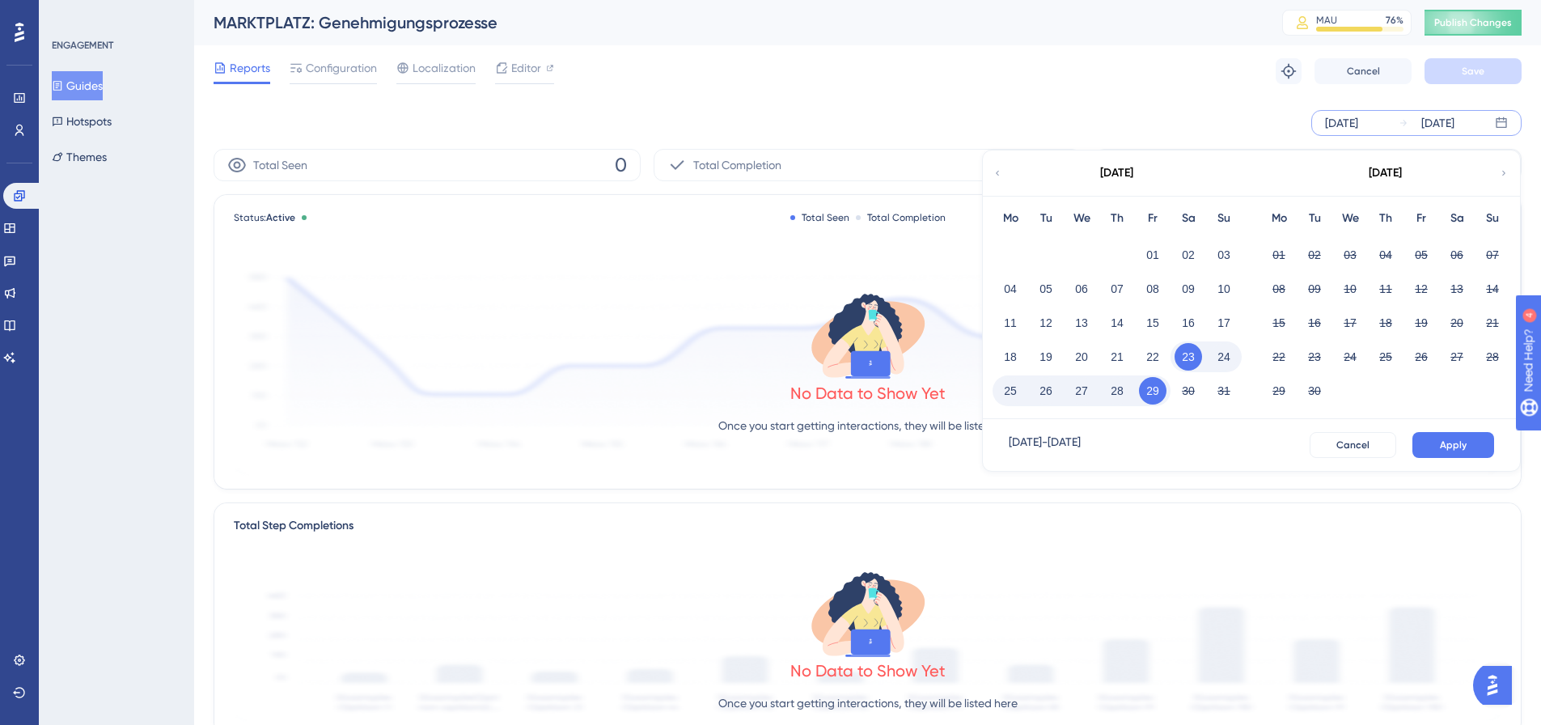
click at [1001, 171] on icon at bounding box center [997, 173] width 10 height 15
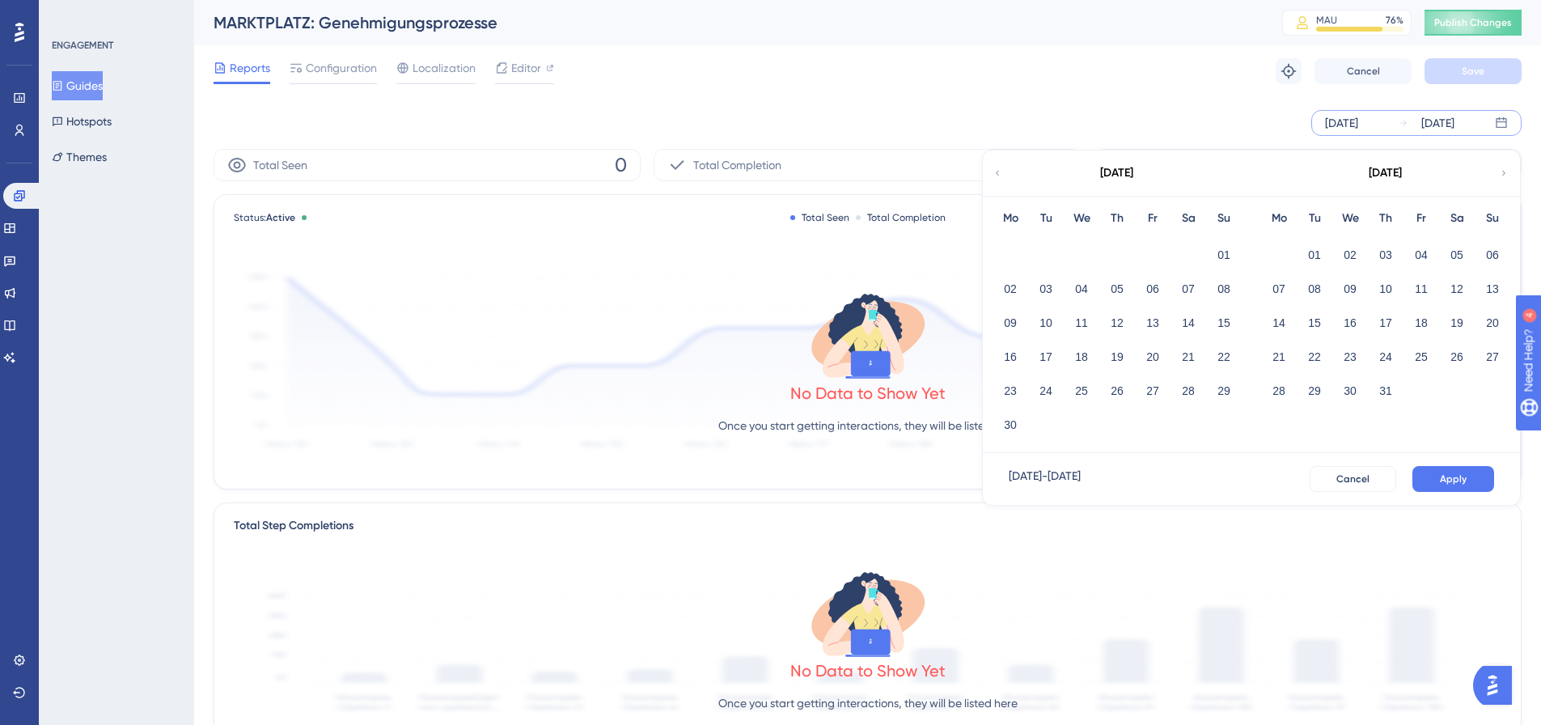
click at [1001, 171] on icon at bounding box center [997, 173] width 10 height 15
click at [1388, 259] on button "01" at bounding box center [1386, 255] width 28 height 28
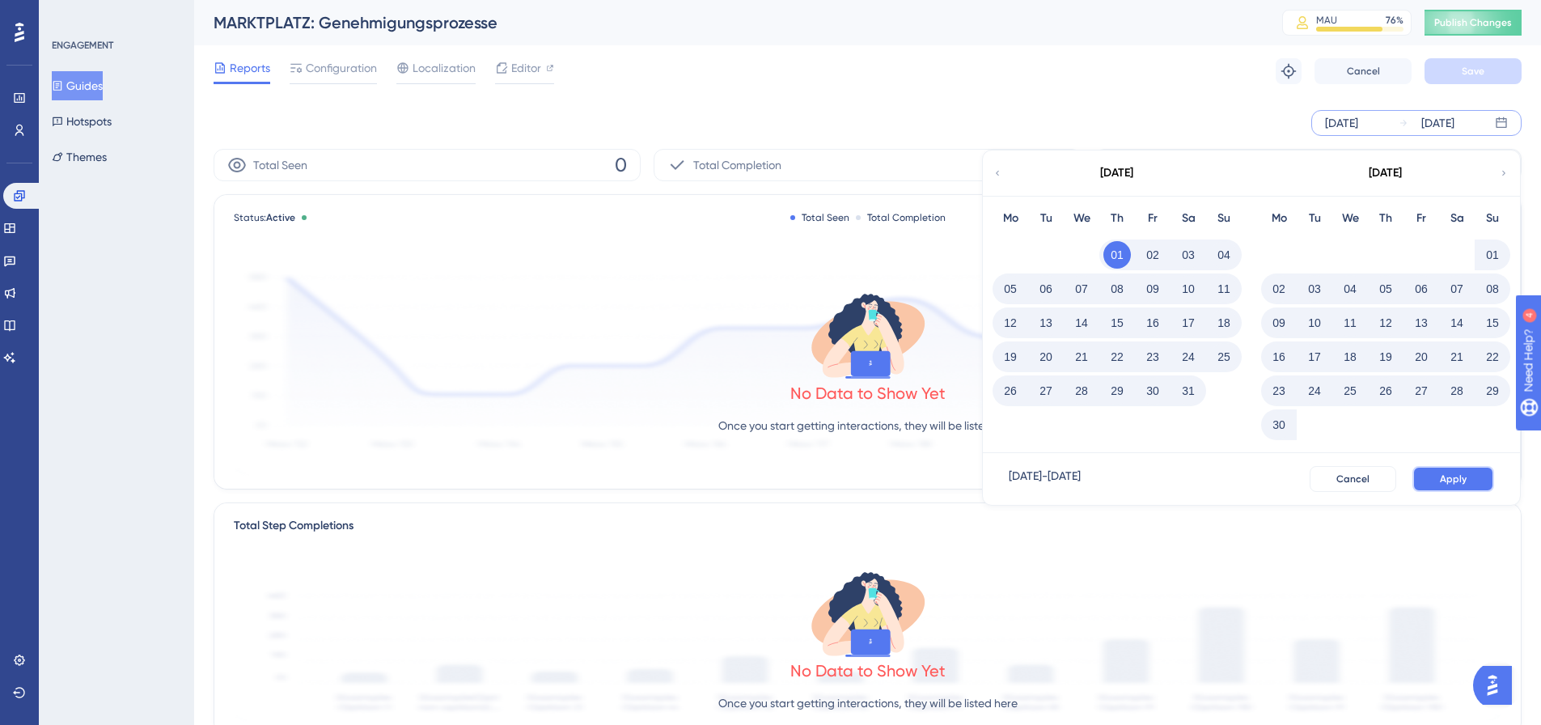
click at [1440, 472] on span "Apply" at bounding box center [1453, 478] width 27 height 13
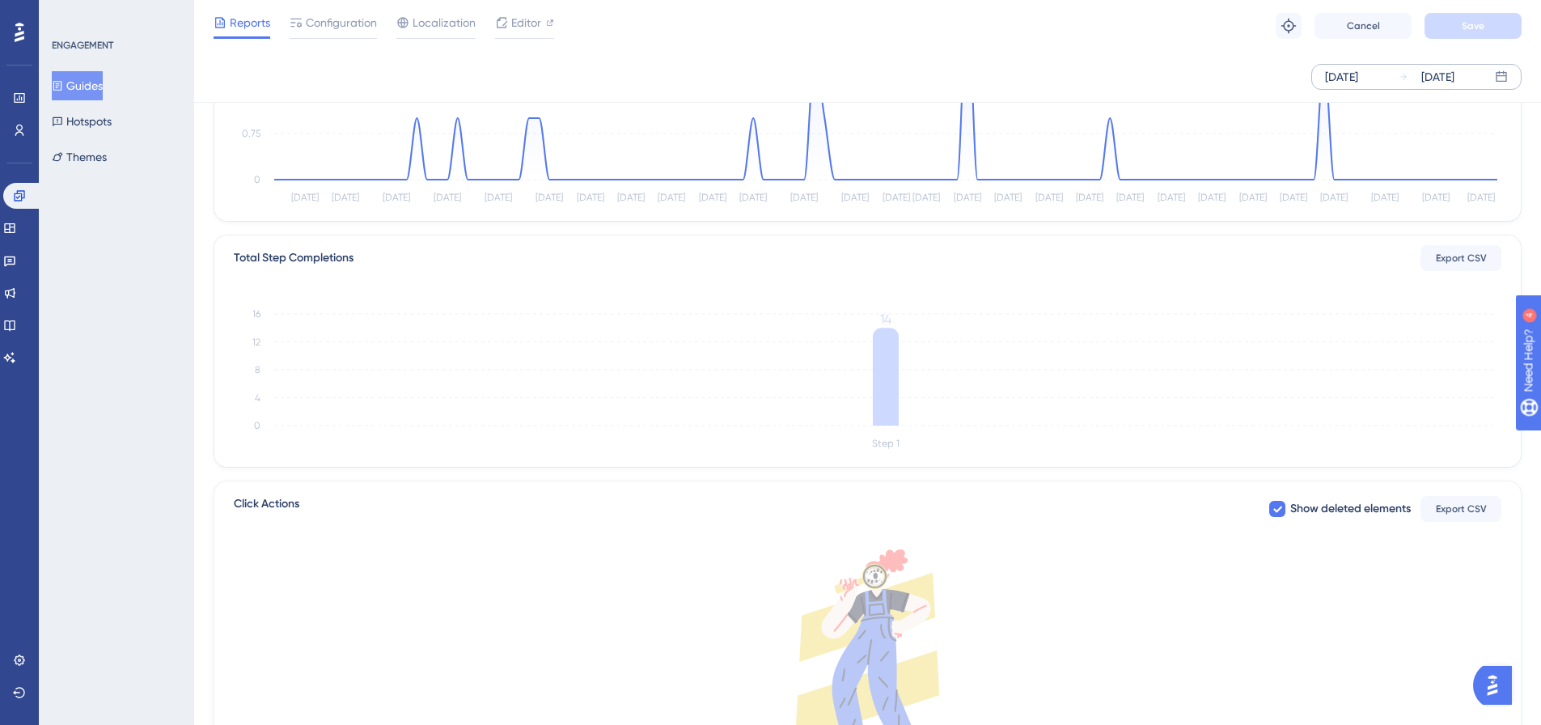
scroll to position [81, 0]
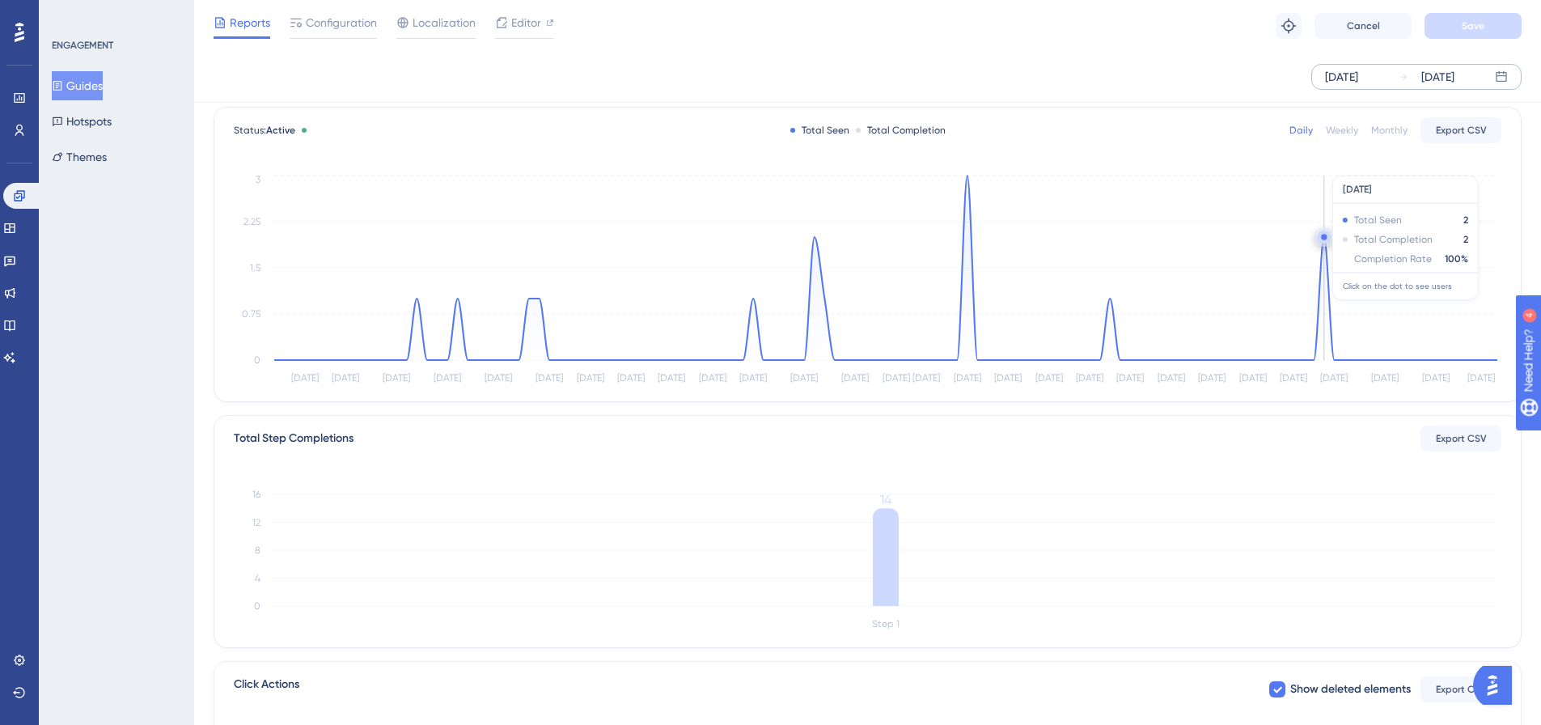
click at [1323, 240] on circle at bounding box center [1324, 240] width 2 height 2
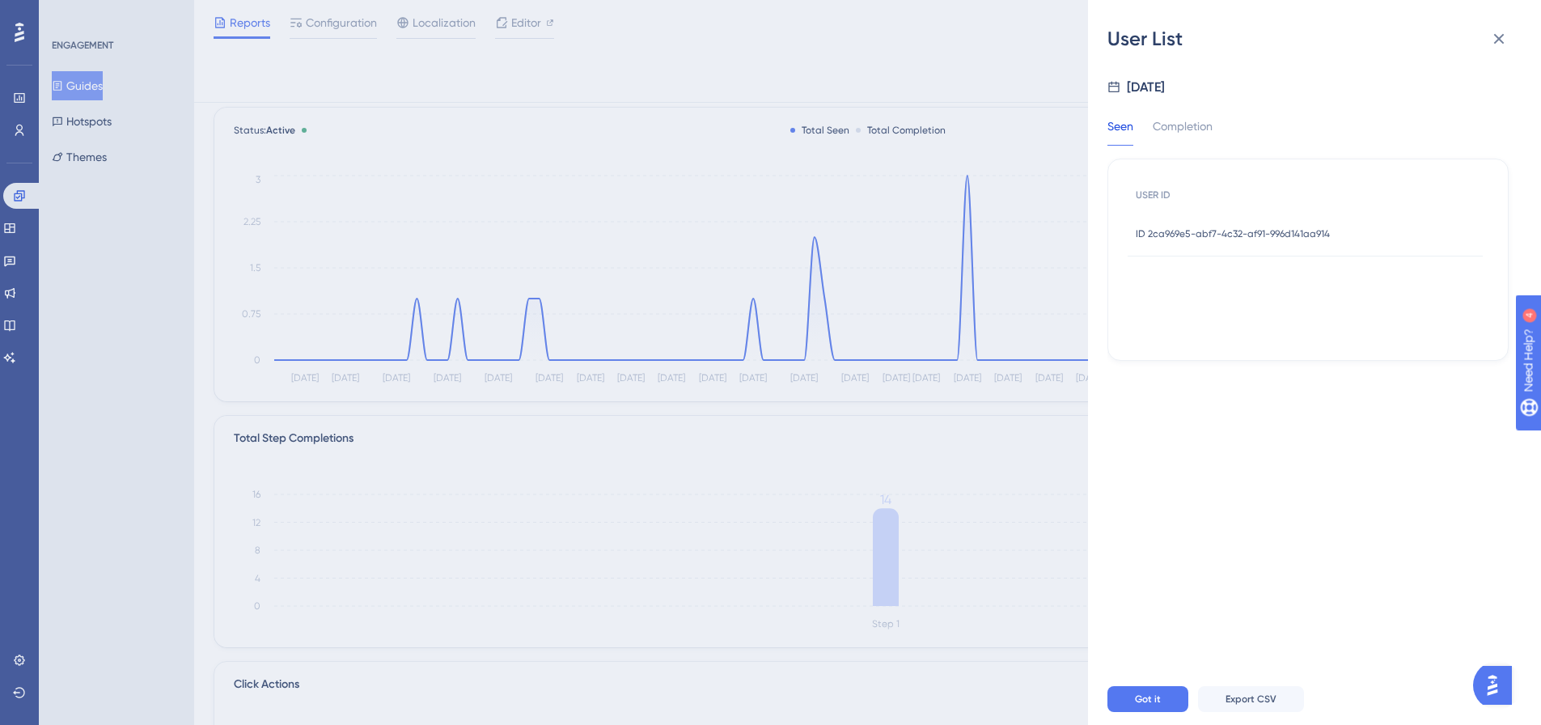
click at [1316, 238] on span "ID 2ca969e5-abf7-4c32-af91-996d141aa914" at bounding box center [1233, 233] width 194 height 13
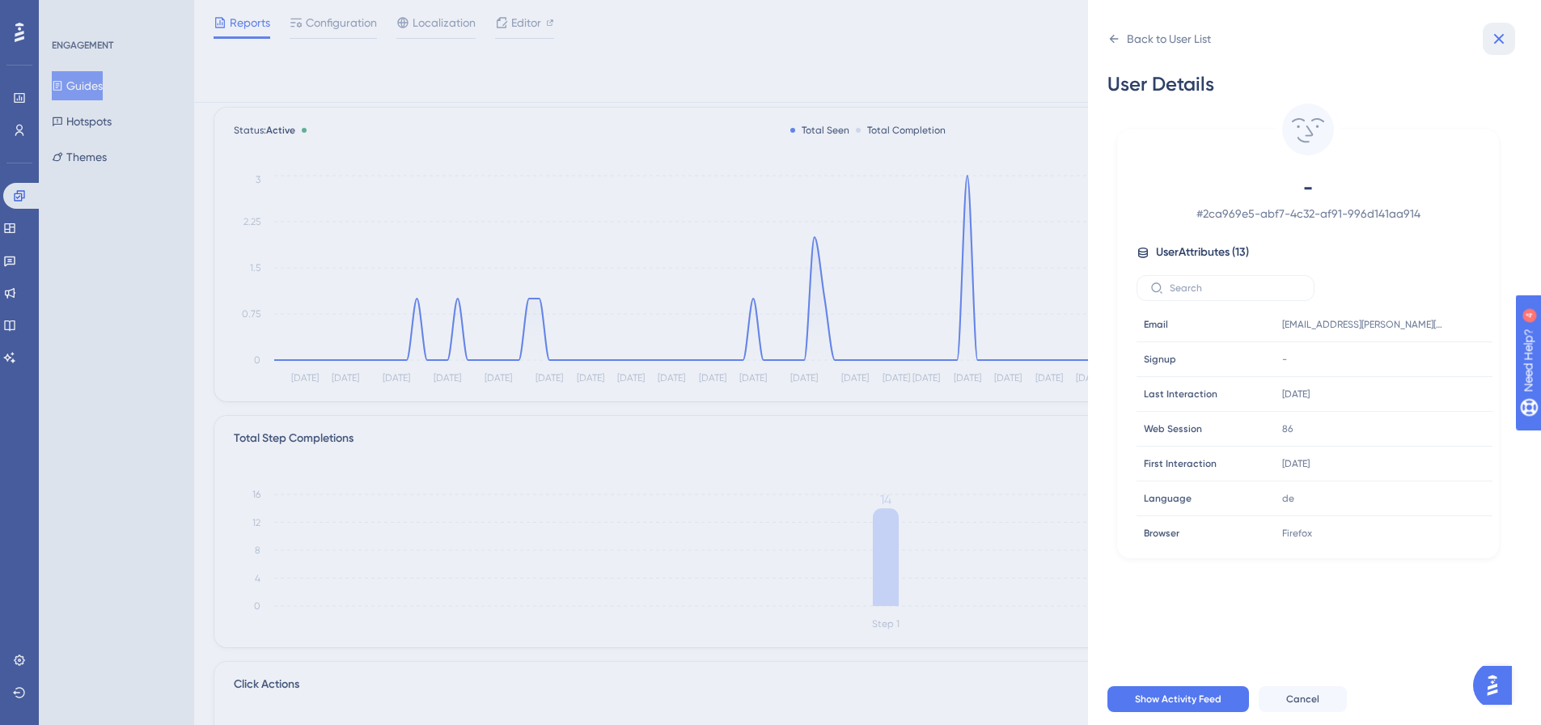
click at [1497, 43] on icon at bounding box center [1498, 38] width 19 height 19
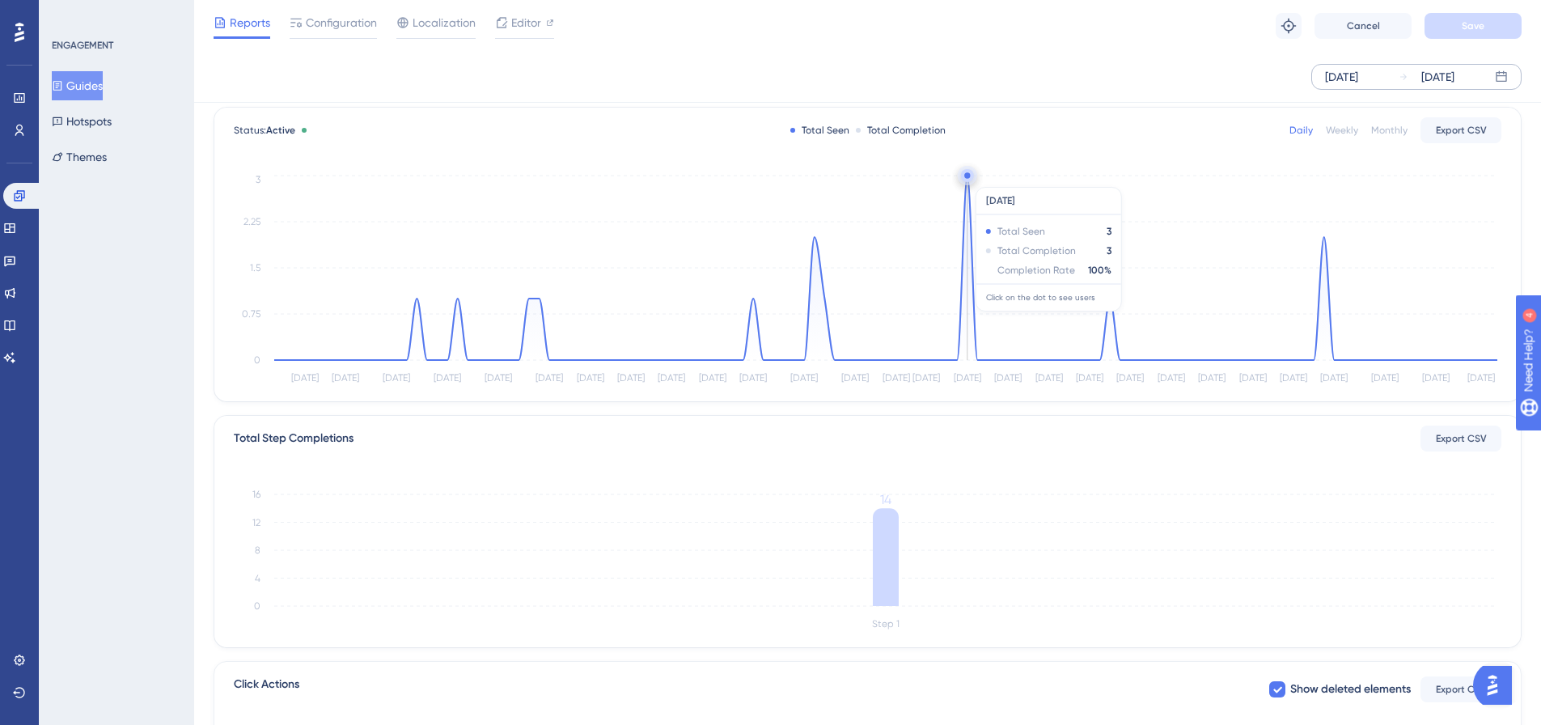
click at [969, 179] on circle at bounding box center [967, 175] width 13 height 13
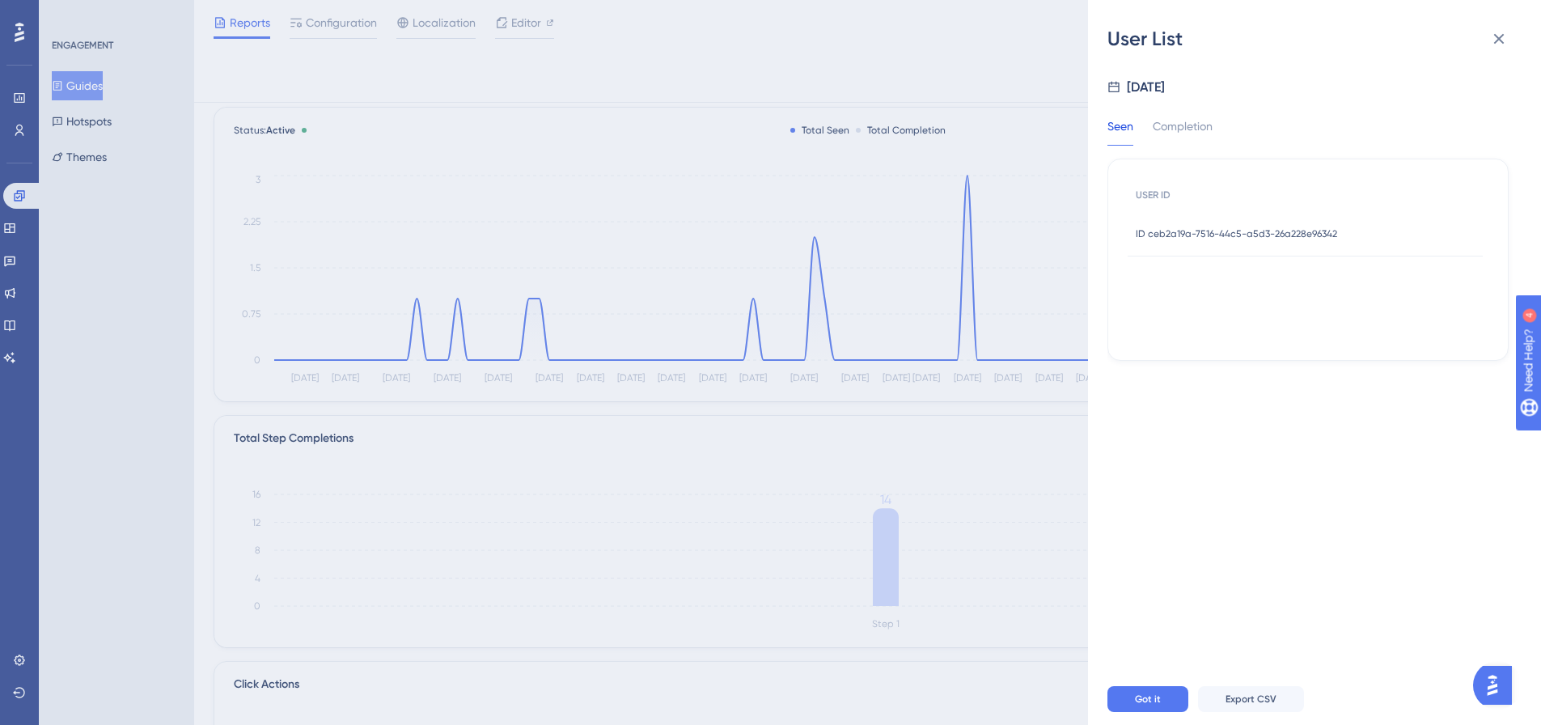
click at [1173, 243] on div "ID ceb2a19a-7516-44c5-a5d3-26a228e96342 ID ceb2a19a-7516-44c5-a5d3-26a228e96342" at bounding box center [1236, 233] width 201 height 45
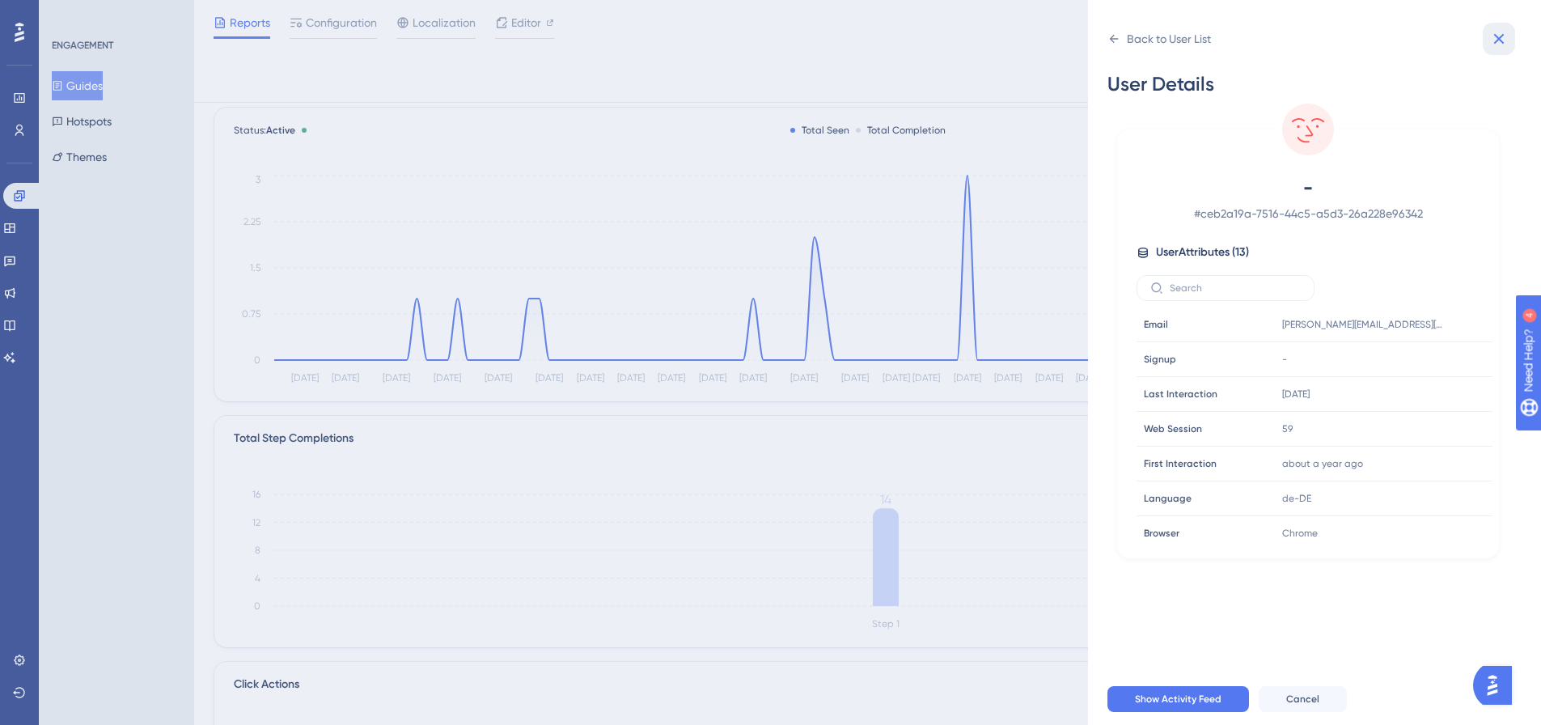
click at [1493, 41] on icon at bounding box center [1498, 38] width 19 height 19
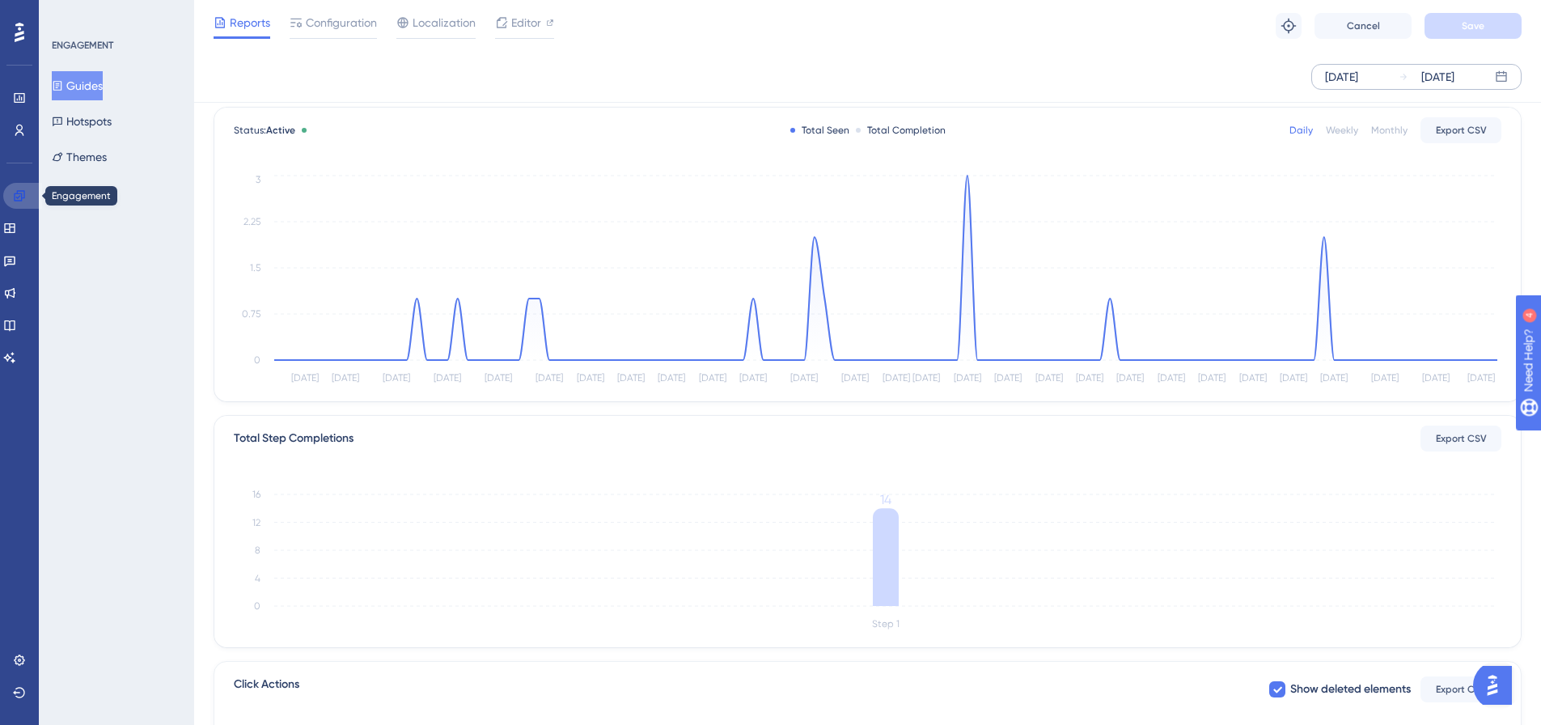
click at [21, 199] on icon at bounding box center [19, 195] width 11 height 11
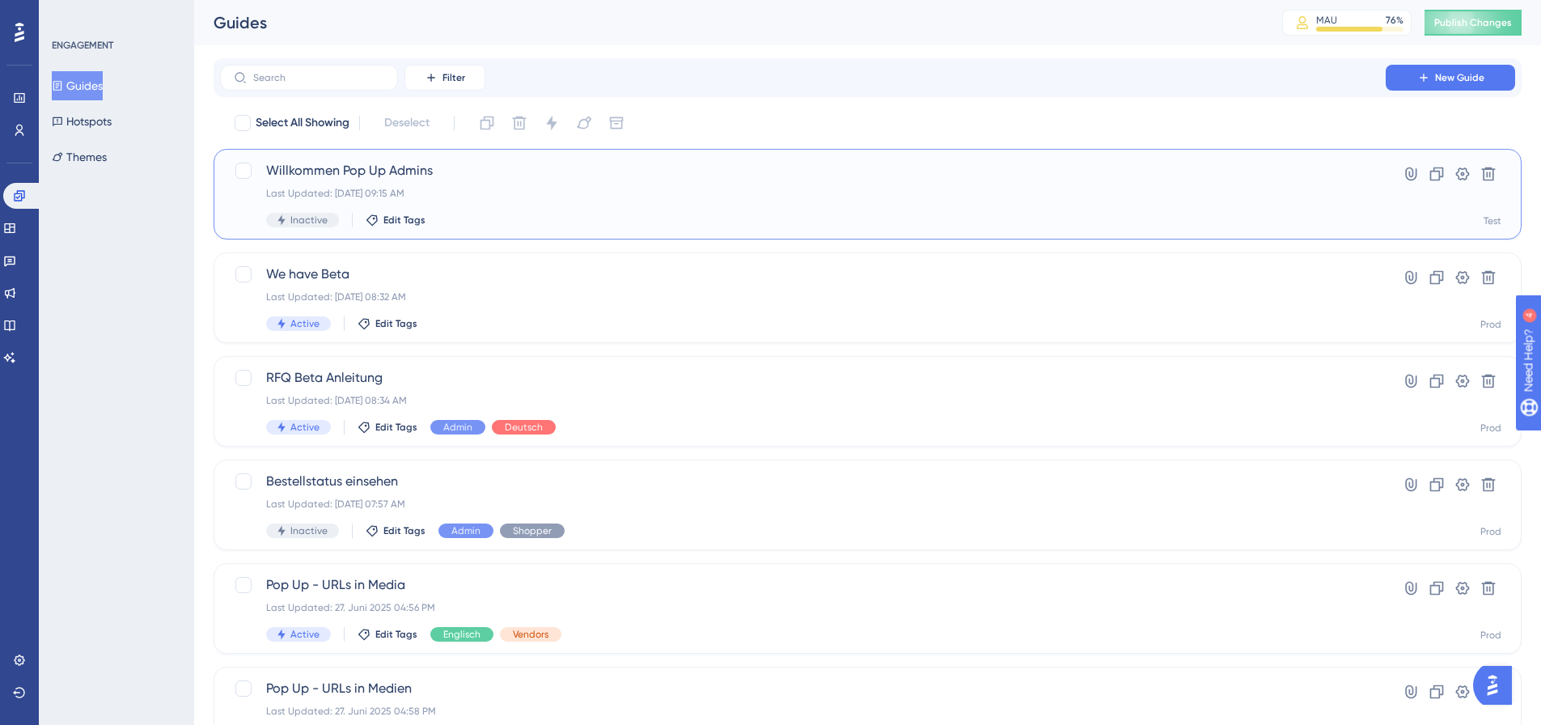
click at [342, 183] on div "Willkommen Pop Up Admins Last Updated: [DATE] 09:15 AM Inactive Edit Tags" at bounding box center [802, 194] width 1073 height 66
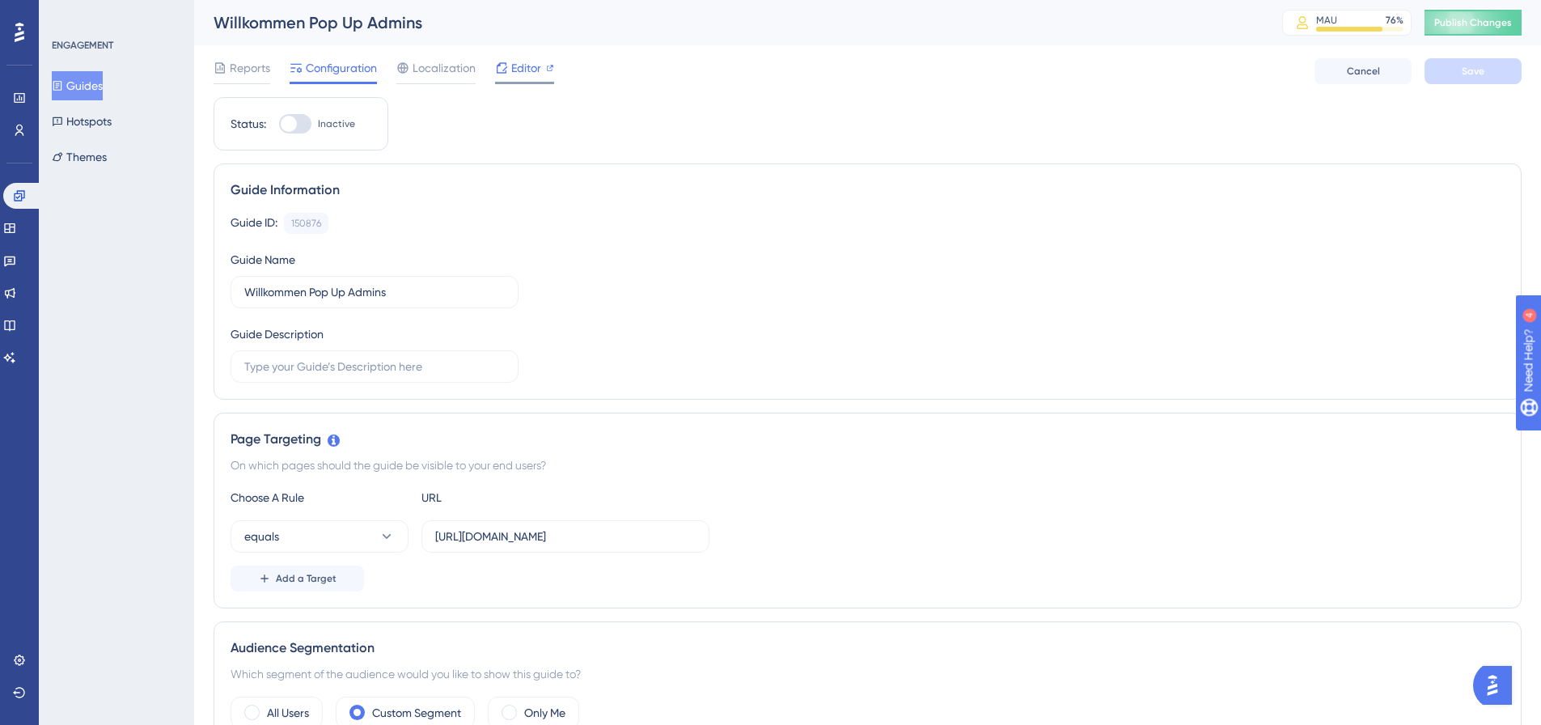
click at [505, 71] on icon at bounding box center [501, 67] width 13 height 13
